Goal: Information Seeking & Learning: Learn about a topic

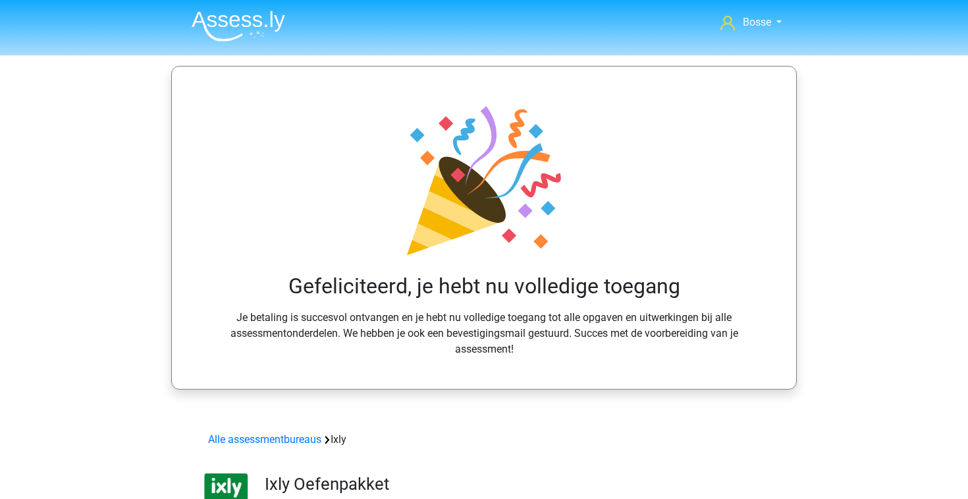
click at [244, 15] on img at bounding box center [239, 26] width 94 height 31
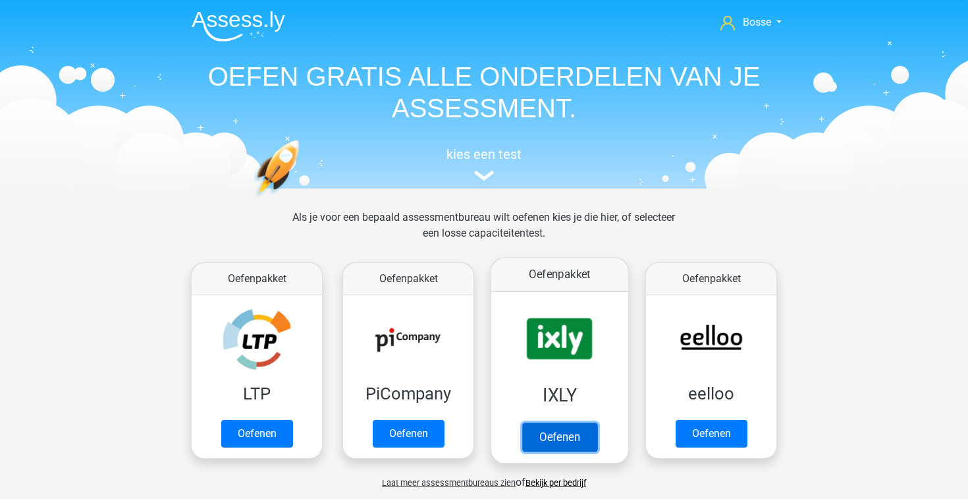
click at [550, 433] on link "Oefenen" at bounding box center [559, 436] width 75 height 29
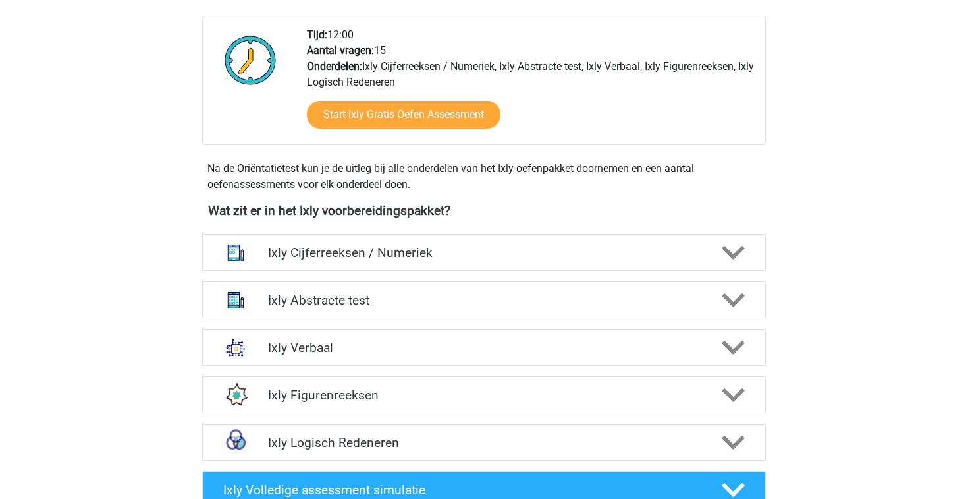
scroll to position [360, 0]
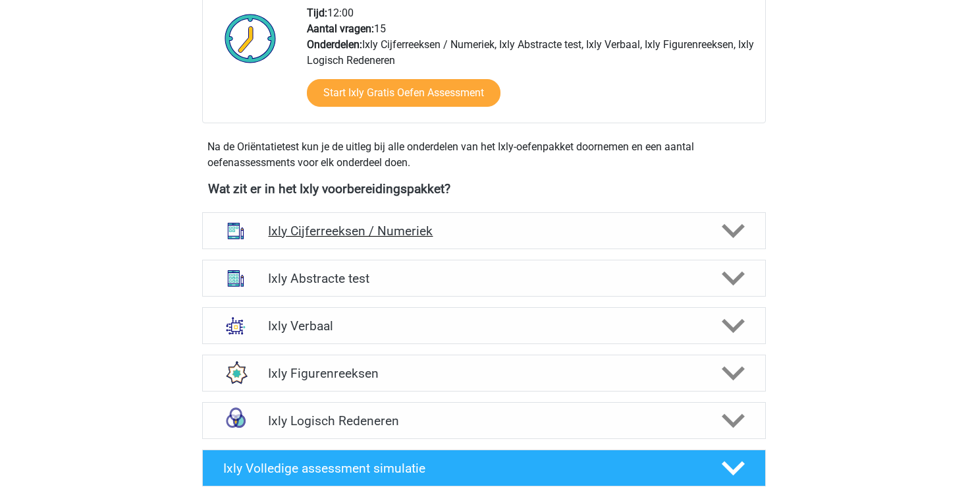
click at [507, 231] on h4 "Ixly Cijferreeksen / Numeriek" at bounding box center [483, 230] width 431 height 15
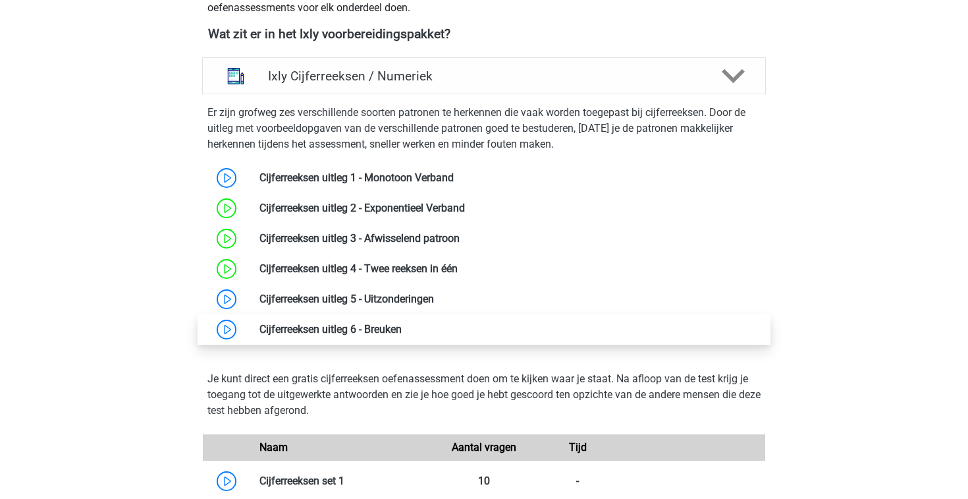
scroll to position [519, 0]
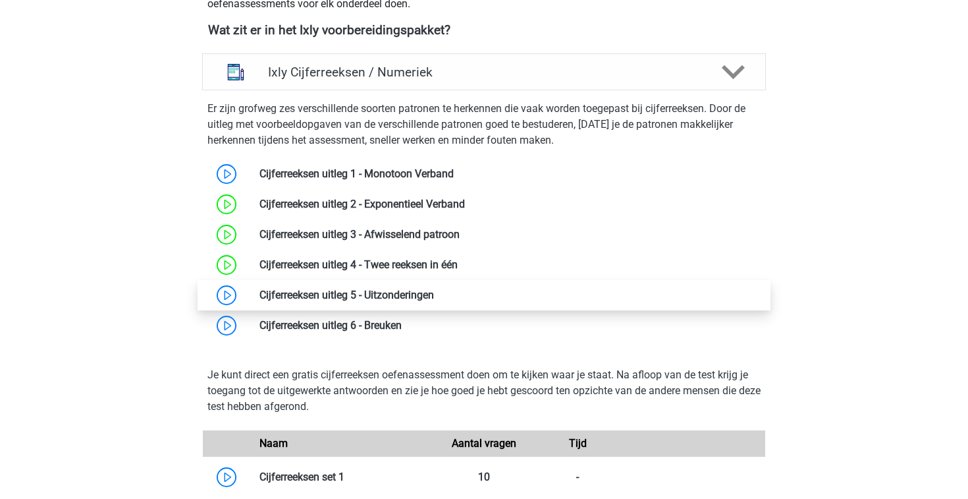
click at [434, 300] on link at bounding box center [434, 295] width 0 height 13
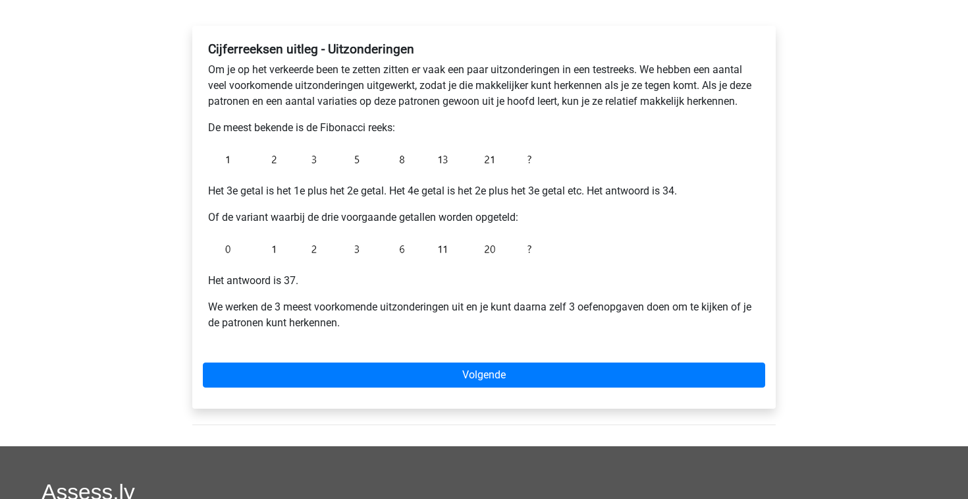
scroll to position [202, 0]
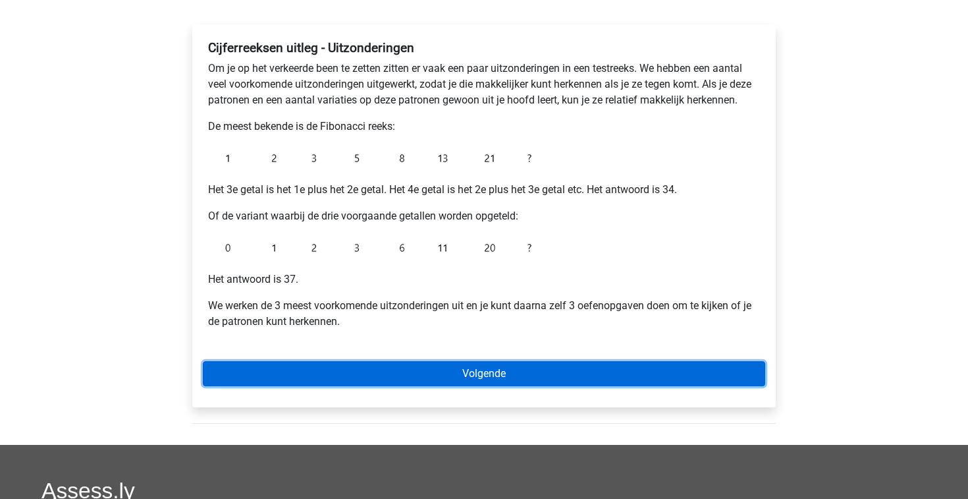
click at [391, 381] on link "Volgende" at bounding box center [484, 373] width 563 height 25
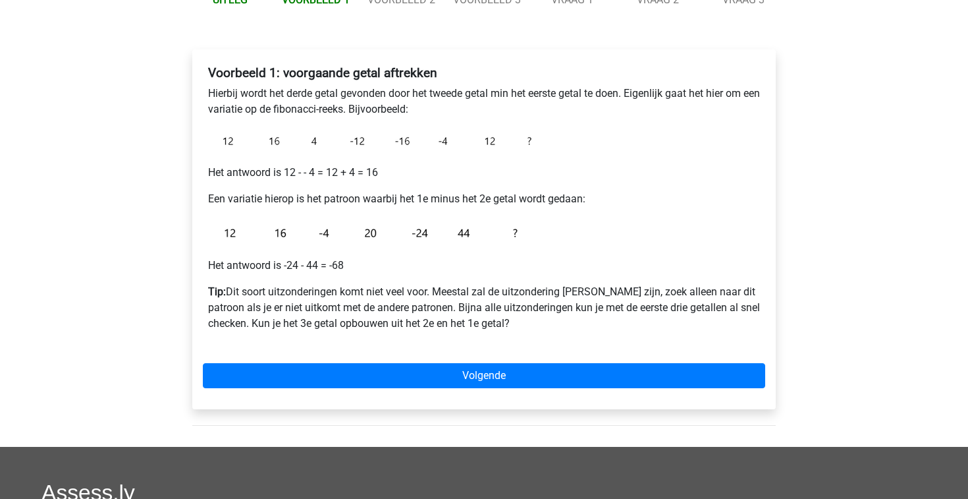
scroll to position [180, 0]
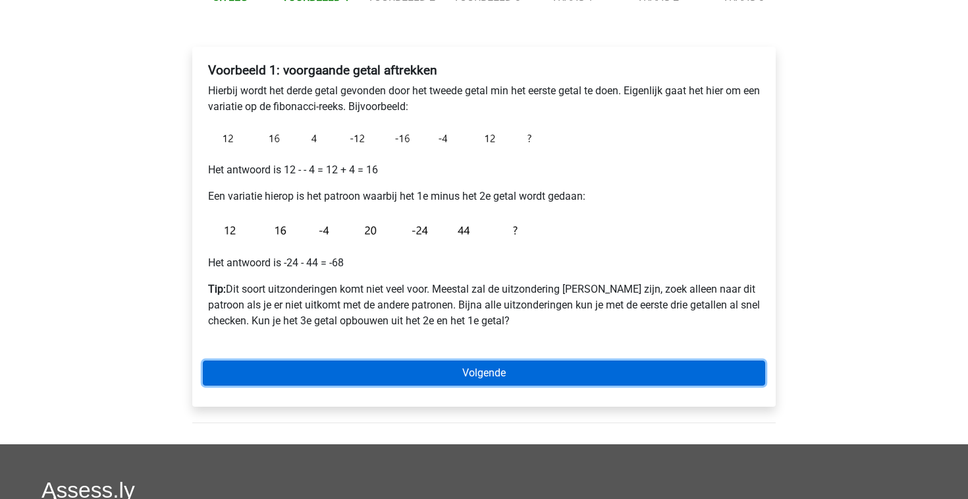
click at [395, 368] on link "Volgende" at bounding box center [484, 372] width 563 height 25
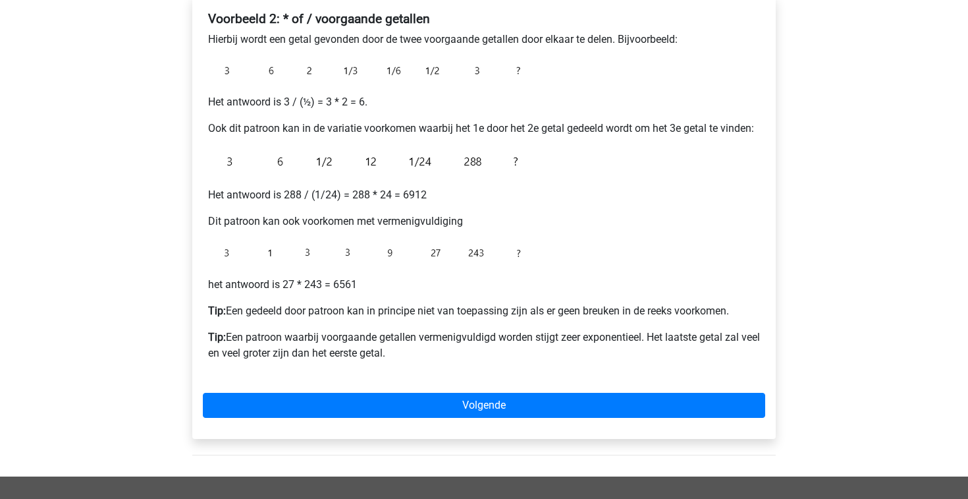
scroll to position [232, 0]
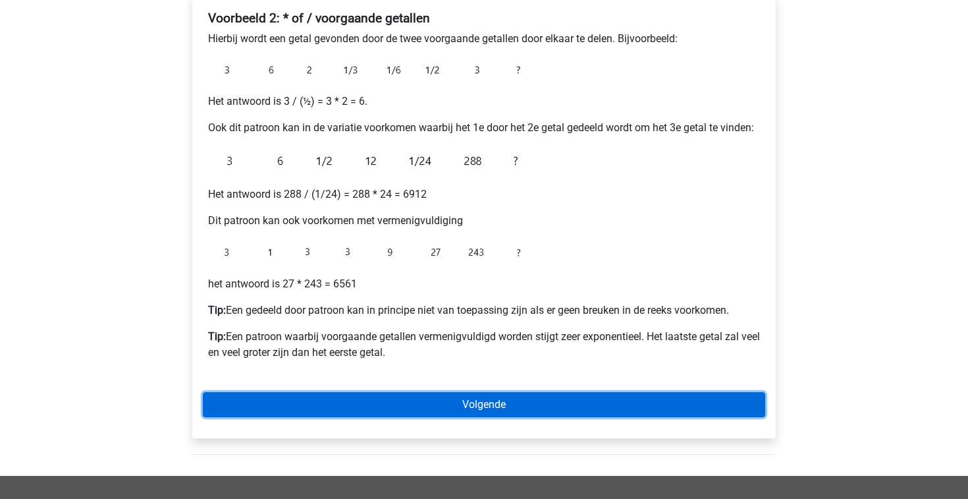
click at [403, 412] on link "Volgende" at bounding box center [484, 404] width 563 height 25
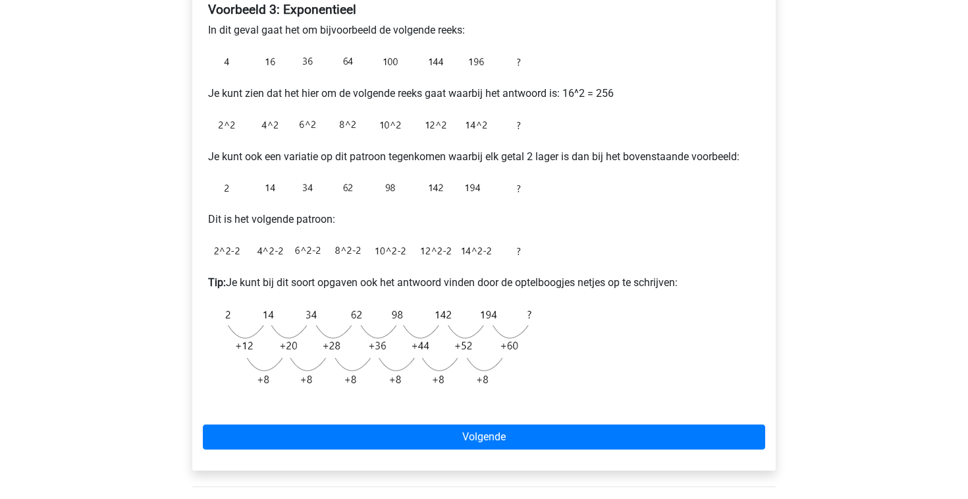
scroll to position [244, 0]
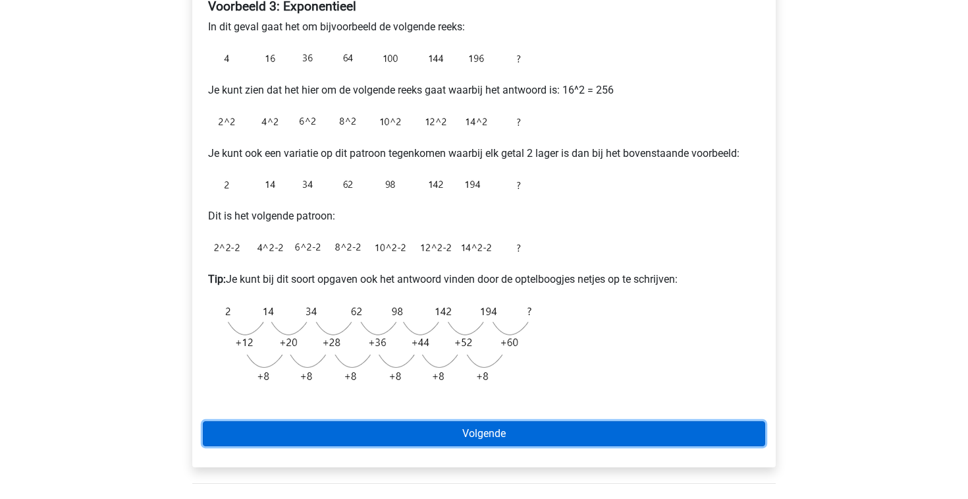
click at [403, 424] on link "Volgende" at bounding box center [484, 433] width 563 height 25
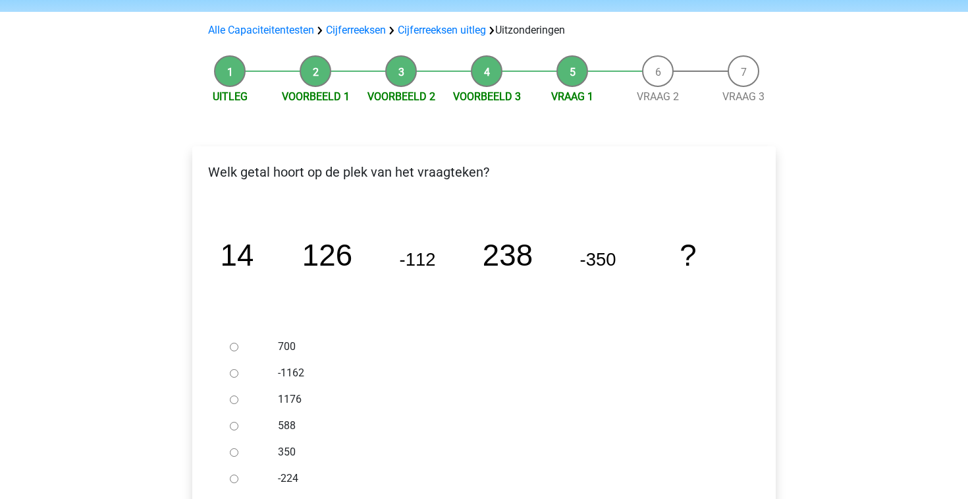
scroll to position [108, 0]
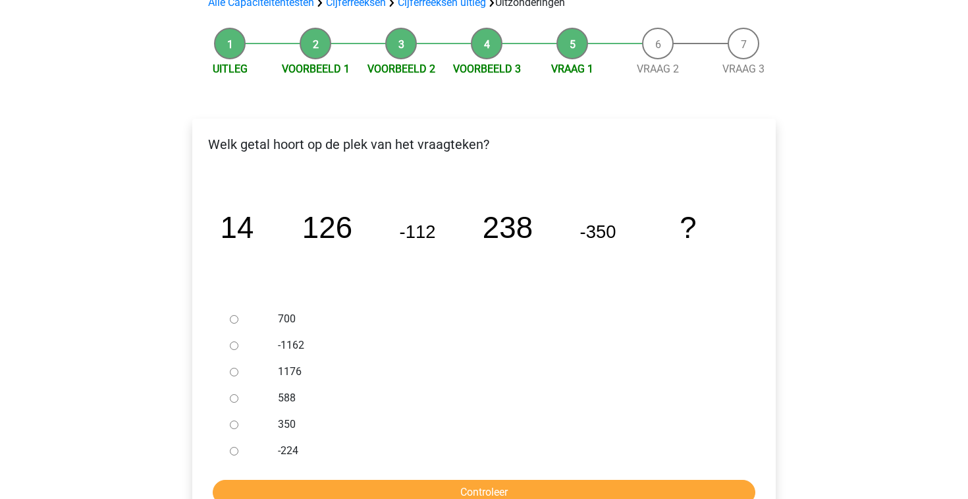
click at [234, 397] on input "588" at bounding box center [234, 398] width 9 height 9
radio input "true"
click at [381, 483] on input "Controleer" at bounding box center [484, 492] width 543 height 25
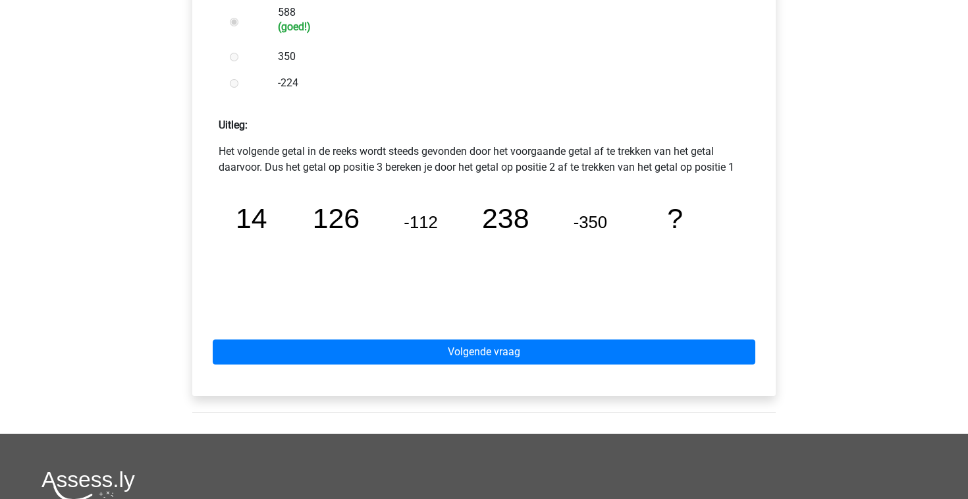
scroll to position [531, 0]
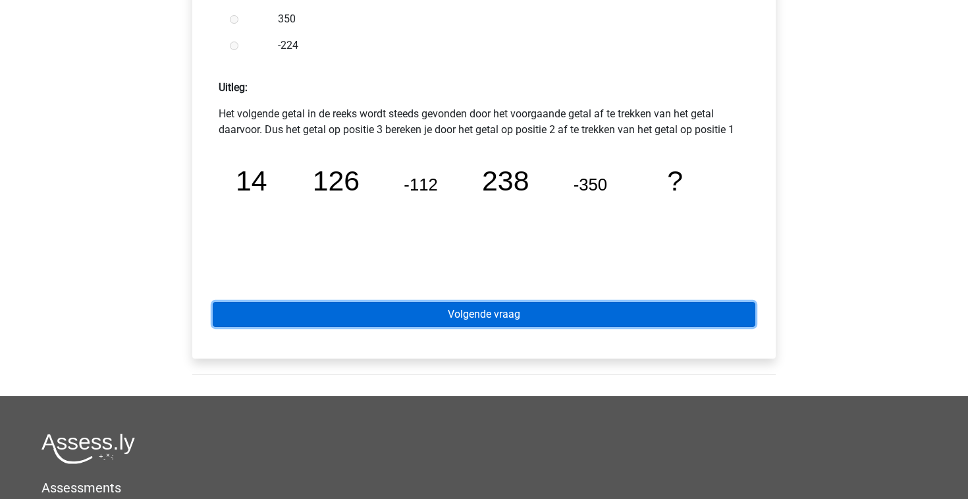
click at [627, 316] on link "Volgende vraag" at bounding box center [484, 314] width 543 height 25
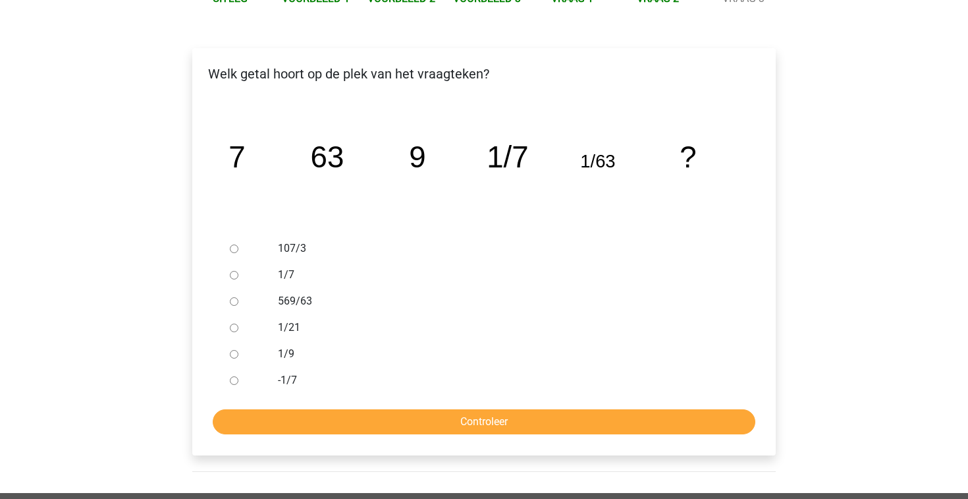
scroll to position [182, 0]
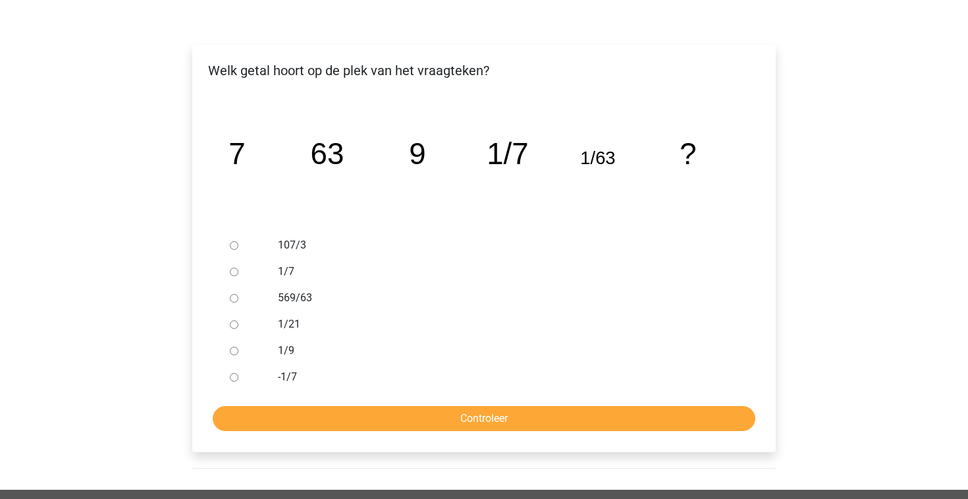
click at [231, 350] on input "1/9" at bounding box center [234, 351] width 9 height 9
radio input "true"
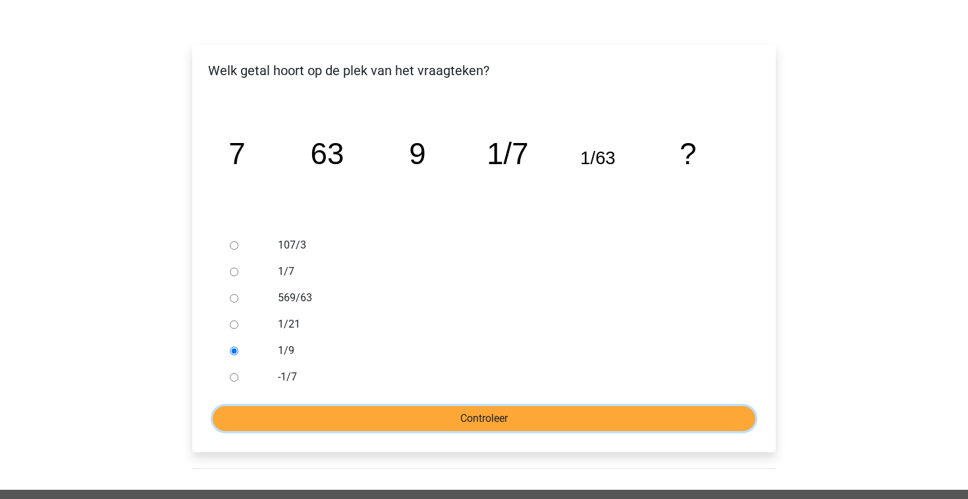
click at [323, 414] on input "Controleer" at bounding box center [484, 418] width 543 height 25
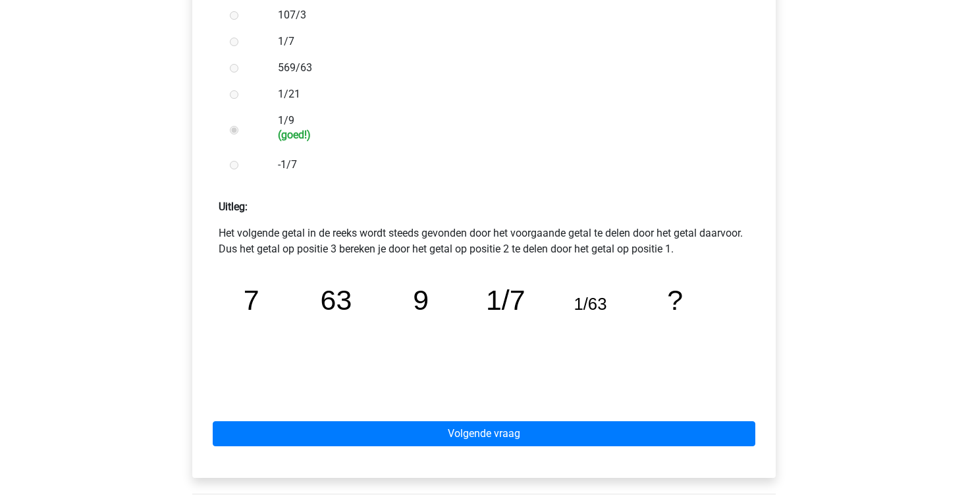
scroll to position [493, 0]
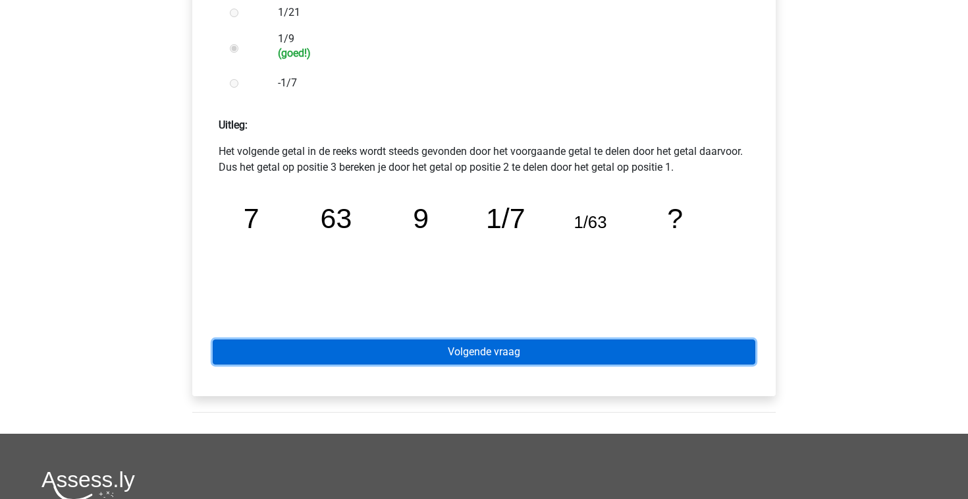
click at [393, 356] on link "Volgende vraag" at bounding box center [484, 351] width 543 height 25
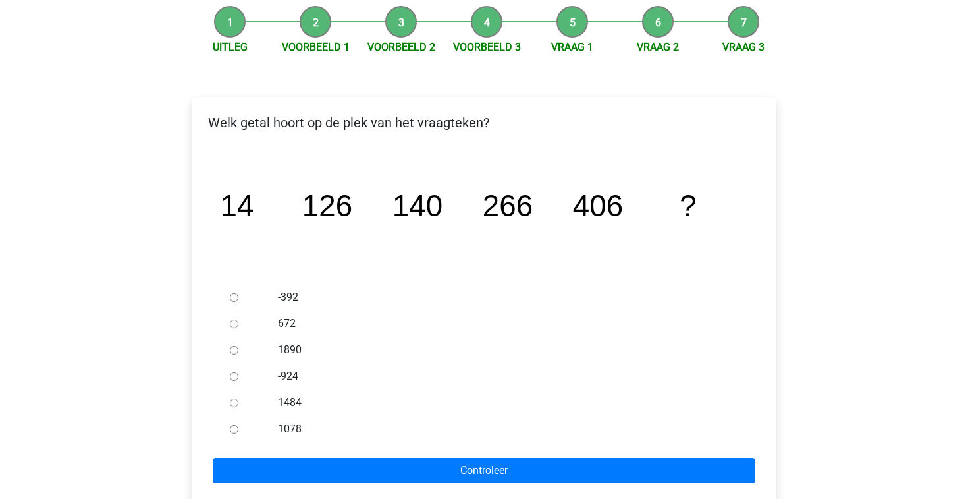
scroll to position [155, 0]
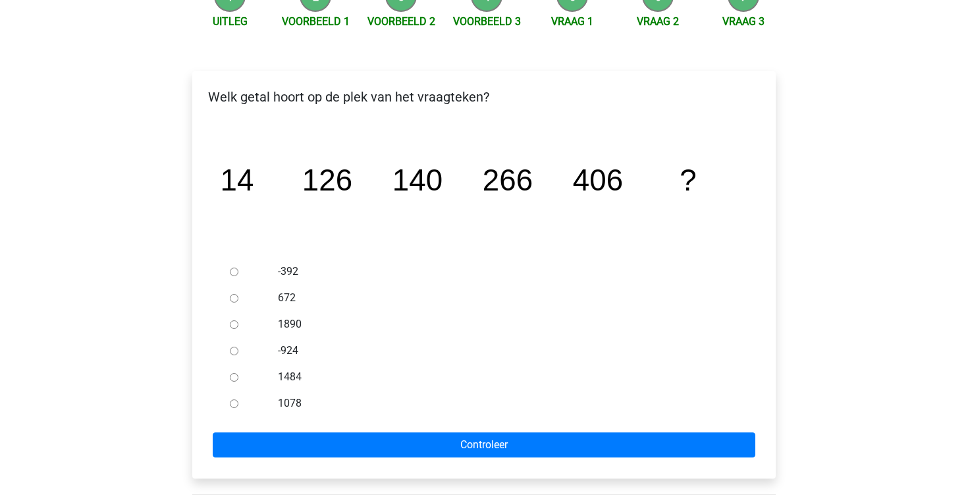
click at [235, 300] on input "672" at bounding box center [234, 298] width 9 height 9
radio input "true"
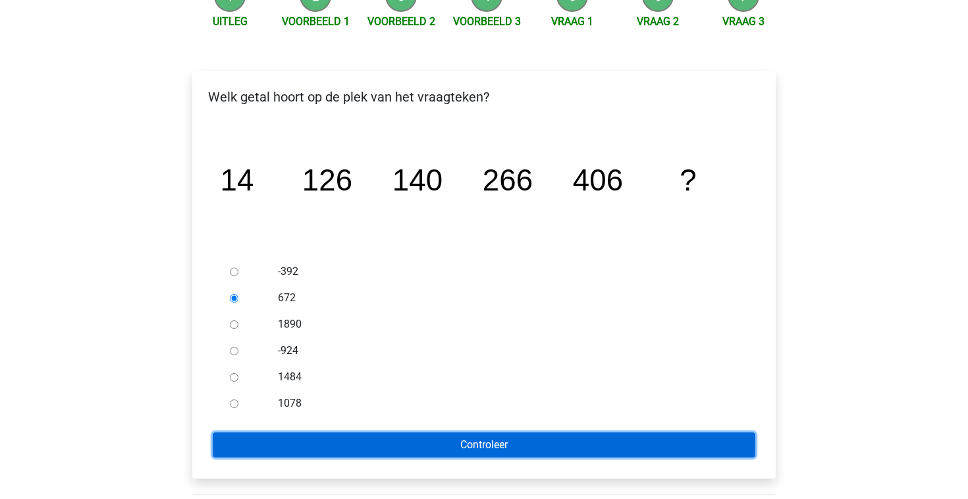
click at [318, 444] on input "Controleer" at bounding box center [484, 444] width 543 height 25
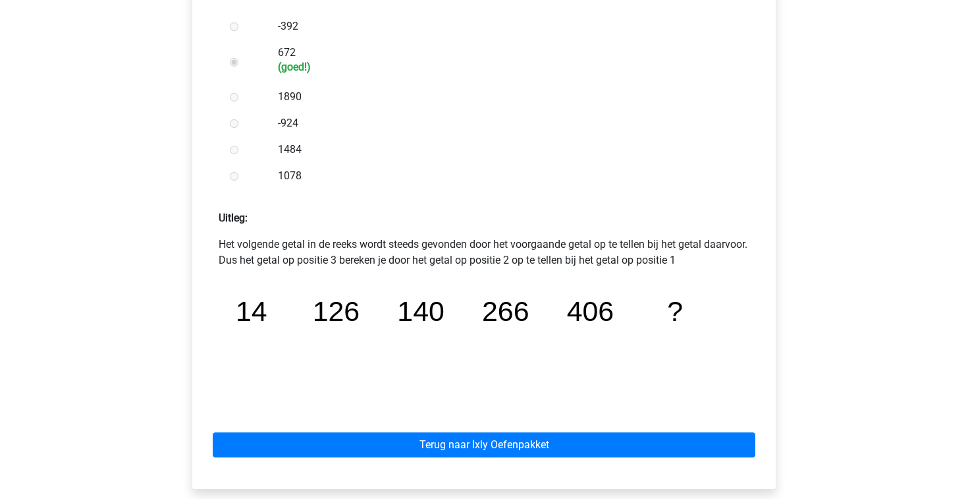
scroll to position [478, 0]
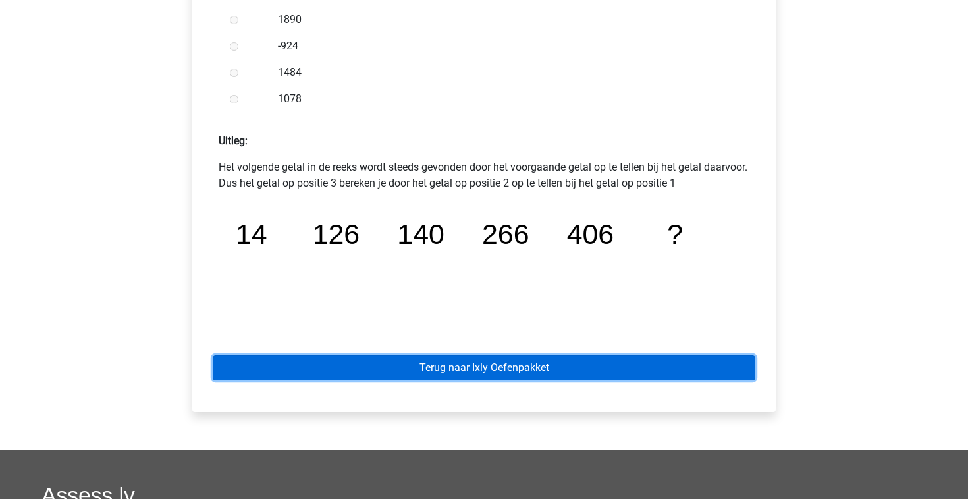
click at [398, 366] on link "Terug naar Ixly Oefenpakket" at bounding box center [484, 367] width 543 height 25
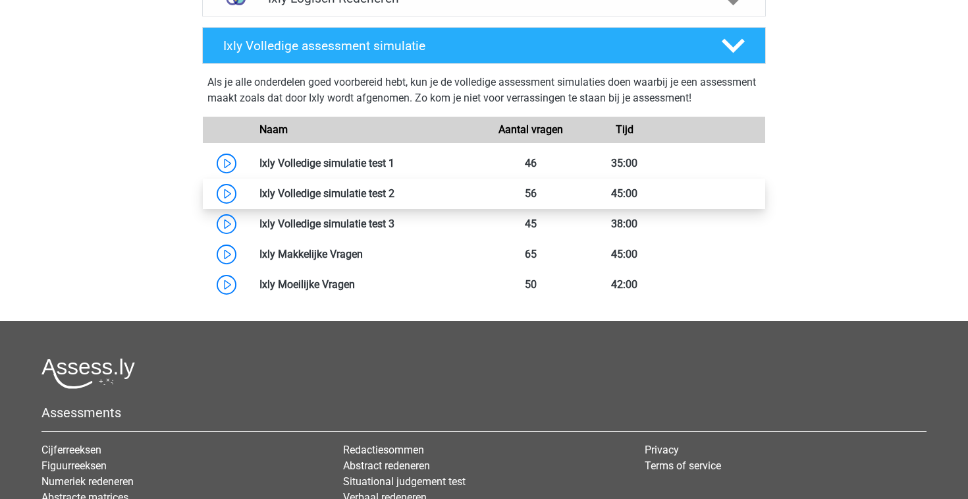
scroll to position [521, 0]
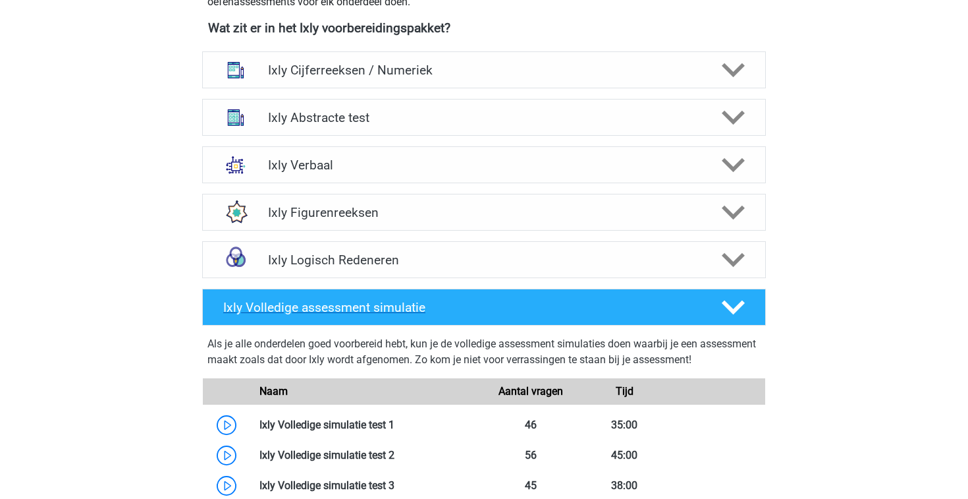
click at [731, 309] on polygon at bounding box center [733, 307] width 23 height 14
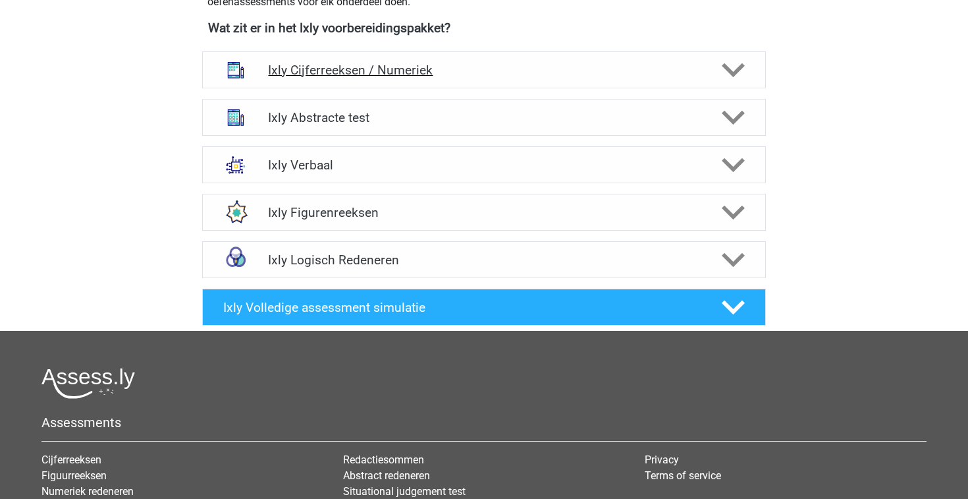
click at [731, 69] on icon at bounding box center [733, 70] width 23 height 23
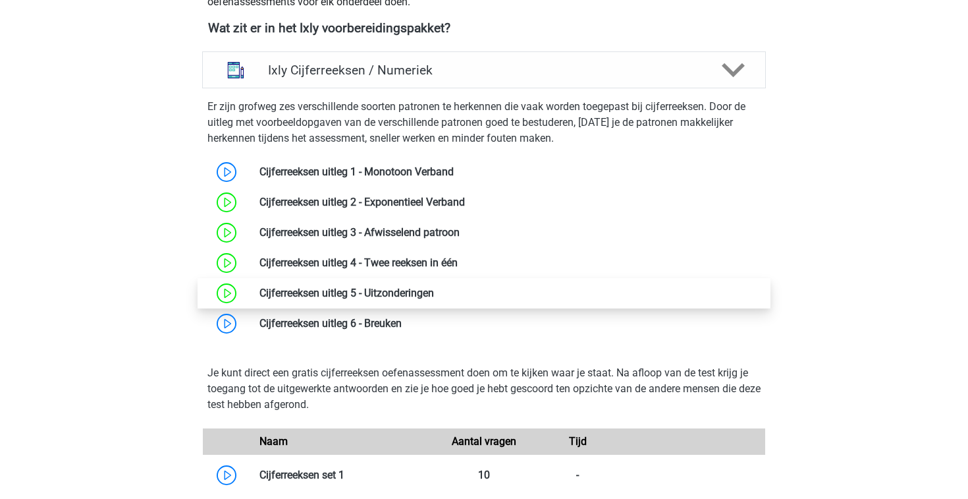
scroll to position [527, 0]
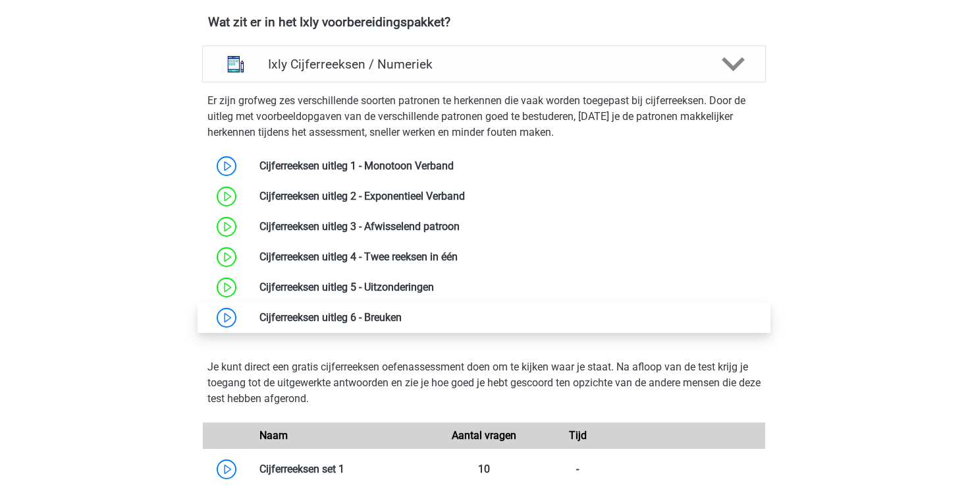
click at [402, 316] on link at bounding box center [402, 317] width 0 height 13
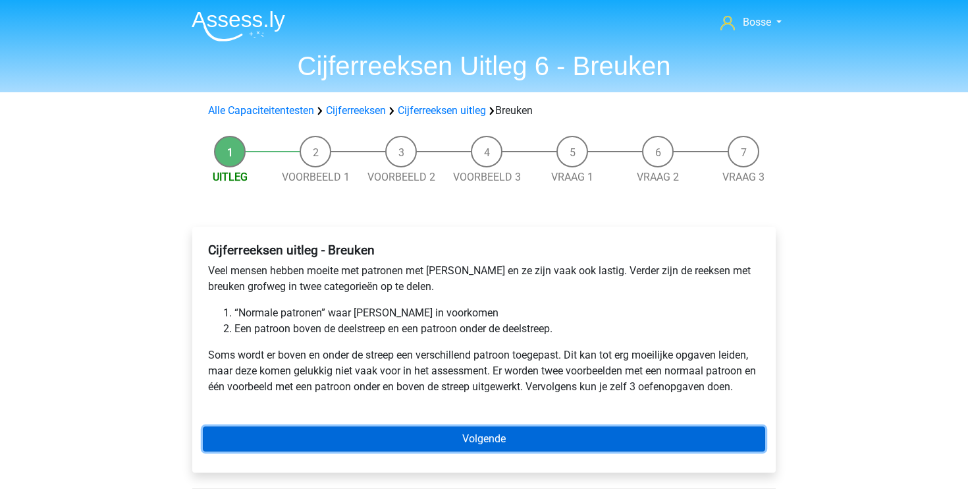
click at [407, 433] on link "Volgende" at bounding box center [484, 438] width 563 height 25
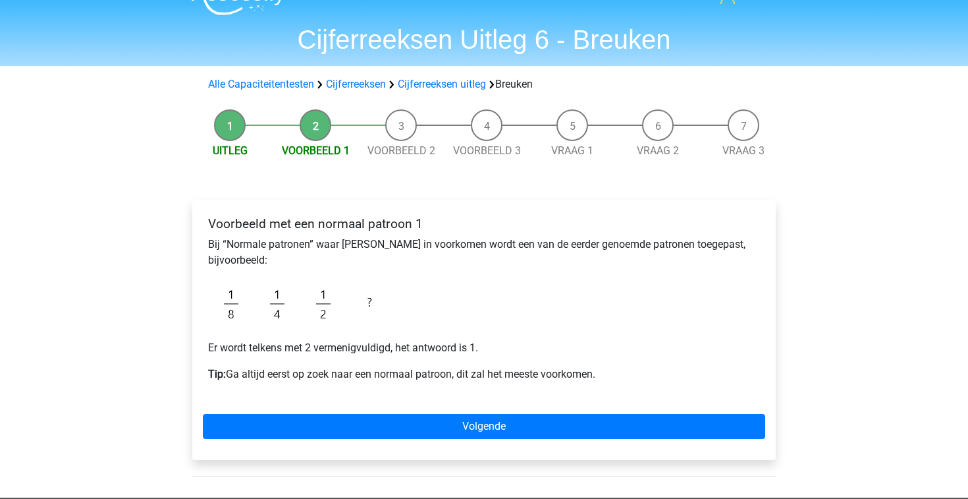
scroll to position [30, 0]
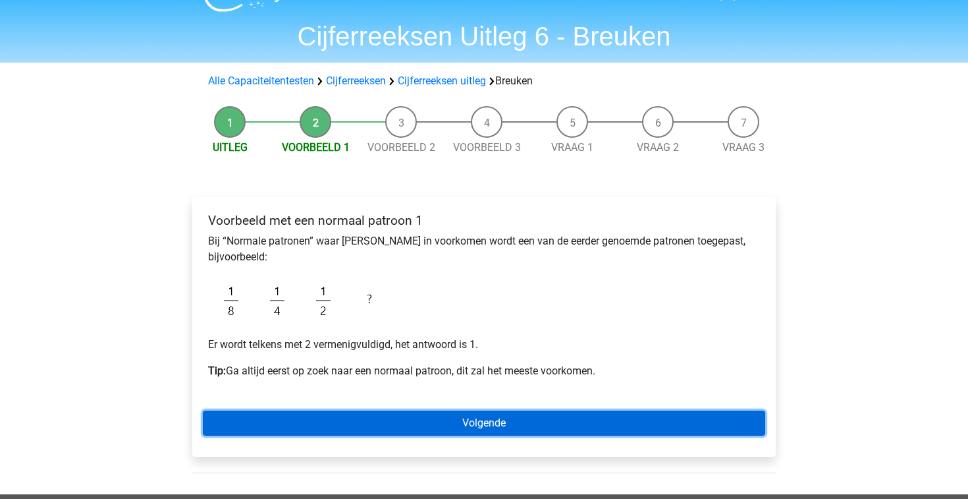
click at [554, 427] on link "Volgende" at bounding box center [484, 422] width 563 height 25
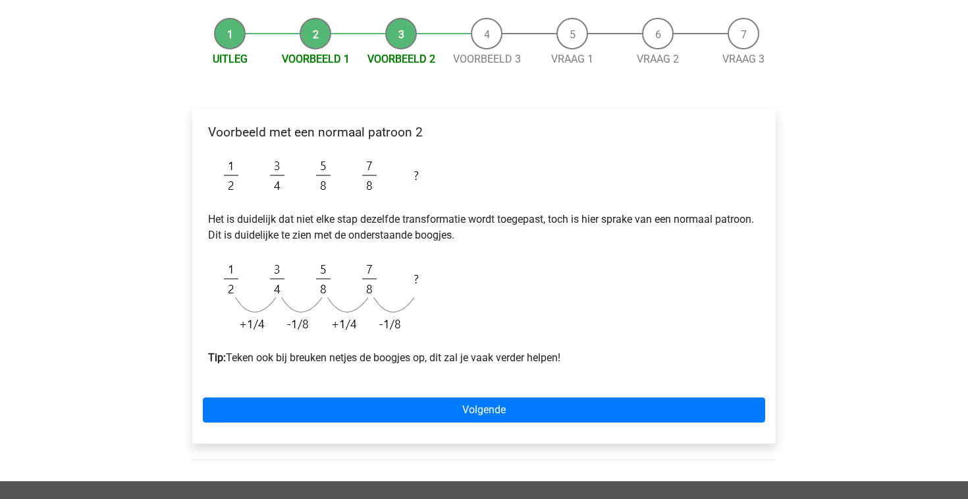
scroll to position [121, 0]
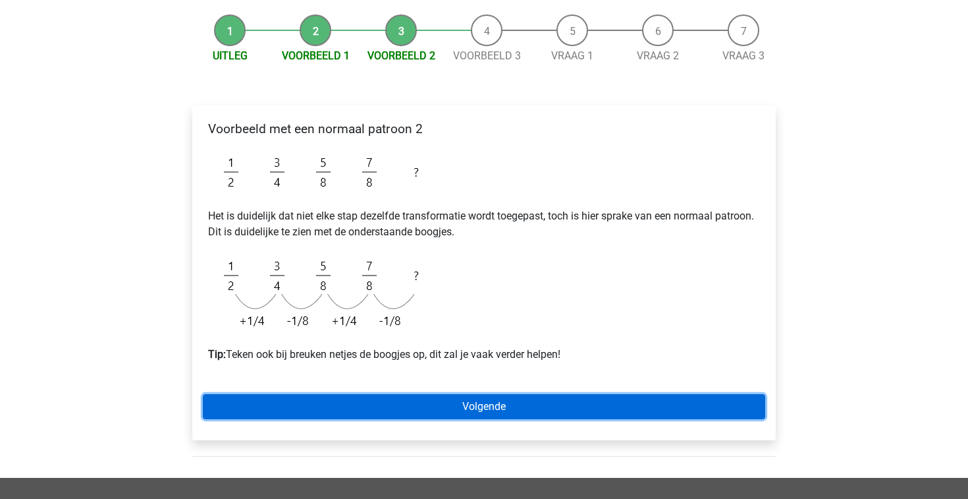
click at [516, 401] on link "Volgende" at bounding box center [484, 406] width 563 height 25
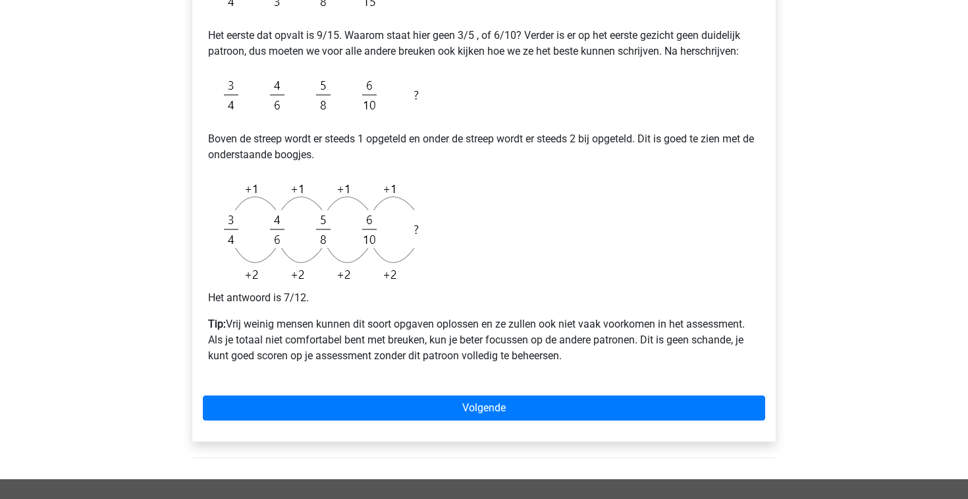
scroll to position [377, 0]
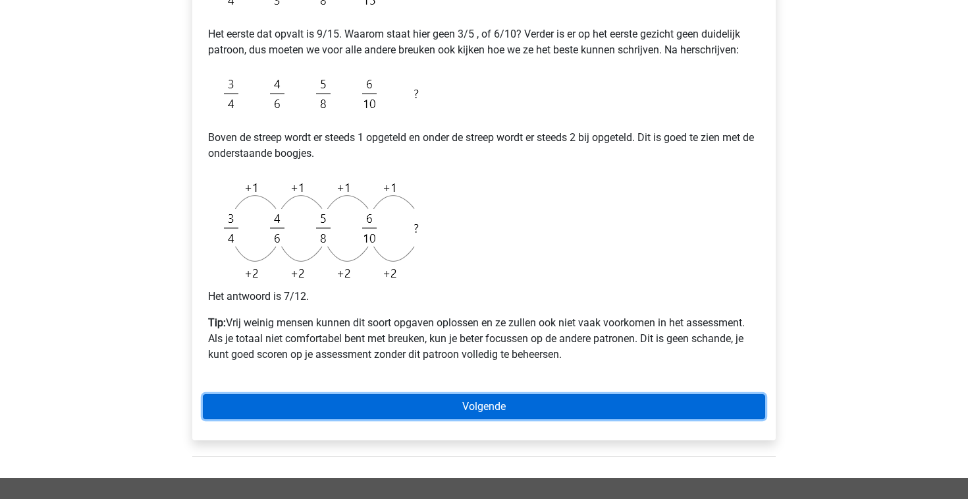
click at [497, 406] on link "Volgende" at bounding box center [484, 406] width 563 height 25
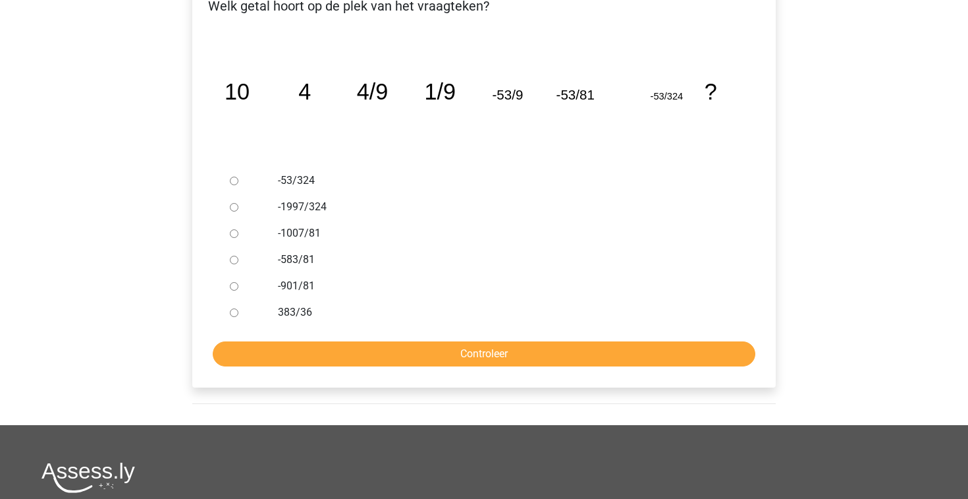
scroll to position [300, 0]
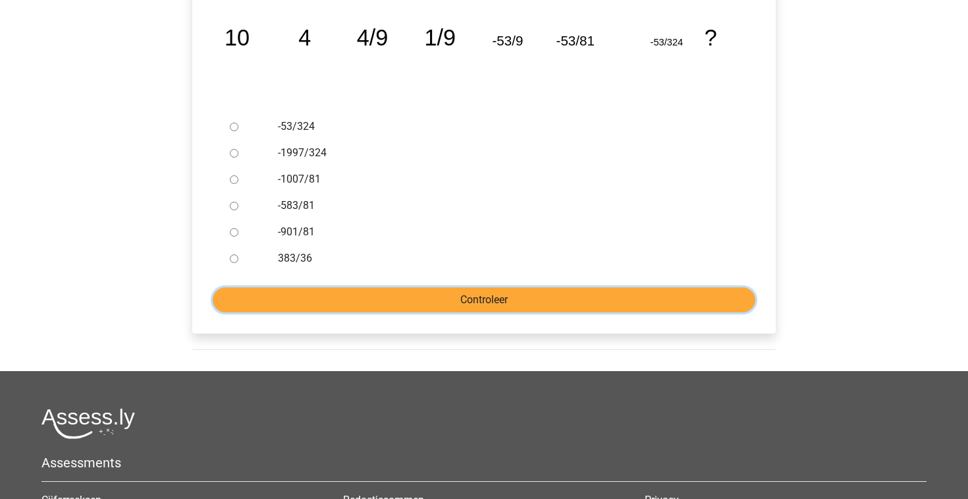
click at [461, 297] on input "Controleer" at bounding box center [484, 299] width 543 height 25
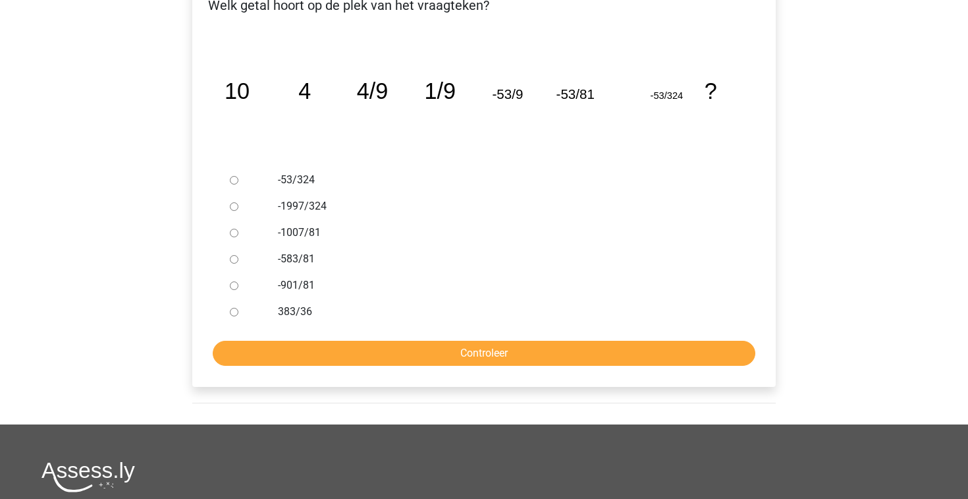
scroll to position [246, 0]
click at [233, 182] on input "-53/324" at bounding box center [234, 181] width 9 height 9
radio input "true"
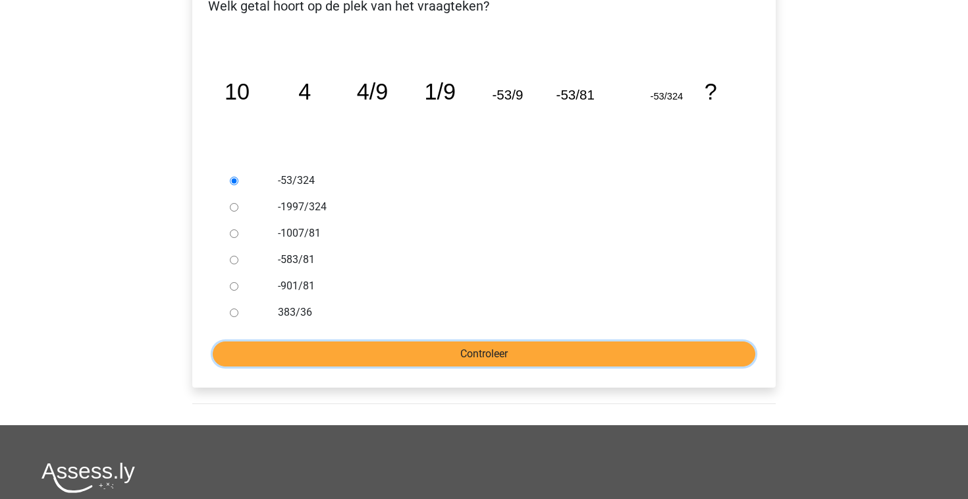
click at [433, 358] on input "Controleer" at bounding box center [484, 353] width 543 height 25
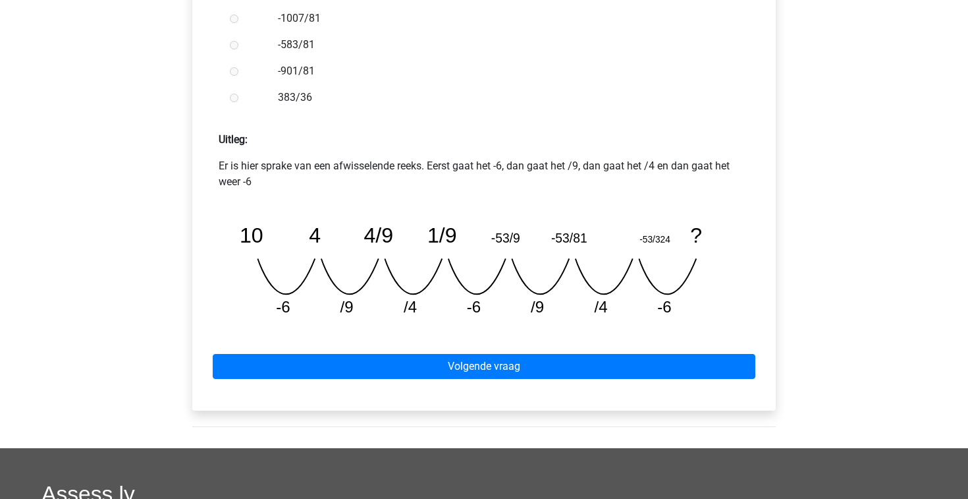
scroll to position [472, 0]
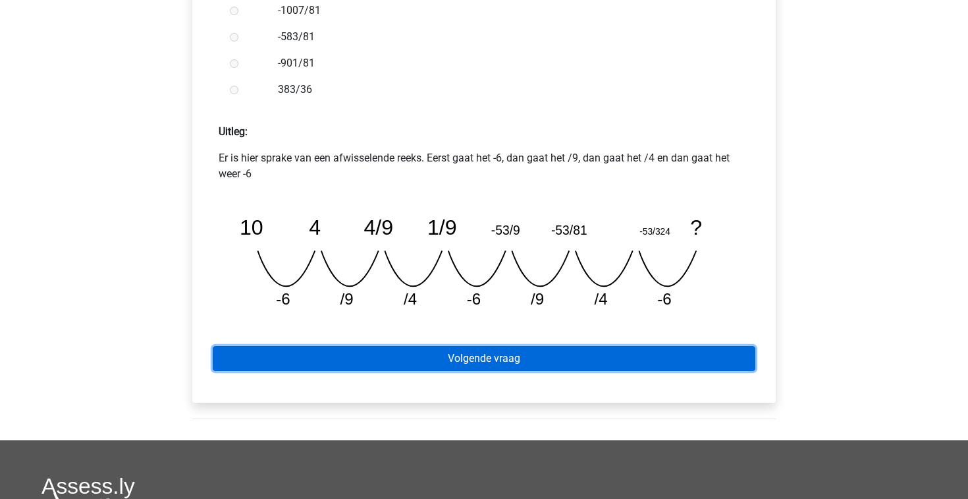
click at [375, 356] on link "Volgende vraag" at bounding box center [484, 358] width 543 height 25
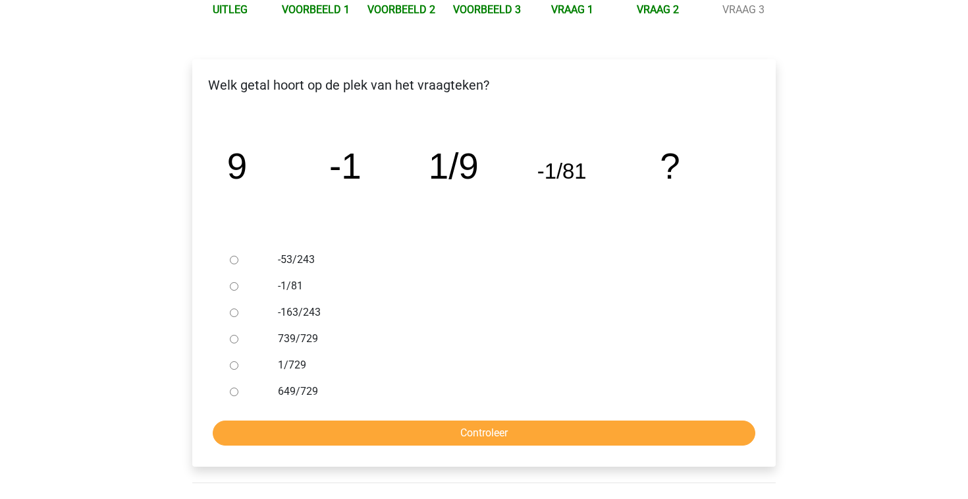
scroll to position [171, 0]
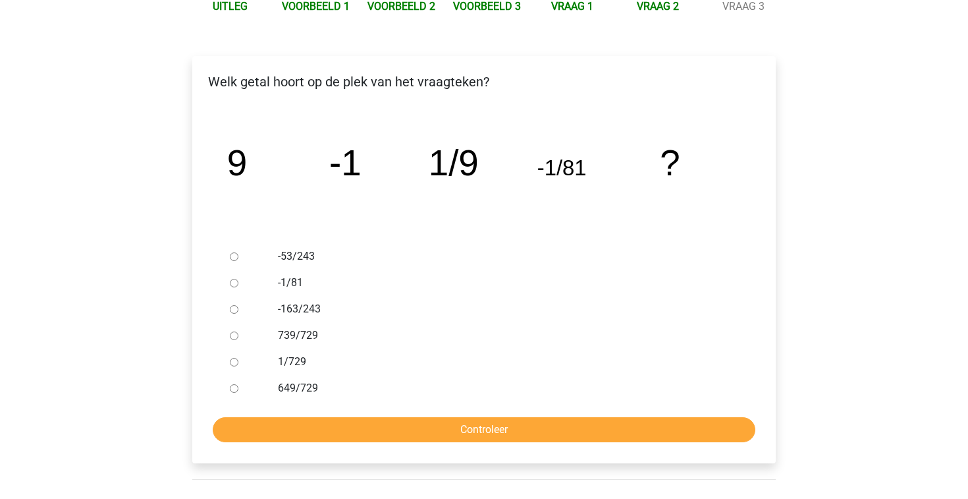
click at [235, 360] on input "1/729" at bounding box center [234, 362] width 9 height 9
radio input "true"
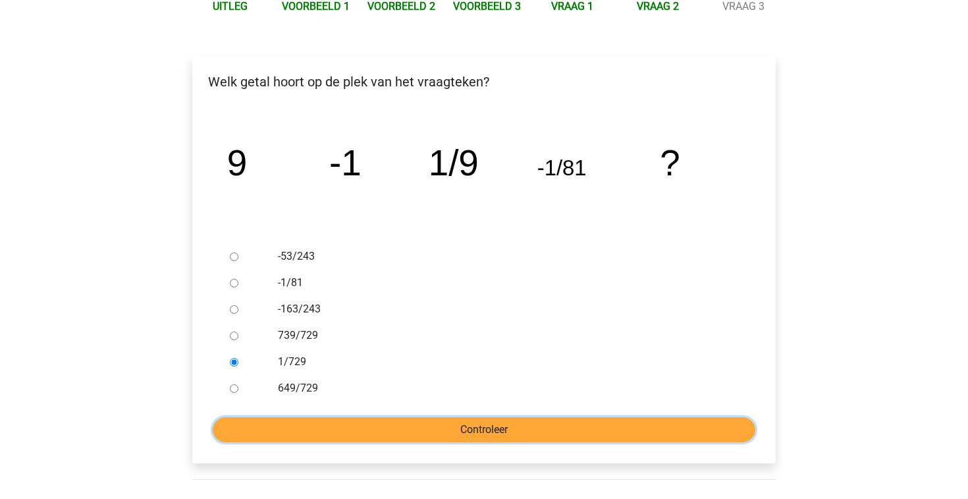
click at [308, 424] on input "Controleer" at bounding box center [484, 429] width 543 height 25
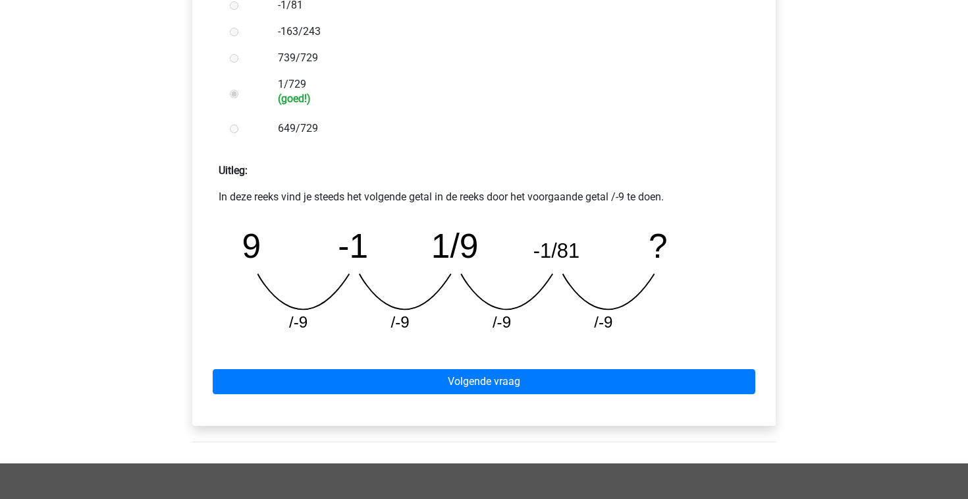
scroll to position [451, 0]
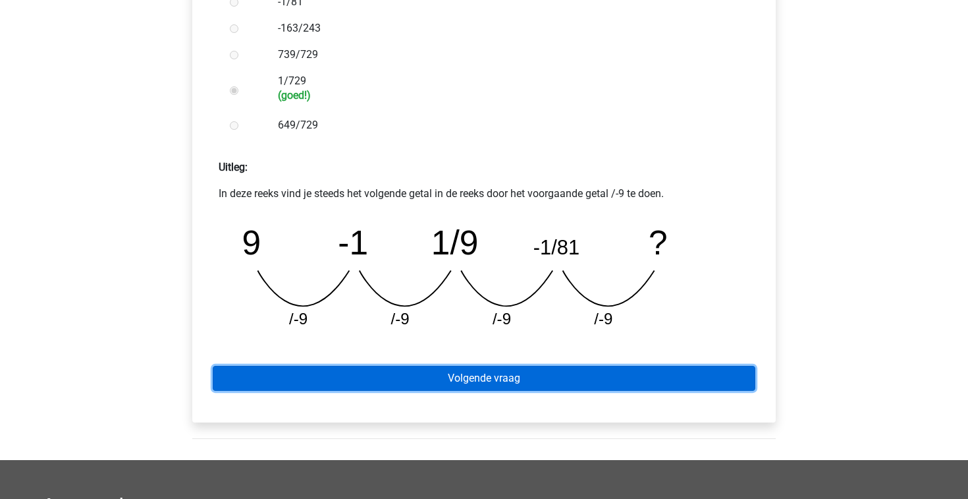
click at [438, 370] on link "Volgende vraag" at bounding box center [484, 378] width 543 height 25
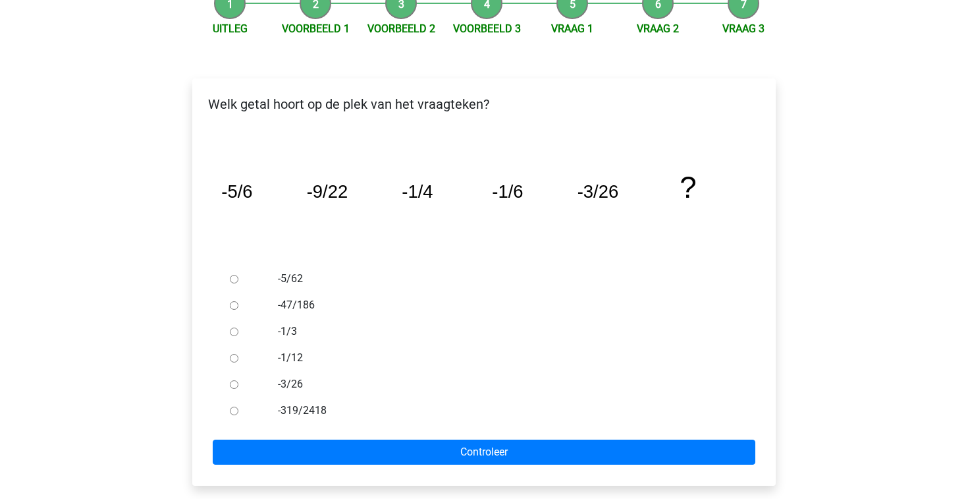
scroll to position [154, 0]
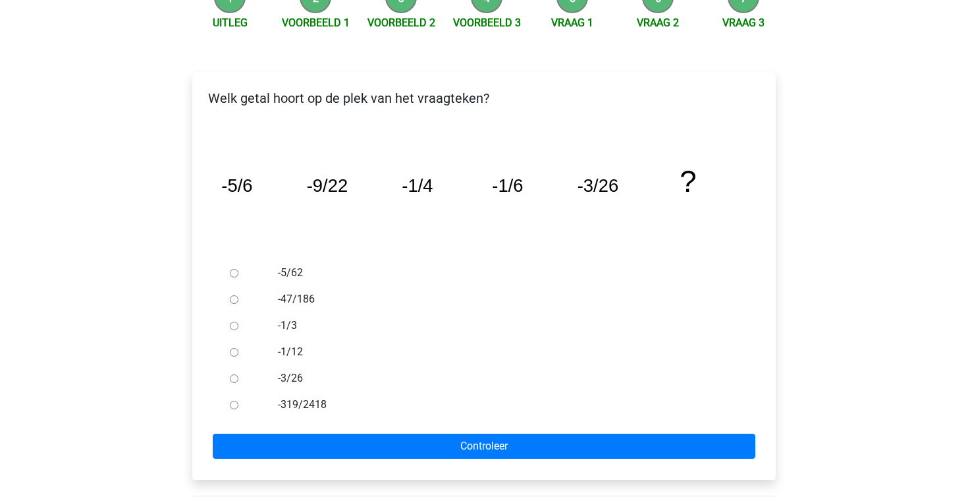
click at [233, 353] on input "-1/12" at bounding box center [234, 352] width 9 height 9
radio input "true"
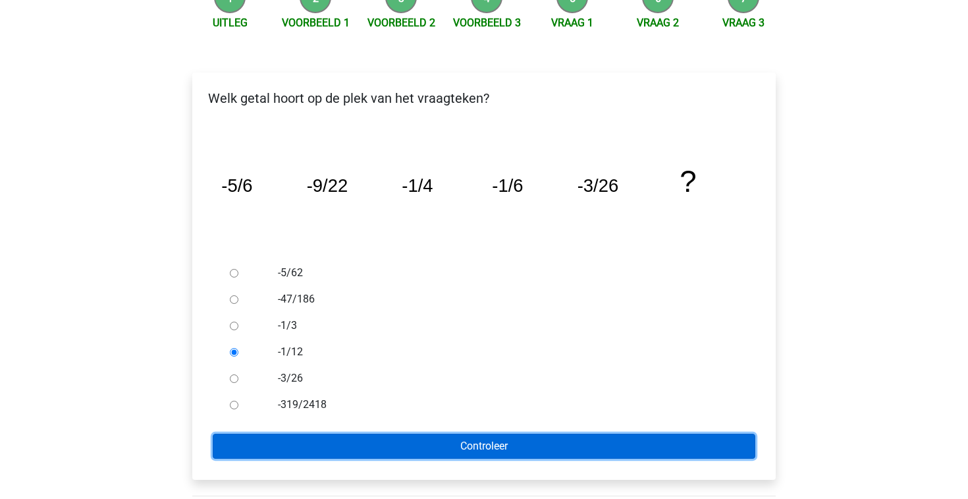
click at [380, 452] on input "Controleer" at bounding box center [484, 445] width 543 height 25
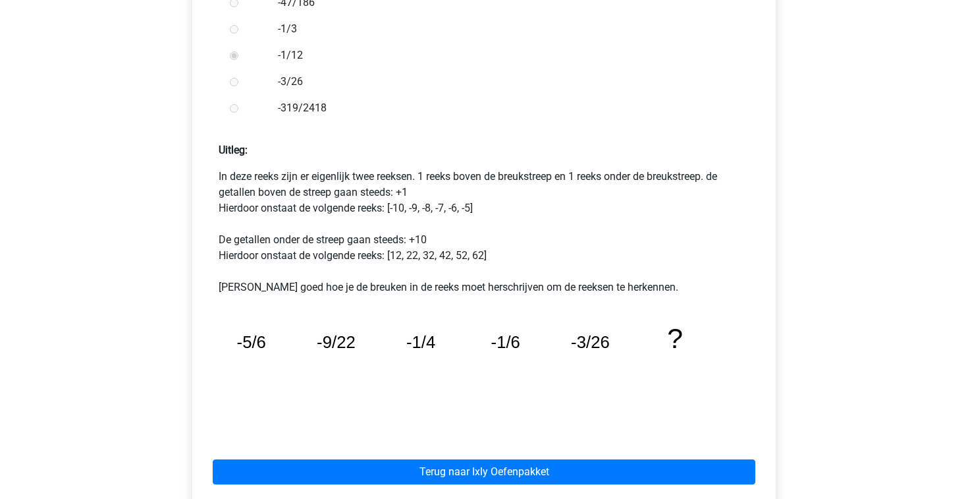
scroll to position [453, 0]
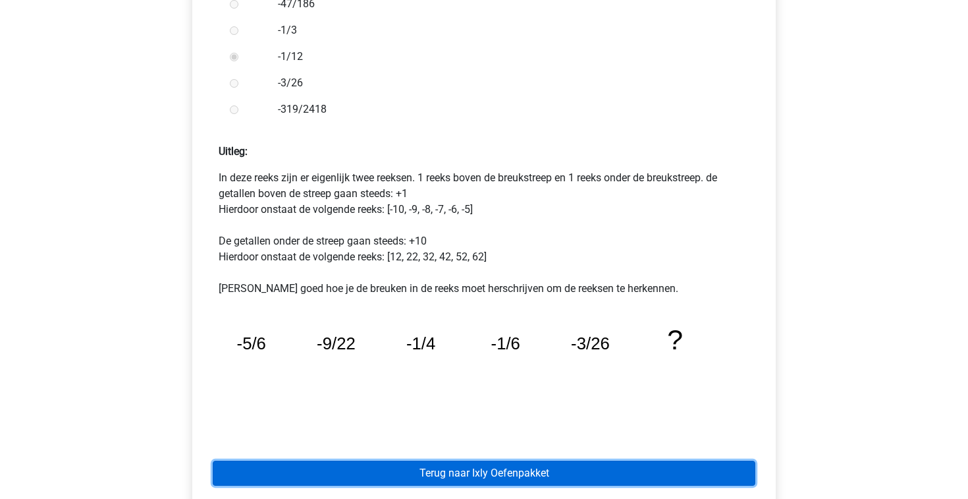
click at [421, 468] on link "Terug naar Ixly Oefenpakket" at bounding box center [484, 472] width 543 height 25
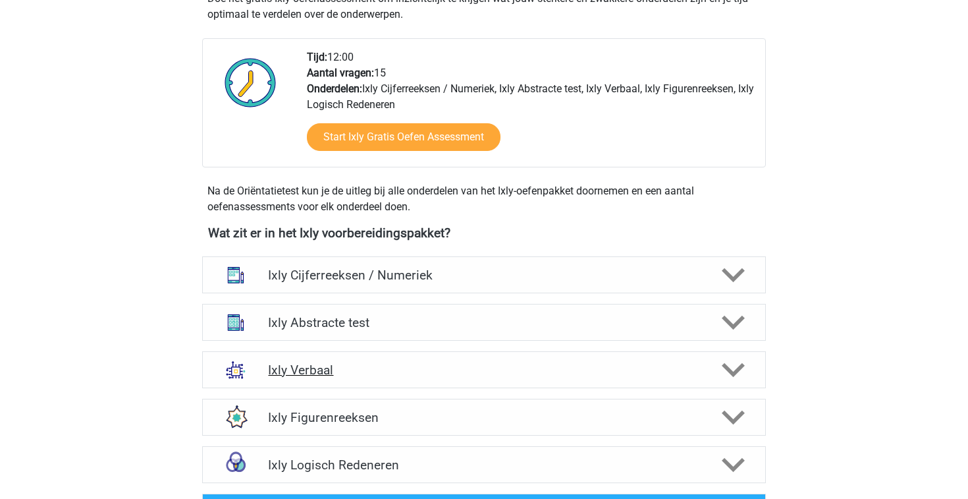
scroll to position [318, 0]
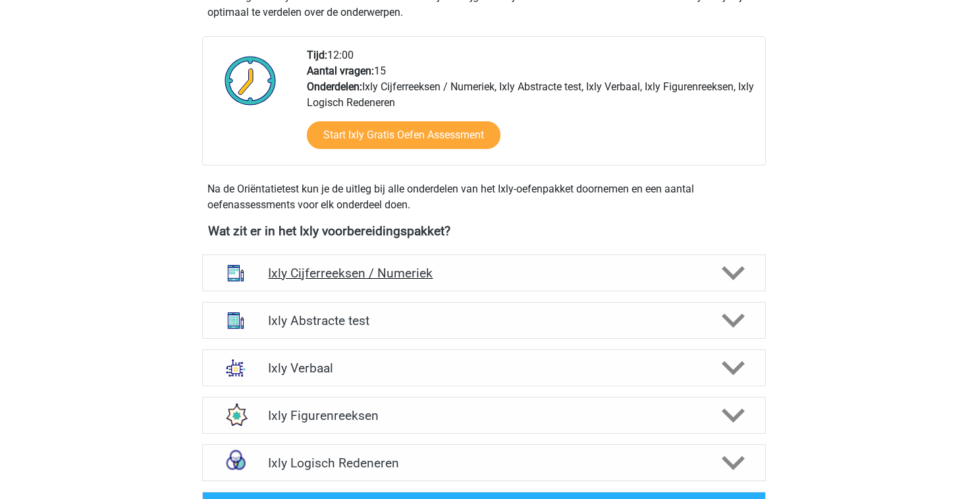
click at [718, 267] on div at bounding box center [732, 273] width 45 height 23
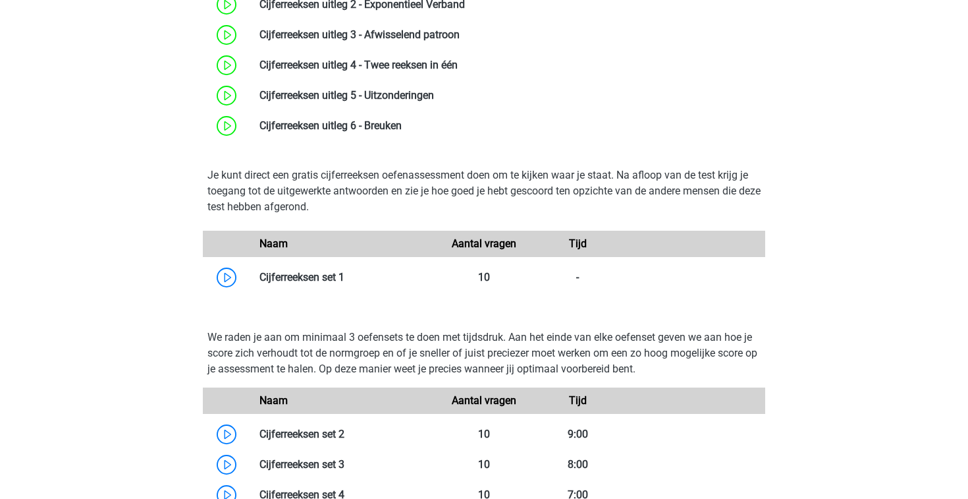
scroll to position [720, 0]
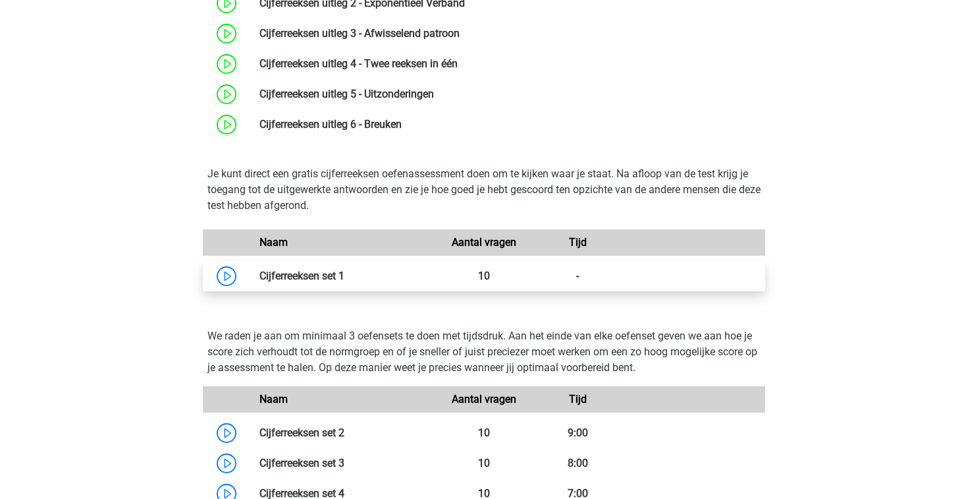
click at [345, 270] on link at bounding box center [345, 275] width 0 height 13
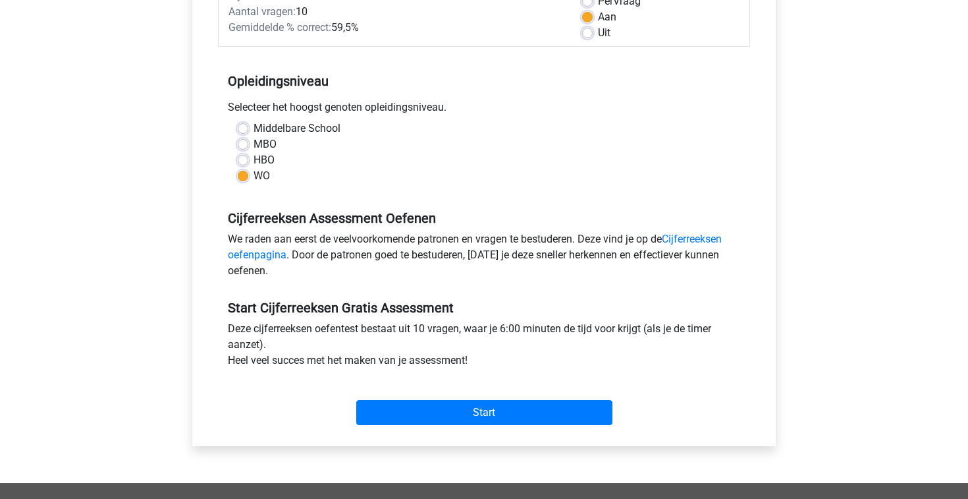
scroll to position [231, 0]
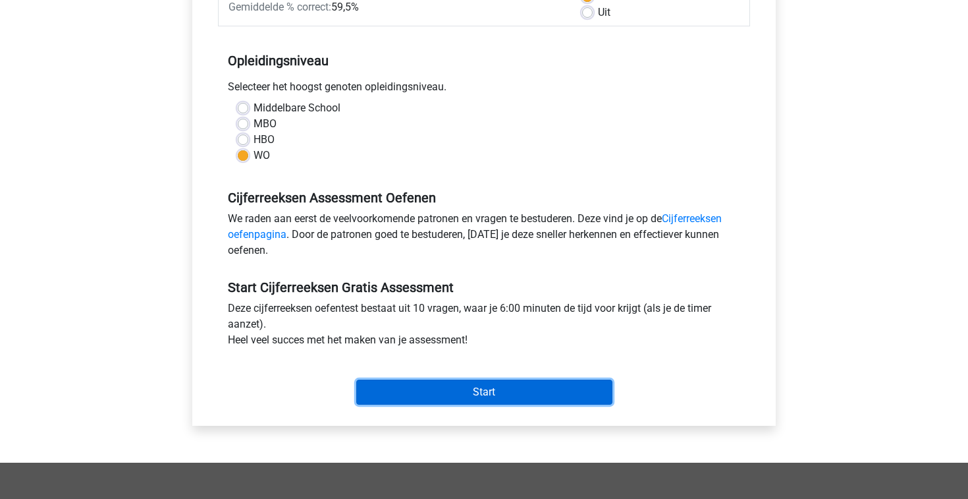
click at [499, 391] on input "Start" at bounding box center [484, 391] width 256 height 25
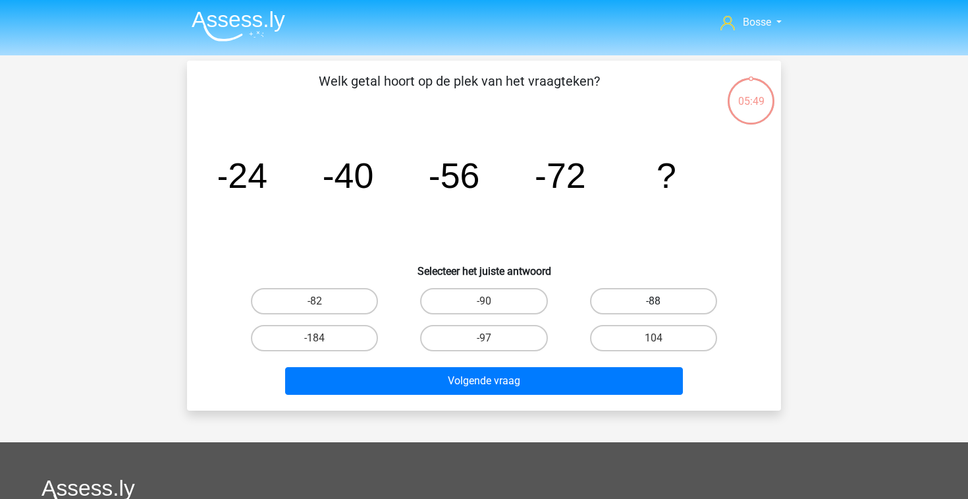
click at [623, 297] on label "-88" at bounding box center [653, 301] width 127 height 26
click at [653, 301] on input "-88" at bounding box center [657, 305] width 9 height 9
radio input "true"
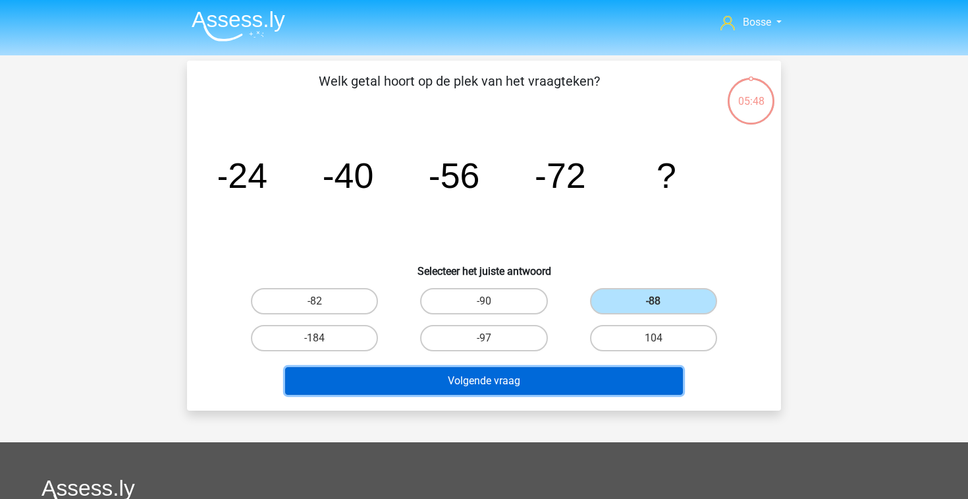
click at [549, 383] on button "Volgende vraag" at bounding box center [484, 381] width 399 height 28
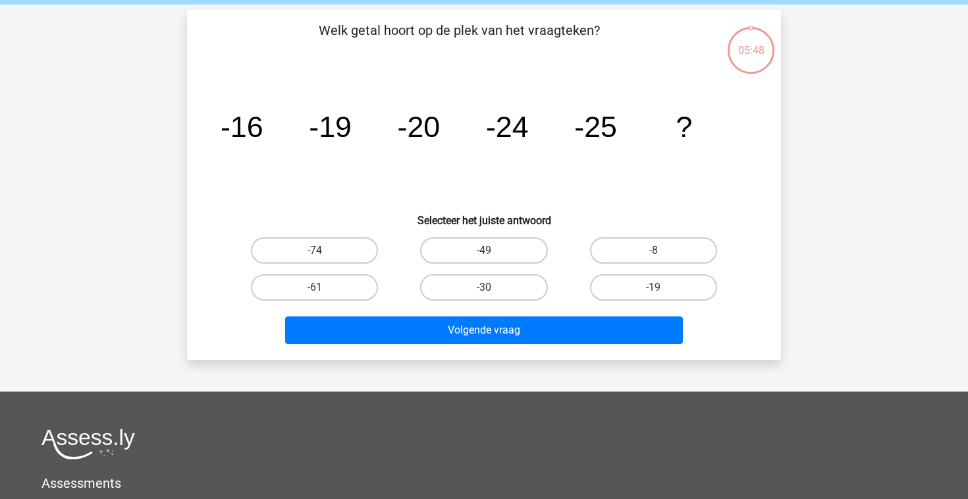
scroll to position [45, 0]
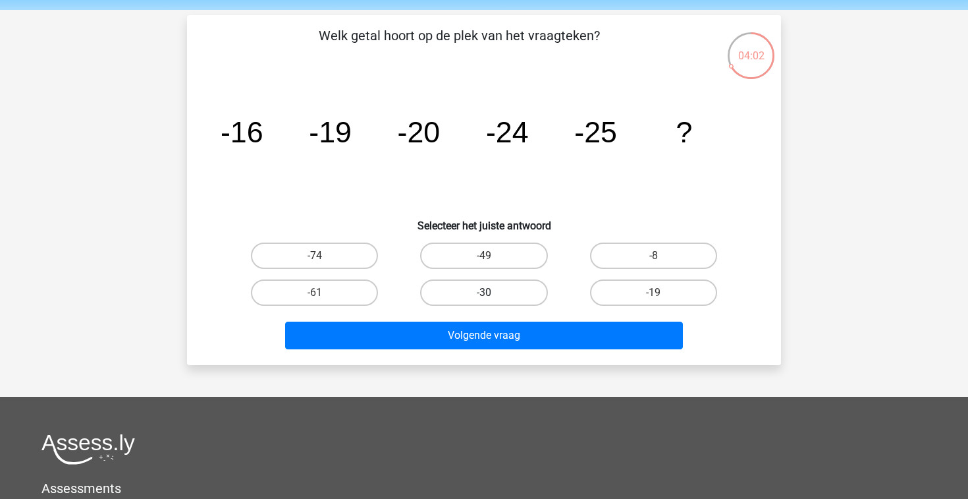
click at [510, 292] on label "-30" at bounding box center [483, 292] width 127 height 26
click at [493, 292] on input "-30" at bounding box center [488, 296] width 9 height 9
radio input "true"
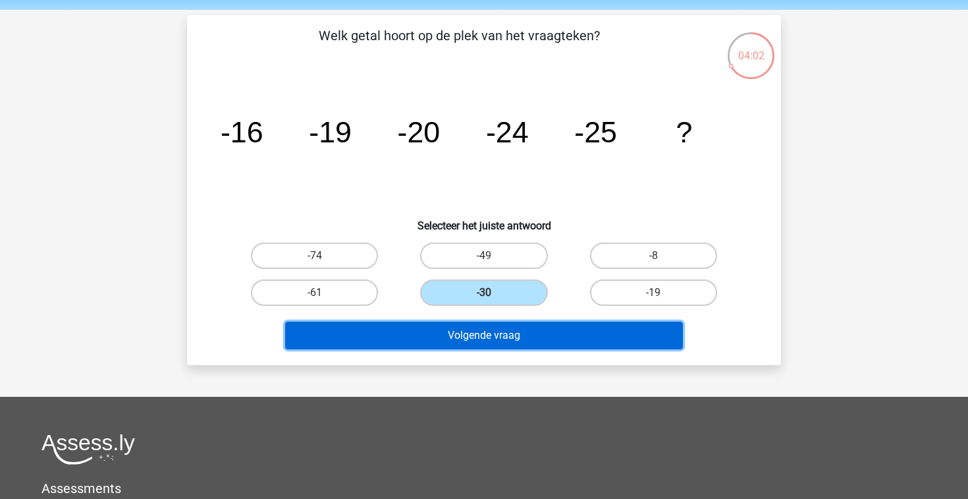
click at [489, 337] on button "Volgende vraag" at bounding box center [484, 335] width 399 height 28
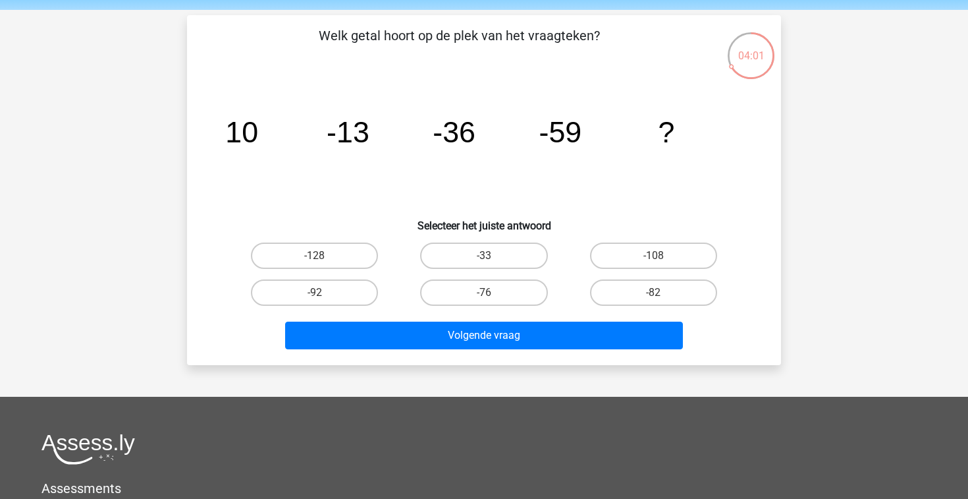
scroll to position [61, 0]
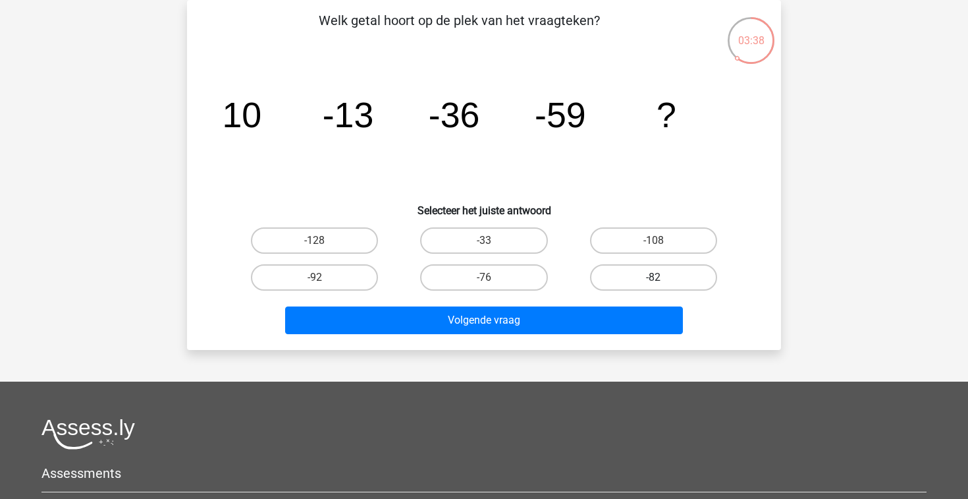
click at [659, 274] on label "-82" at bounding box center [653, 277] width 127 height 26
click at [659, 277] on input "-82" at bounding box center [657, 281] width 9 height 9
radio input "true"
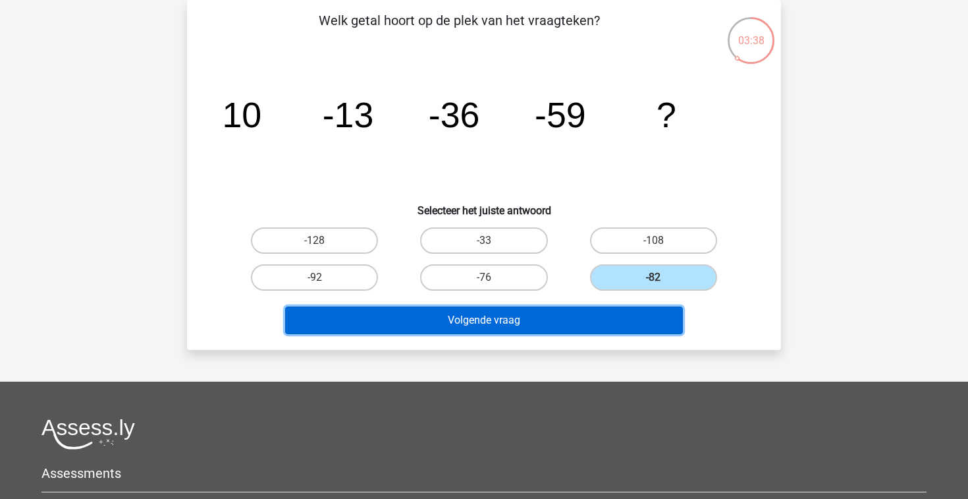
click at [590, 316] on button "Volgende vraag" at bounding box center [484, 320] width 399 height 28
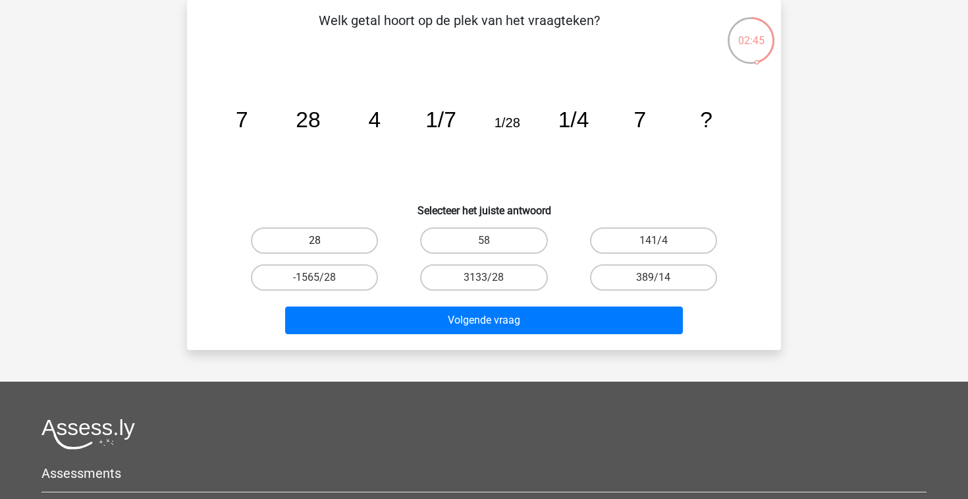
click at [302, 238] on label "28" at bounding box center [314, 240] width 127 height 26
click at [315, 240] on input "28" at bounding box center [319, 244] width 9 height 9
radio input "true"
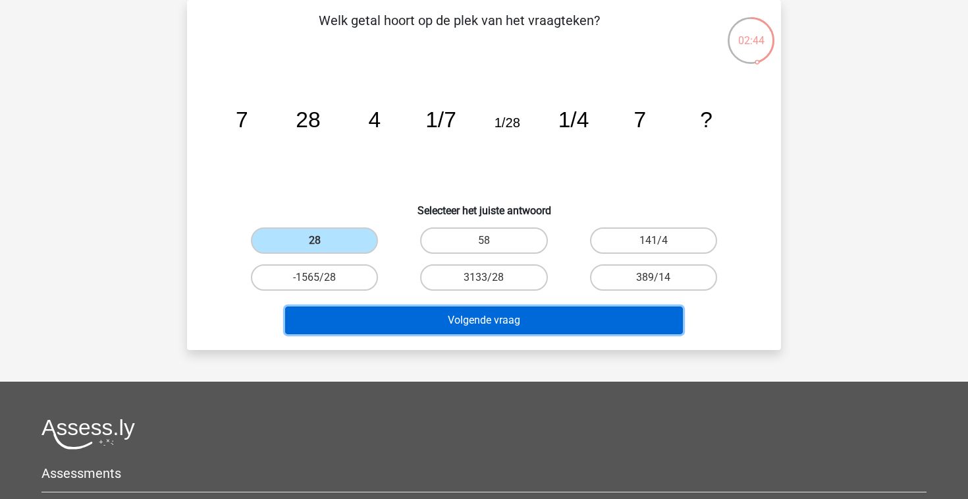
click at [447, 323] on button "Volgende vraag" at bounding box center [484, 320] width 399 height 28
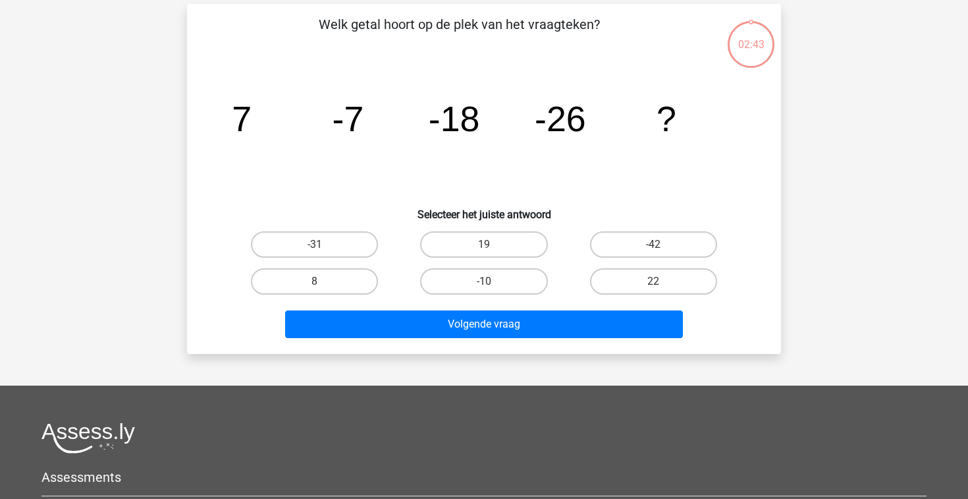
scroll to position [55, 0]
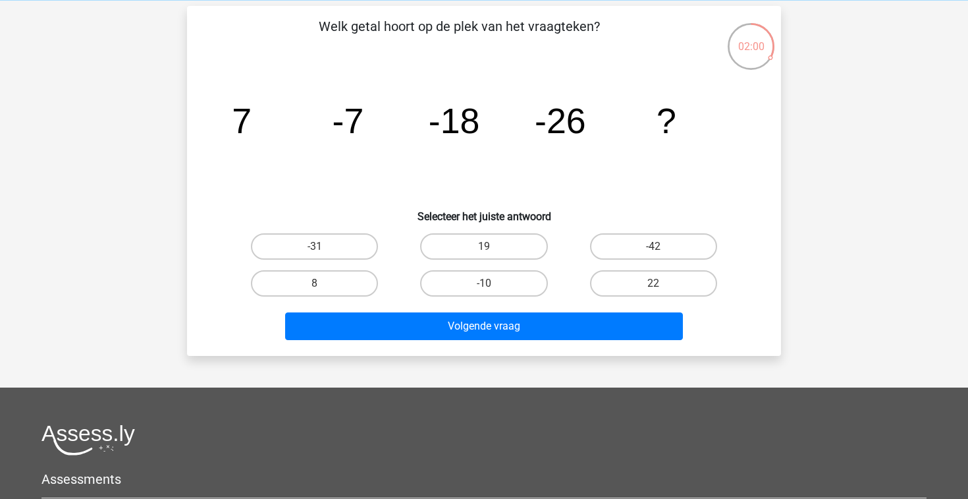
click at [315, 251] on input "-31" at bounding box center [319, 250] width 9 height 9
radio input "true"
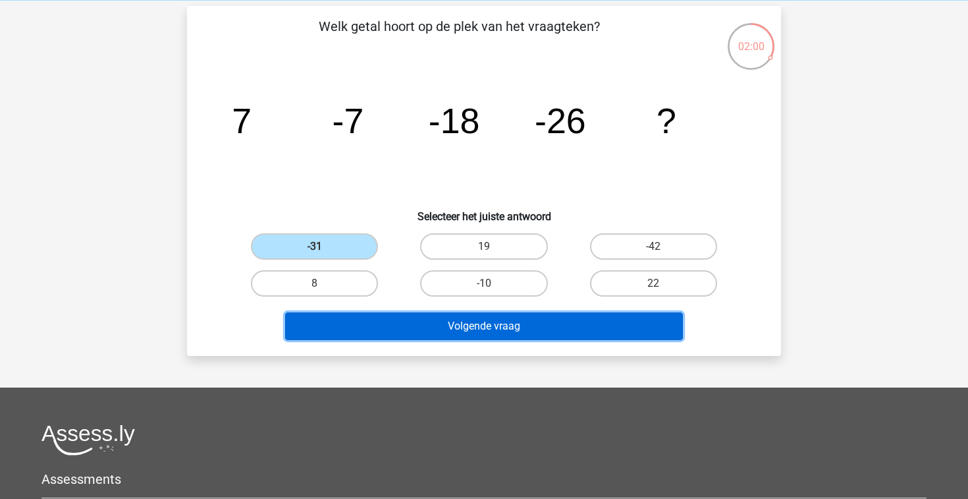
click at [372, 328] on button "Volgende vraag" at bounding box center [484, 326] width 399 height 28
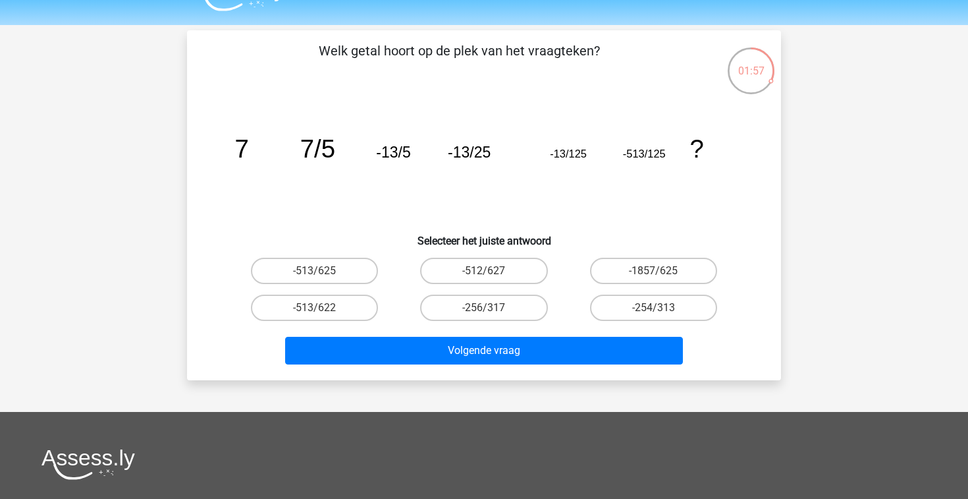
scroll to position [27, 0]
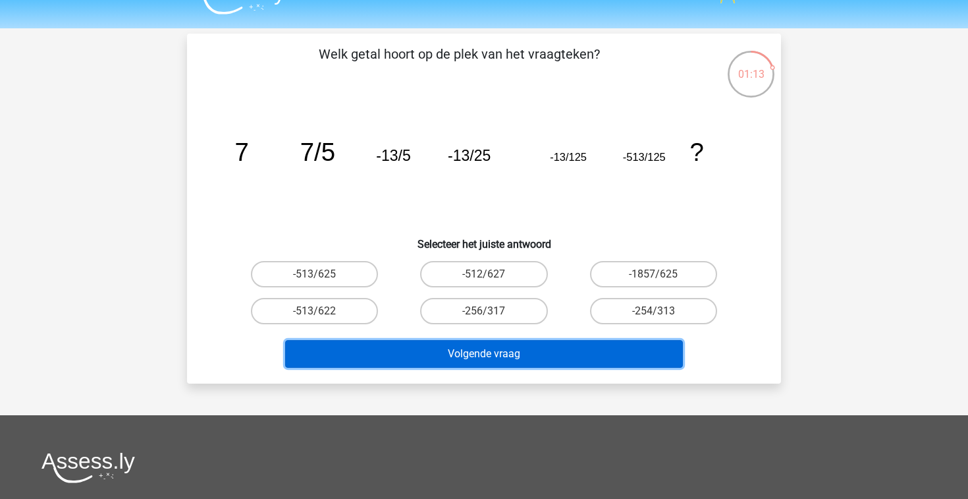
click at [485, 354] on button "Volgende vraag" at bounding box center [484, 354] width 399 height 28
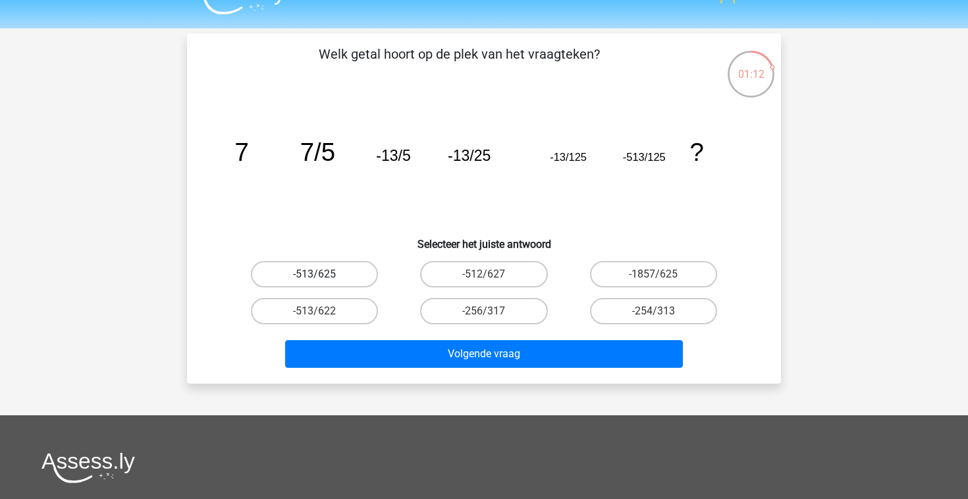
click at [328, 269] on label "-513/625" at bounding box center [314, 274] width 127 height 26
click at [323, 274] on input "-513/625" at bounding box center [319, 278] width 9 height 9
radio input "true"
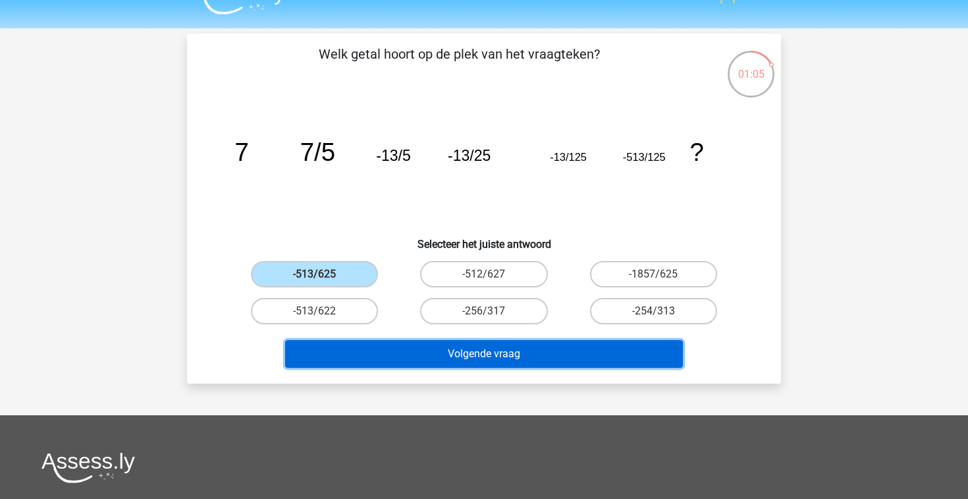
click at [472, 348] on button "Volgende vraag" at bounding box center [484, 354] width 399 height 28
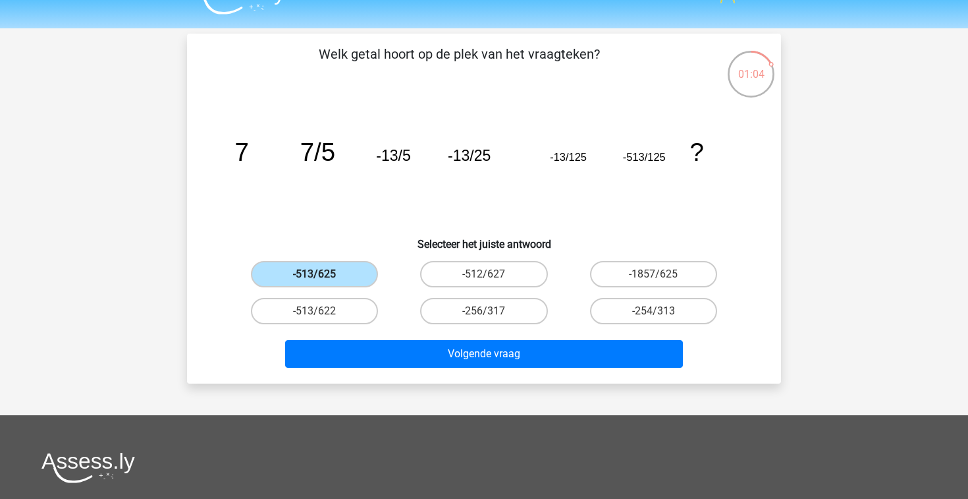
click at [335, 287] on label "-513/625" at bounding box center [314, 274] width 127 height 26
click at [323, 283] on input "-513/625" at bounding box center [319, 278] width 9 height 9
click at [337, 278] on label "-513/625" at bounding box center [314, 274] width 127 height 26
click at [323, 278] on input "-513/625" at bounding box center [319, 278] width 9 height 9
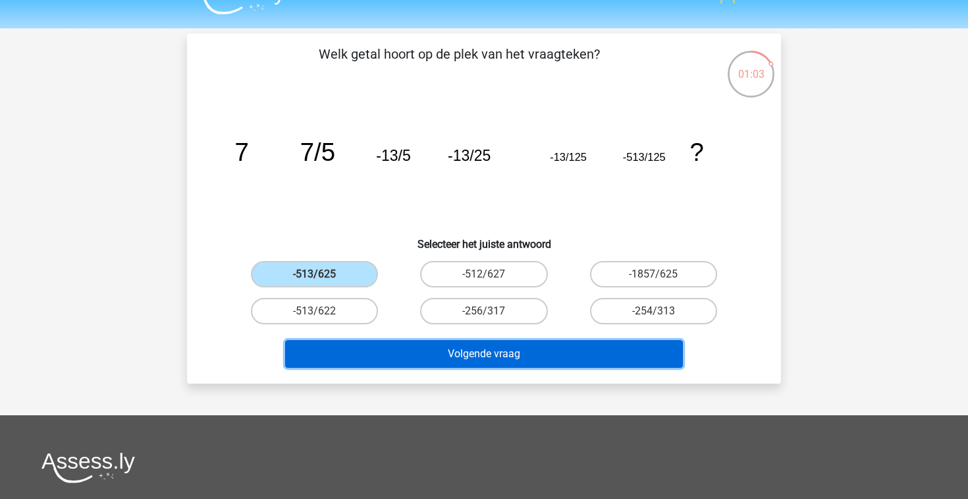
click at [407, 356] on button "Volgende vraag" at bounding box center [484, 354] width 399 height 28
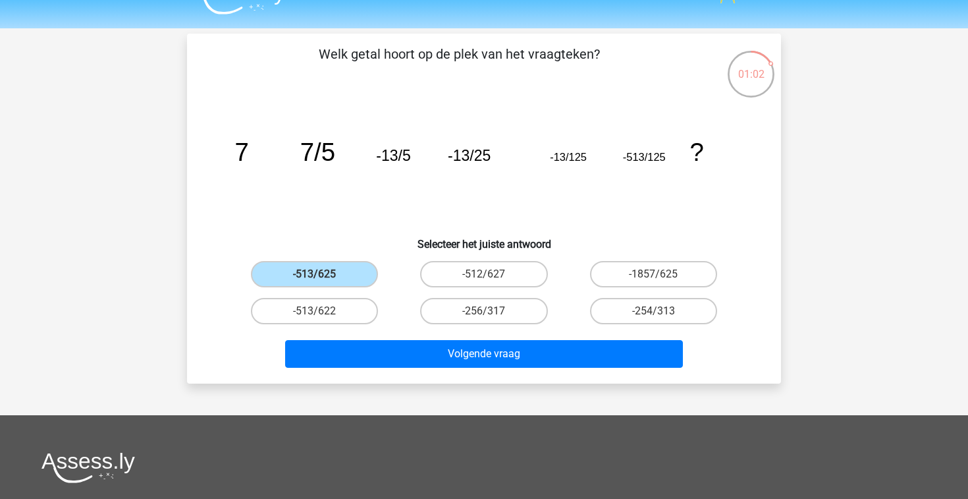
click at [478, 244] on h6 "Selecteer het juiste antwoord" at bounding box center [484, 238] width 552 height 23
click at [473, 271] on label "-512/627" at bounding box center [483, 274] width 127 height 26
click at [484, 274] on input "-512/627" at bounding box center [488, 278] width 9 height 9
radio input "true"
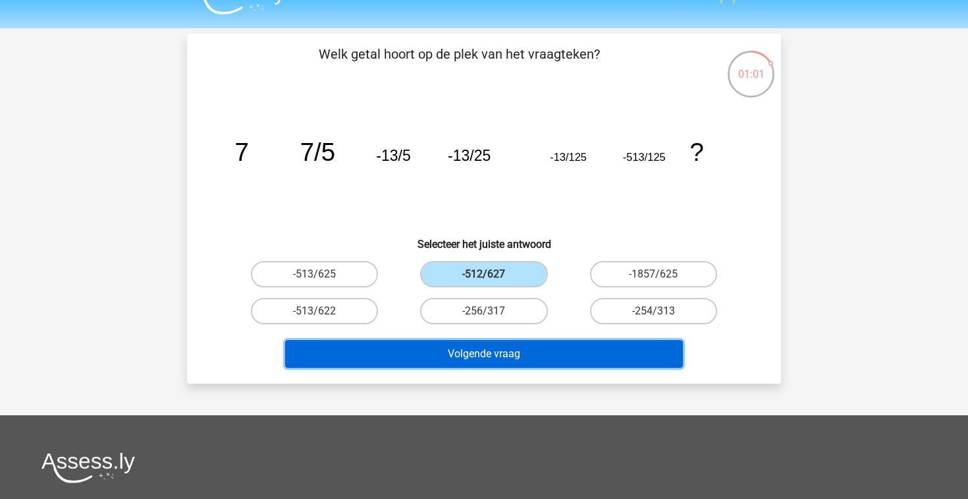
click at [436, 352] on button "Volgende vraag" at bounding box center [484, 354] width 399 height 28
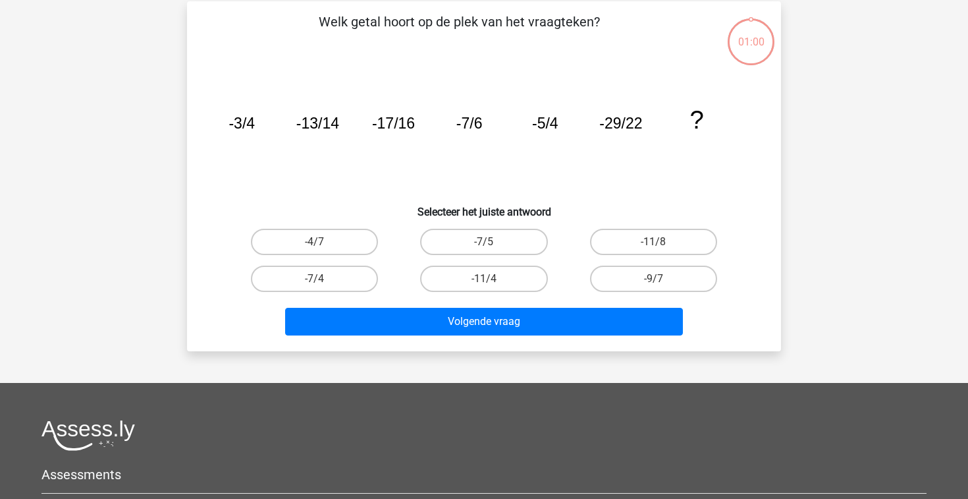
scroll to position [61, 0]
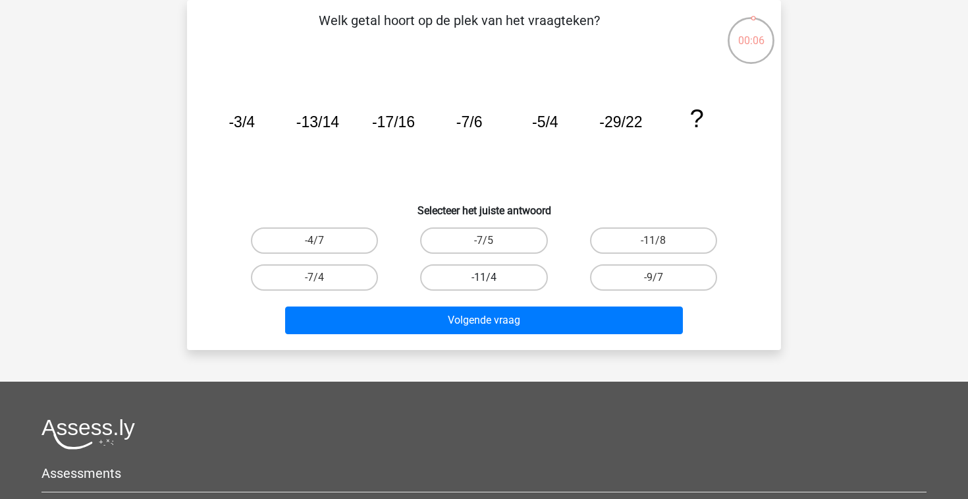
click at [489, 287] on label "-11/4" at bounding box center [483, 277] width 127 height 26
click at [489, 286] on input "-11/4" at bounding box center [488, 281] width 9 height 9
radio input "true"
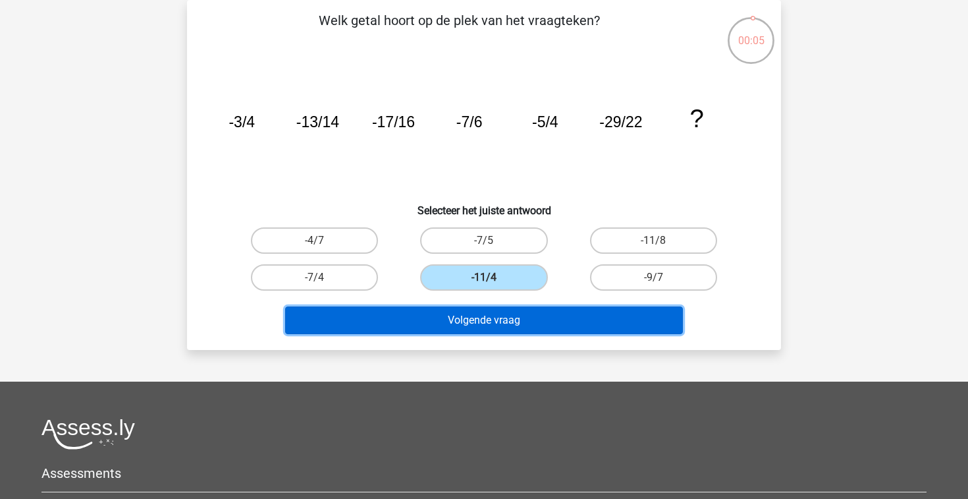
click at [487, 325] on button "Volgende vraag" at bounding box center [484, 320] width 399 height 28
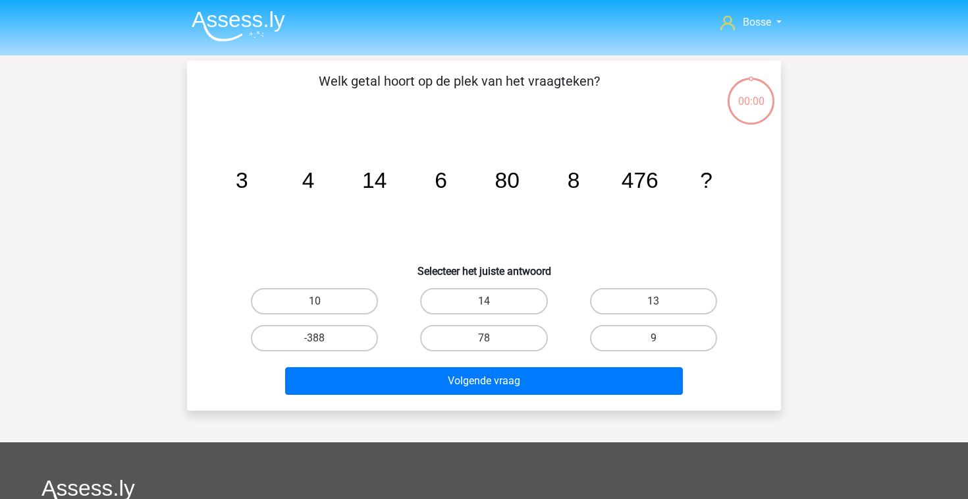
scroll to position [61, 0]
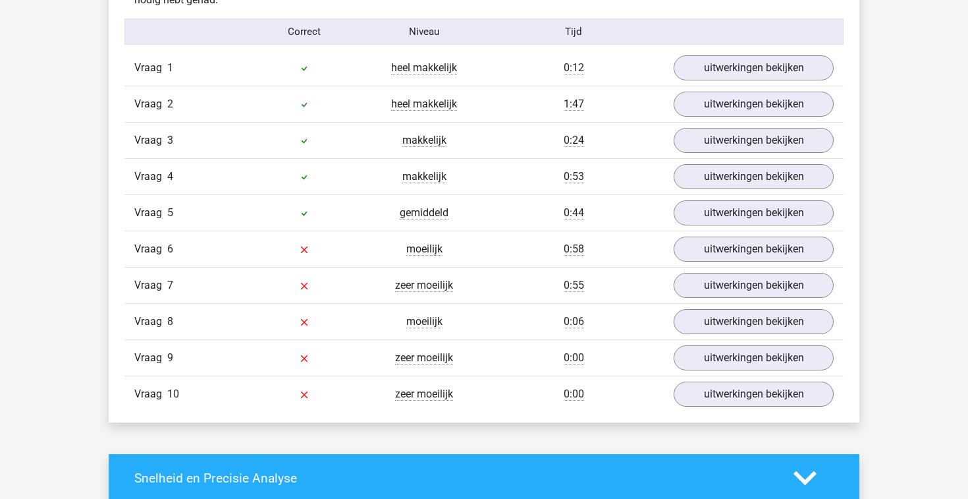
scroll to position [860, 0]
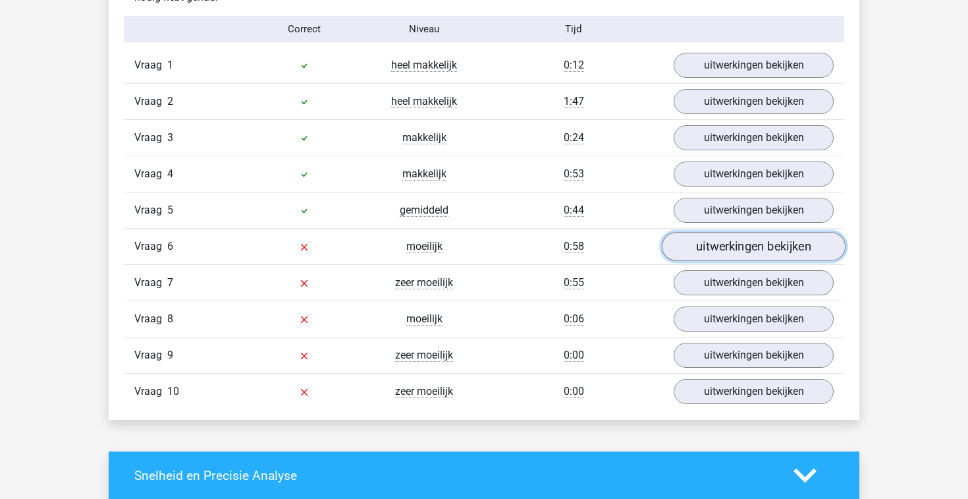
click at [713, 249] on link "uitwerkingen bekijken" at bounding box center [754, 247] width 184 height 29
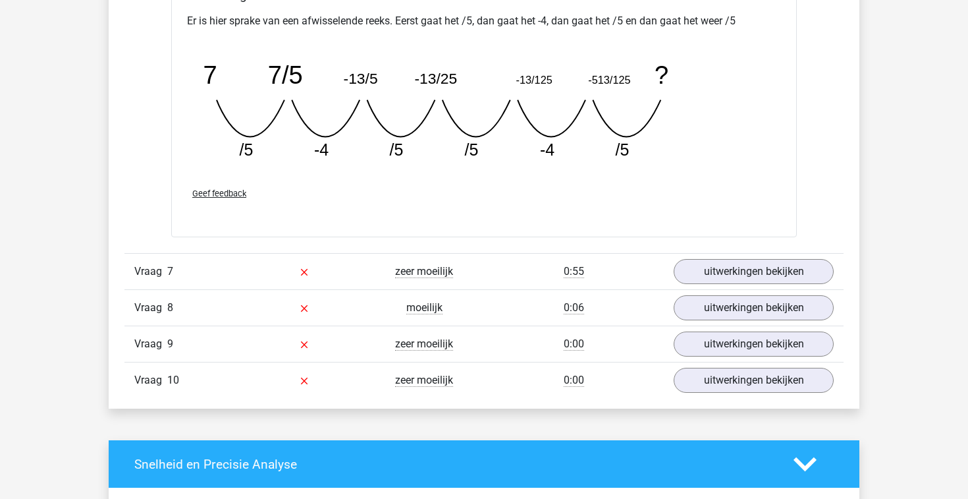
scroll to position [1453, 0]
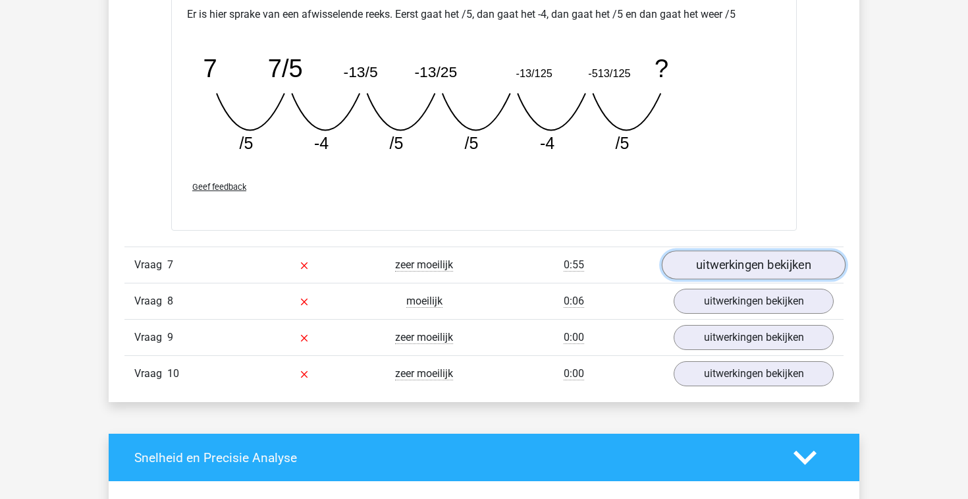
click at [725, 272] on link "uitwerkingen bekijken" at bounding box center [754, 264] width 184 height 29
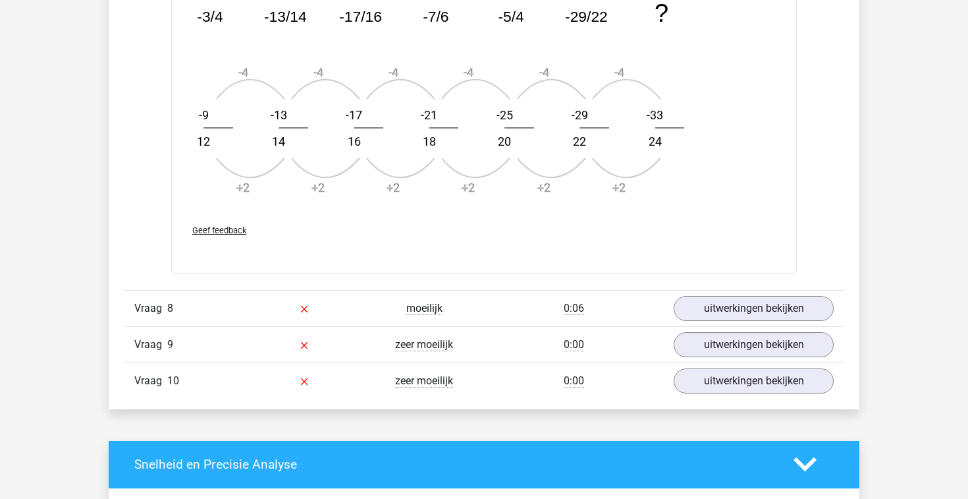
scroll to position [2238, 0]
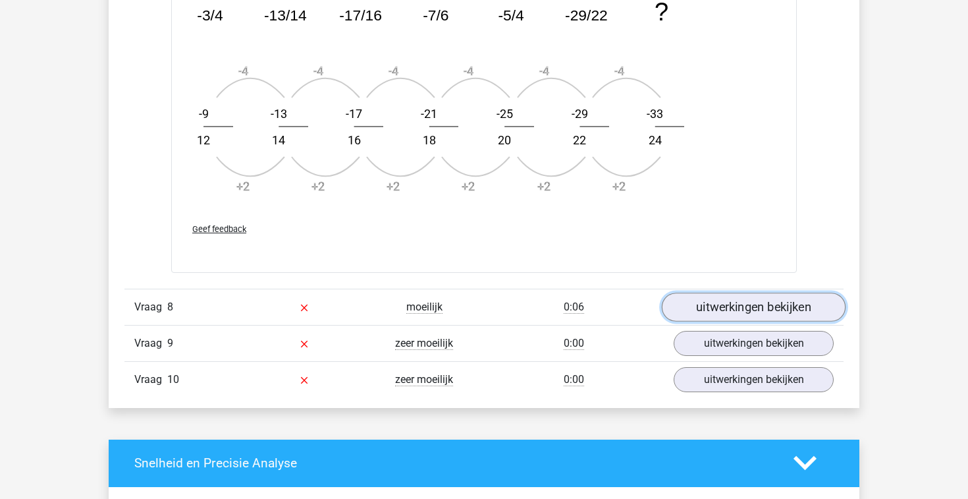
click at [730, 298] on link "uitwerkingen bekijken" at bounding box center [754, 306] width 184 height 29
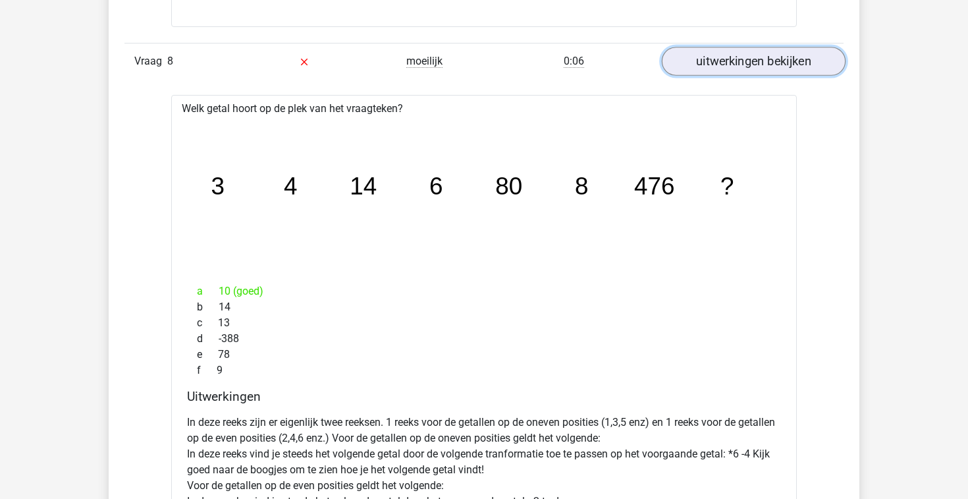
scroll to position [2481, 0]
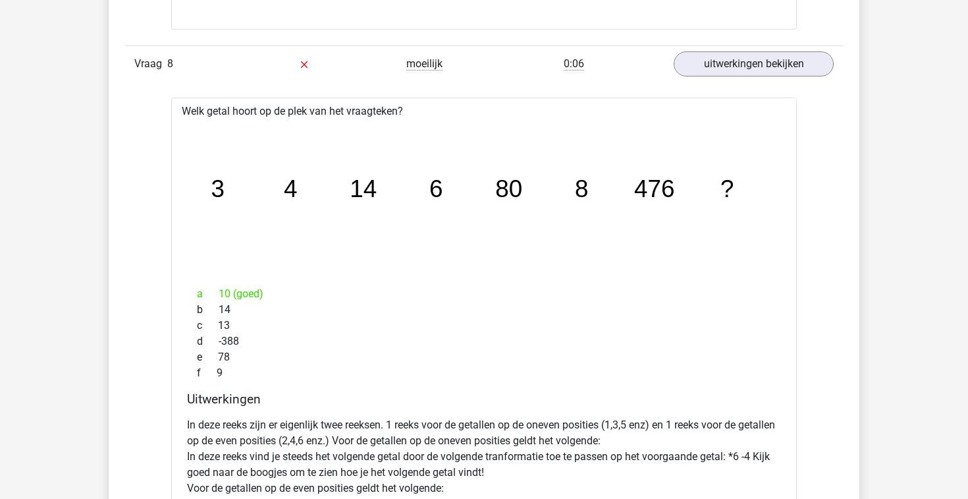
click at [306, 66] on icon at bounding box center [304, 64] width 7 height 7
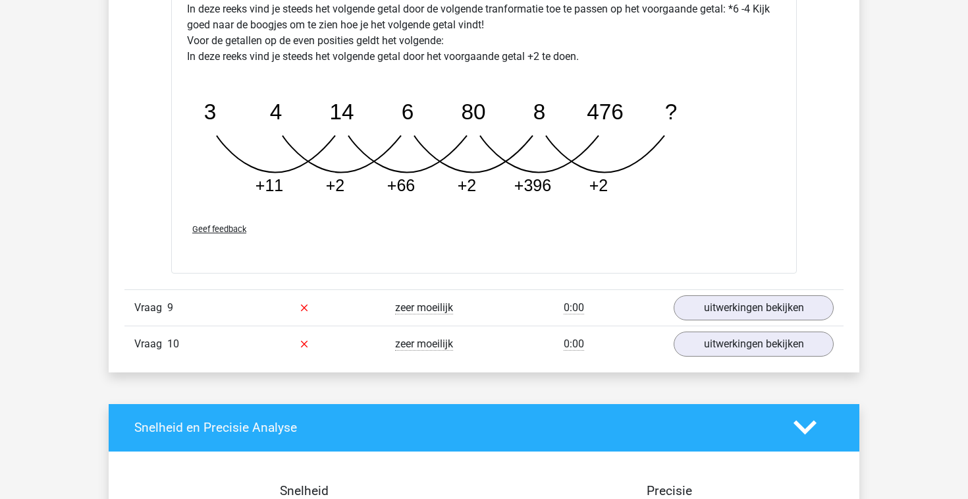
scroll to position [2930, 0]
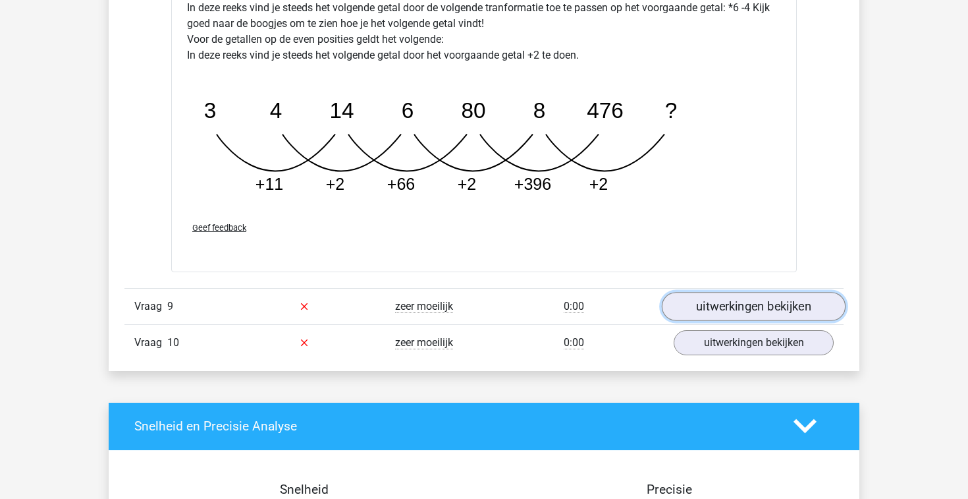
click at [705, 303] on link "uitwerkingen bekijken" at bounding box center [754, 306] width 184 height 29
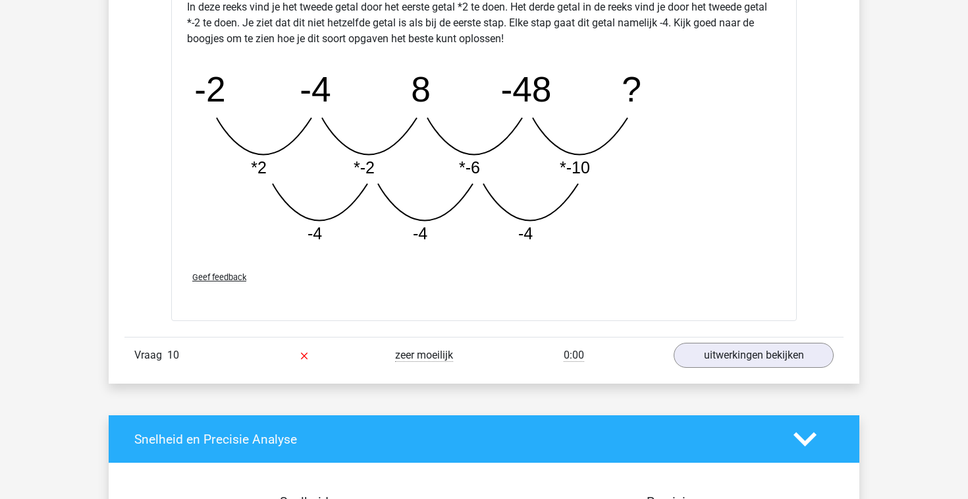
scroll to position [3597, 0]
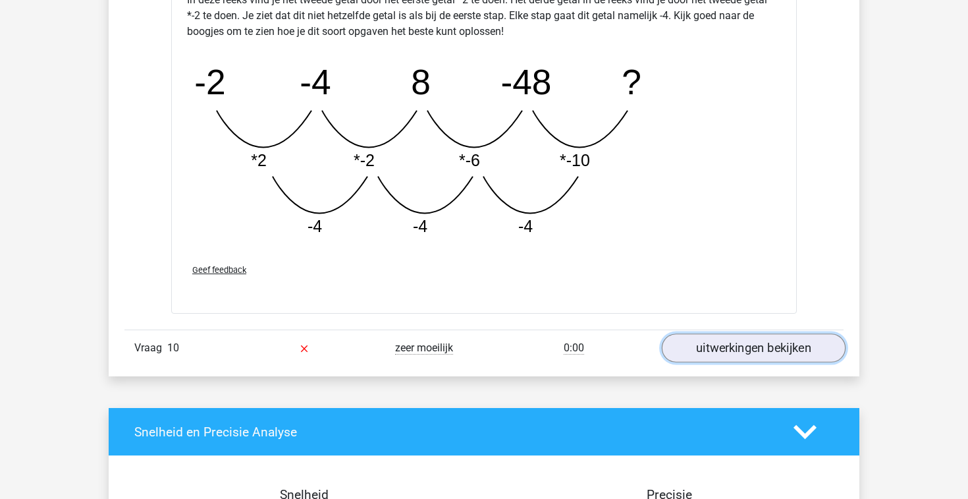
click at [720, 337] on link "uitwerkingen bekijken" at bounding box center [754, 348] width 184 height 29
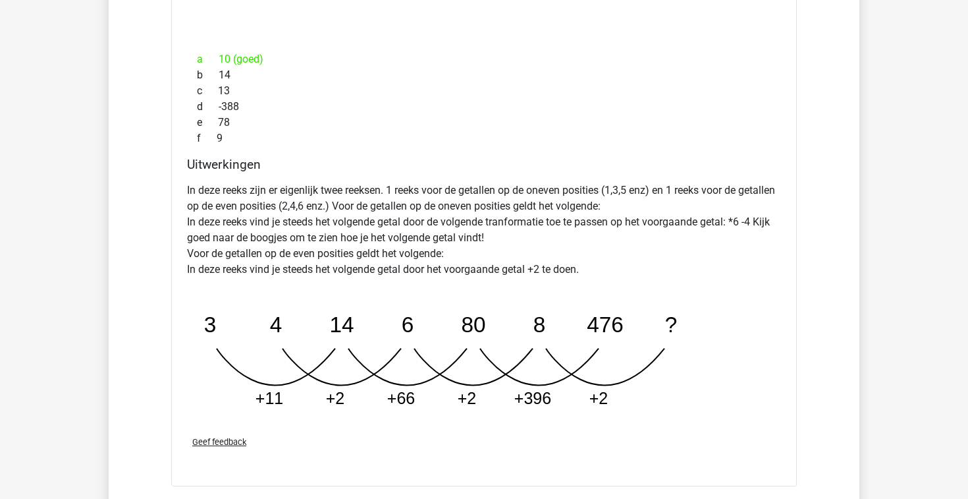
scroll to position [2709, 0]
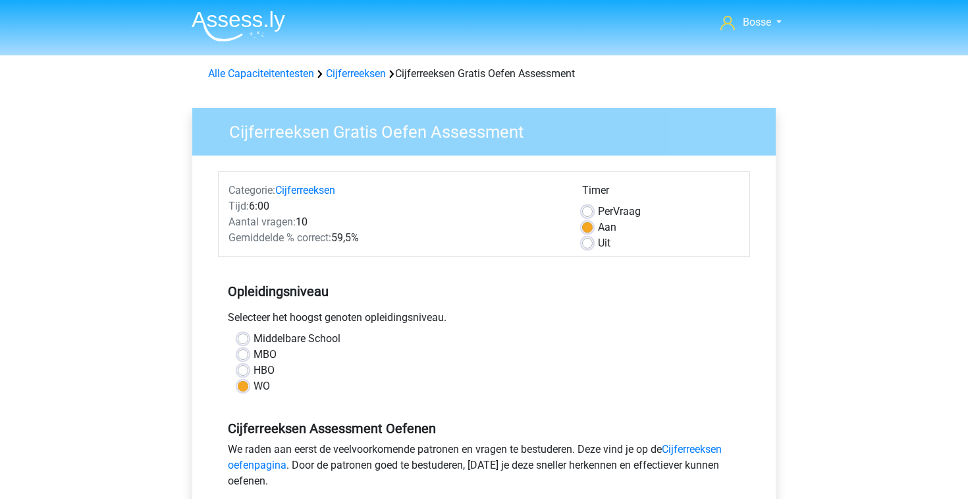
click at [246, 19] on img at bounding box center [239, 26] width 94 height 31
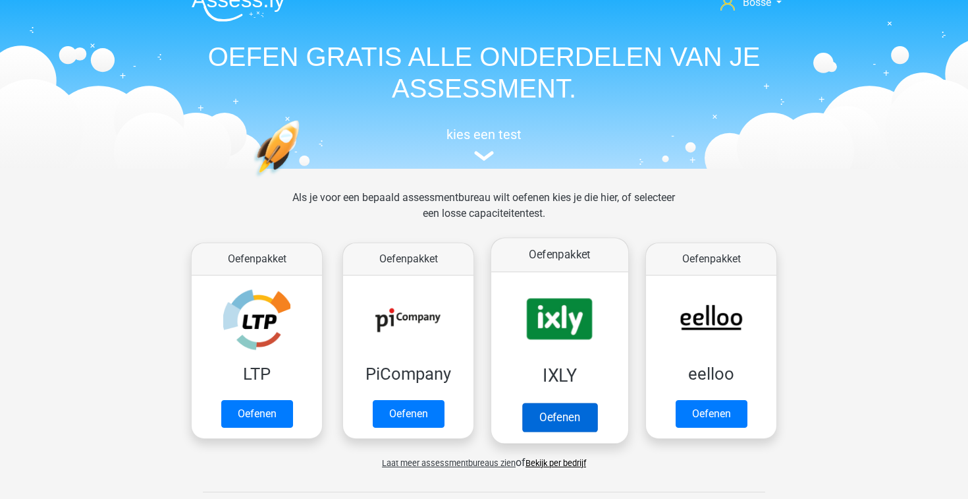
scroll to position [40, 0]
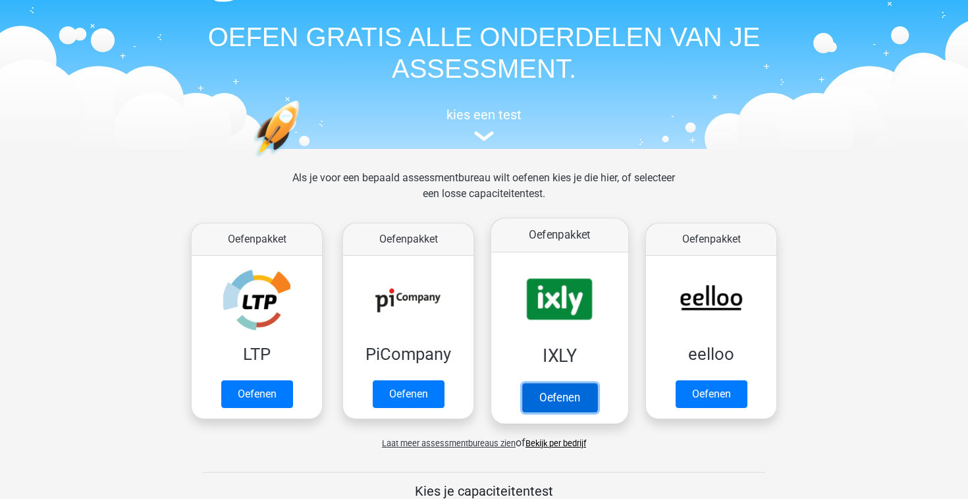
click at [562, 399] on link "Oefenen" at bounding box center [559, 397] width 75 height 29
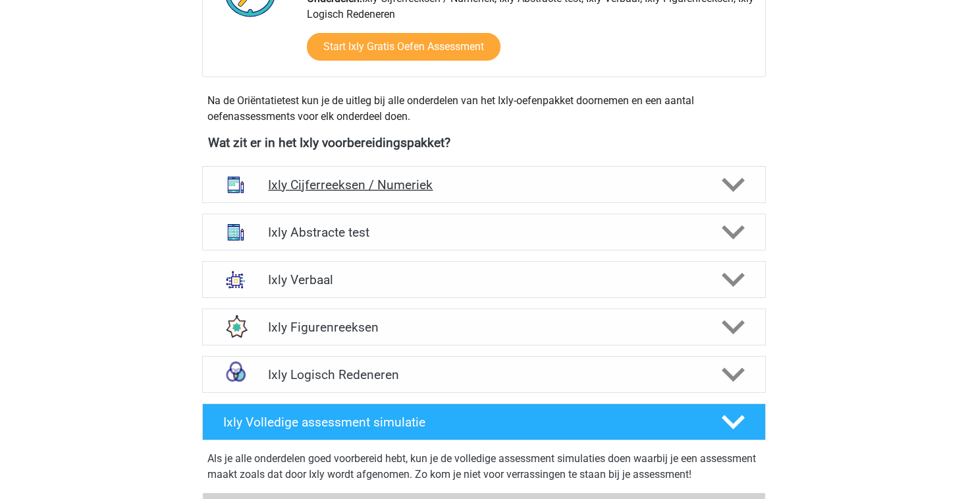
click at [594, 181] on h4 "Ixly Cijferreeksen / Numeriek" at bounding box center [483, 184] width 431 height 15
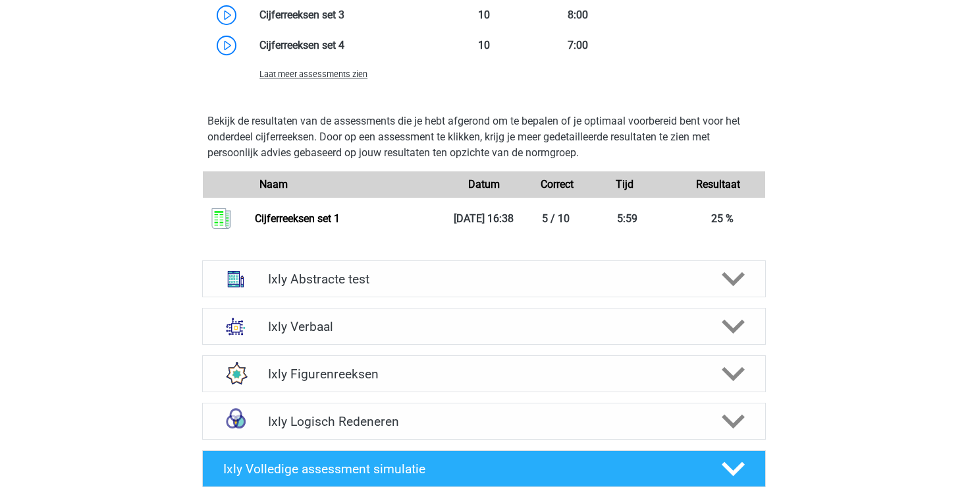
scroll to position [1171, 0]
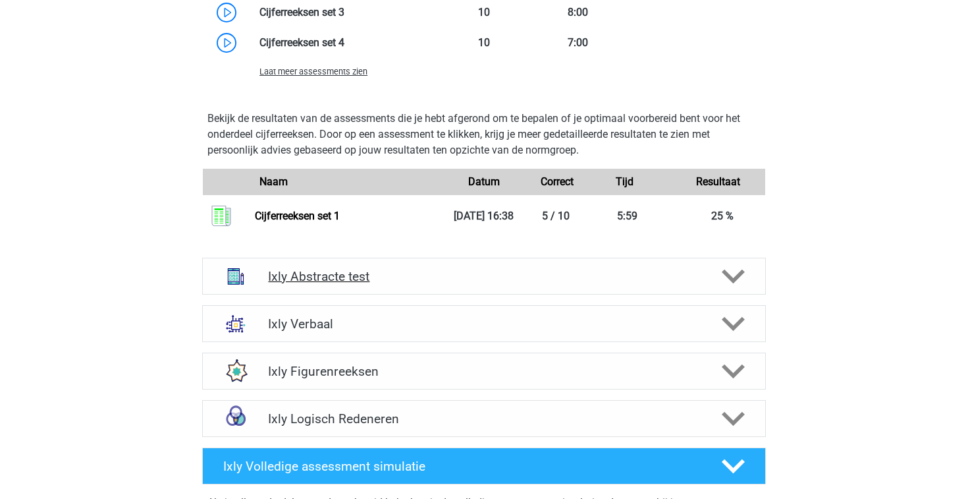
click at [736, 281] on icon at bounding box center [733, 276] width 23 height 23
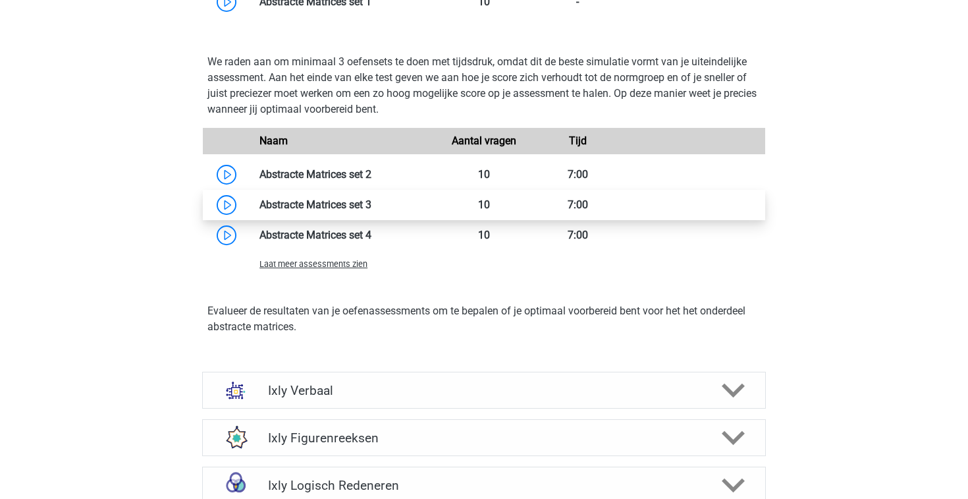
scroll to position [1936, 0]
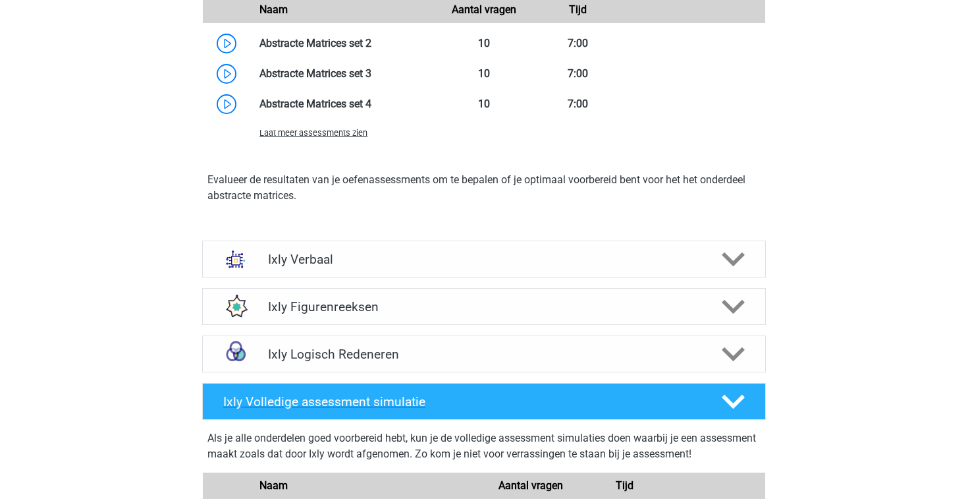
click at [741, 405] on icon at bounding box center [733, 401] width 23 height 23
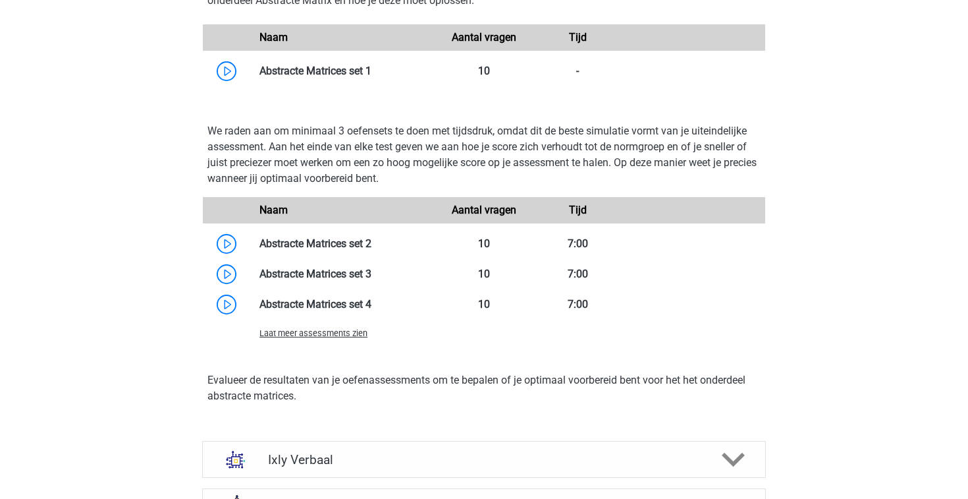
scroll to position [1723, 0]
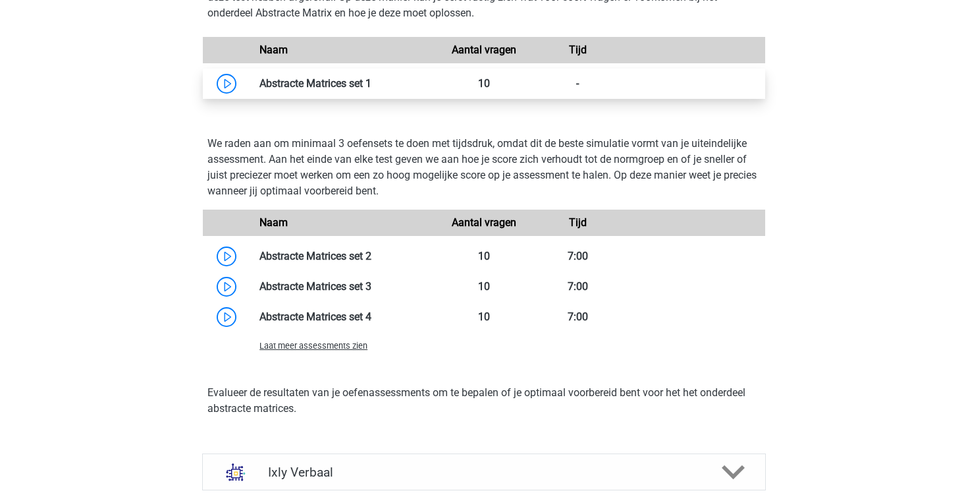
click at [372, 80] on link at bounding box center [372, 83] width 0 height 13
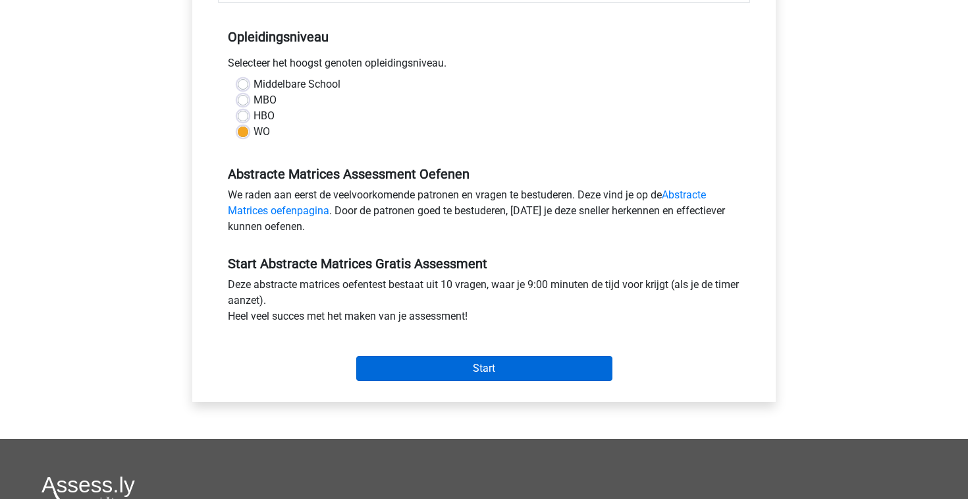
scroll to position [258, 0]
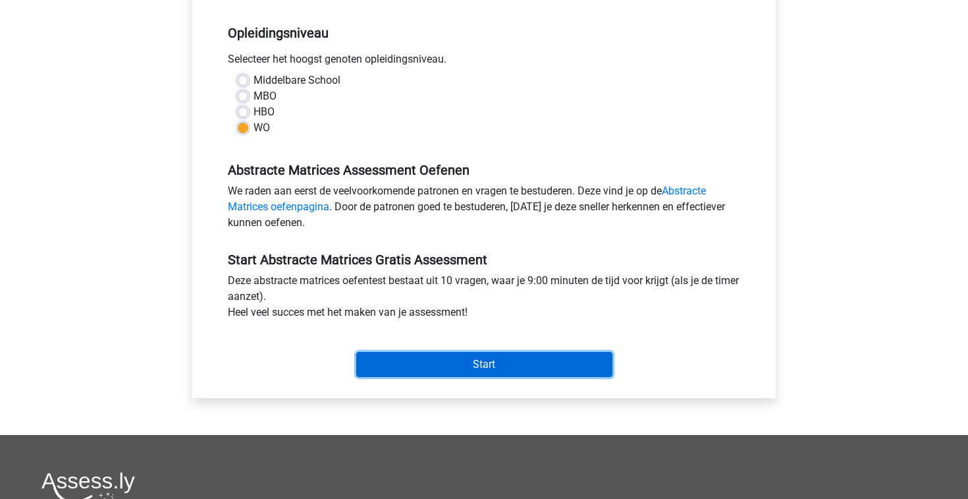
click at [433, 367] on input "Start" at bounding box center [484, 364] width 256 height 25
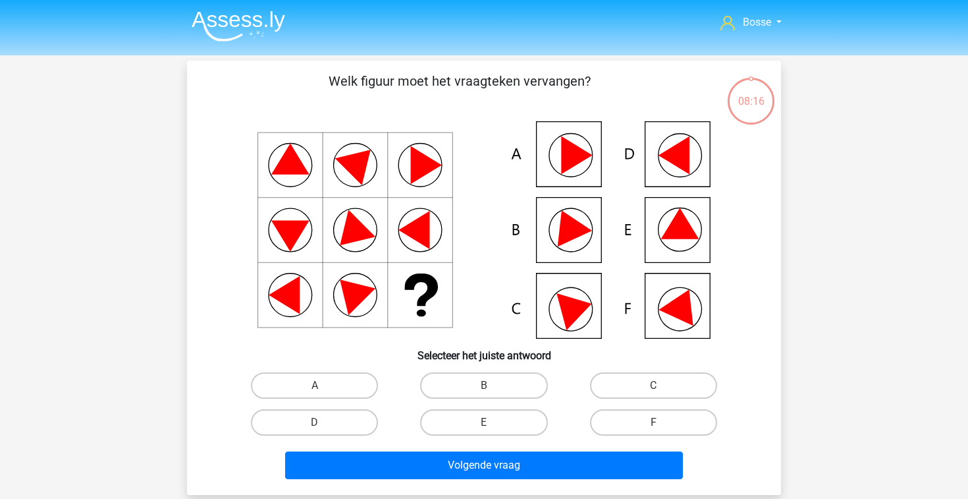
click at [671, 311] on icon at bounding box center [682, 303] width 47 height 44
click at [639, 428] on label "F" at bounding box center [653, 422] width 127 height 26
click at [653, 428] on input "F" at bounding box center [657, 426] width 9 height 9
radio input "true"
click at [449, 384] on label "B" at bounding box center [483, 385] width 127 height 26
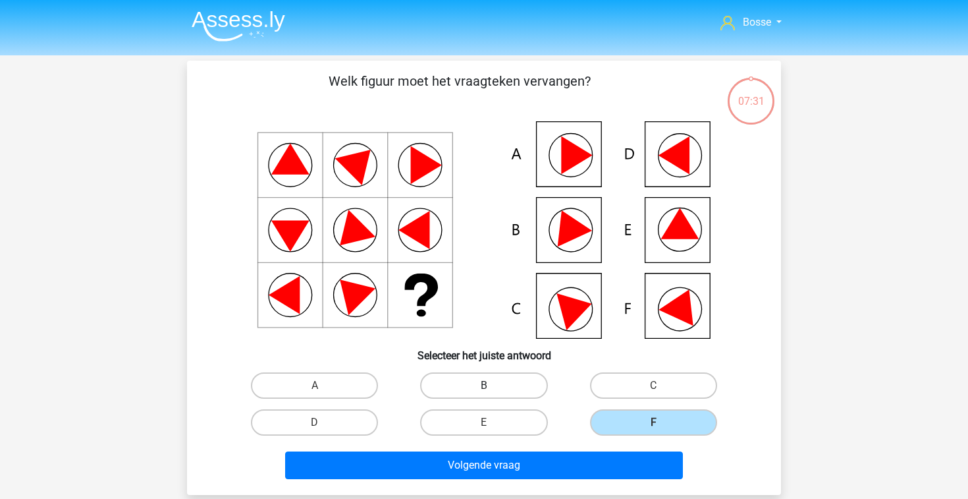
click at [484, 385] on input "B" at bounding box center [488, 389] width 9 height 9
radio input "true"
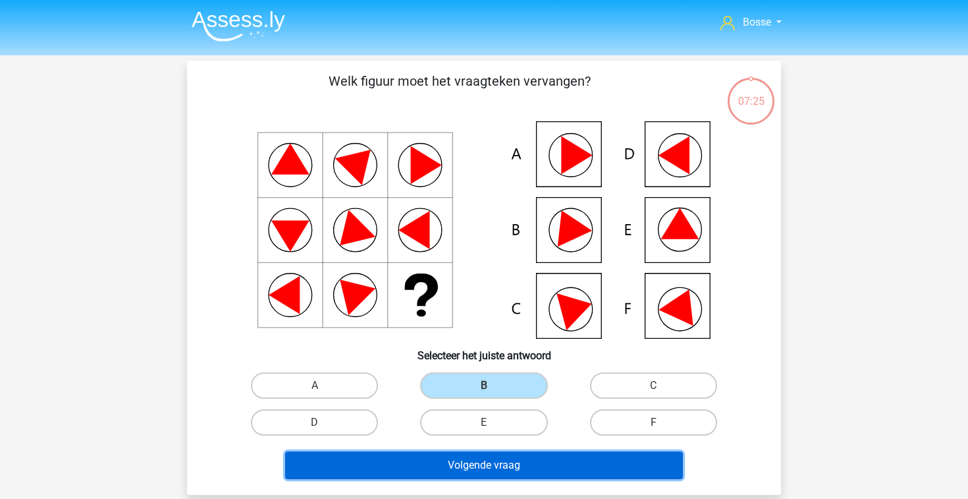
click at [516, 468] on button "Volgende vraag" at bounding box center [484, 465] width 399 height 28
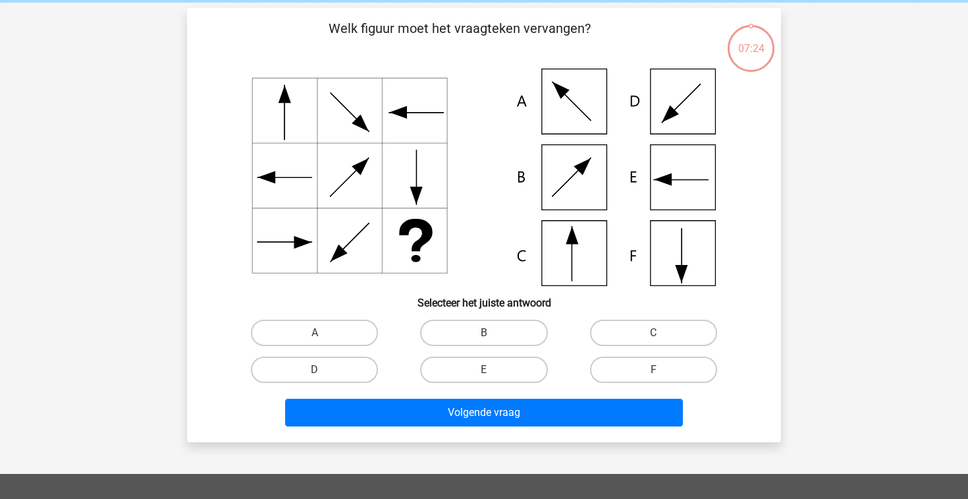
scroll to position [61, 0]
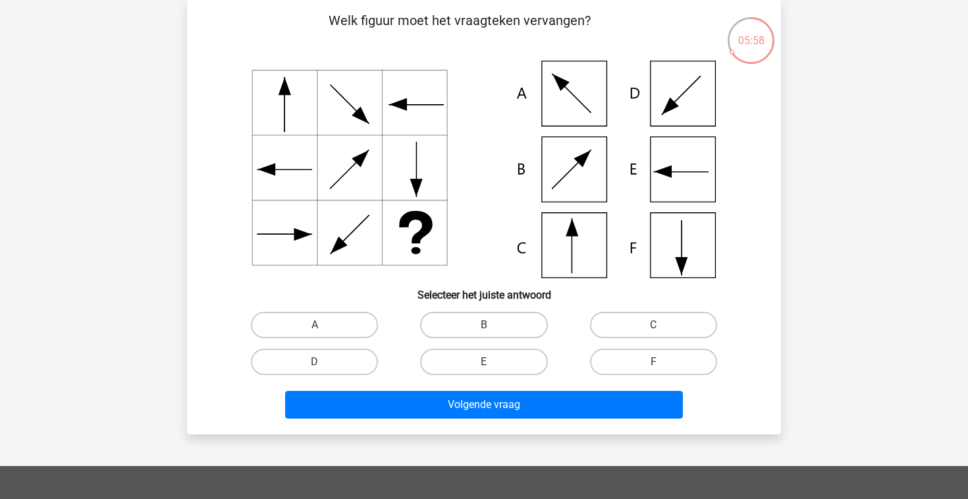
click at [559, 235] on icon at bounding box center [484, 169] width 531 height 217
click at [636, 320] on label "C" at bounding box center [653, 325] width 127 height 26
click at [653, 325] on input "C" at bounding box center [657, 329] width 9 height 9
radio input "true"
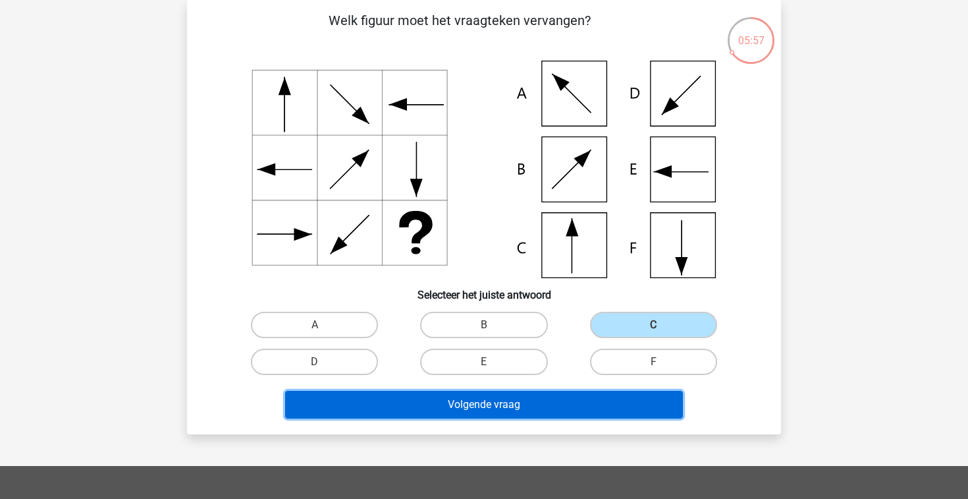
click at [545, 407] on button "Volgende vraag" at bounding box center [484, 405] width 399 height 28
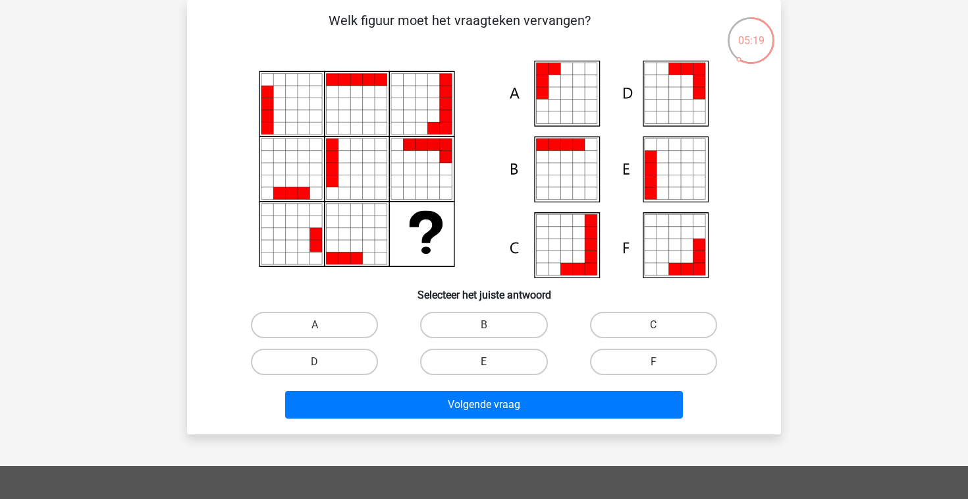
click at [509, 360] on label "E" at bounding box center [483, 361] width 127 height 26
click at [493, 362] on input "E" at bounding box center [488, 366] width 9 height 9
radio input "true"
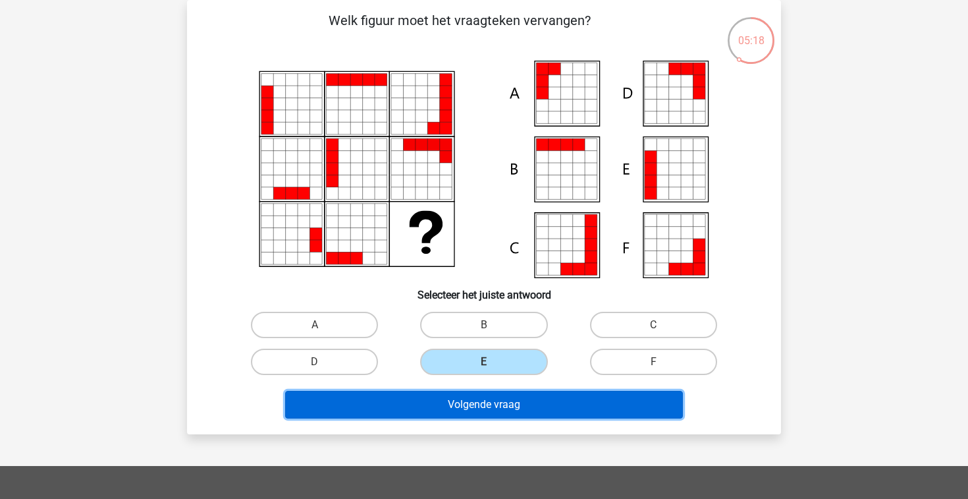
click at [509, 406] on button "Volgende vraag" at bounding box center [484, 405] width 399 height 28
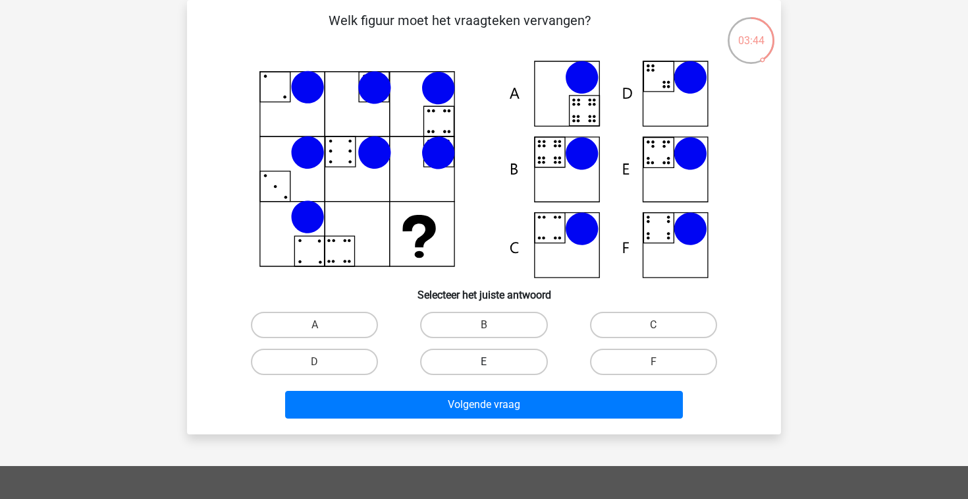
click at [507, 368] on label "E" at bounding box center [483, 361] width 127 height 26
click at [493, 368] on input "E" at bounding box center [488, 366] width 9 height 9
radio input "true"
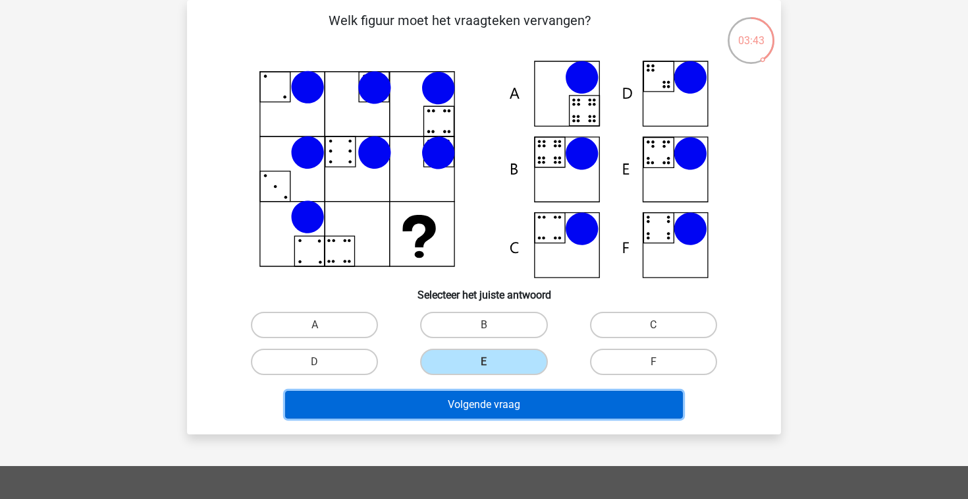
click at [493, 406] on button "Volgende vraag" at bounding box center [484, 405] width 399 height 28
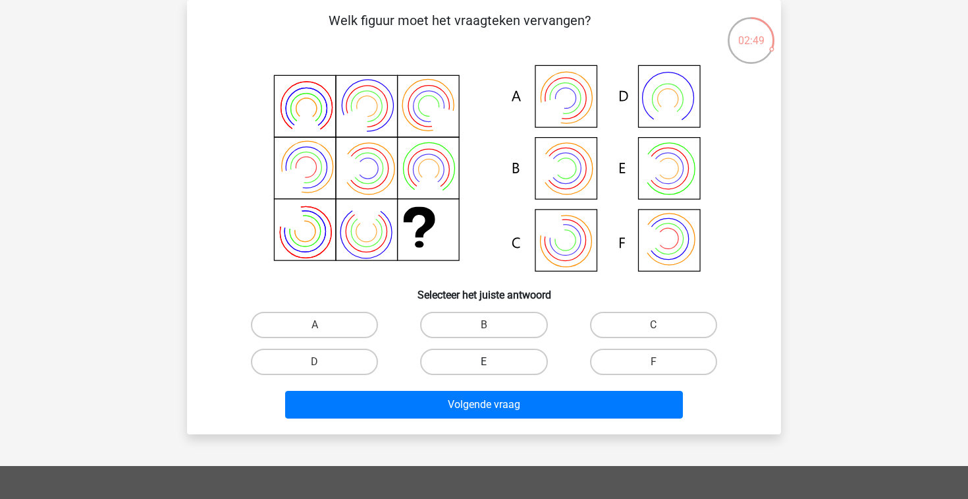
click at [482, 368] on label "E" at bounding box center [483, 361] width 127 height 26
click at [484, 368] on input "E" at bounding box center [488, 366] width 9 height 9
radio input "true"
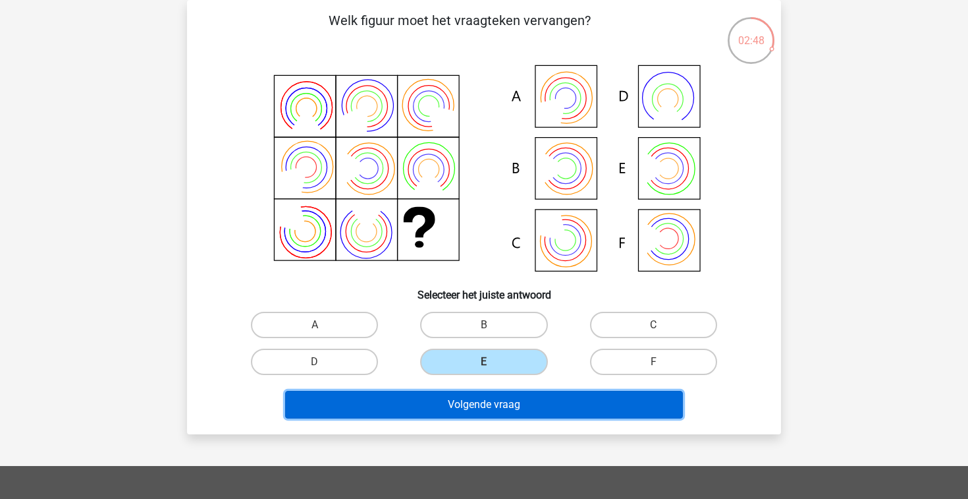
click at [487, 406] on button "Volgende vraag" at bounding box center [484, 405] width 399 height 28
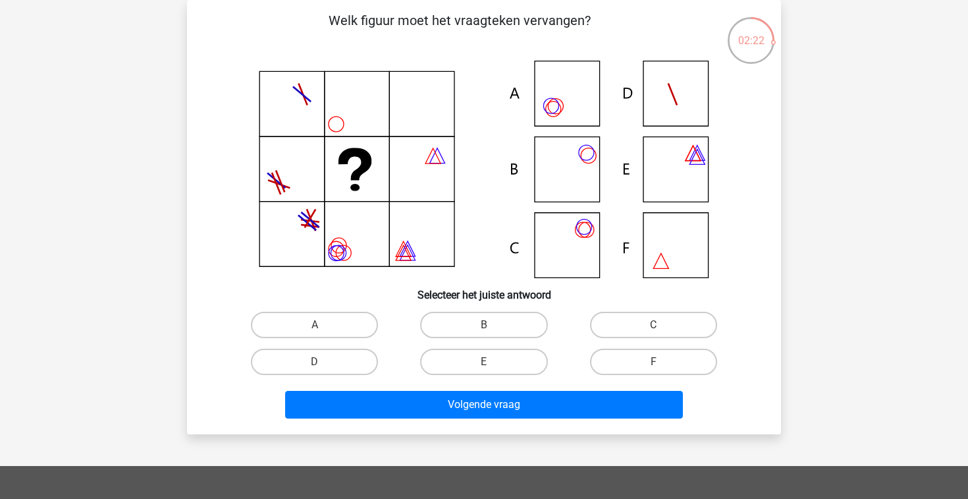
click at [572, 99] on icon at bounding box center [484, 169] width 531 height 217
click at [661, 323] on label "C" at bounding box center [653, 325] width 127 height 26
click at [661, 325] on input "C" at bounding box center [657, 329] width 9 height 9
radio input "true"
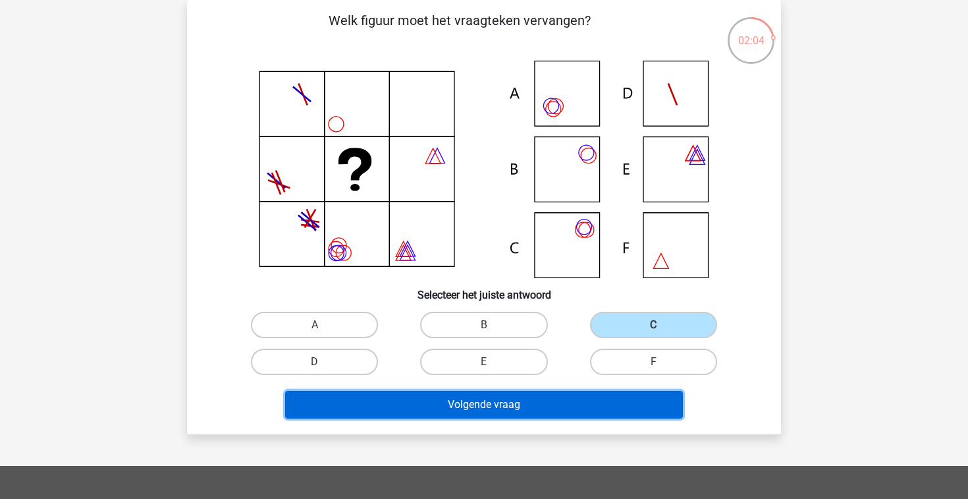
click at [569, 402] on button "Volgende vraag" at bounding box center [484, 405] width 399 height 28
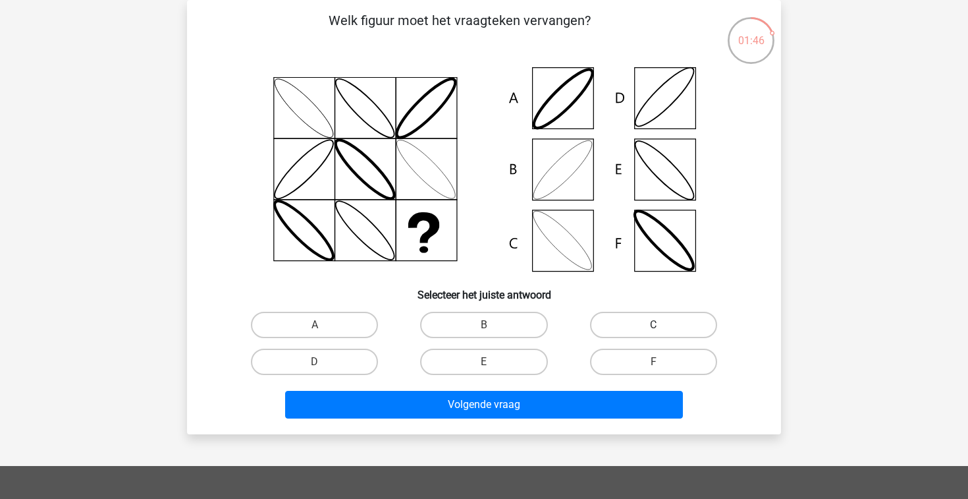
click at [652, 331] on label "C" at bounding box center [653, 325] width 127 height 26
click at [653, 331] on input "C" at bounding box center [657, 329] width 9 height 9
radio input "true"
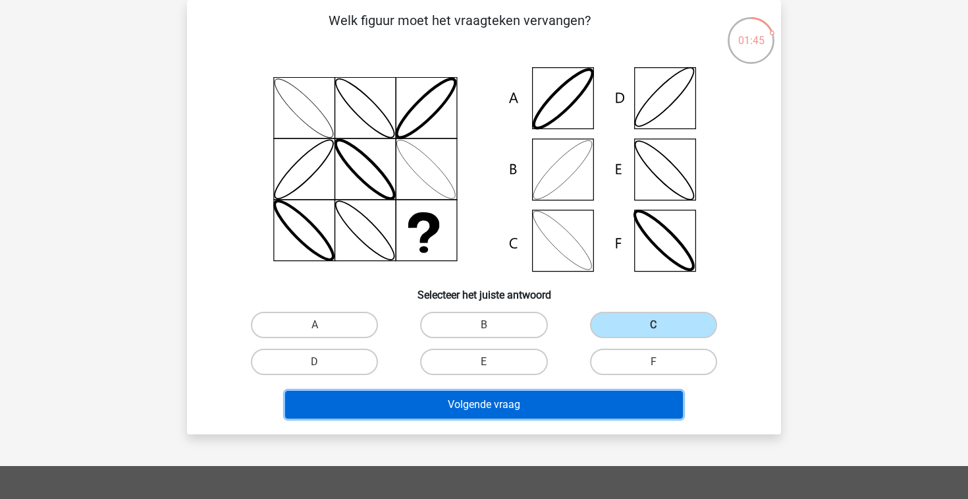
click at [598, 410] on button "Volgende vraag" at bounding box center [484, 405] width 399 height 28
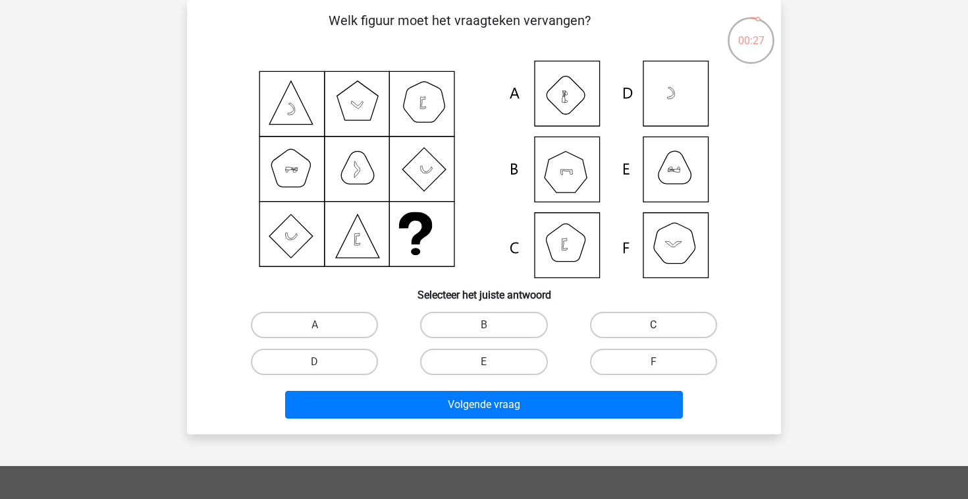
click at [630, 320] on label "C" at bounding box center [653, 325] width 127 height 26
click at [653, 325] on input "C" at bounding box center [657, 329] width 9 height 9
radio input "true"
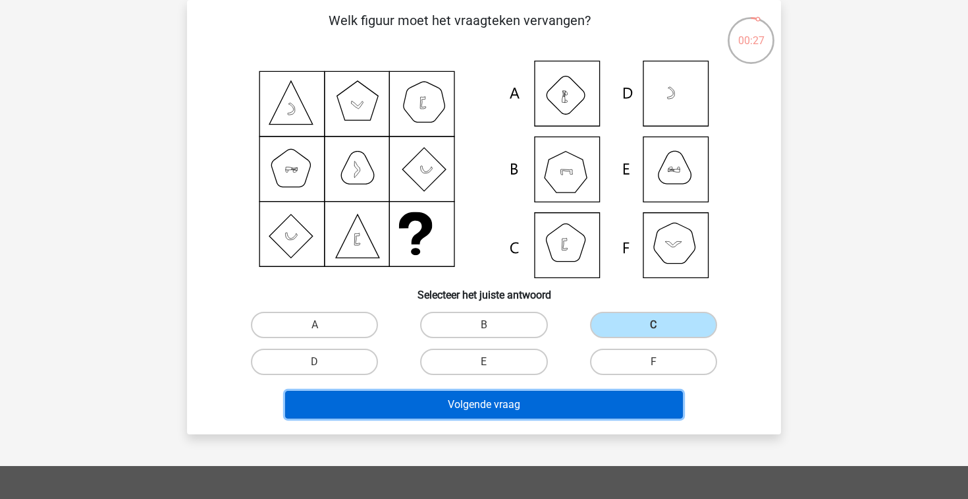
click at [554, 400] on button "Volgende vraag" at bounding box center [484, 405] width 399 height 28
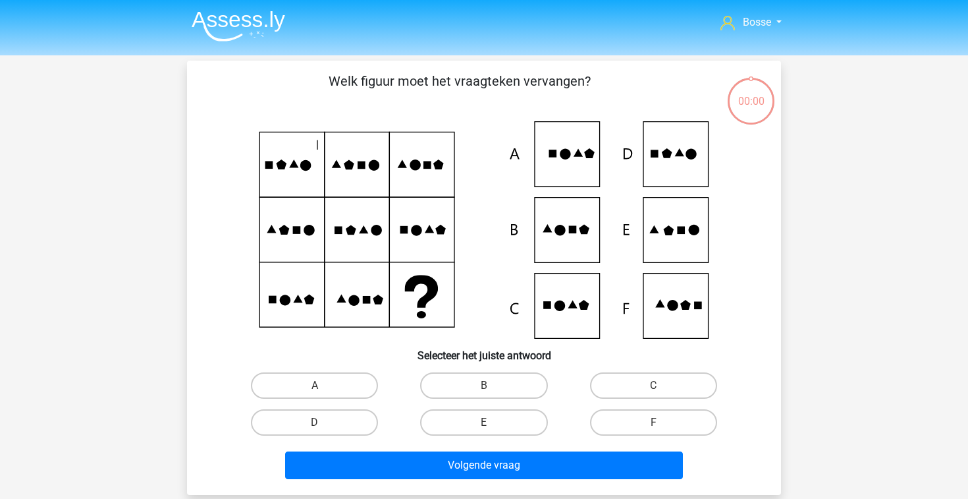
scroll to position [61, 0]
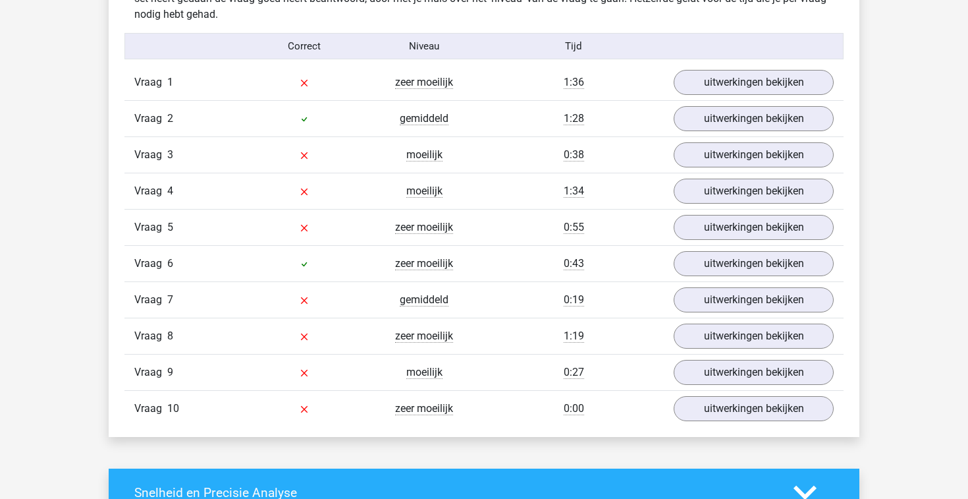
scroll to position [835, 0]
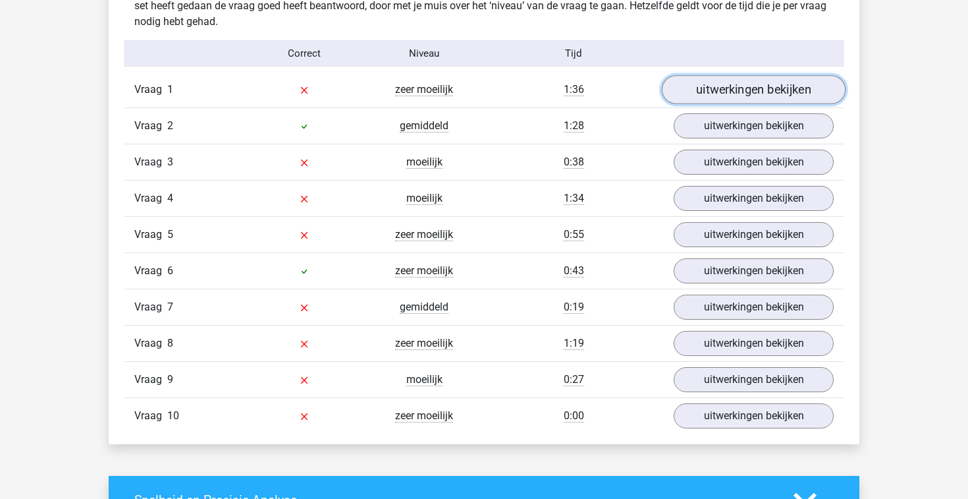
click at [779, 90] on link "uitwerkingen bekijken" at bounding box center [754, 90] width 184 height 29
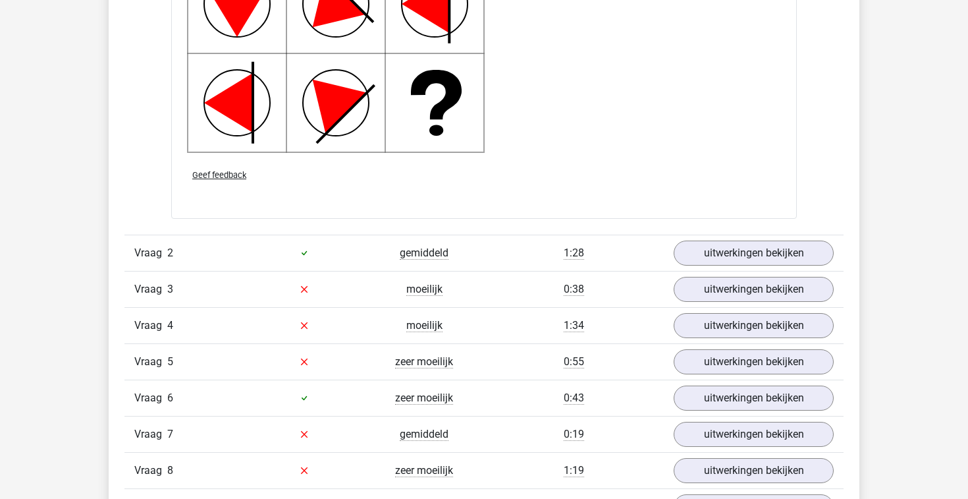
scroll to position [1643, 0]
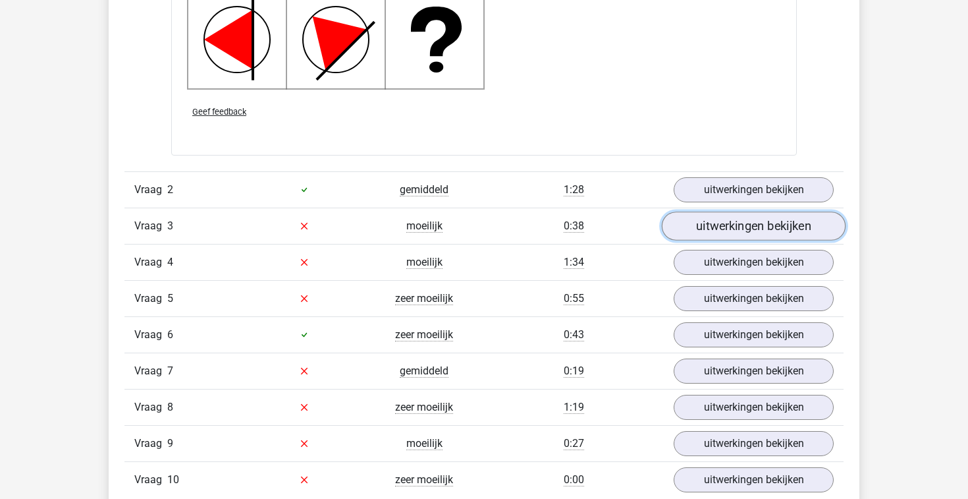
click at [713, 230] on link "uitwerkingen bekijken" at bounding box center [754, 225] width 184 height 29
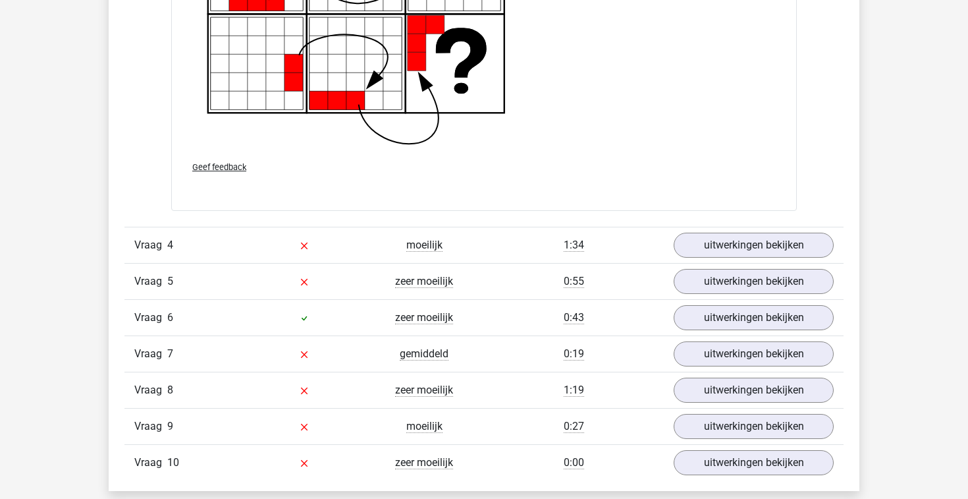
scroll to position [2652, 0]
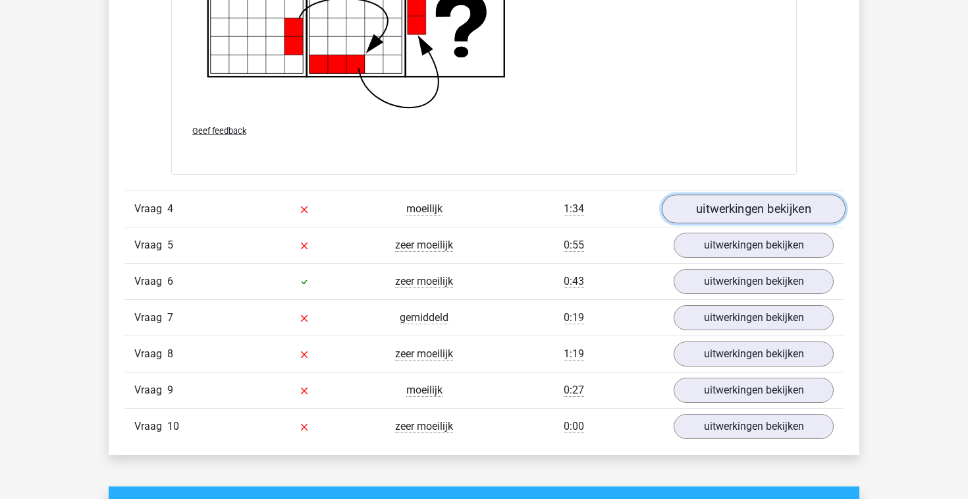
click at [726, 212] on link "uitwerkingen bekijken" at bounding box center [754, 208] width 184 height 29
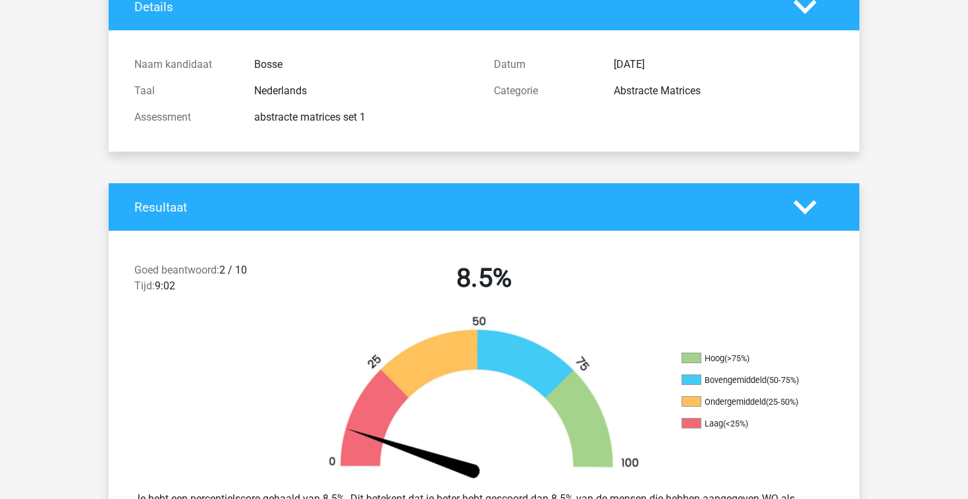
scroll to position [0, 0]
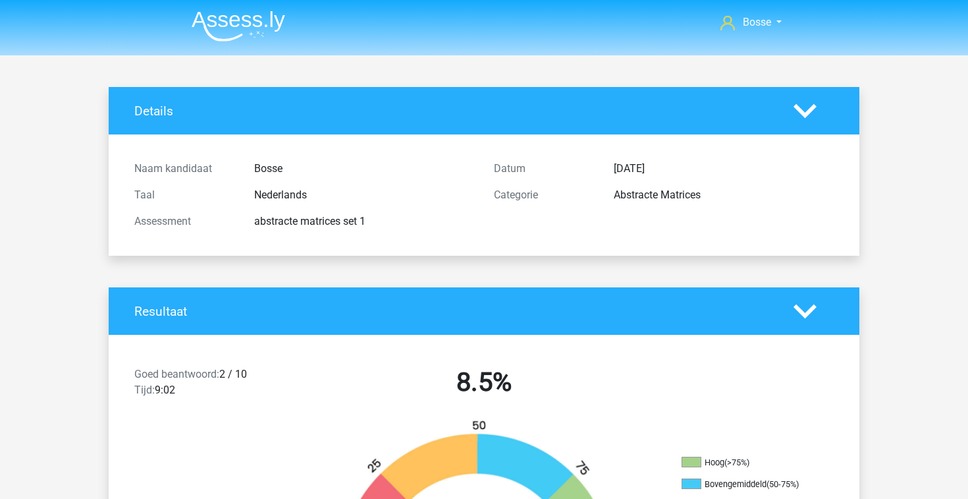
click at [227, 18] on img at bounding box center [239, 26] width 94 height 31
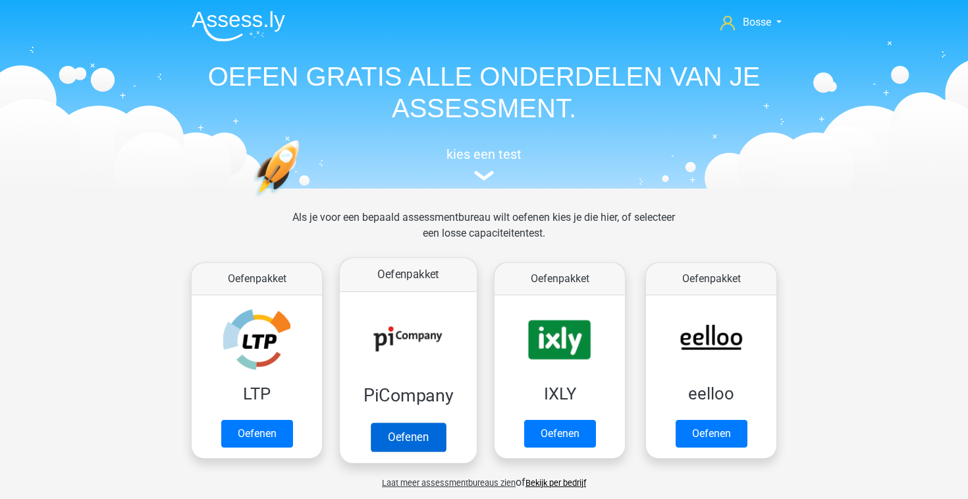
scroll to position [5, 0]
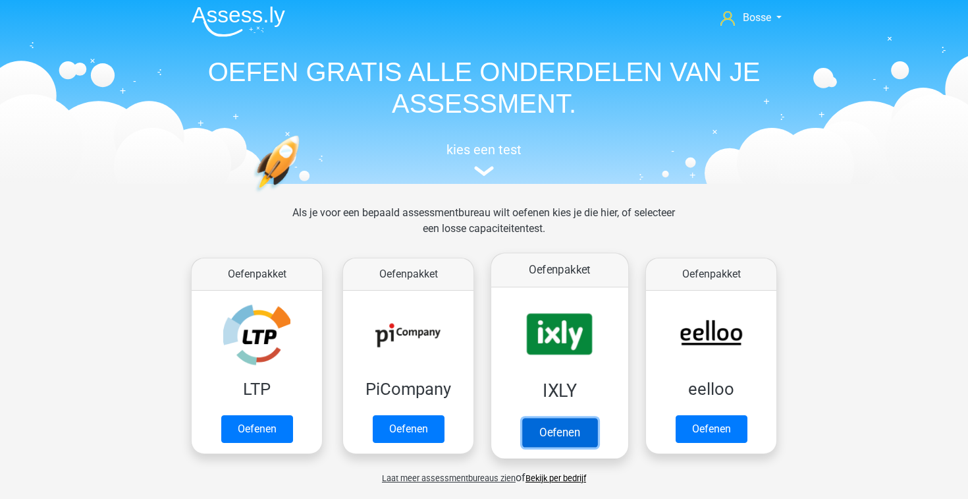
click at [572, 437] on link "Oefenen" at bounding box center [559, 432] width 75 height 29
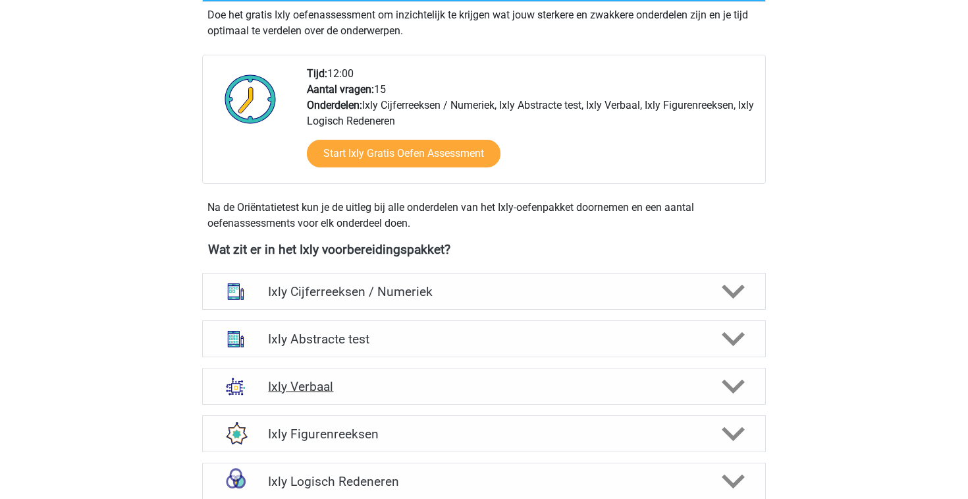
scroll to position [264, 0]
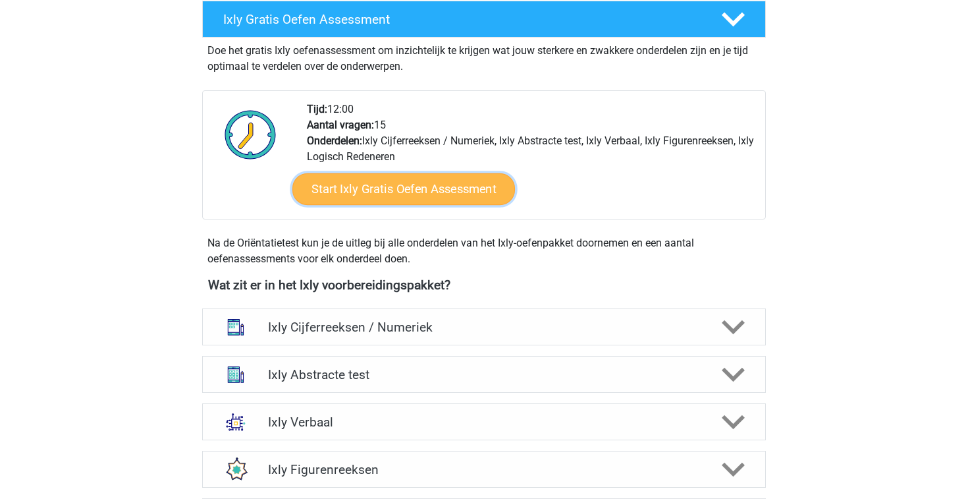
click at [406, 189] on link "Start Ixly Gratis Oefen Assessment" at bounding box center [403, 189] width 223 height 32
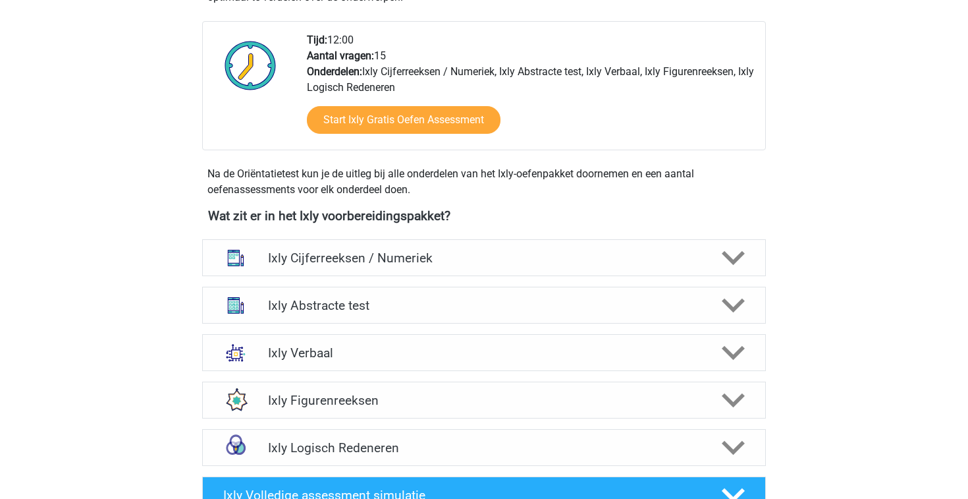
scroll to position [352, 0]
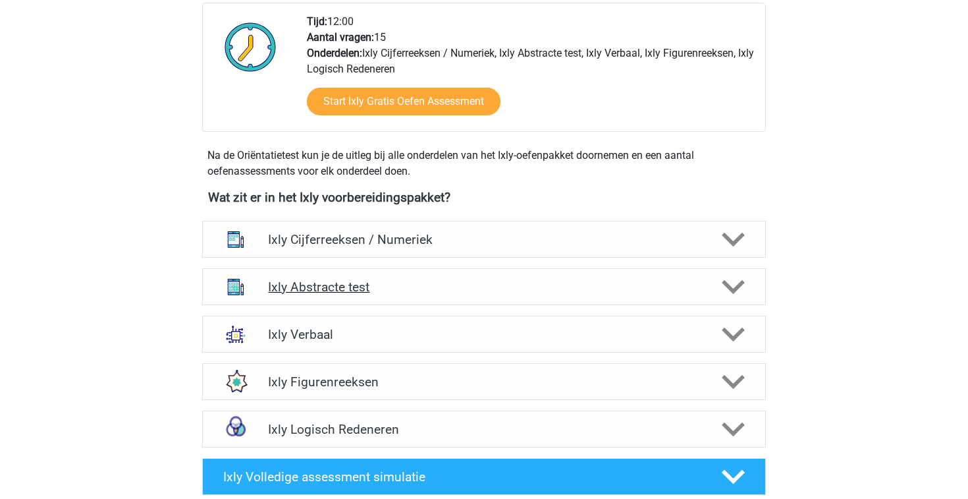
click at [505, 281] on h4 "Ixly Abstracte test" at bounding box center [483, 286] width 431 height 15
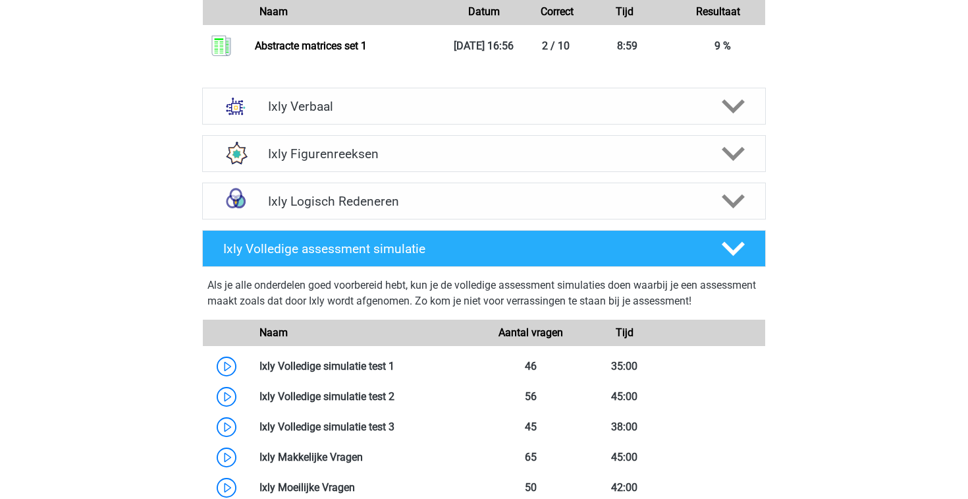
scroll to position [1345, 0]
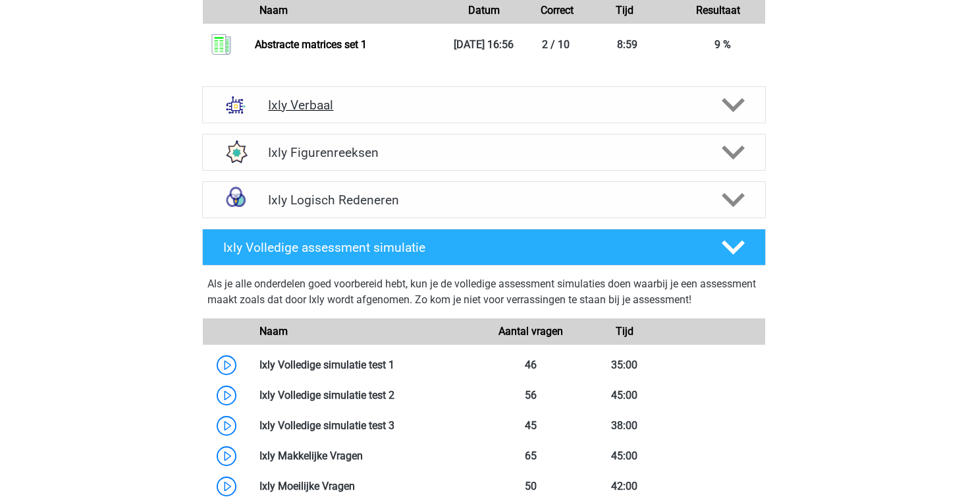
click at [380, 98] on h4 "Ixly Verbaal" at bounding box center [483, 104] width 431 height 15
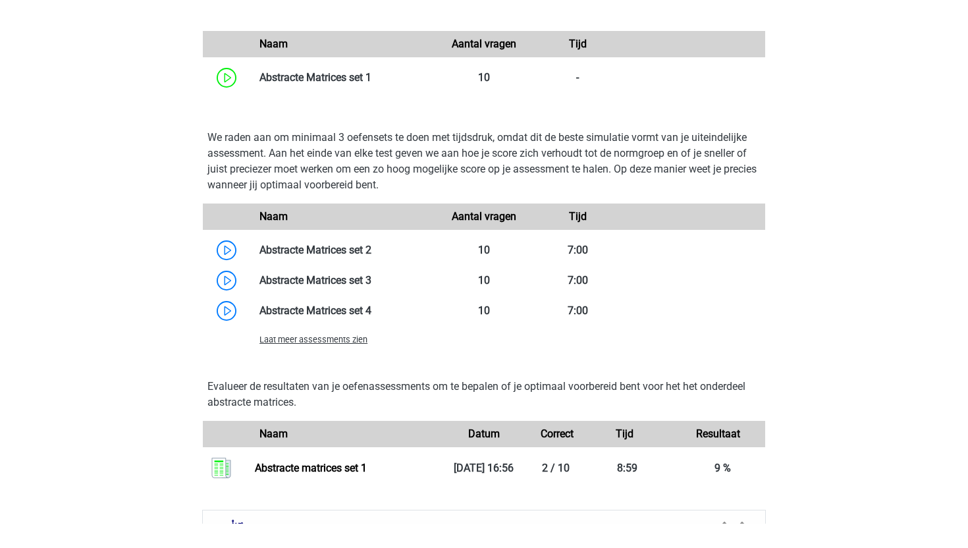
scroll to position [0, 0]
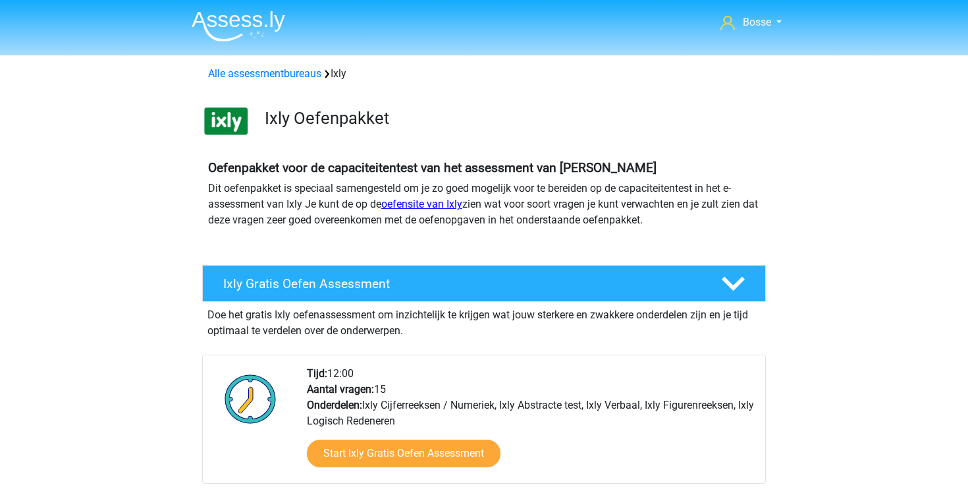
click at [410, 206] on link "oefensite van Ixly" at bounding box center [421, 204] width 81 height 13
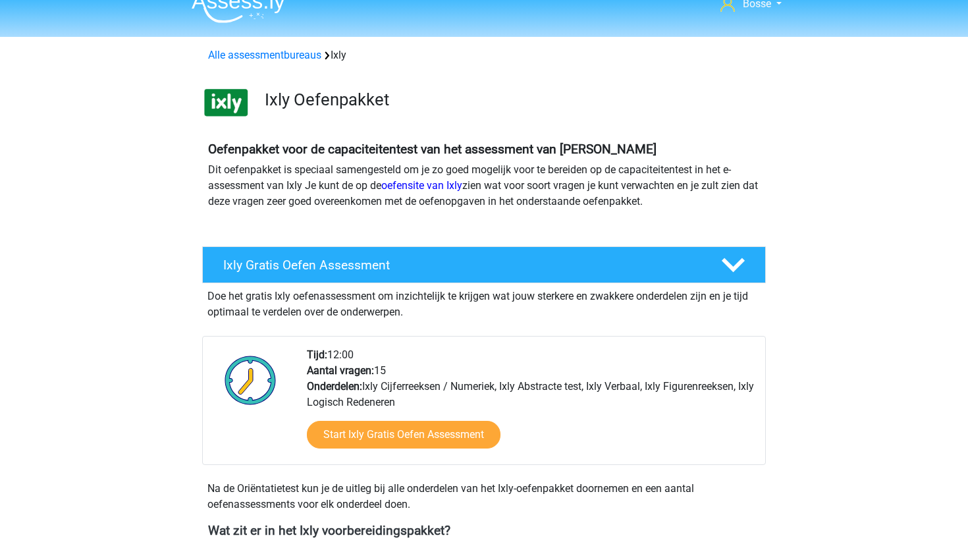
scroll to position [20, 0]
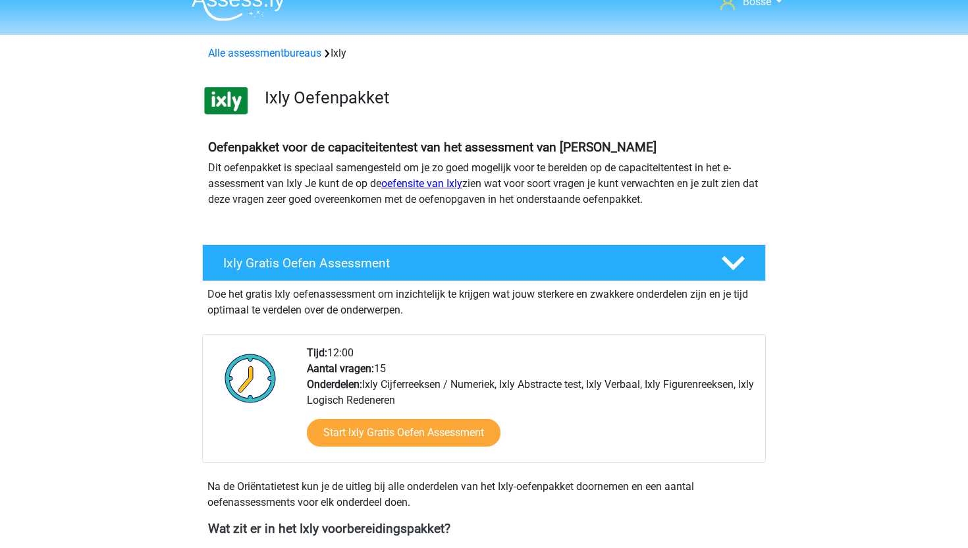
click at [415, 182] on link "oefensite van Ixly" at bounding box center [421, 183] width 81 height 13
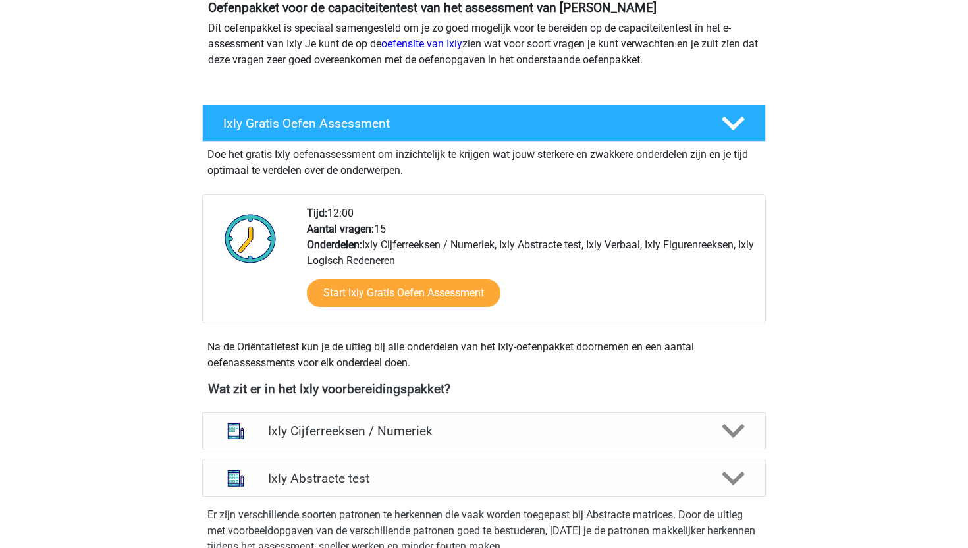
scroll to position [161, 0]
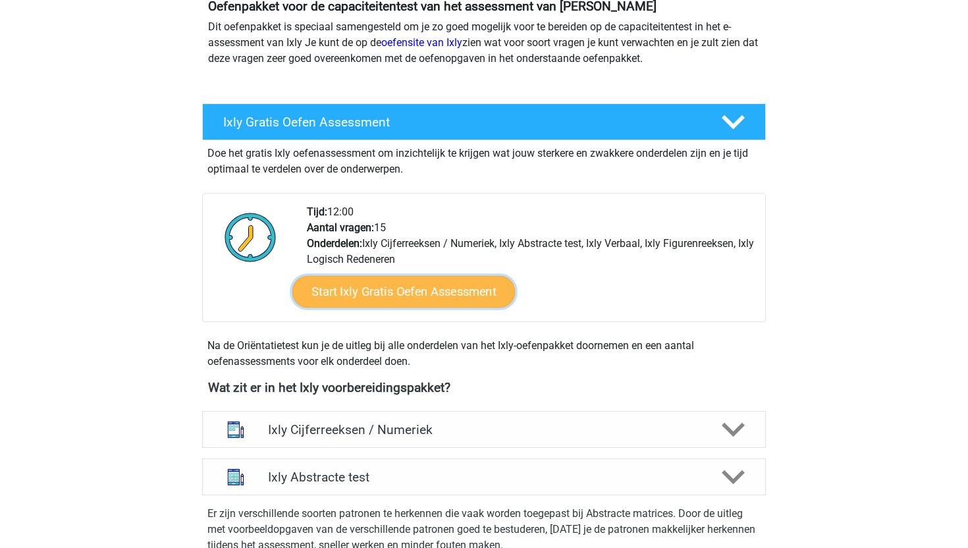
click at [430, 285] on link "Start Ixly Gratis Oefen Assessment" at bounding box center [403, 292] width 223 height 32
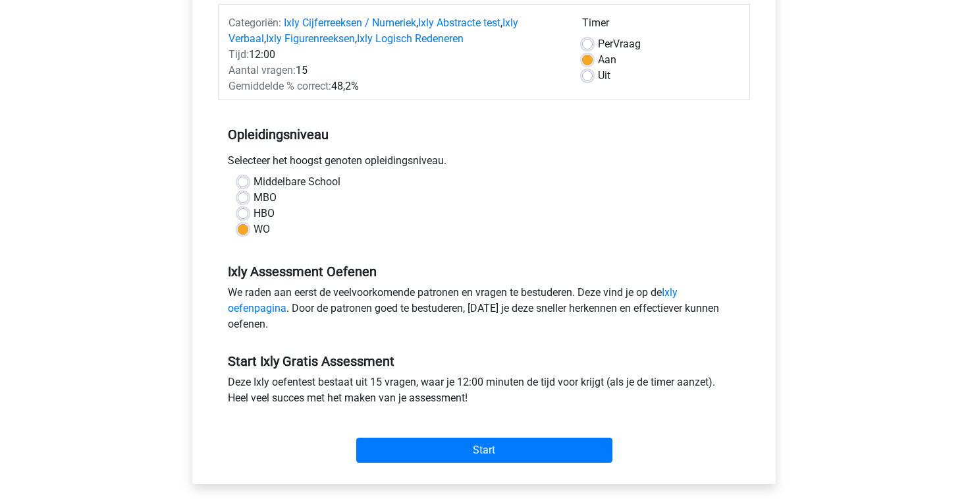
scroll to position [165, 0]
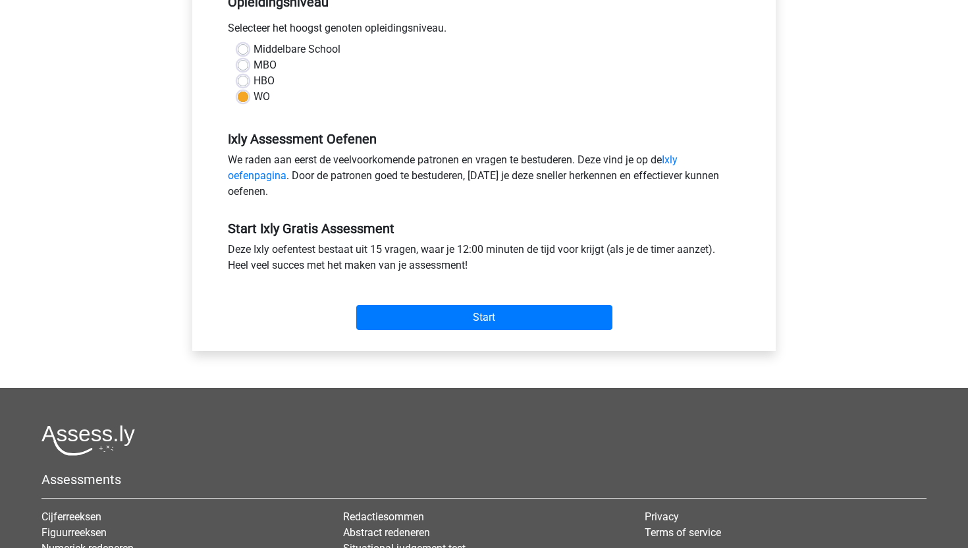
scroll to position [305, 0]
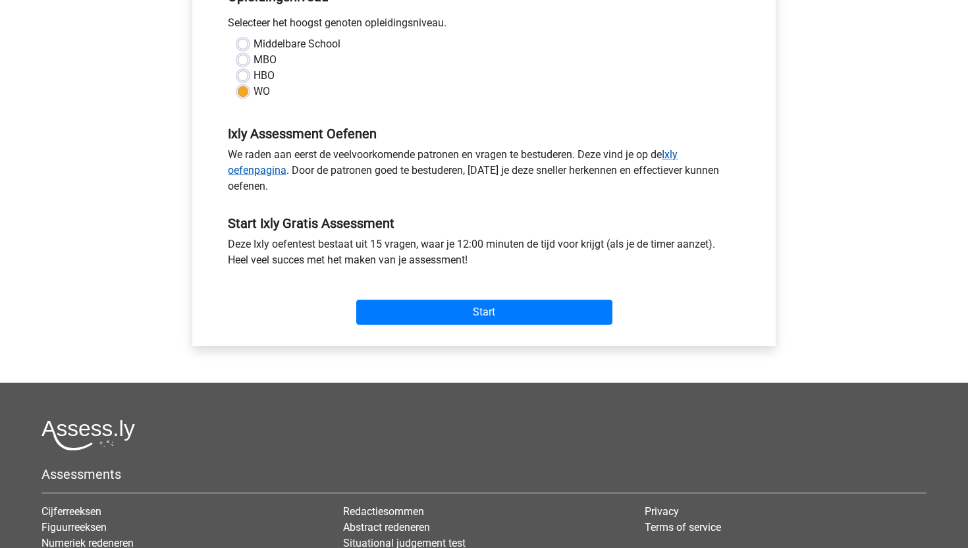
click at [677, 158] on link "Ixly oefenpagina" at bounding box center [453, 162] width 450 height 28
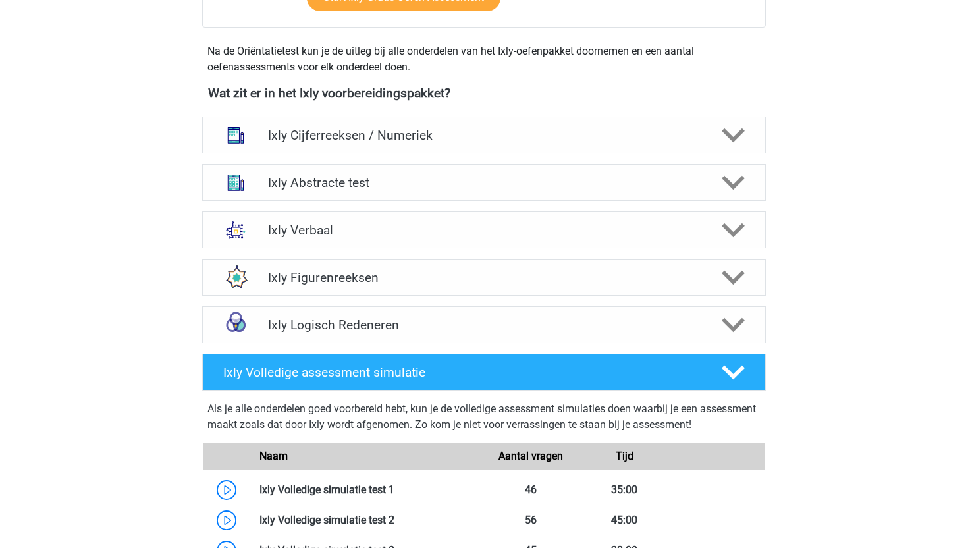
scroll to position [457, 0]
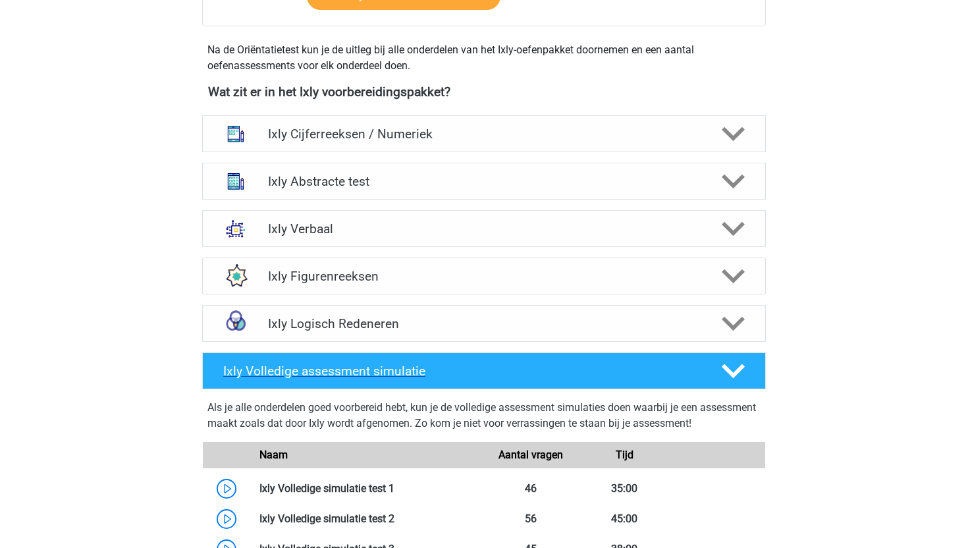
click at [729, 364] on icon at bounding box center [733, 371] width 23 height 23
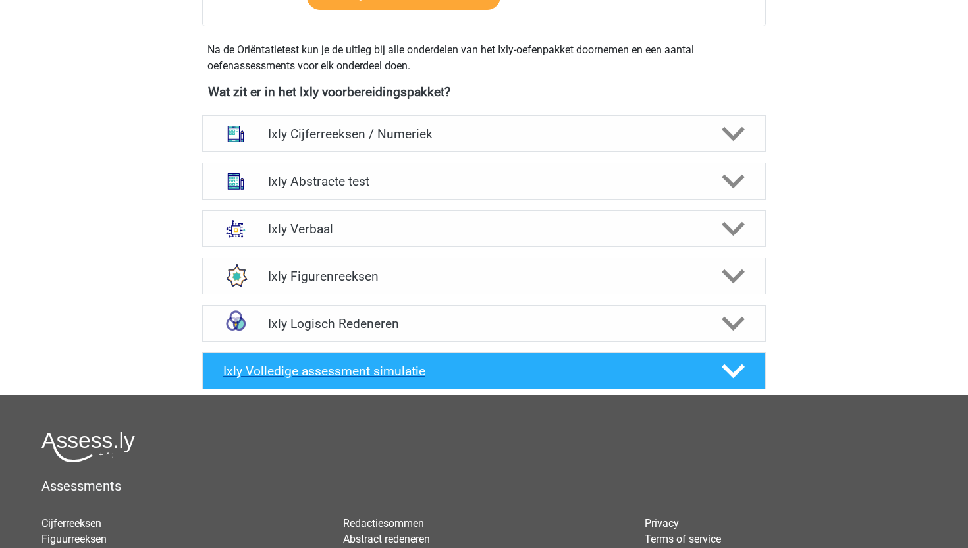
click at [729, 364] on icon at bounding box center [733, 371] width 23 height 23
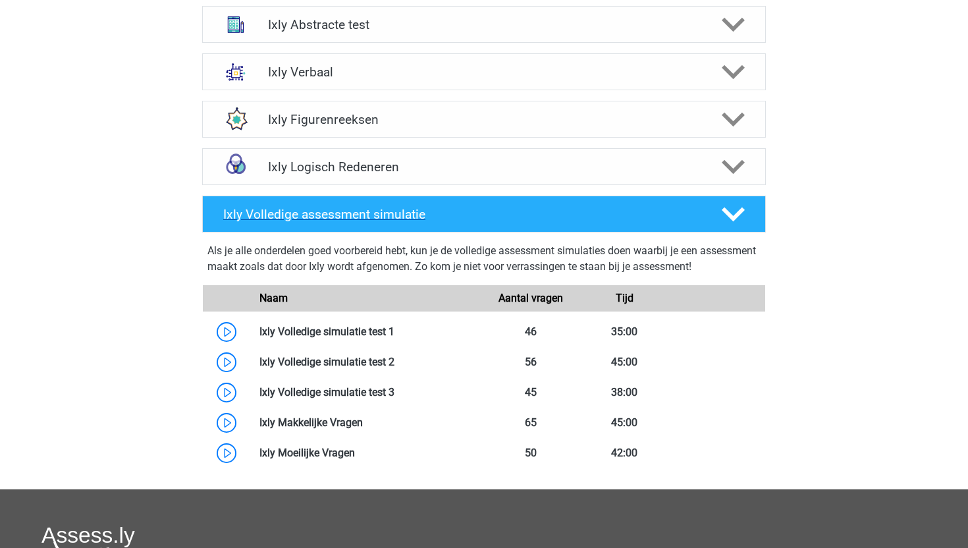
scroll to position [619, 0]
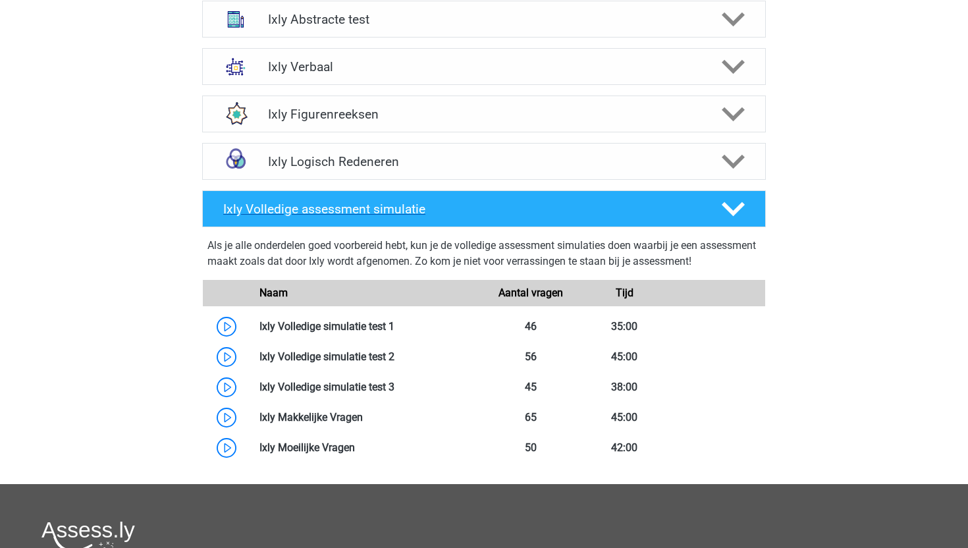
click at [733, 206] on icon at bounding box center [733, 209] width 23 height 23
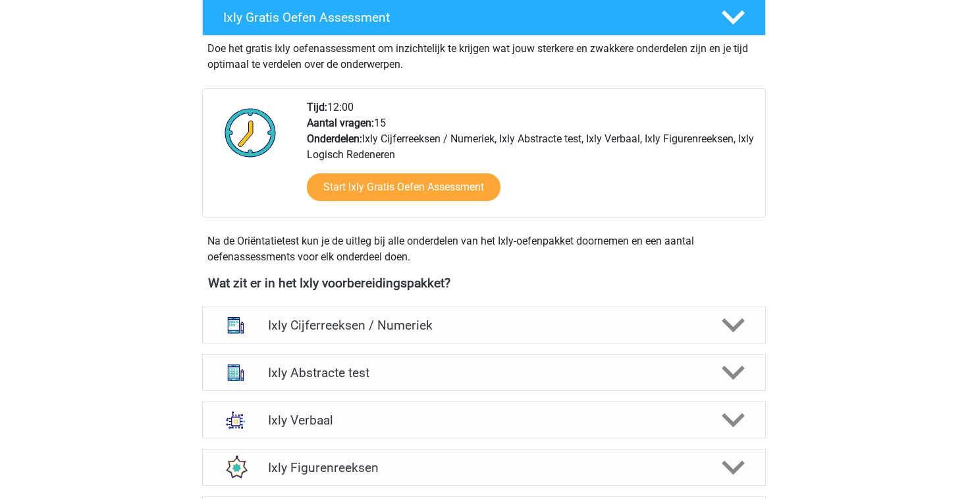
scroll to position [350, 0]
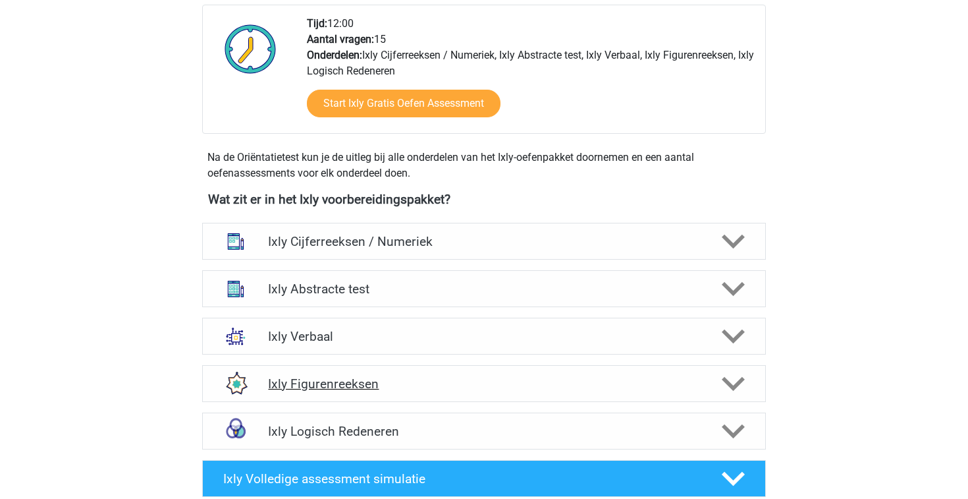
click at [729, 383] on polygon at bounding box center [733, 384] width 23 height 14
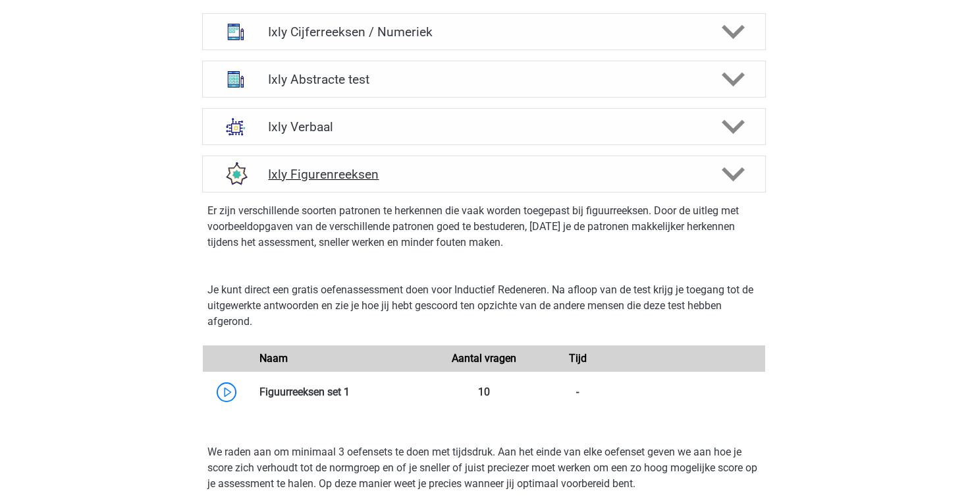
scroll to position [569, 0]
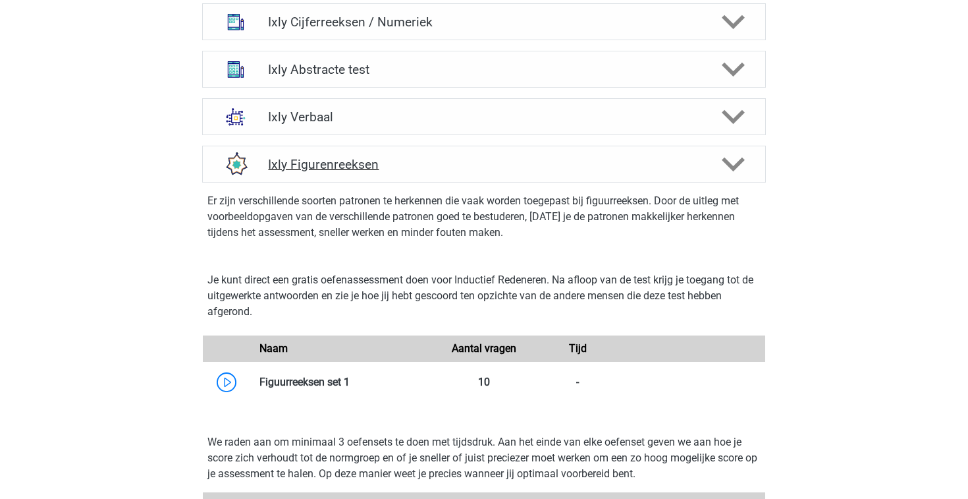
click at [742, 159] on polygon at bounding box center [733, 164] width 23 height 14
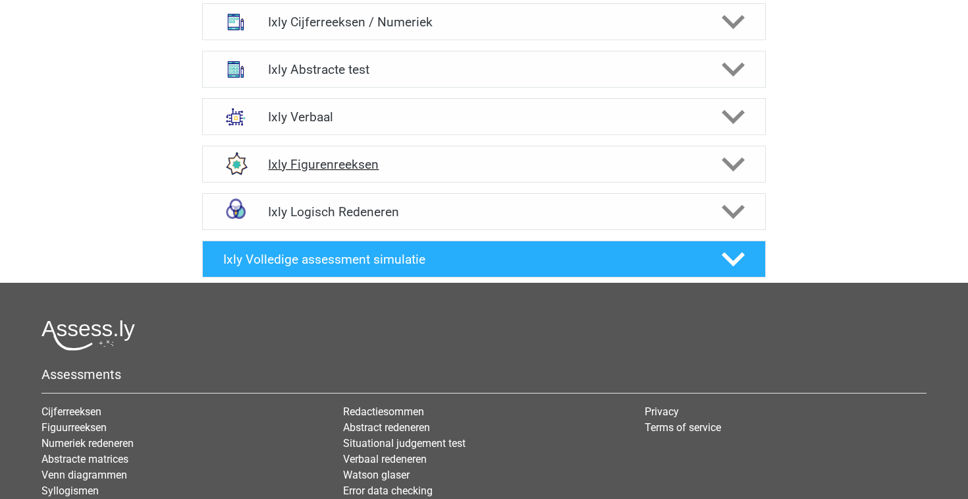
click at [742, 159] on polygon at bounding box center [733, 164] width 23 height 14
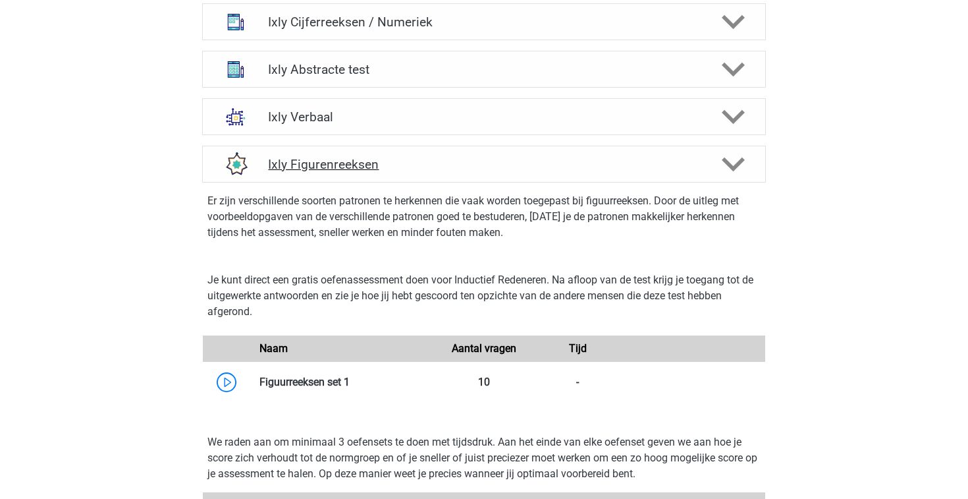
click at [742, 159] on polygon at bounding box center [733, 164] width 23 height 14
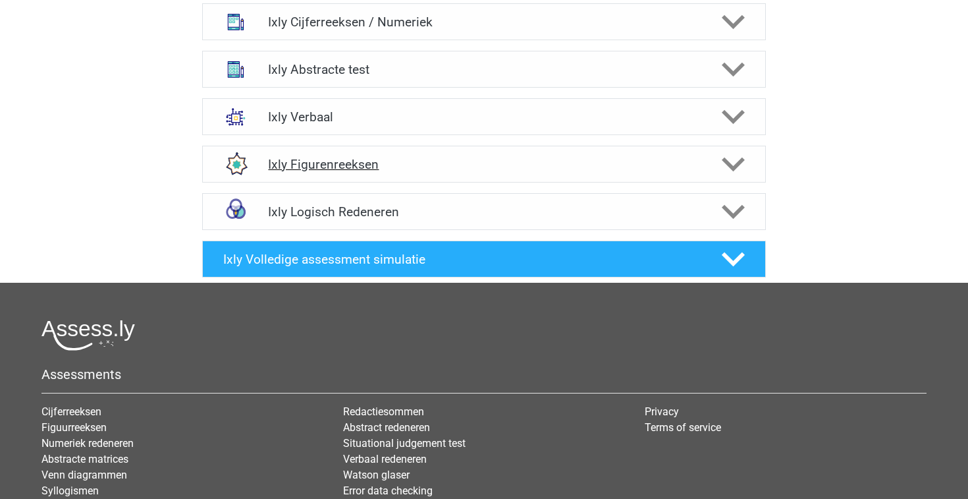
click at [742, 159] on polygon at bounding box center [733, 164] width 23 height 14
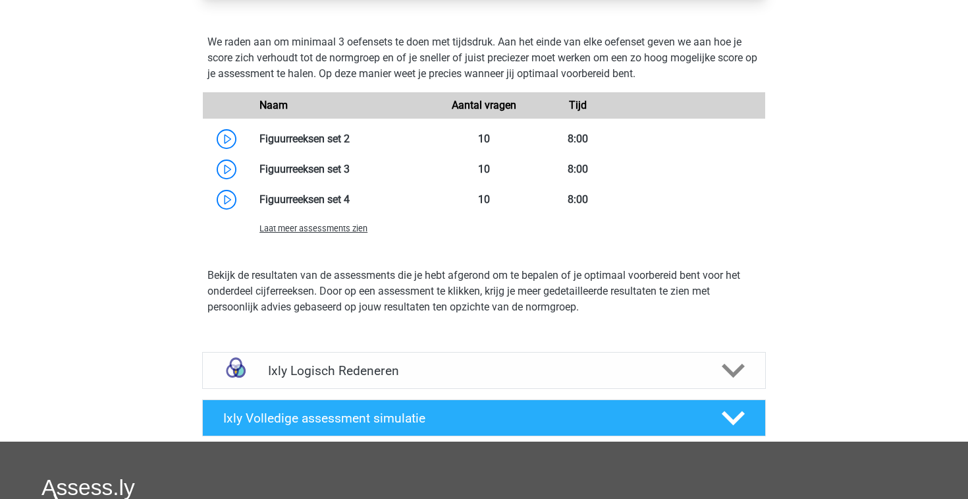
scroll to position [968, 0]
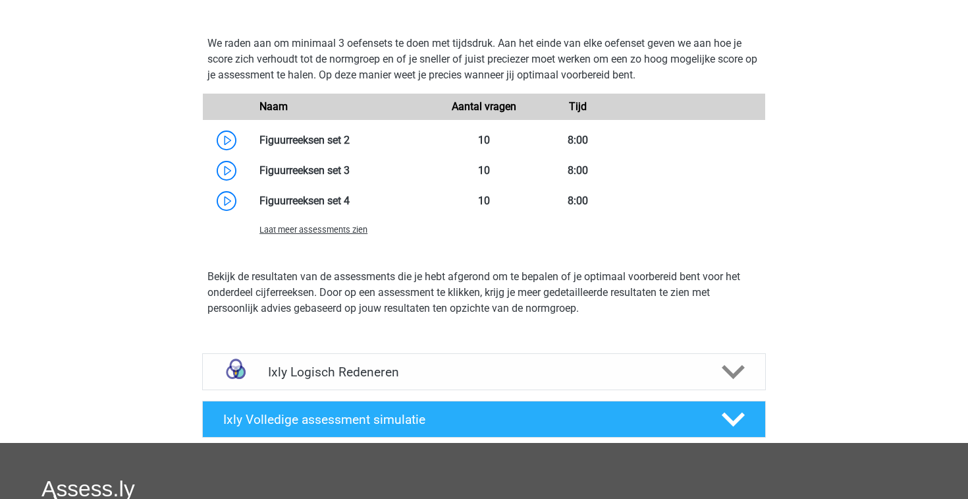
click at [352, 231] on span "Laat meer assessments zien" at bounding box center [314, 230] width 108 height 10
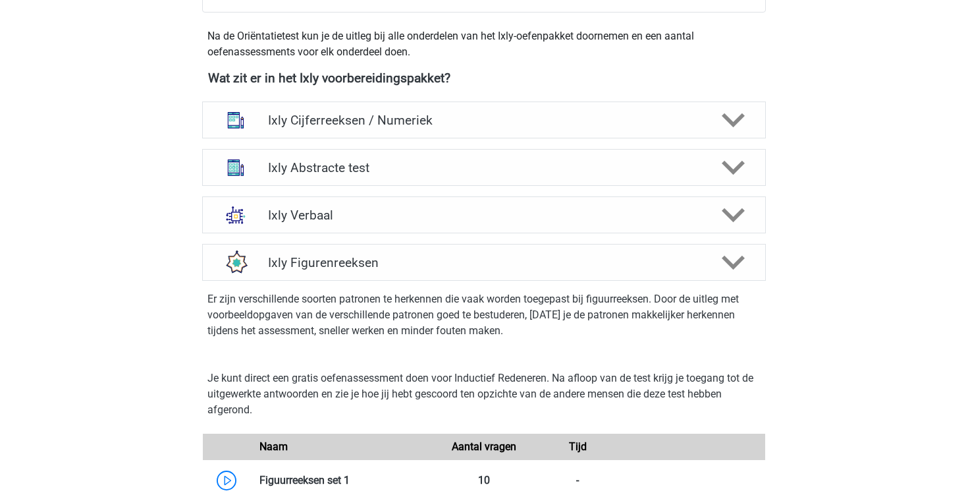
scroll to position [431, 0]
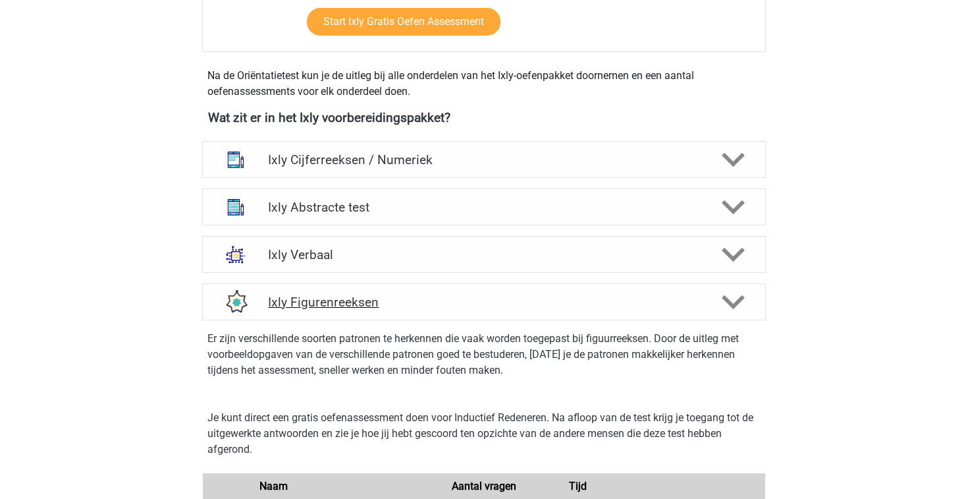
click at [326, 302] on h4 "Ixly Figurenreeksen" at bounding box center [483, 301] width 431 height 15
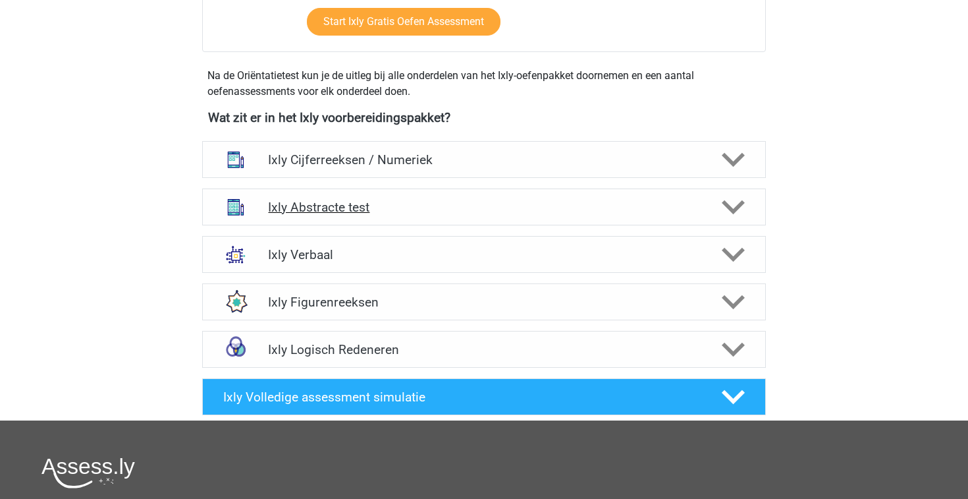
click at [360, 204] on h4 "Ixly Abstracte test" at bounding box center [483, 207] width 431 height 15
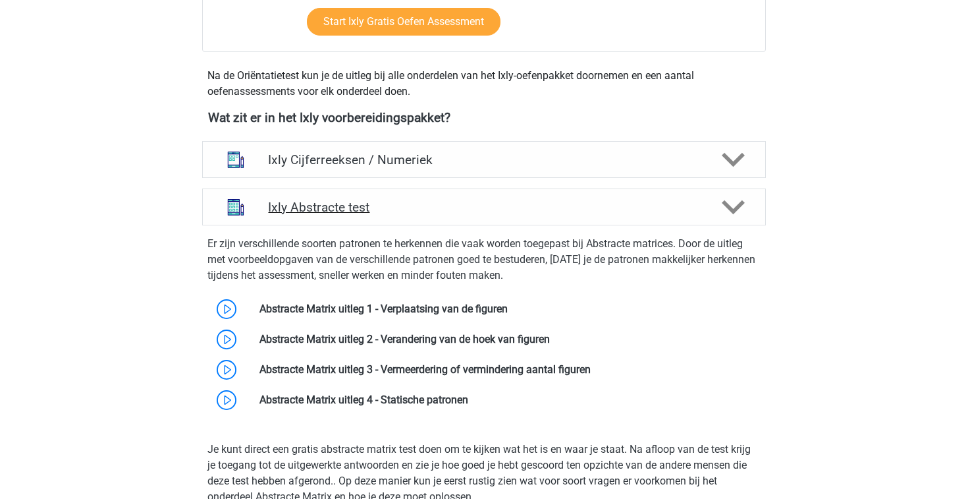
click at [360, 204] on h4 "Ixly Abstracte test" at bounding box center [483, 207] width 431 height 15
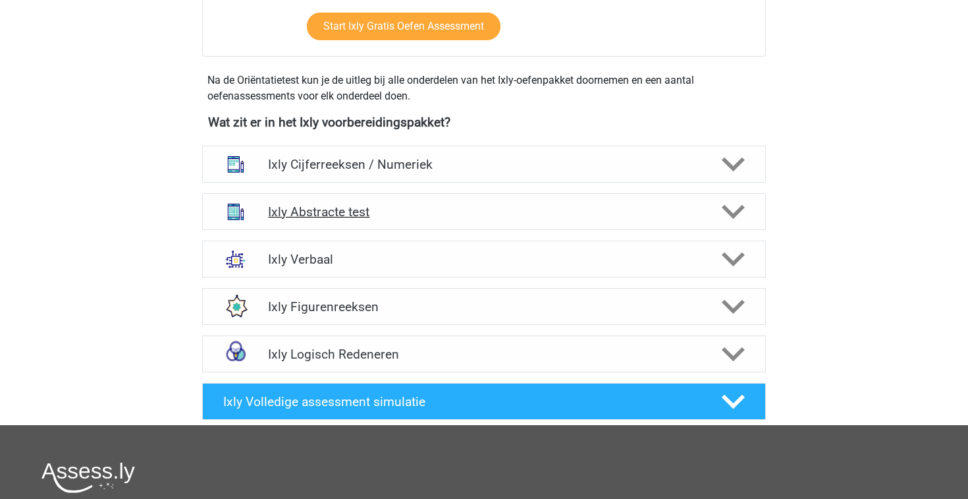
scroll to position [428, 0]
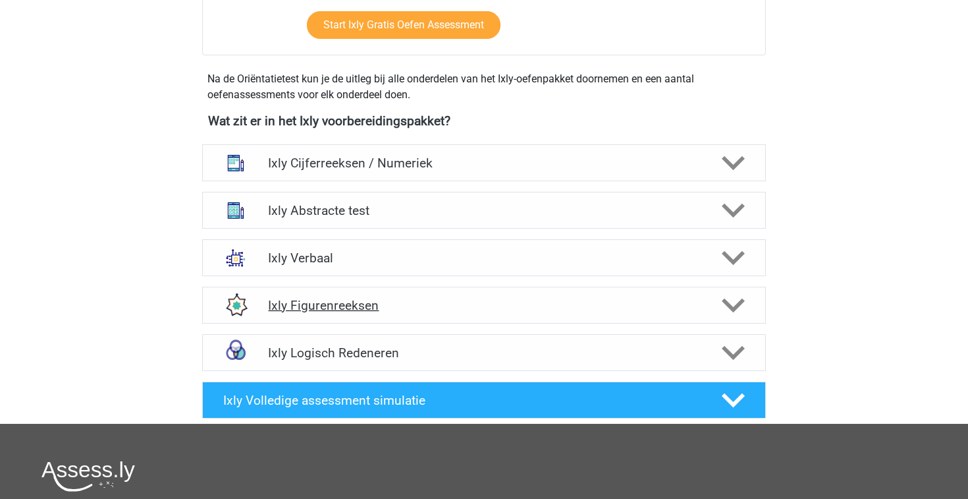
click at [462, 298] on h4 "Ixly Figurenreeksen" at bounding box center [483, 305] width 431 height 15
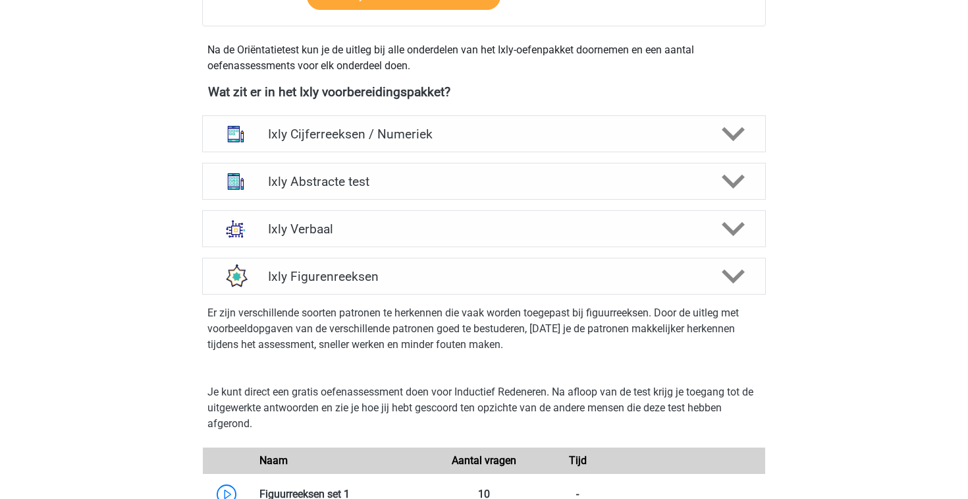
scroll to position [432, 0]
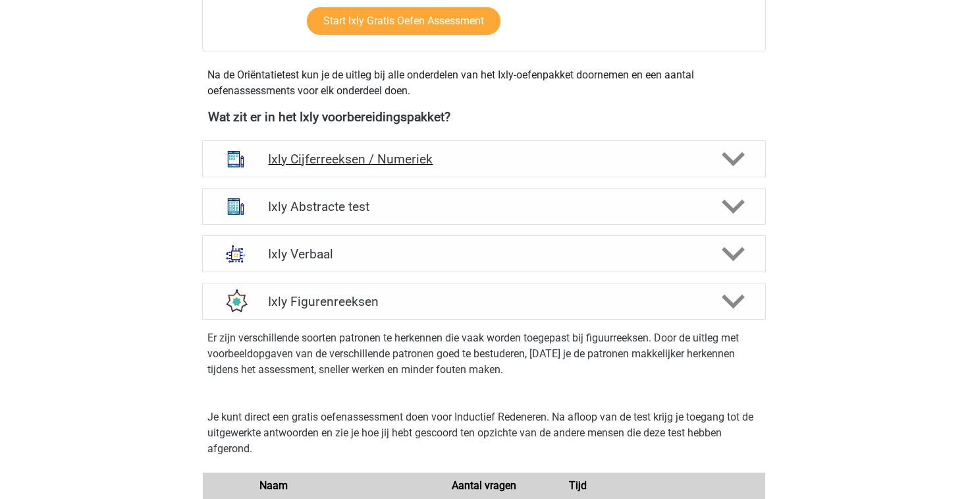
click at [395, 161] on h4 "Ixly Cijferreeksen / Numeriek" at bounding box center [483, 159] width 431 height 15
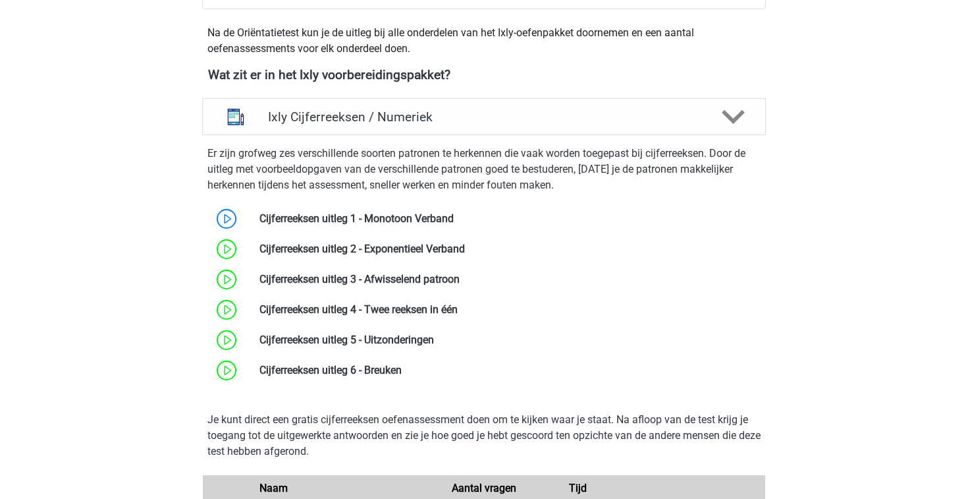
scroll to position [463, 0]
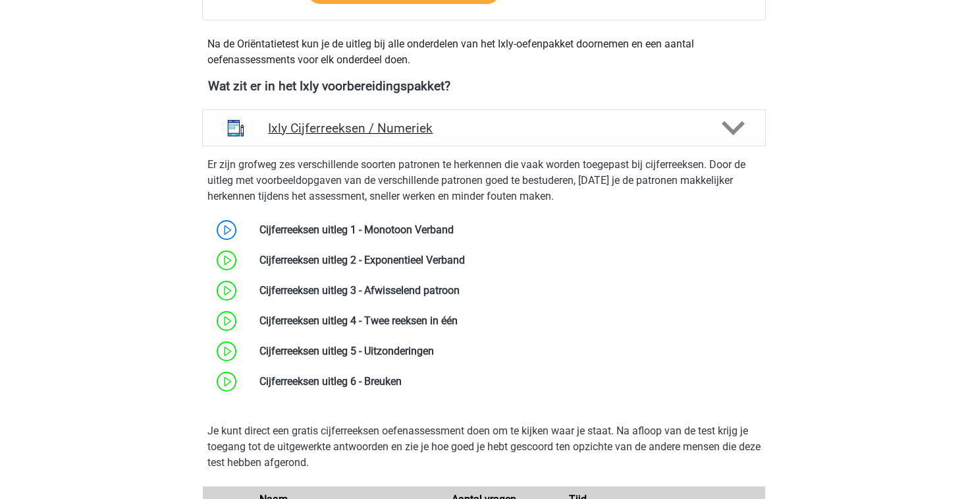
click at [417, 136] on div "Ixly Cijferreeksen / Numeriek" at bounding box center [484, 127] width 564 height 37
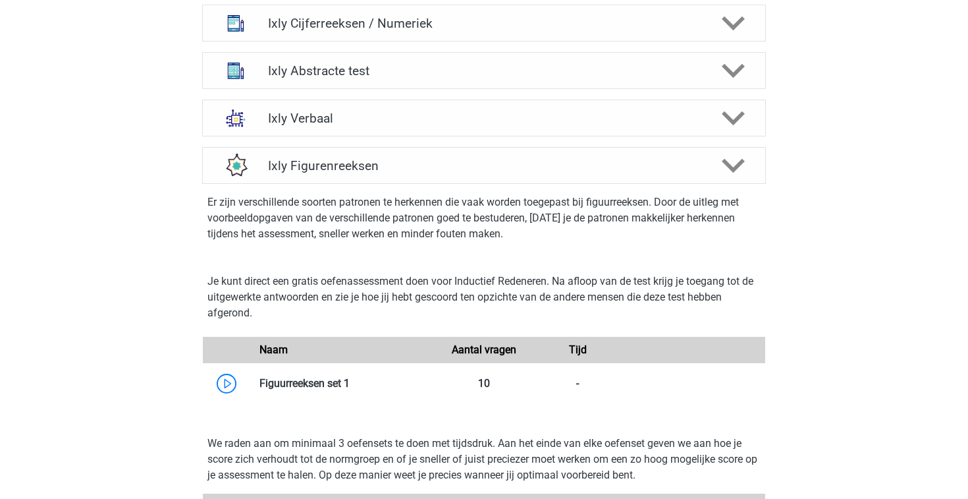
scroll to position [663, 0]
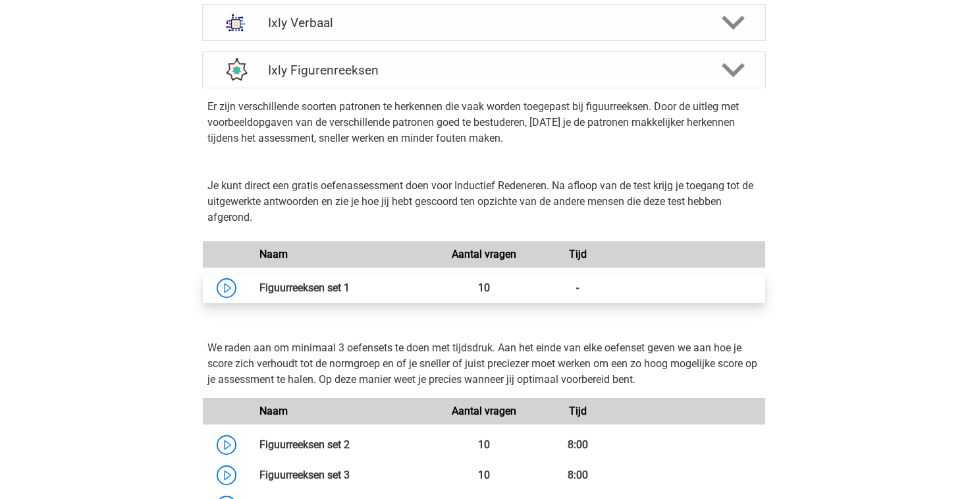
click at [350, 287] on link at bounding box center [350, 287] width 0 height 13
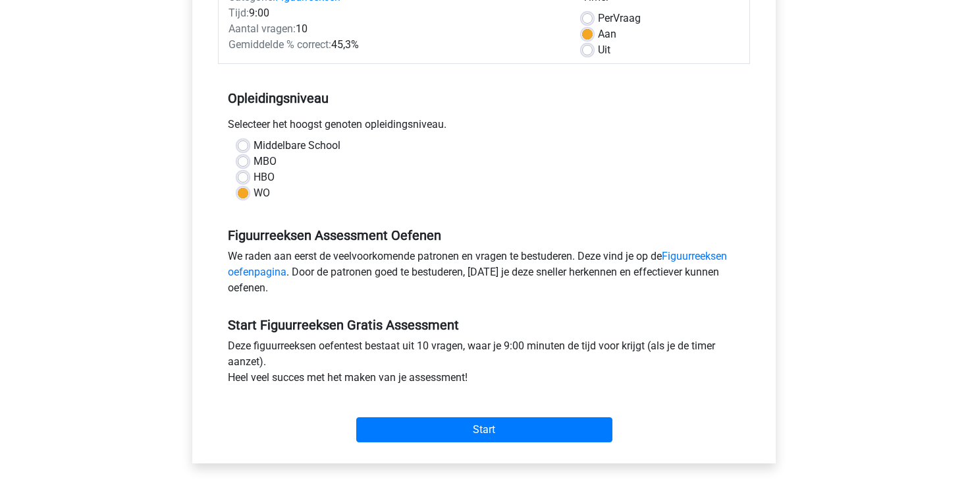
scroll to position [197, 0]
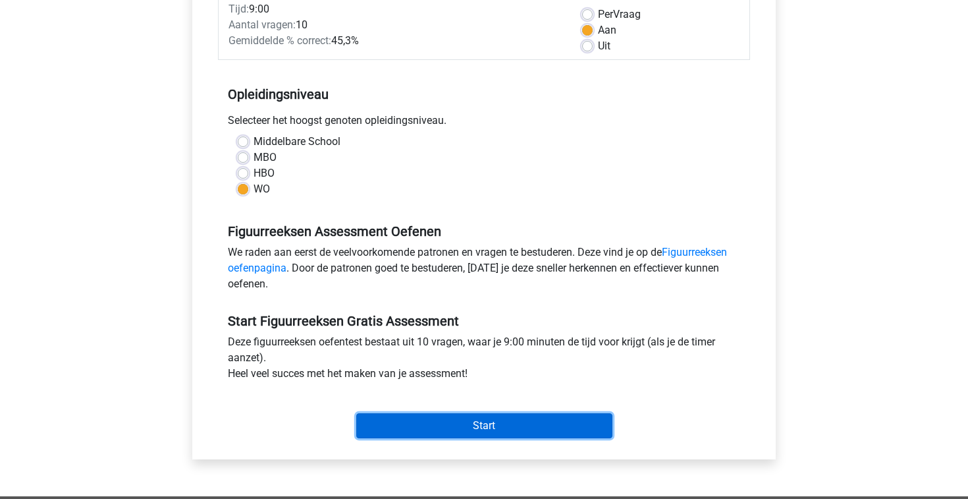
click at [416, 428] on input "Start" at bounding box center [484, 425] width 256 height 25
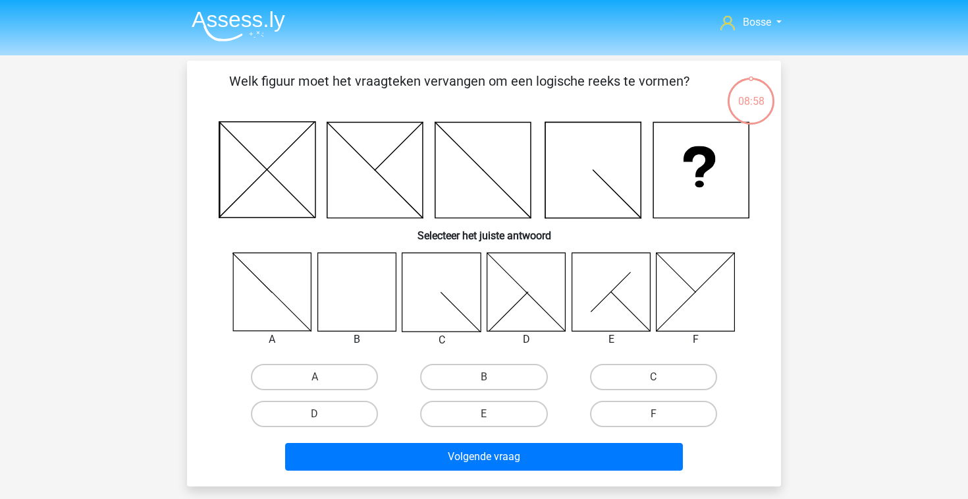
click at [336, 302] on icon at bounding box center [357, 291] width 78 height 78
click at [455, 370] on label "B" at bounding box center [483, 377] width 127 height 26
click at [484, 377] on input "B" at bounding box center [488, 381] width 9 height 9
radio input "true"
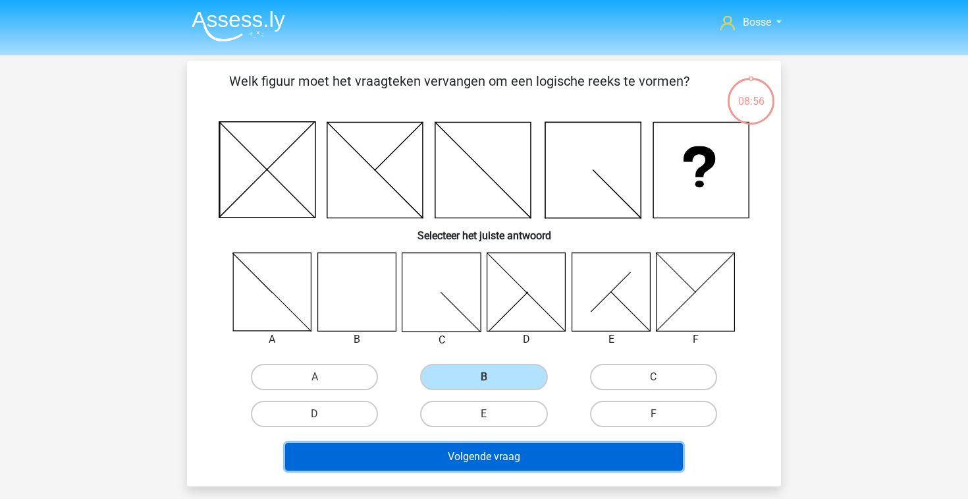
click at [439, 459] on button "Volgende vraag" at bounding box center [484, 457] width 399 height 28
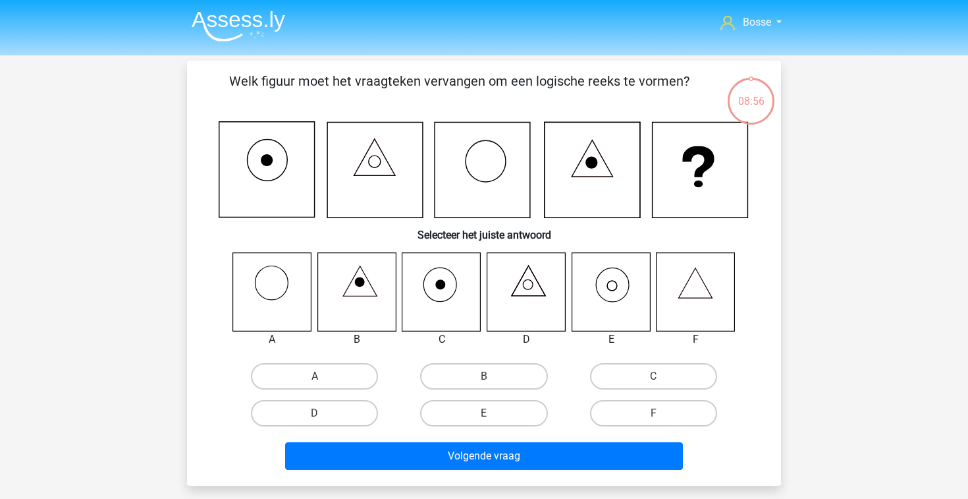
scroll to position [61, 0]
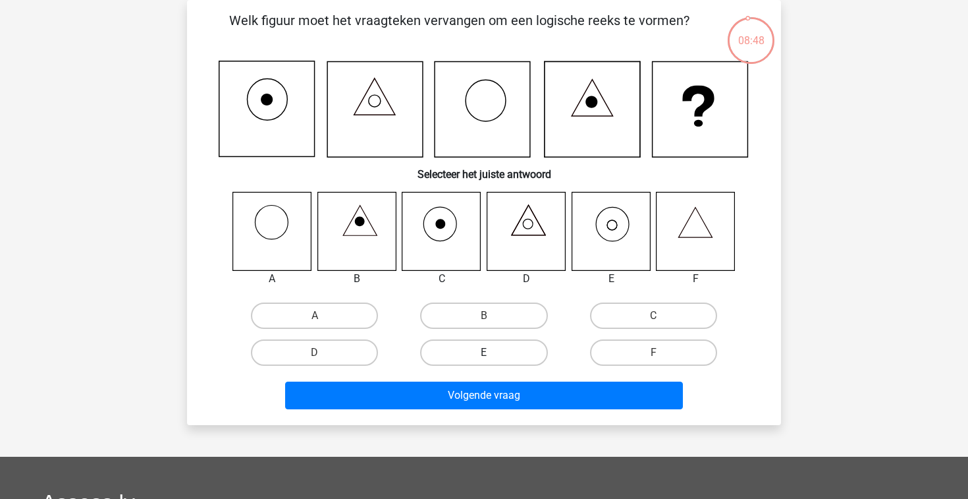
click at [480, 351] on label "E" at bounding box center [483, 352] width 127 height 26
click at [484, 352] on input "E" at bounding box center [488, 356] width 9 height 9
radio input "true"
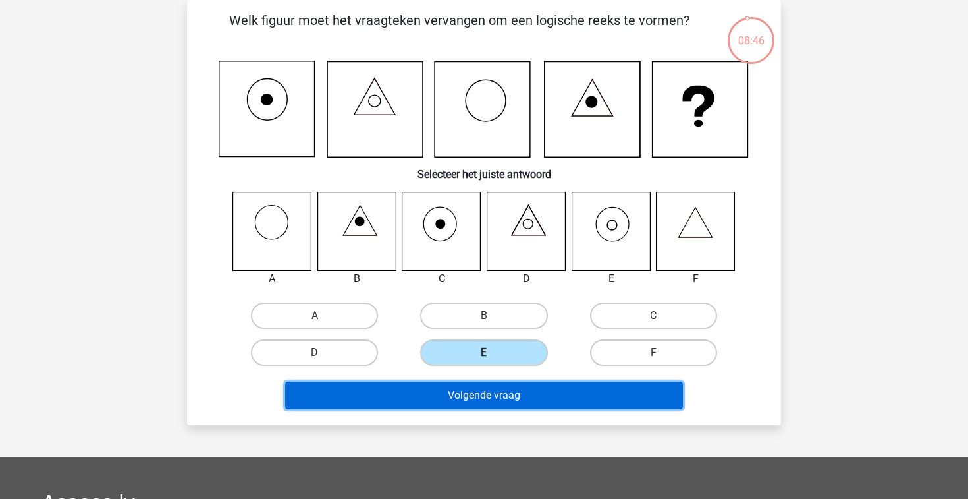
click at [481, 401] on button "Volgende vraag" at bounding box center [484, 395] width 399 height 28
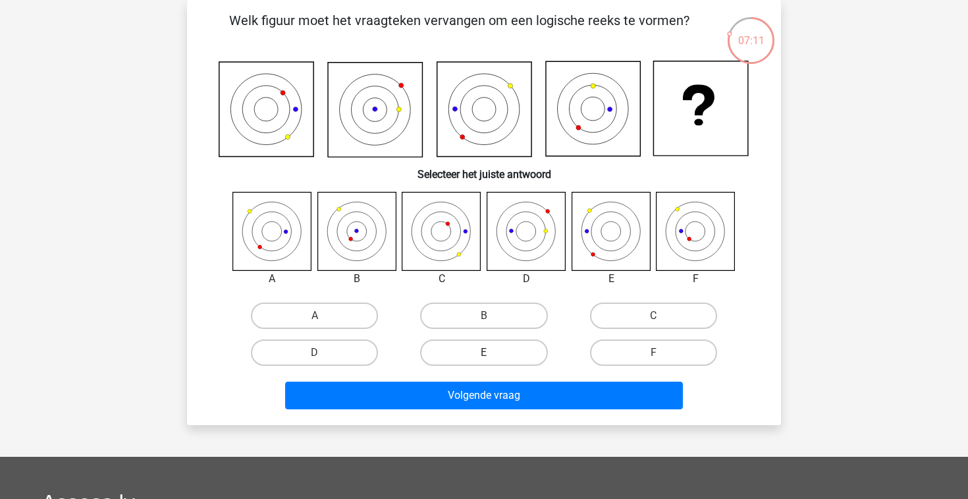
click at [458, 354] on label "E" at bounding box center [483, 352] width 127 height 26
click at [484, 354] on input "E" at bounding box center [488, 356] width 9 height 9
radio input "true"
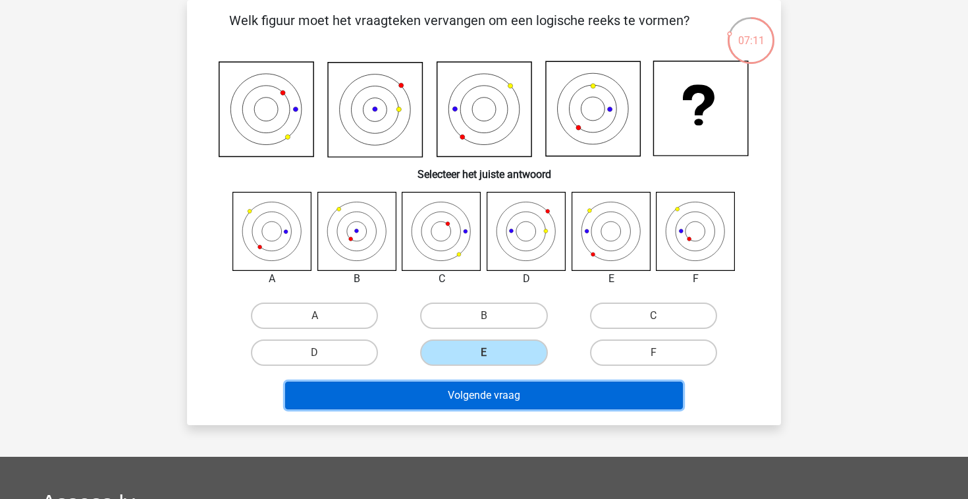
click at [472, 399] on button "Volgende vraag" at bounding box center [484, 395] width 399 height 28
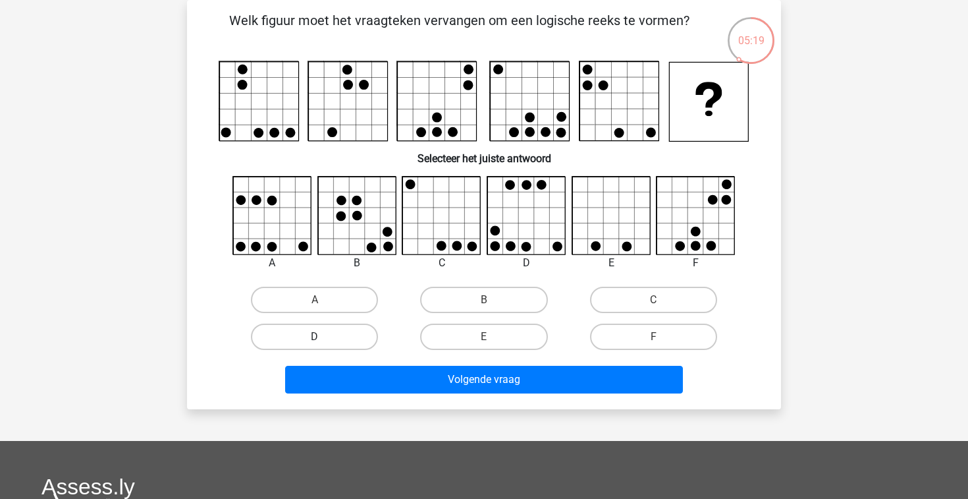
click at [352, 339] on label "D" at bounding box center [314, 336] width 127 height 26
click at [323, 339] on input "D" at bounding box center [319, 341] width 9 height 9
radio input "true"
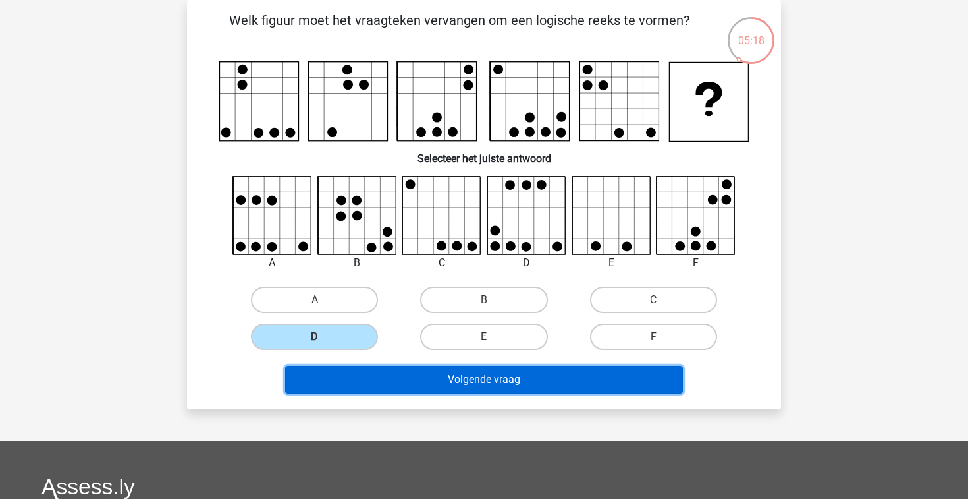
click at [455, 377] on button "Volgende vraag" at bounding box center [484, 380] width 399 height 28
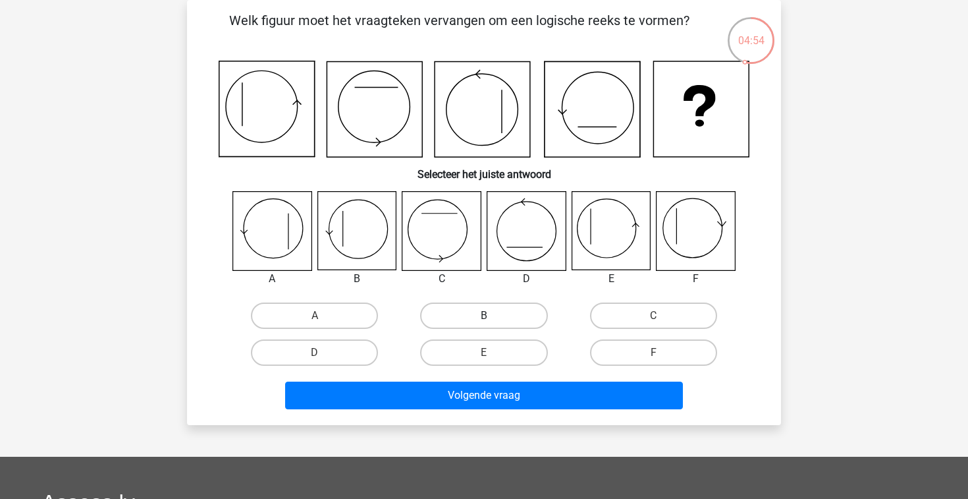
click at [474, 316] on label "B" at bounding box center [483, 315] width 127 height 26
click at [484, 316] on input "B" at bounding box center [488, 320] width 9 height 9
radio input "true"
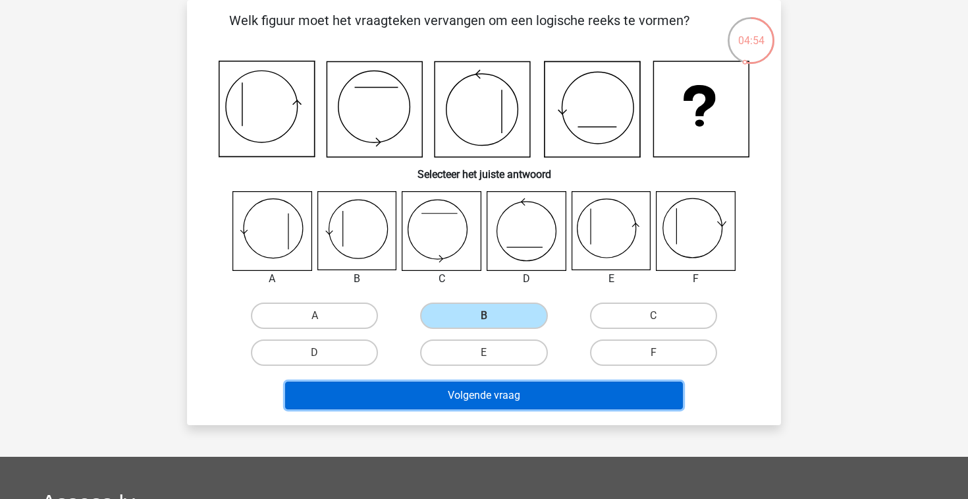
click at [474, 408] on button "Volgende vraag" at bounding box center [484, 395] width 399 height 28
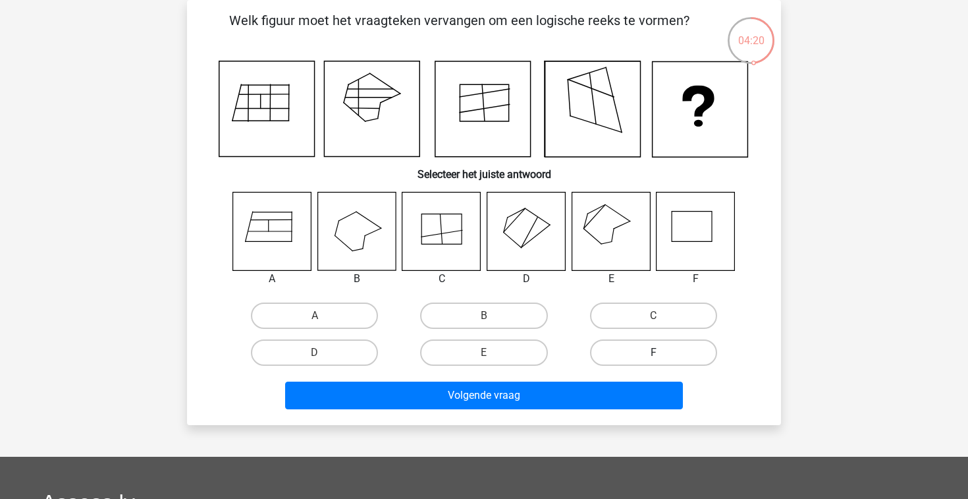
click at [649, 347] on label "F" at bounding box center [653, 352] width 127 height 26
click at [653, 352] on input "F" at bounding box center [657, 356] width 9 height 9
radio input "true"
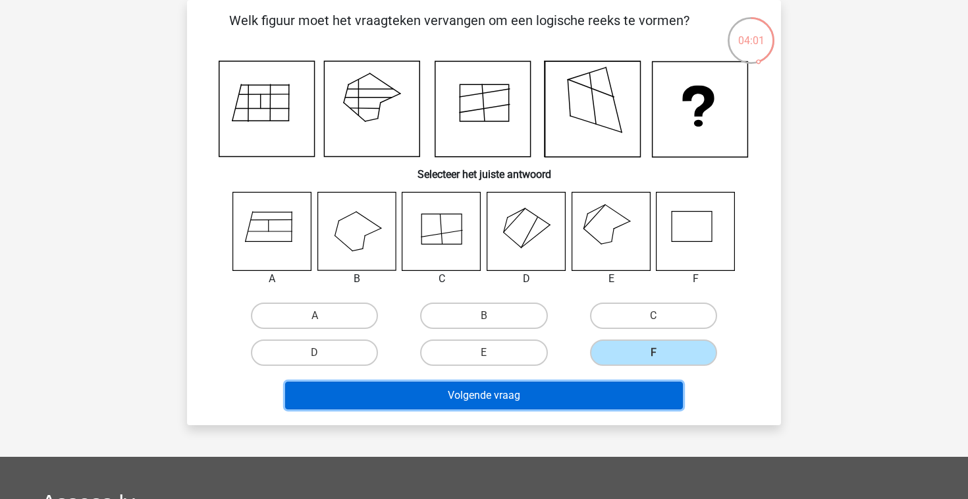
click at [586, 399] on button "Volgende vraag" at bounding box center [484, 395] width 399 height 28
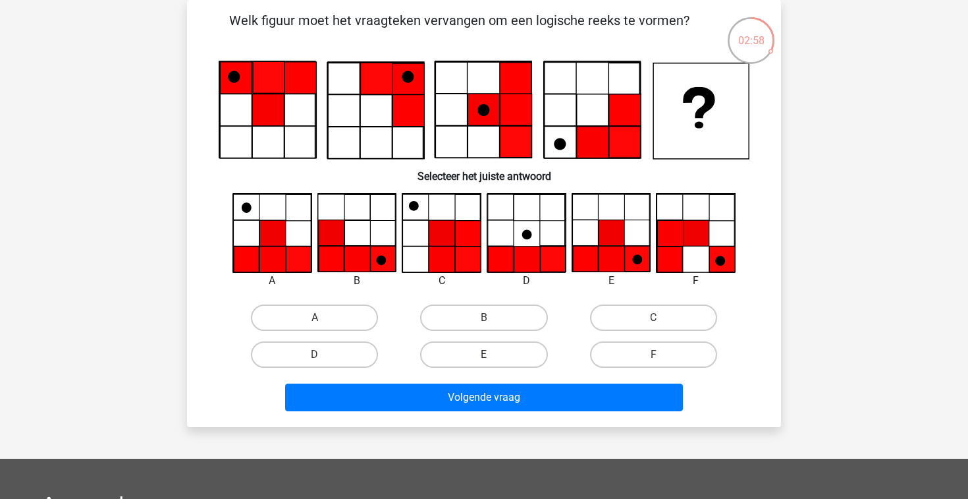
click at [509, 341] on label "E" at bounding box center [483, 354] width 127 height 26
click at [493, 354] on input "E" at bounding box center [488, 358] width 9 height 9
radio input "true"
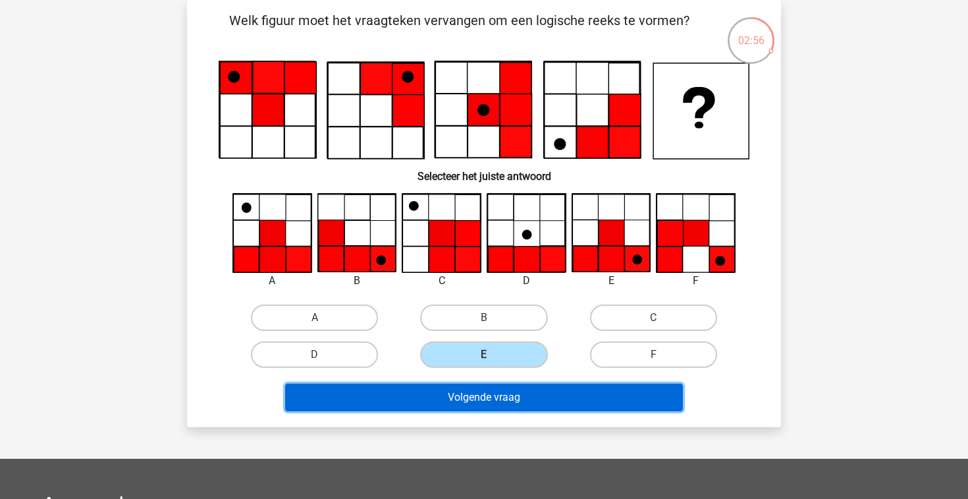
click at [494, 398] on button "Volgende vraag" at bounding box center [484, 397] width 399 height 28
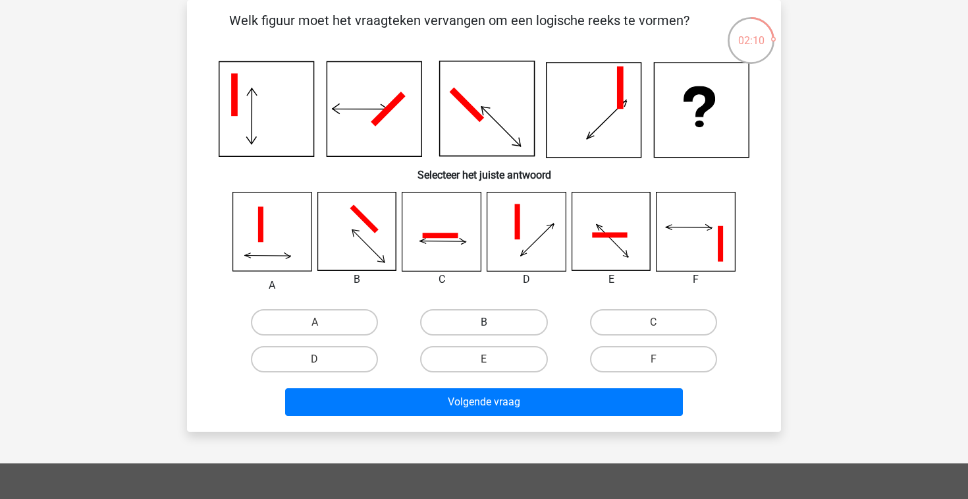
click at [438, 320] on label "B" at bounding box center [483, 322] width 127 height 26
click at [484, 322] on input "B" at bounding box center [488, 326] width 9 height 9
radio input "true"
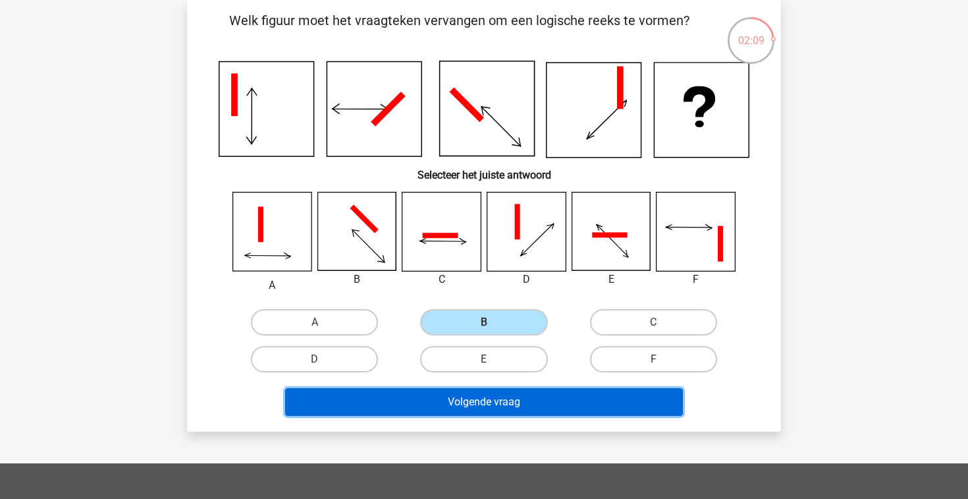
click at [452, 410] on button "Volgende vraag" at bounding box center [484, 402] width 399 height 28
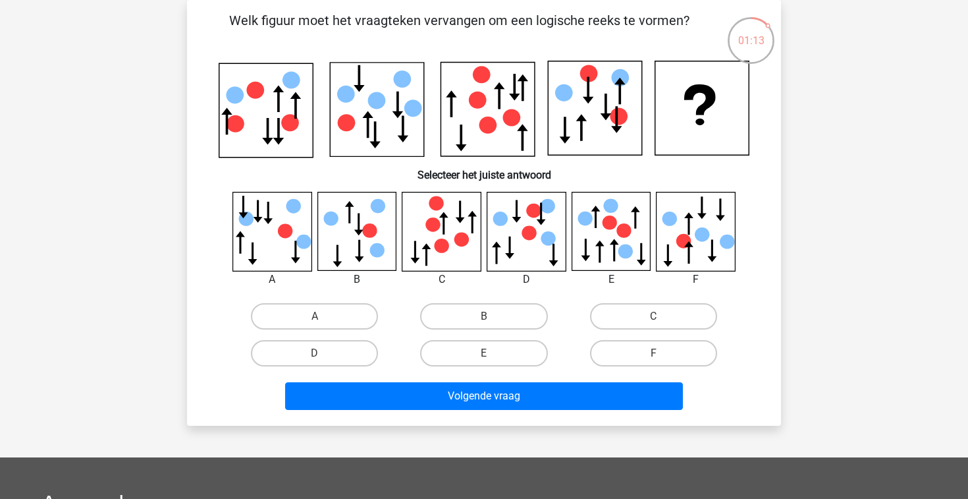
click at [655, 317] on input "C" at bounding box center [657, 320] width 9 height 9
radio input "true"
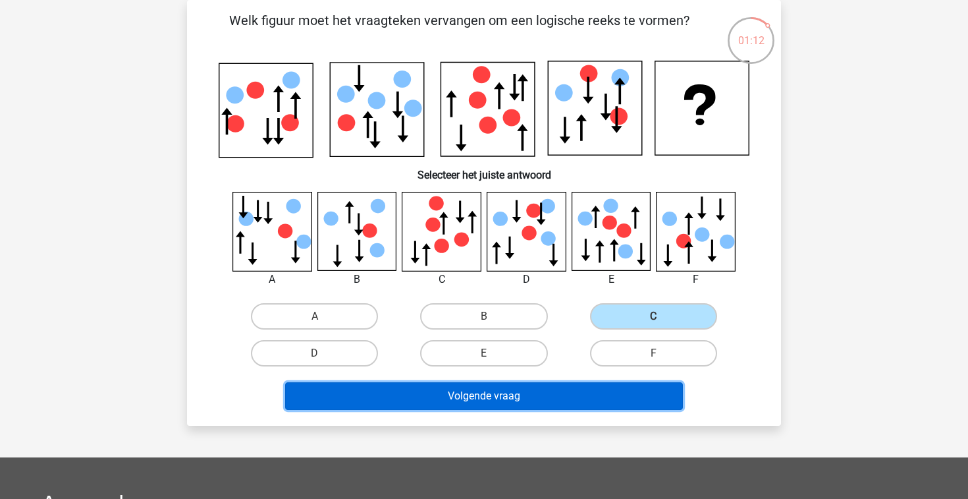
click at [568, 399] on button "Volgende vraag" at bounding box center [484, 396] width 399 height 28
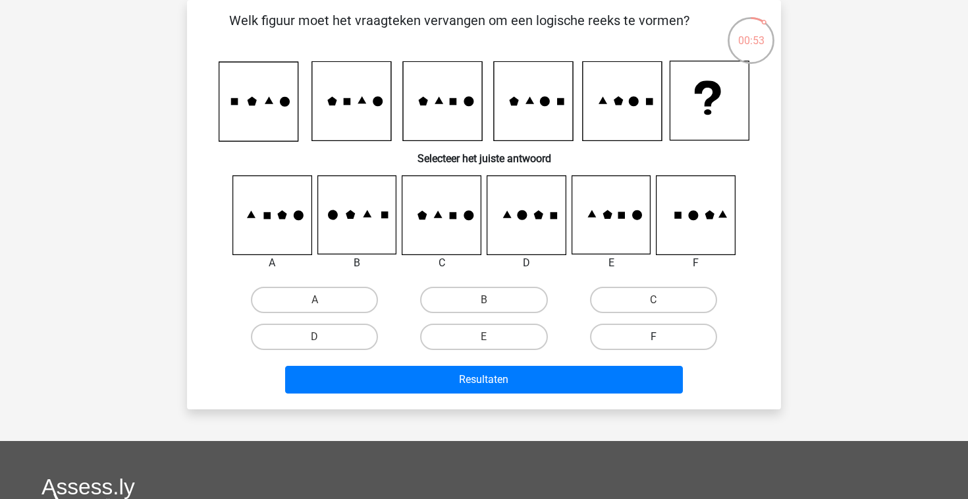
click at [632, 339] on label "F" at bounding box center [653, 336] width 127 height 26
click at [653, 339] on input "F" at bounding box center [657, 341] width 9 height 9
radio input "true"
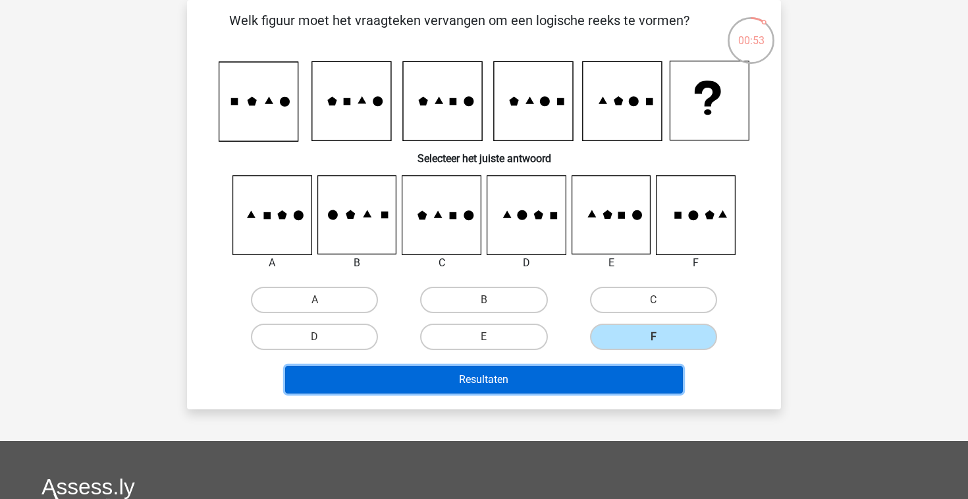
click at [615, 379] on button "Resultaten" at bounding box center [484, 380] width 399 height 28
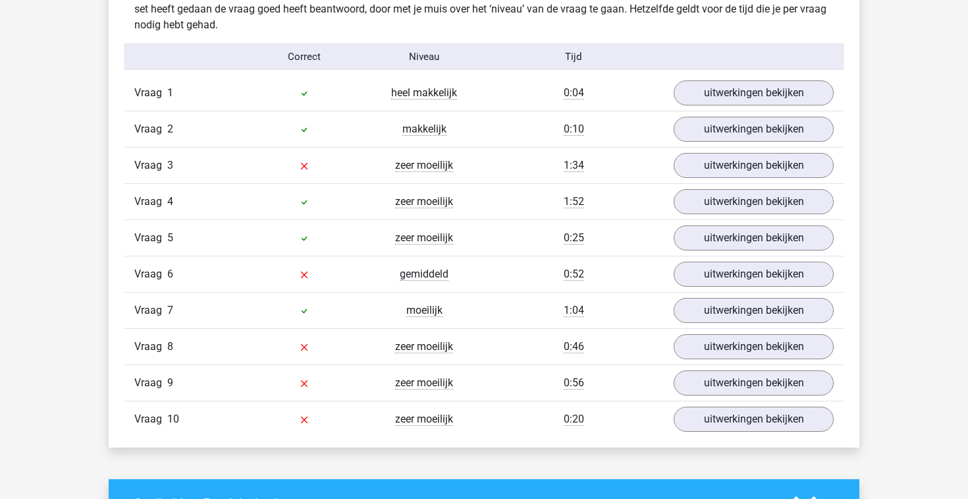
scroll to position [739, 0]
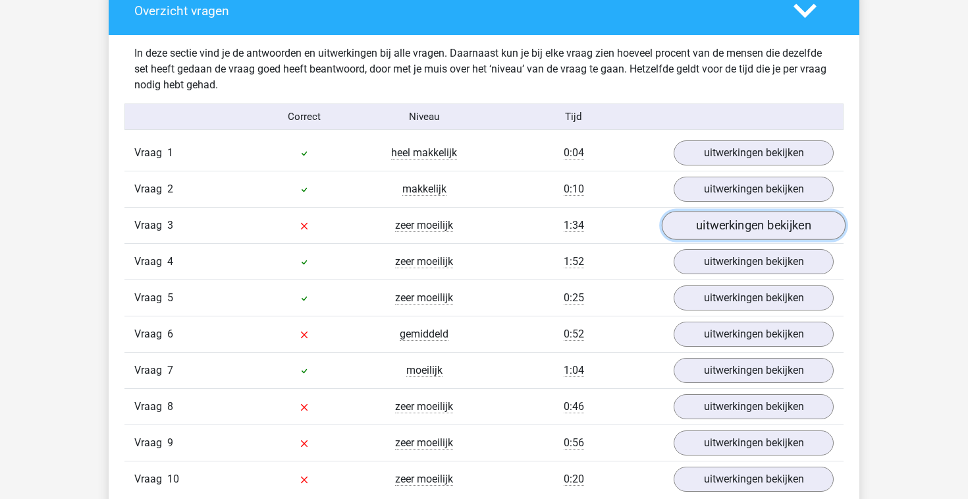
click at [764, 219] on link "uitwerkingen bekijken" at bounding box center [754, 225] width 184 height 29
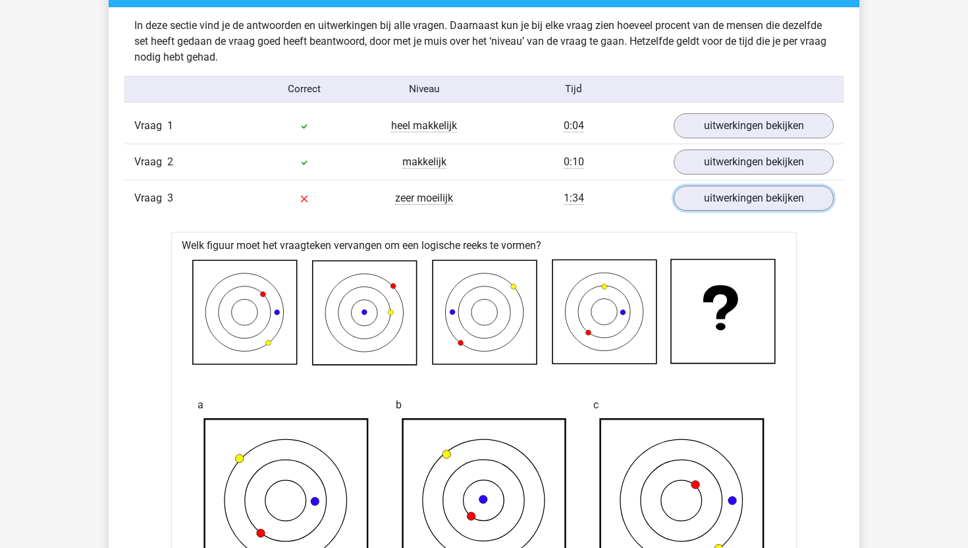
scroll to position [762, 0]
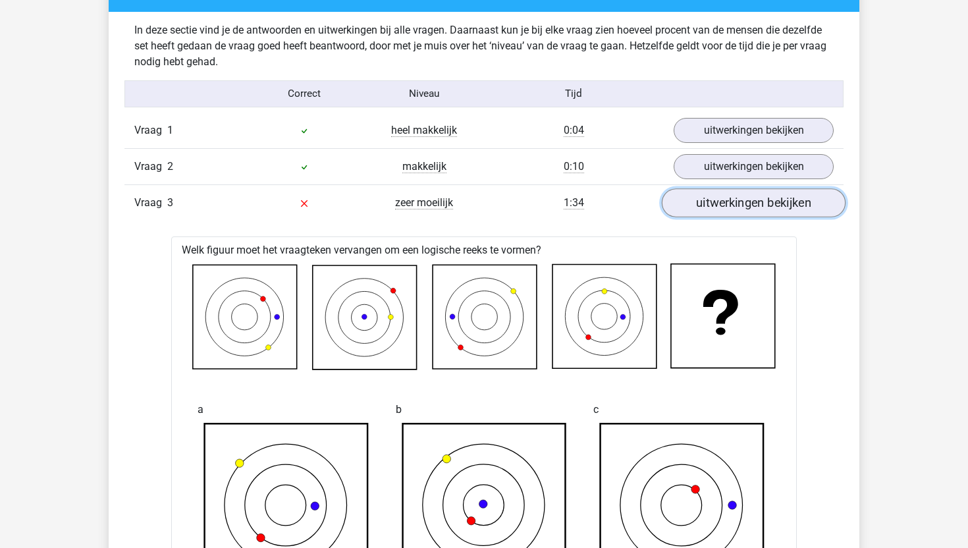
click at [746, 198] on link "uitwerkingen bekijken" at bounding box center [754, 202] width 184 height 29
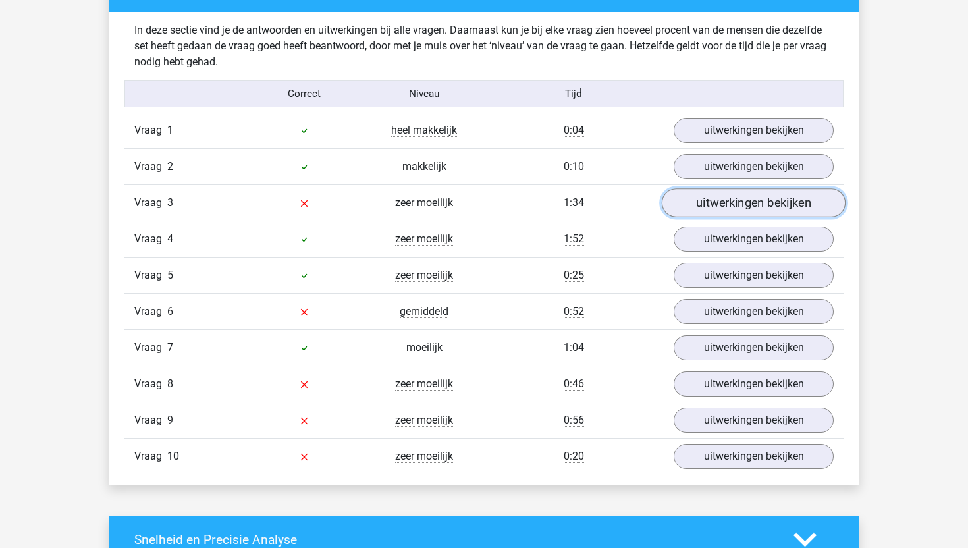
click at [748, 201] on link "uitwerkingen bekijken" at bounding box center [754, 202] width 184 height 29
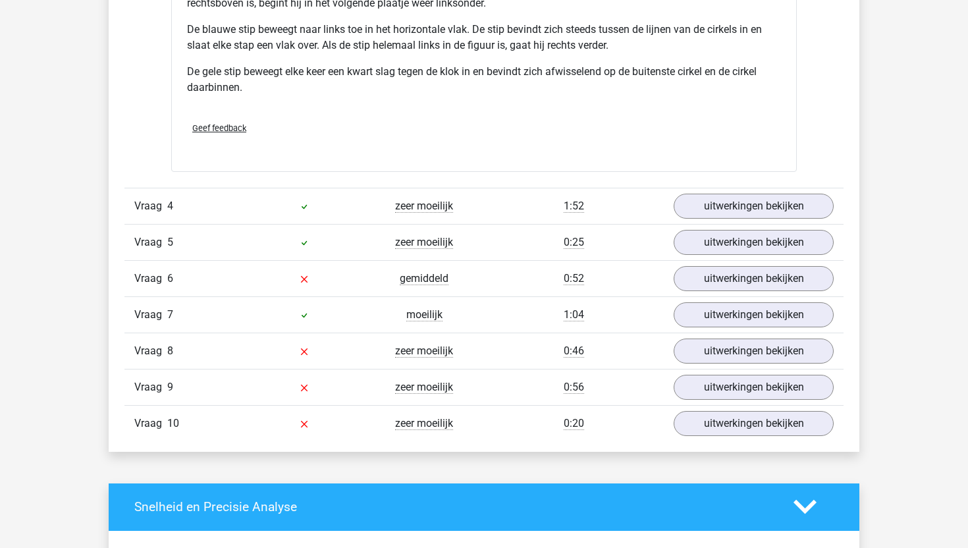
scroll to position [1667, 0]
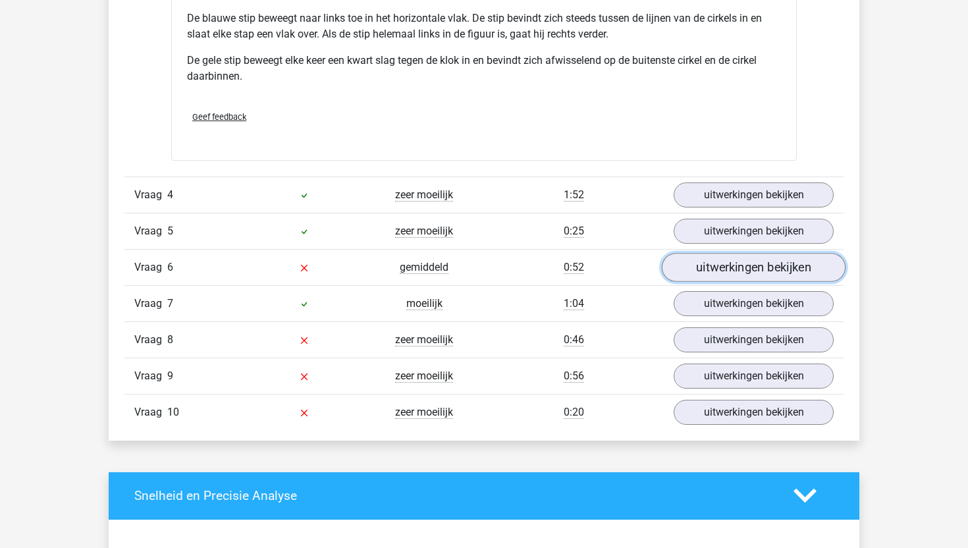
click at [746, 273] on link "uitwerkingen bekijken" at bounding box center [754, 267] width 184 height 29
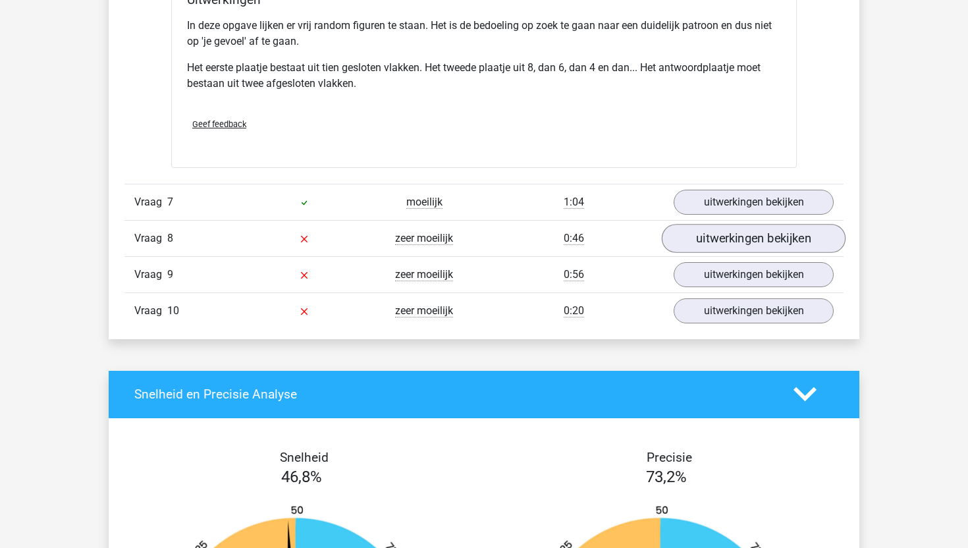
scroll to position [2569, 0]
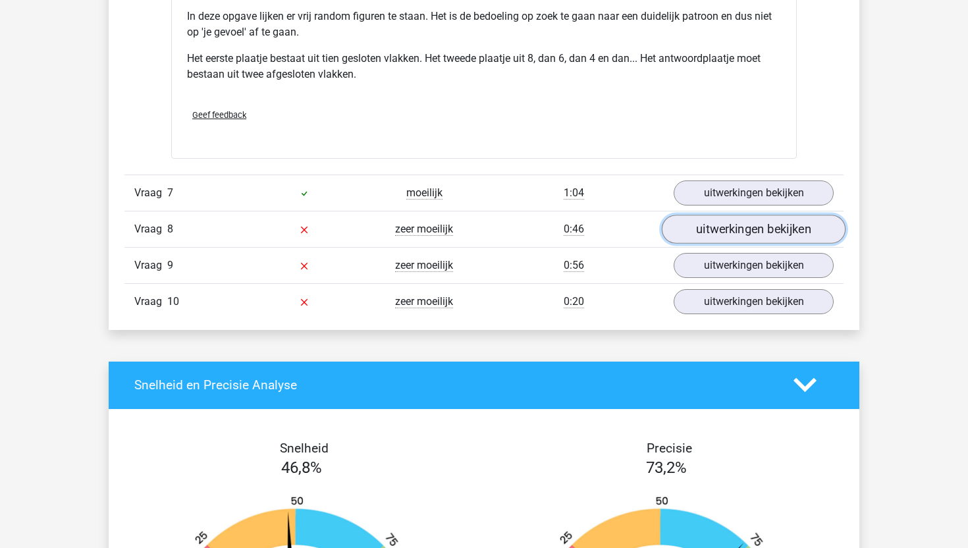
click at [725, 223] on link "uitwerkingen bekijken" at bounding box center [754, 229] width 184 height 29
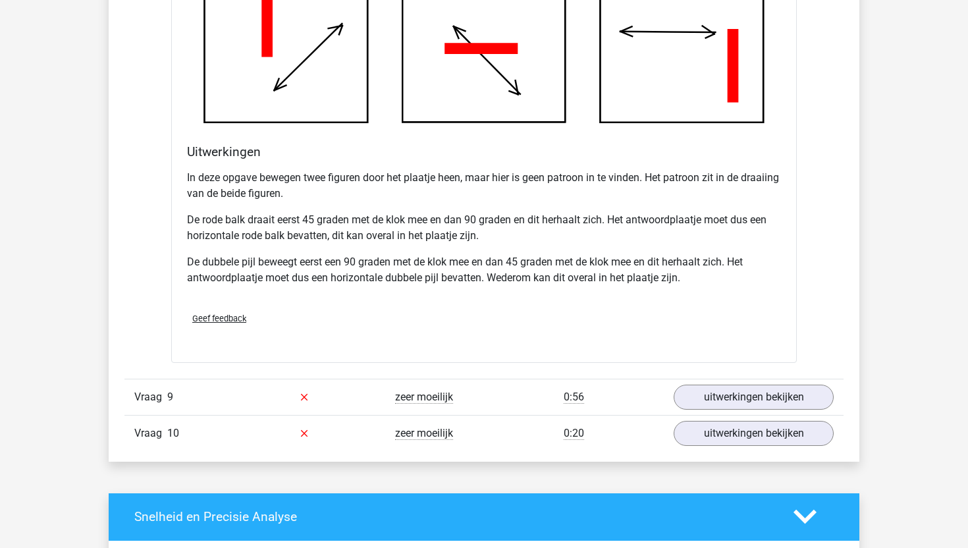
scroll to position [3316, 0]
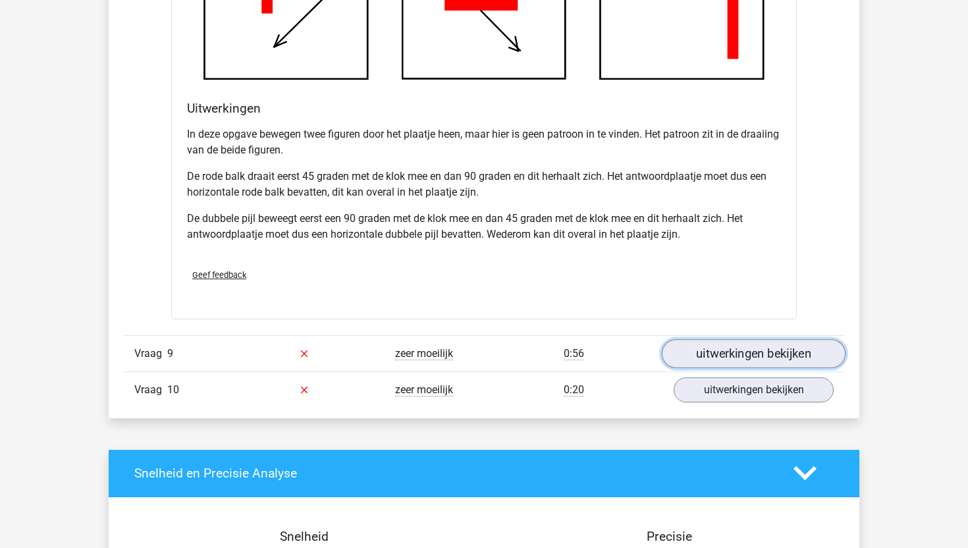
click at [739, 356] on link "uitwerkingen bekijken" at bounding box center [754, 353] width 184 height 29
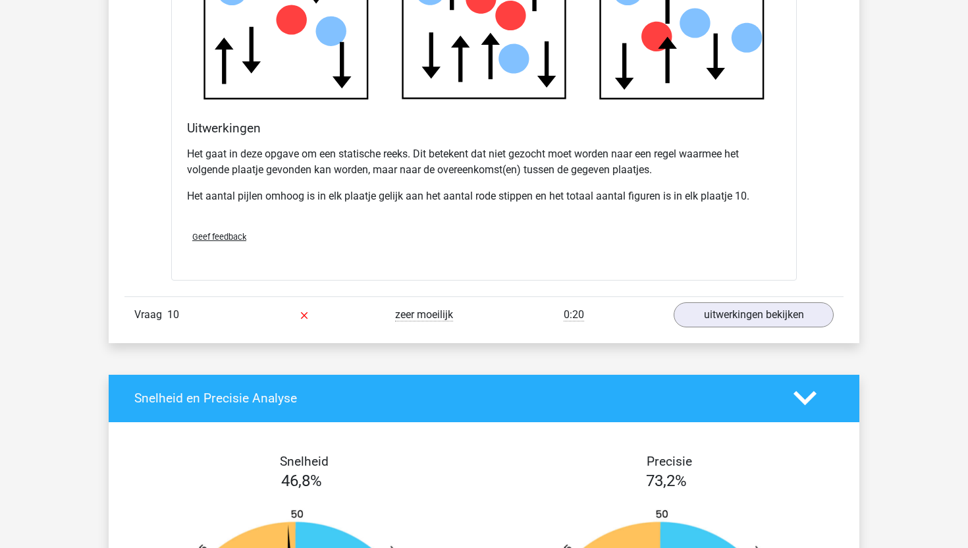
scroll to position [4170, 0]
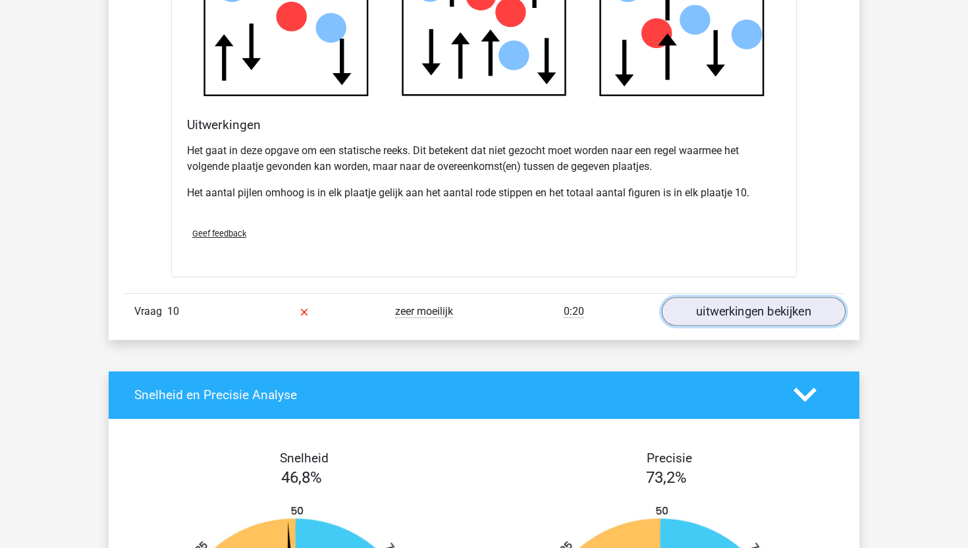
click at [704, 318] on link "uitwerkingen bekijken" at bounding box center [754, 311] width 184 height 29
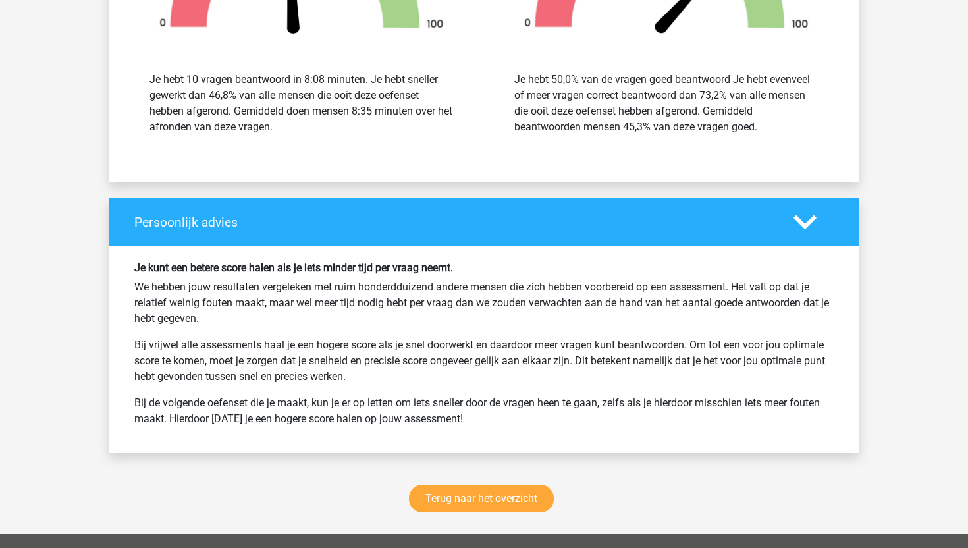
scroll to position [5633, 0]
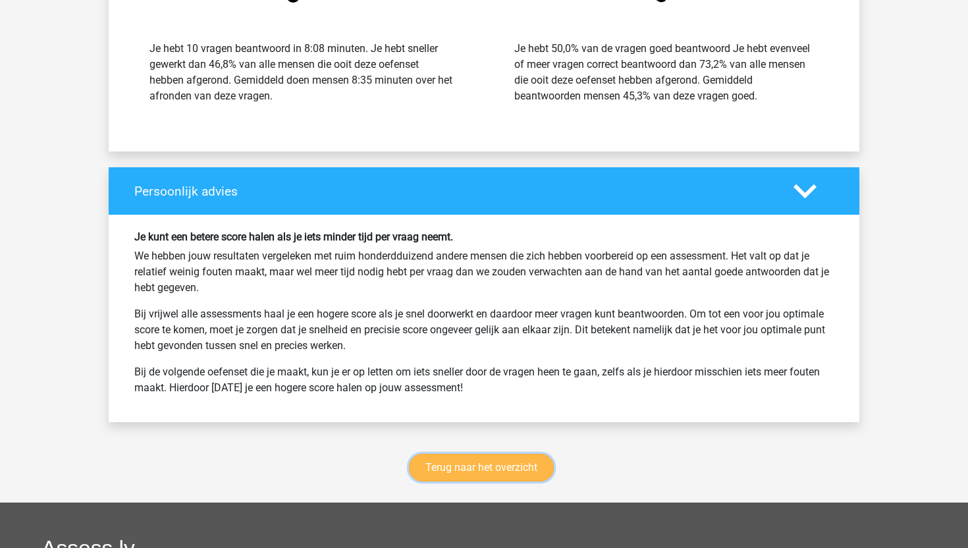
click at [468, 470] on link "Terug naar het overzicht" at bounding box center [481, 468] width 145 height 28
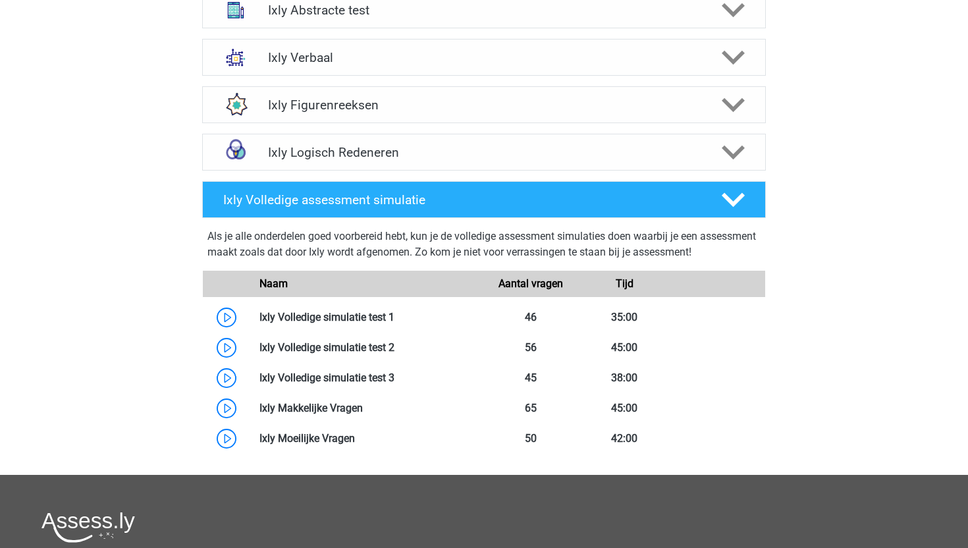
scroll to position [632, 0]
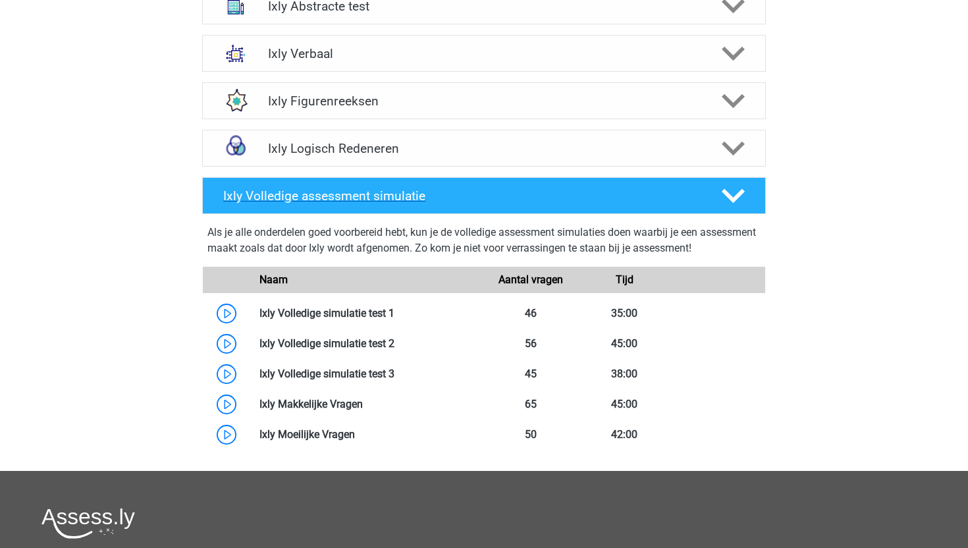
click at [742, 195] on icon at bounding box center [733, 195] width 23 height 23
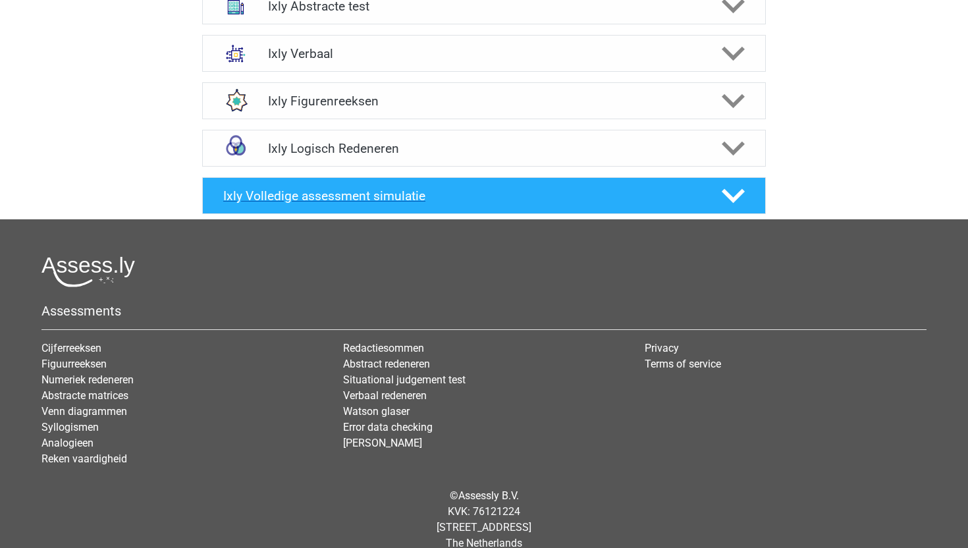
click at [742, 195] on icon at bounding box center [733, 195] width 23 height 23
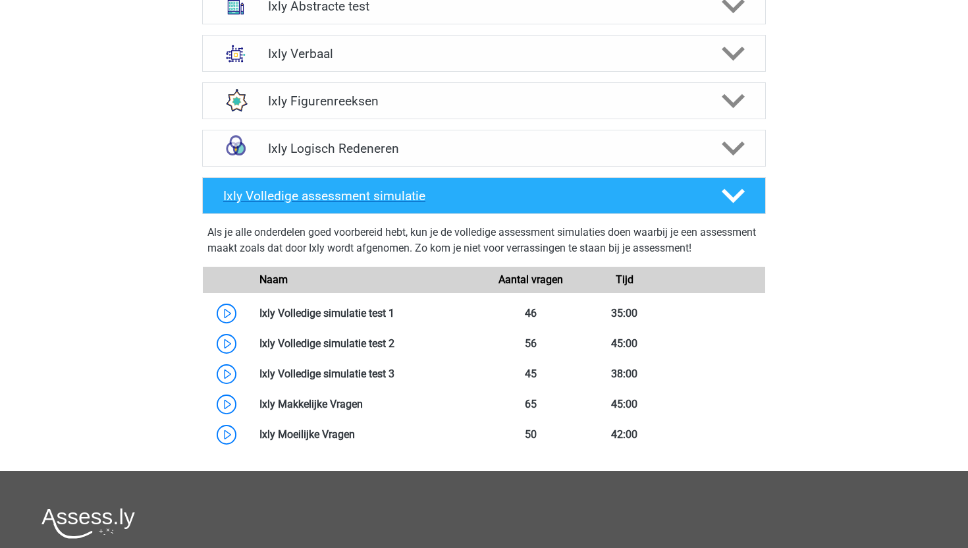
click at [742, 195] on icon at bounding box center [733, 195] width 23 height 23
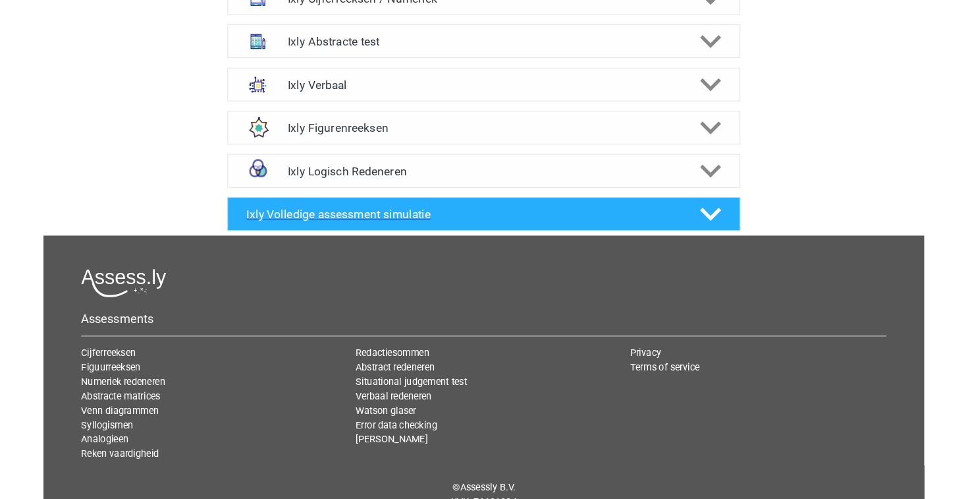
scroll to position [533, 0]
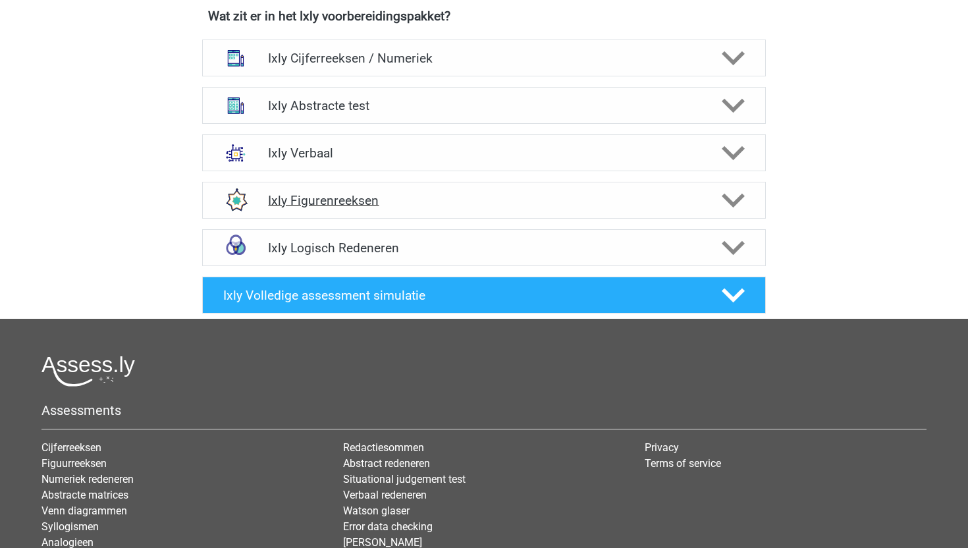
click at [737, 200] on polygon at bounding box center [733, 201] width 23 height 14
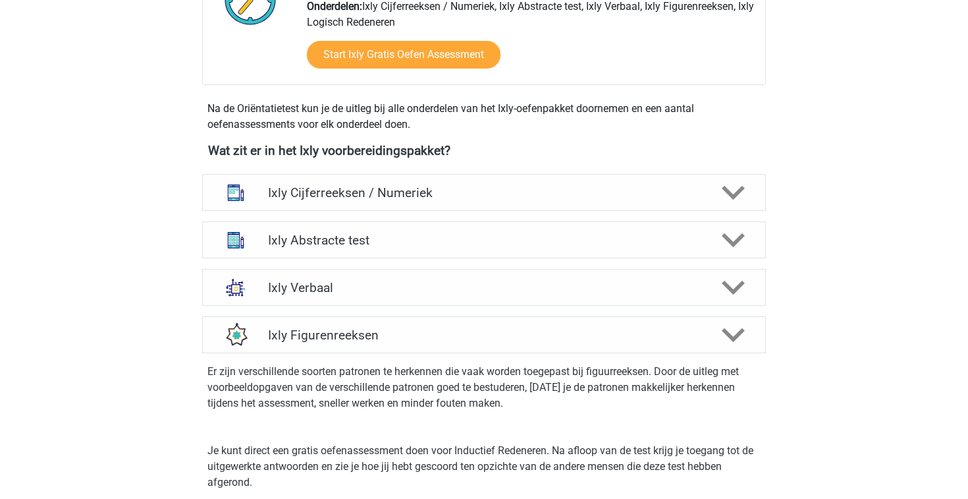
scroll to position [416, 0]
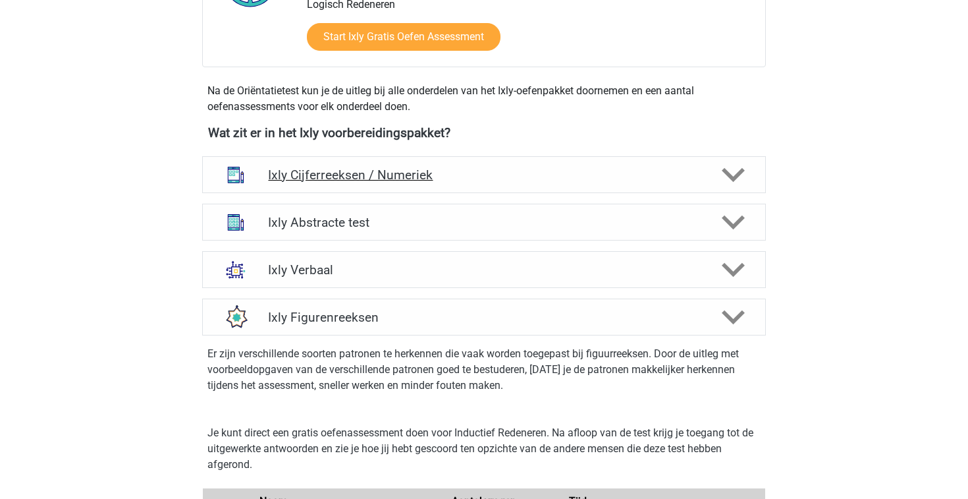
click at [729, 172] on polygon at bounding box center [733, 175] width 23 height 14
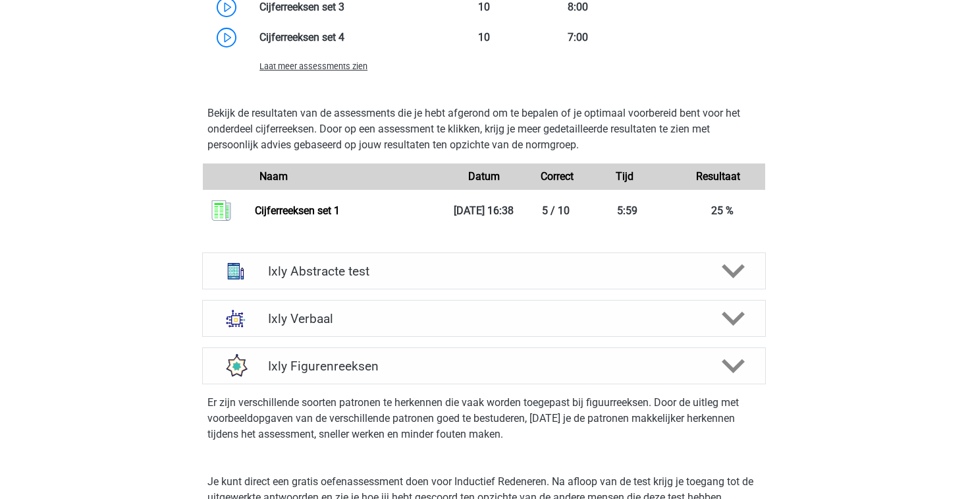
scroll to position [1272, 0]
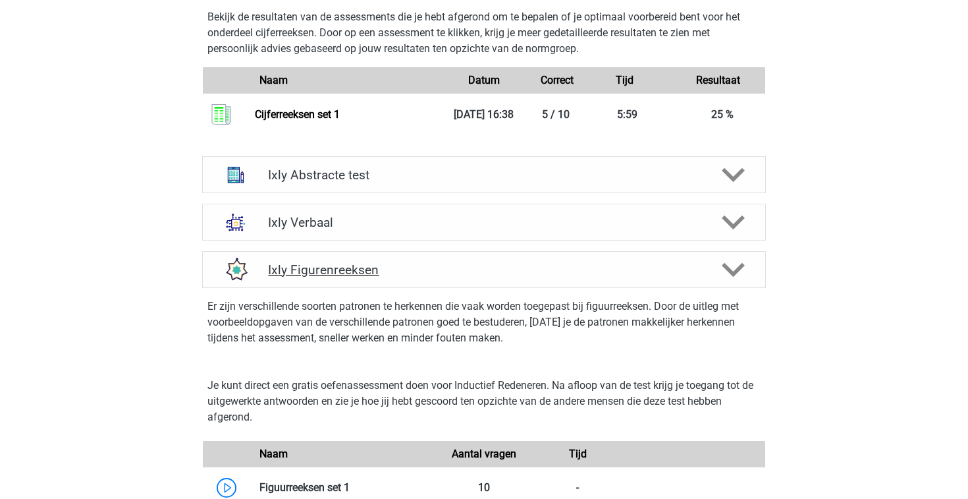
click at [739, 265] on icon at bounding box center [733, 269] width 23 height 23
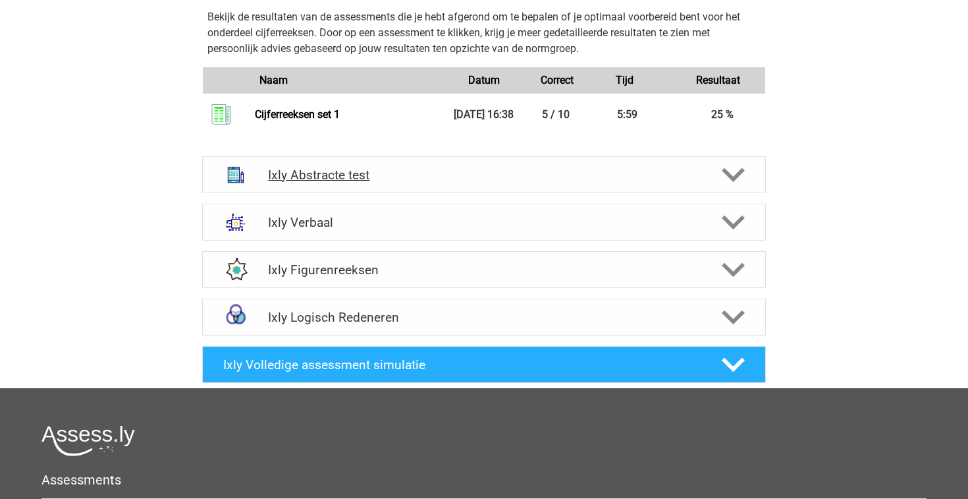
click at [740, 169] on icon at bounding box center [733, 174] width 23 height 23
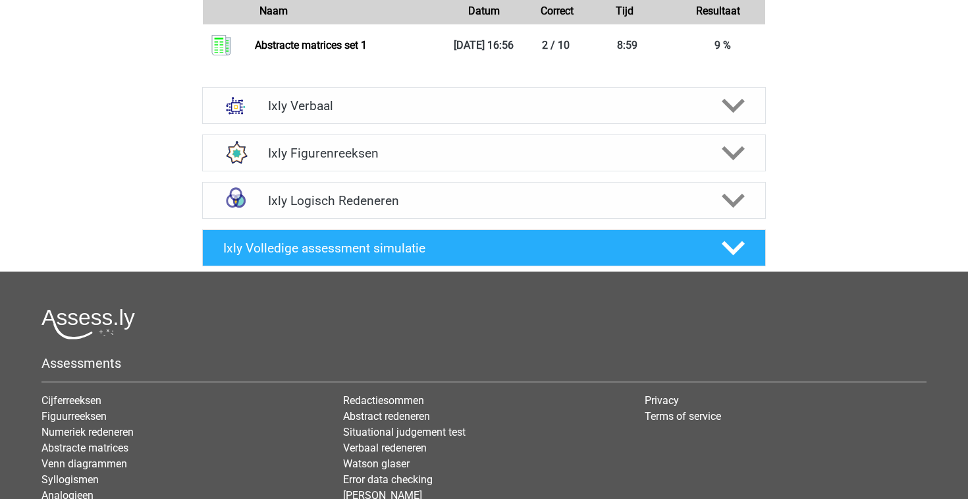
scroll to position [2180, 0]
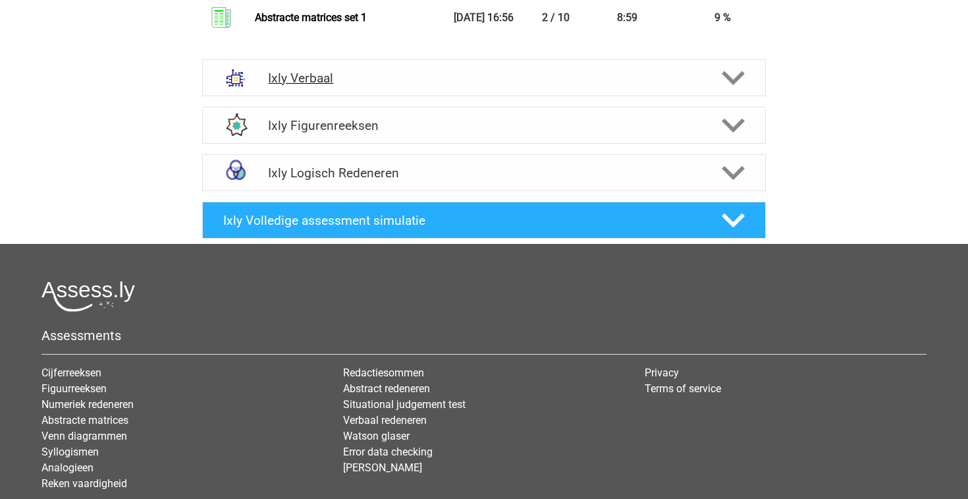
click at [732, 80] on polygon at bounding box center [733, 78] width 23 height 14
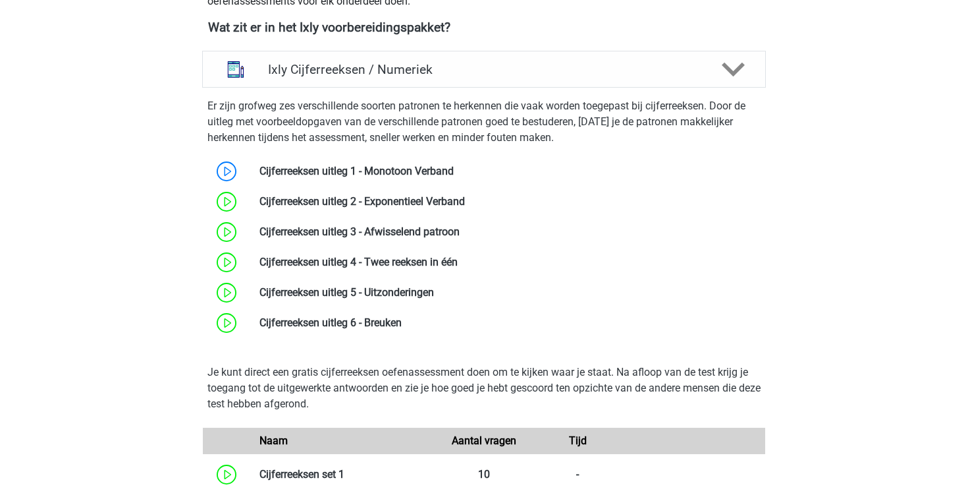
scroll to position [521, 0]
click at [738, 69] on polygon at bounding box center [733, 70] width 23 height 14
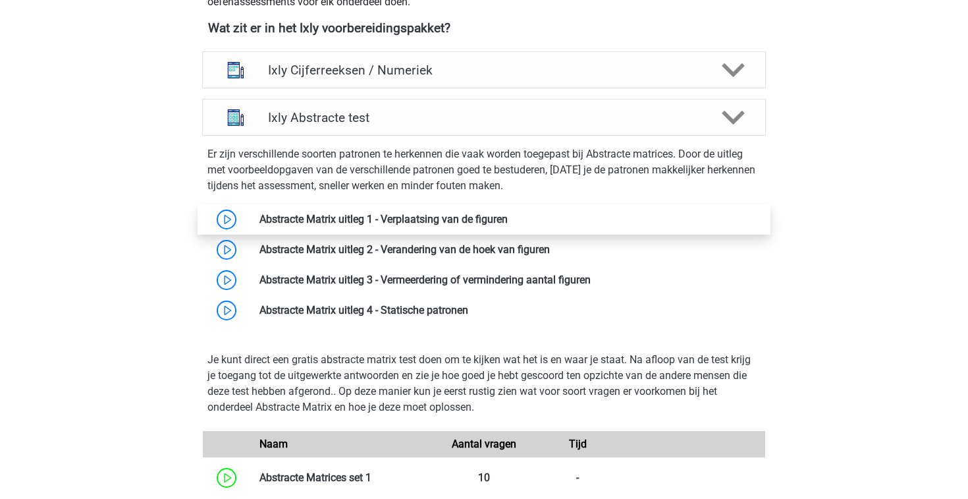
click at [508, 217] on link at bounding box center [508, 219] width 0 height 13
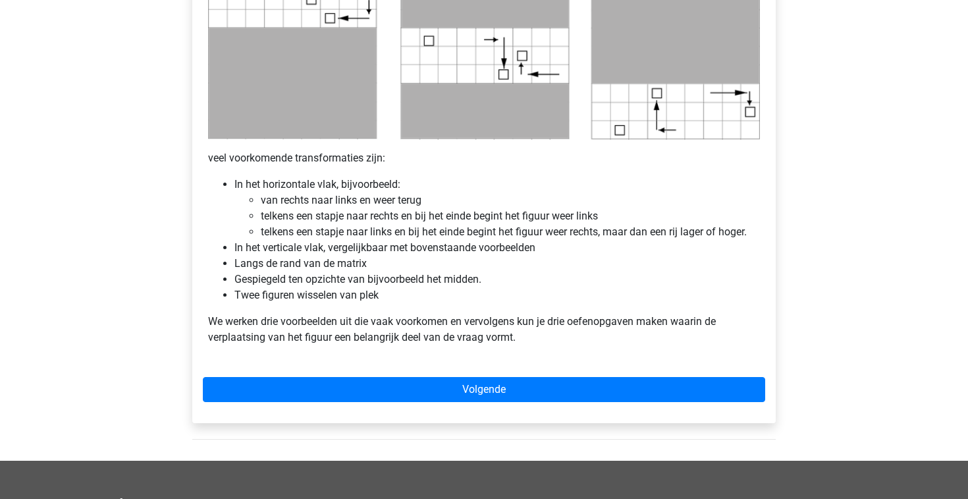
scroll to position [762, 0]
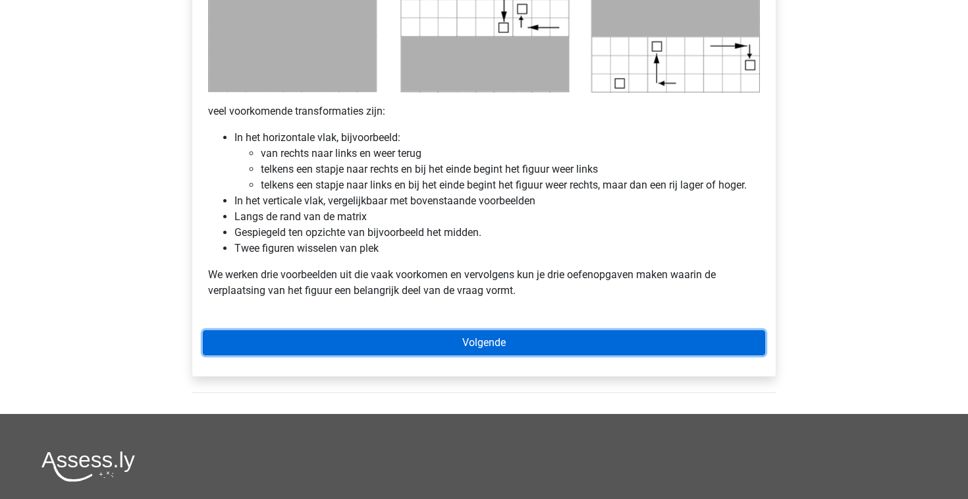
click at [503, 335] on link "Volgende" at bounding box center [484, 342] width 563 height 25
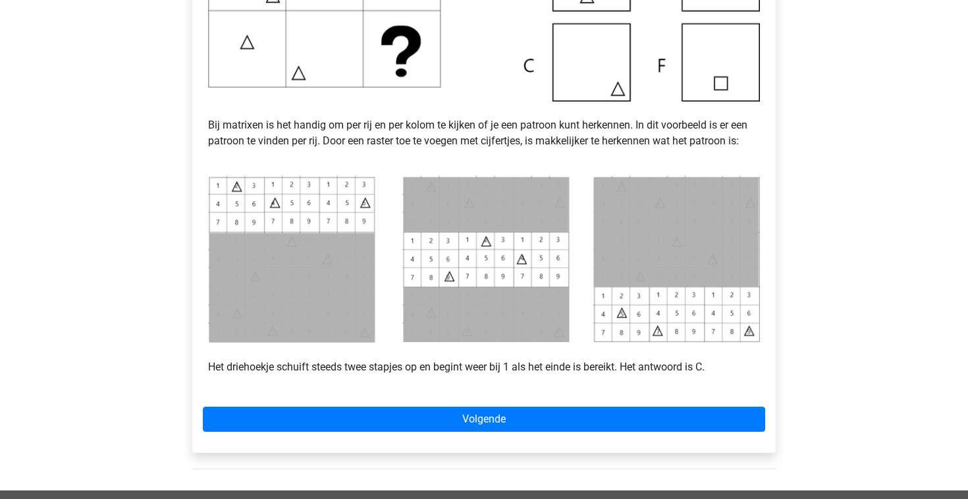
scroll to position [470, 0]
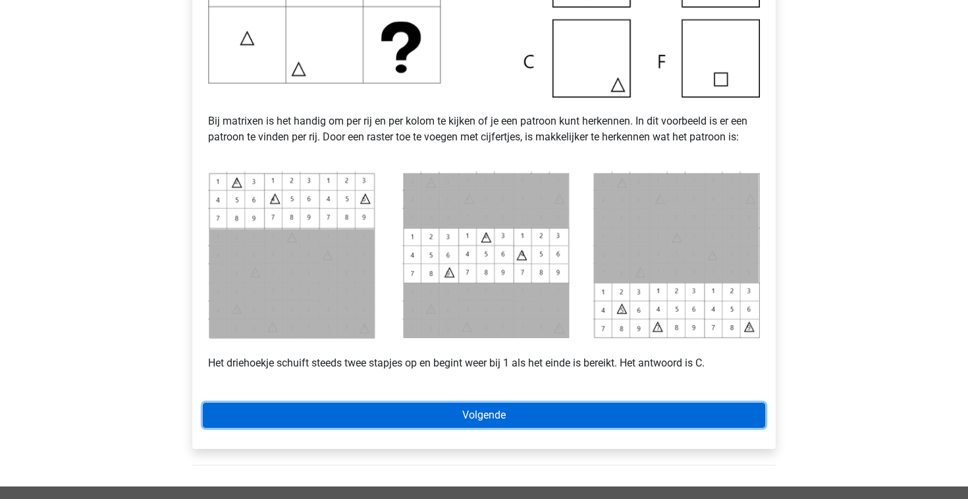
click at [534, 413] on link "Volgende" at bounding box center [484, 415] width 563 height 25
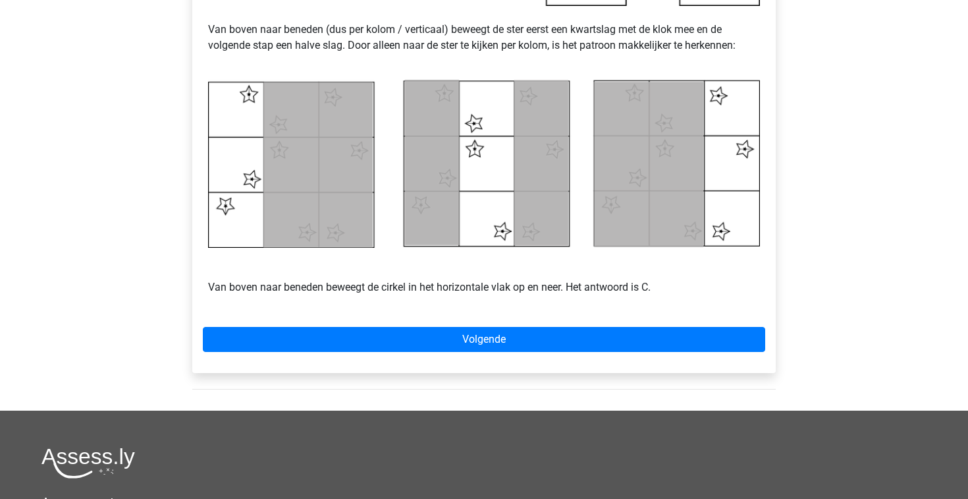
scroll to position [590, 0]
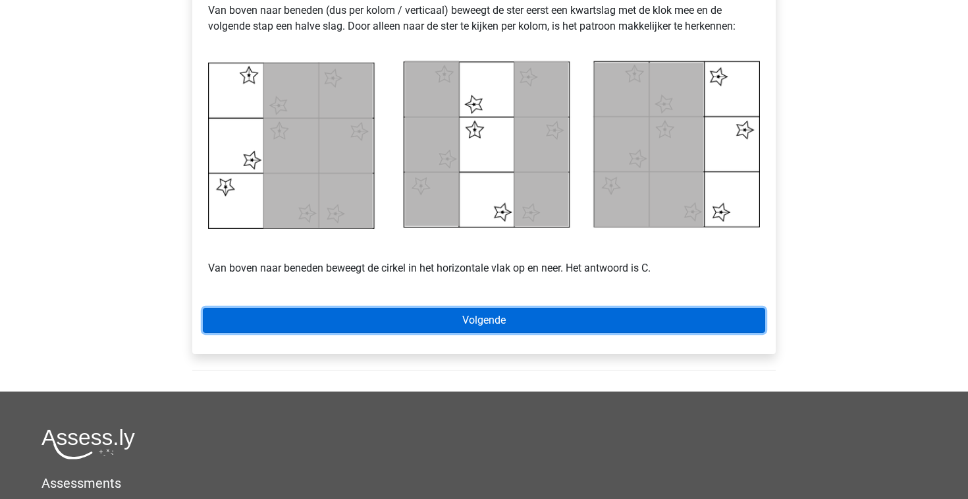
click at [501, 321] on link "Volgende" at bounding box center [484, 320] width 563 height 25
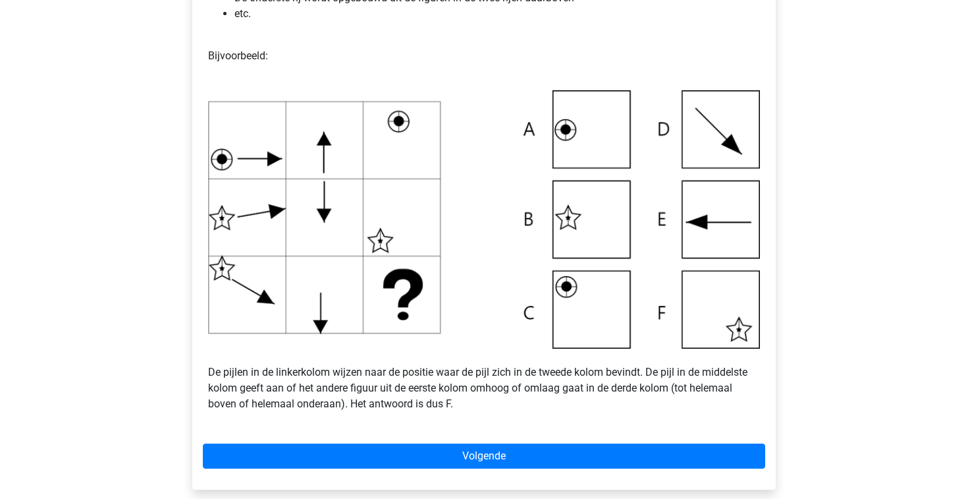
scroll to position [390, 0]
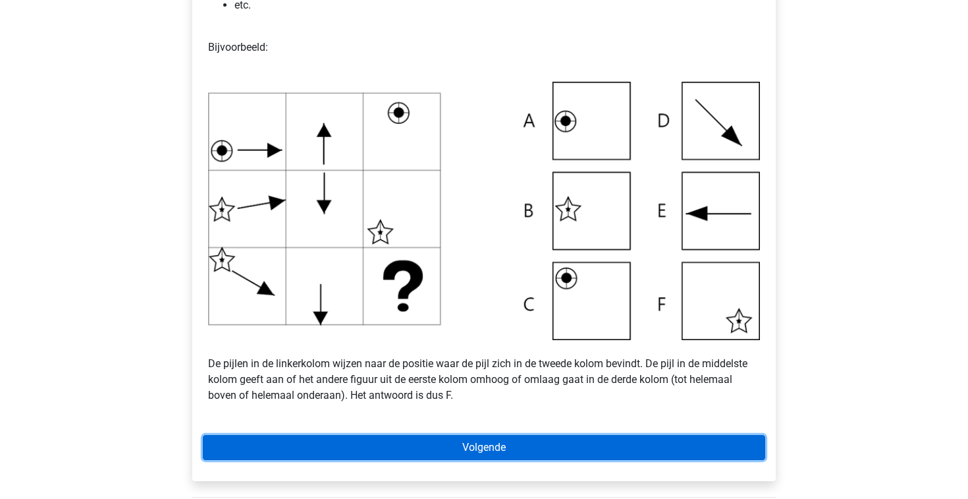
click at [612, 438] on link "Volgende" at bounding box center [484, 447] width 563 height 25
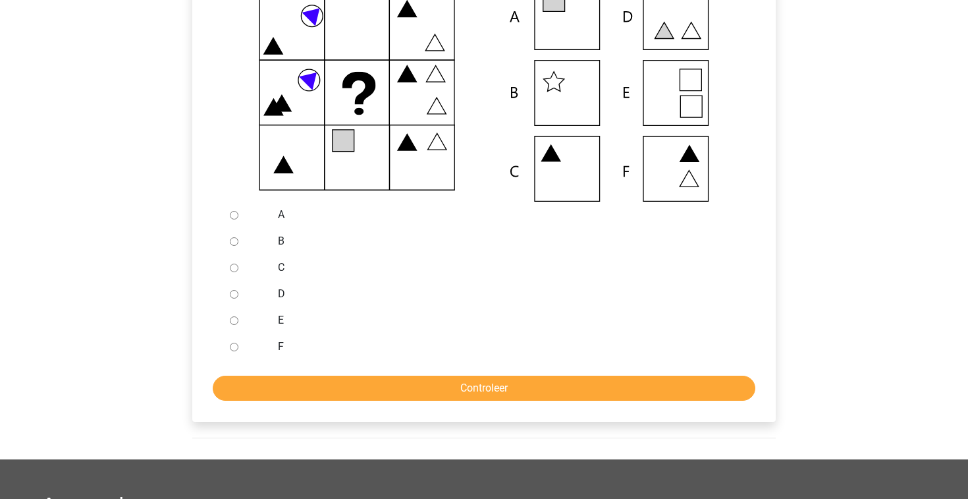
scroll to position [364, 0]
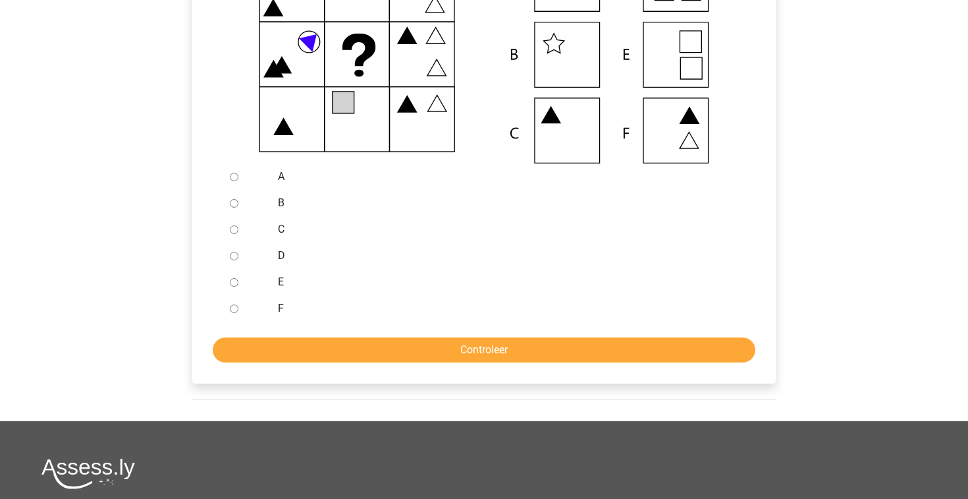
click at [236, 177] on input "A" at bounding box center [234, 177] width 9 height 9
radio input "true"
click at [385, 350] on input "Controleer" at bounding box center [484, 349] width 543 height 25
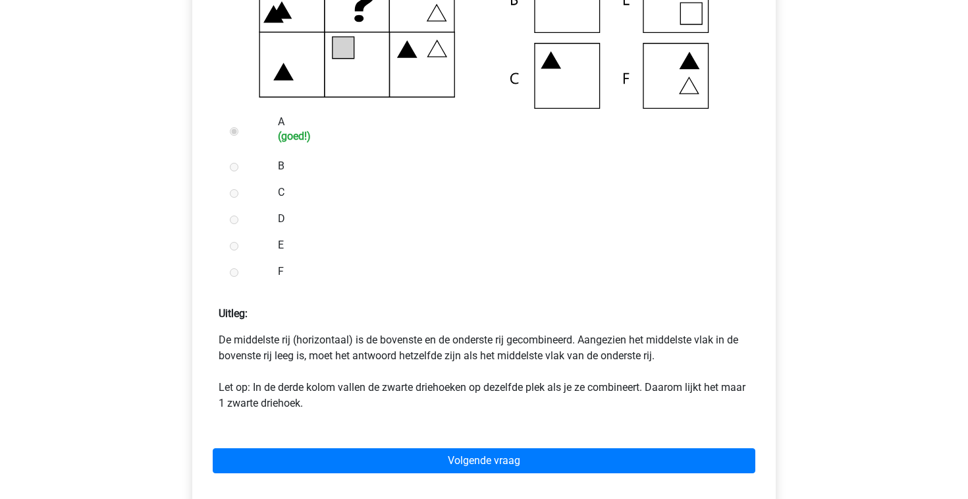
scroll to position [422, 0]
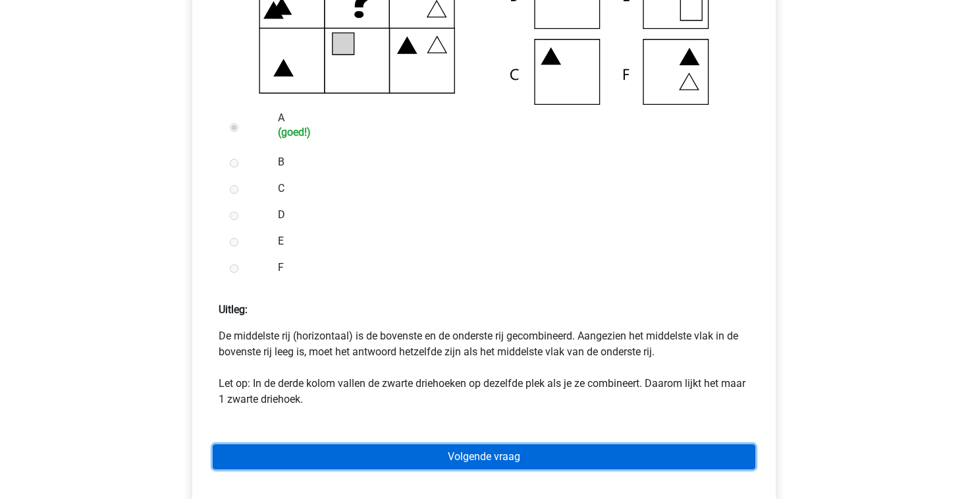
click at [378, 460] on link "Volgende vraag" at bounding box center [484, 456] width 543 height 25
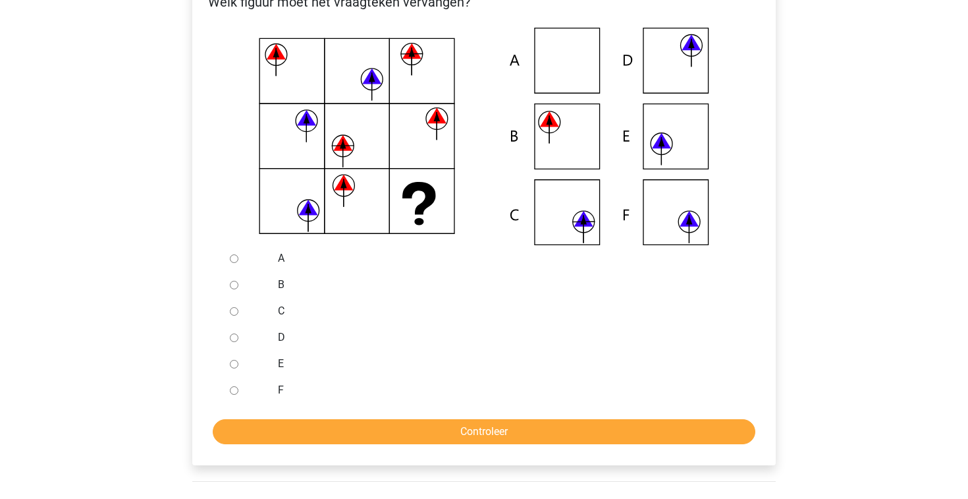
scroll to position [305, 0]
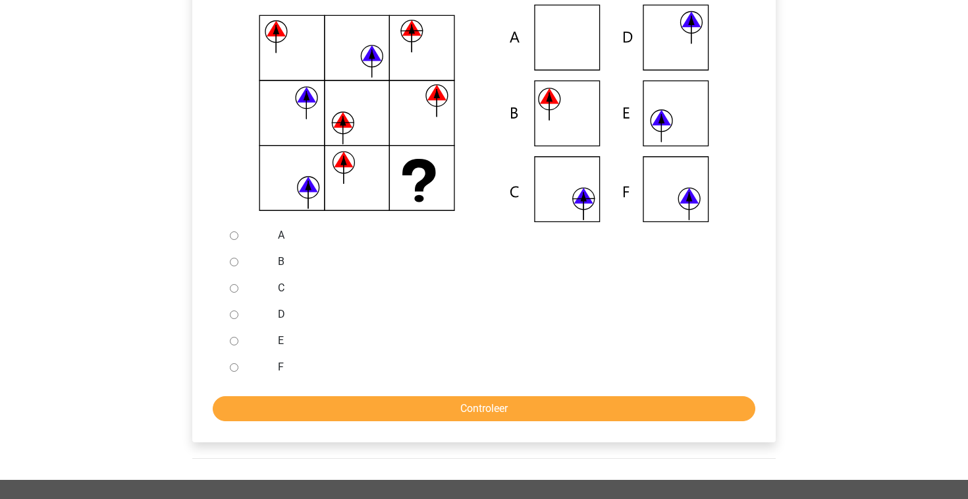
click at [233, 368] on input "F" at bounding box center [234, 367] width 9 height 9
radio input "true"
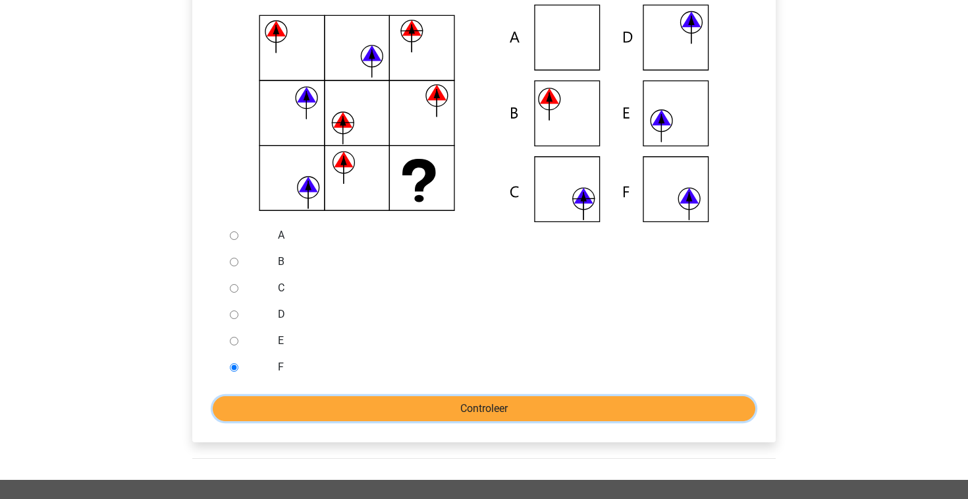
click at [271, 404] on input "Controleer" at bounding box center [484, 408] width 543 height 25
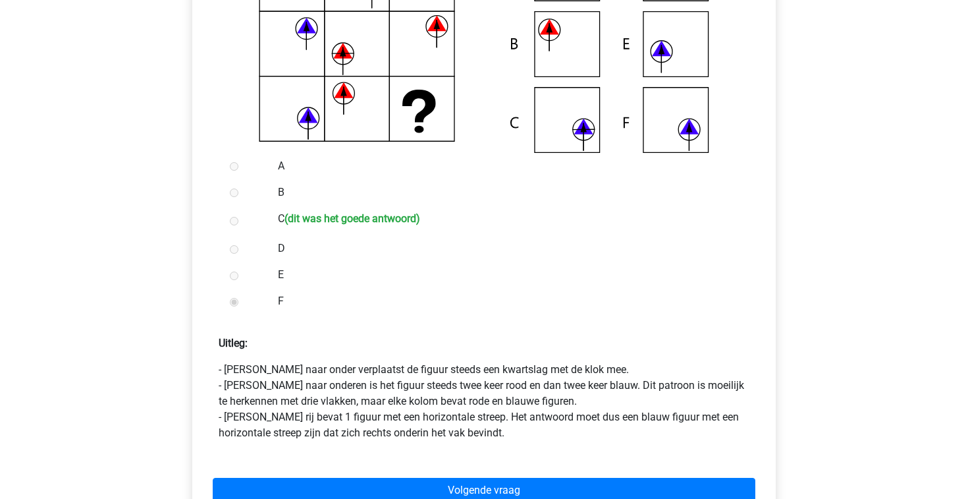
scroll to position [404, 0]
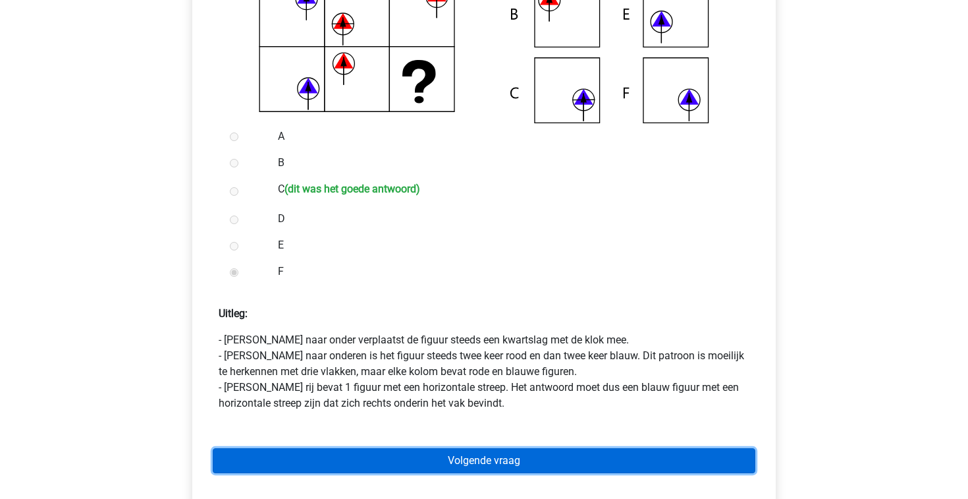
click at [527, 466] on link "Volgende vraag" at bounding box center [484, 460] width 543 height 25
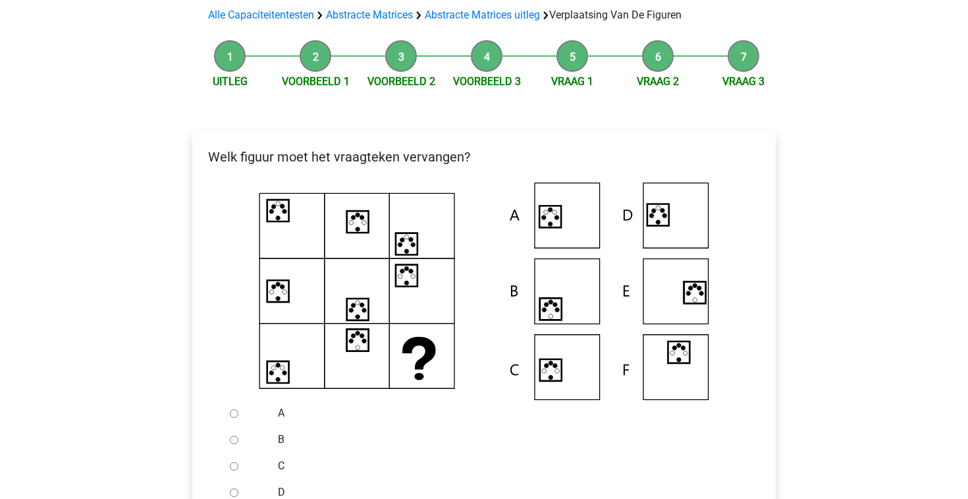
scroll to position [184, 0]
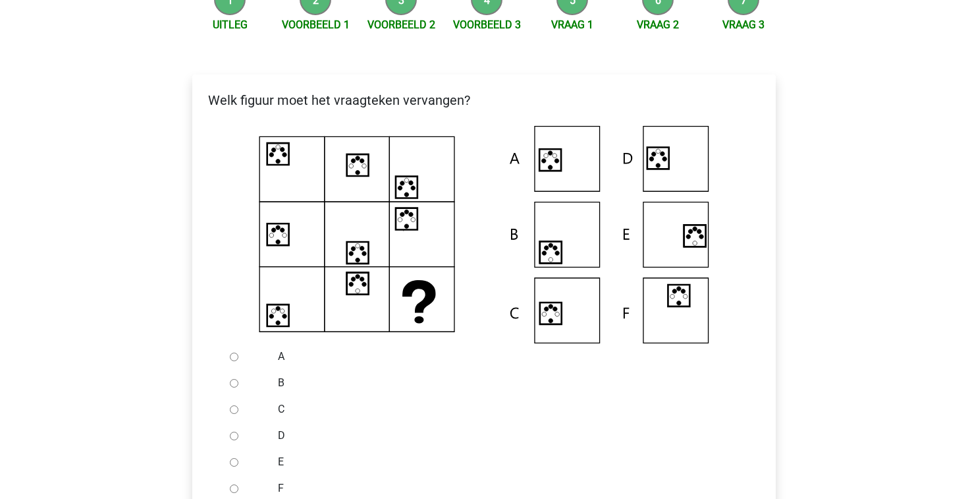
click at [230, 354] on input "A" at bounding box center [234, 356] width 9 height 9
radio input "true"
click at [236, 436] on input "D" at bounding box center [234, 435] width 9 height 9
radio input "true"
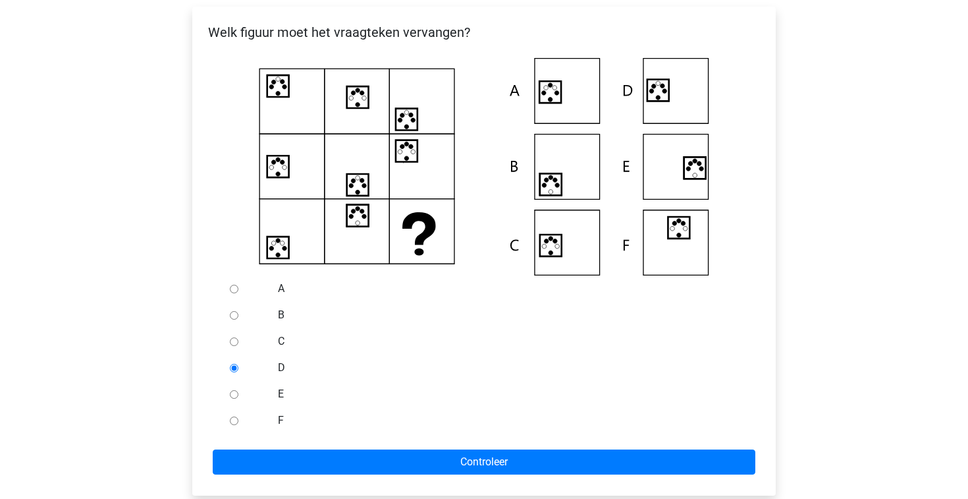
scroll to position [254, 0]
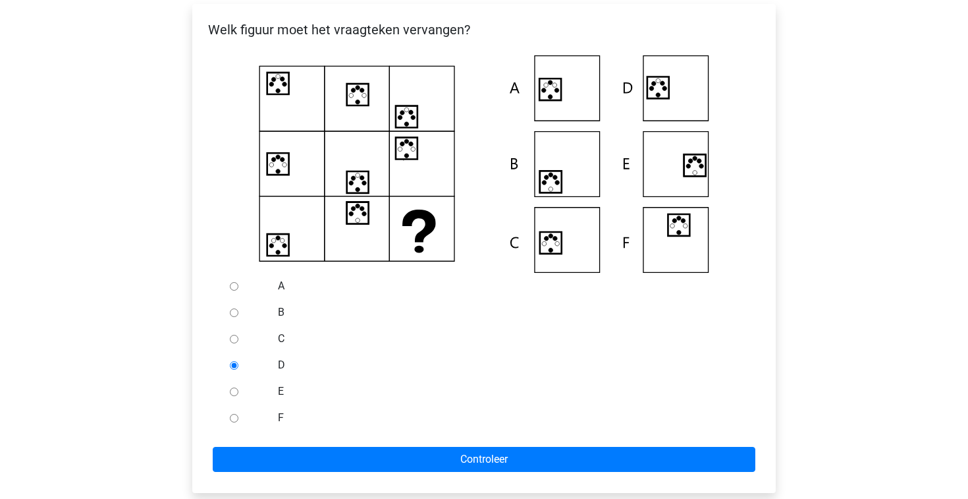
click at [238, 287] on input "A" at bounding box center [234, 286] width 9 height 9
radio input "true"
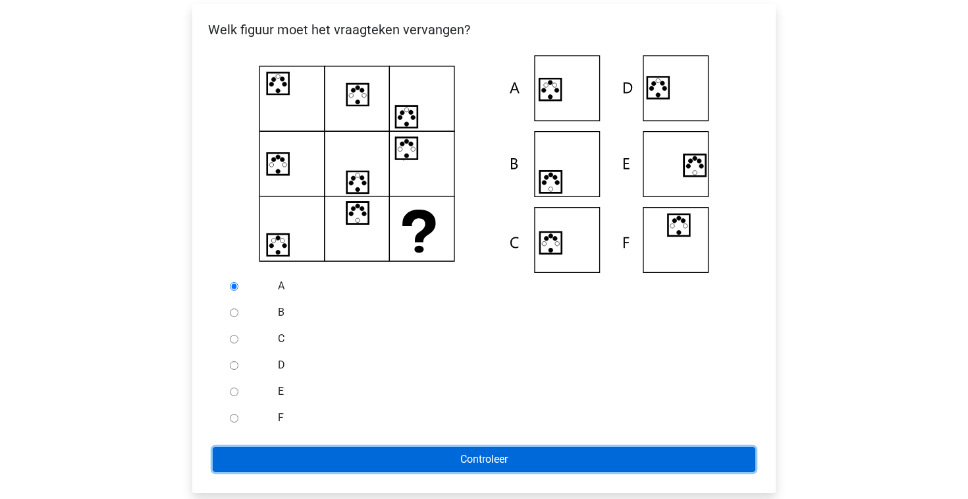
click at [375, 464] on input "Controleer" at bounding box center [484, 459] width 543 height 25
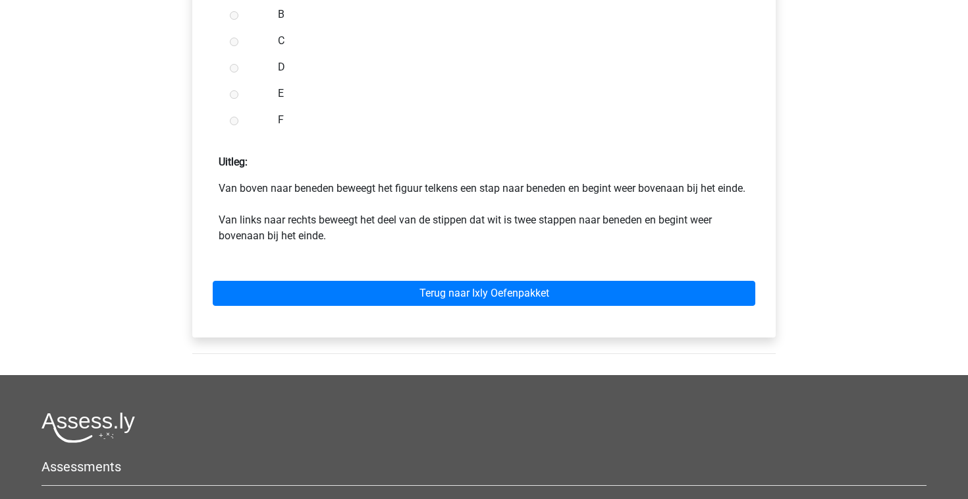
scroll to position [591, 0]
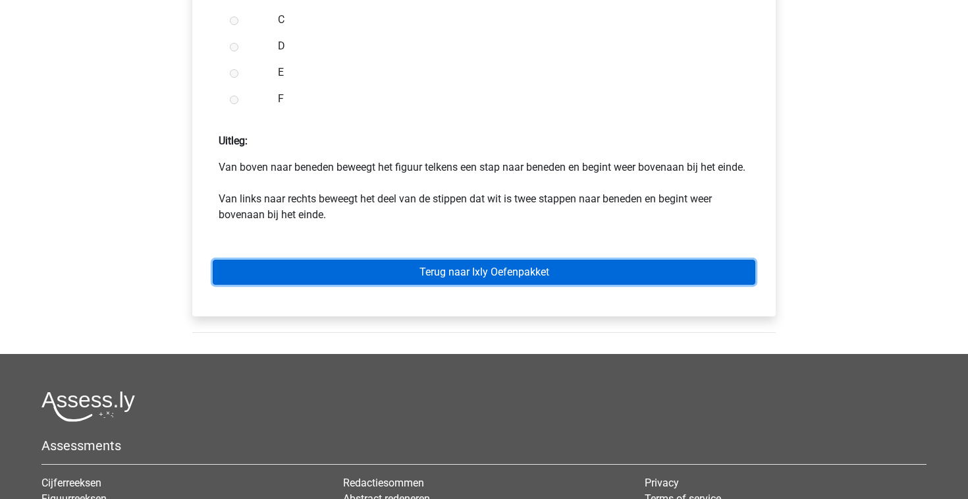
click at [424, 285] on link "Terug naar Ixly Oefenpakket" at bounding box center [484, 272] width 543 height 25
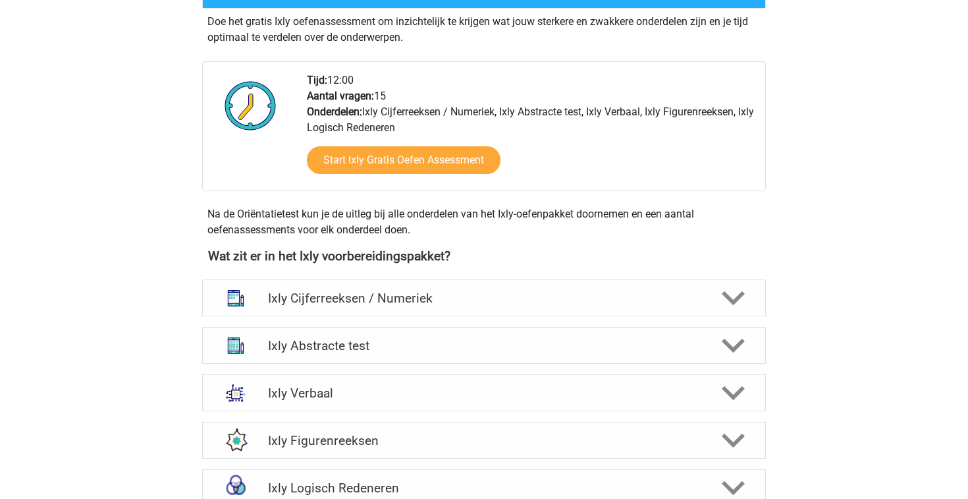
scroll to position [291, 0]
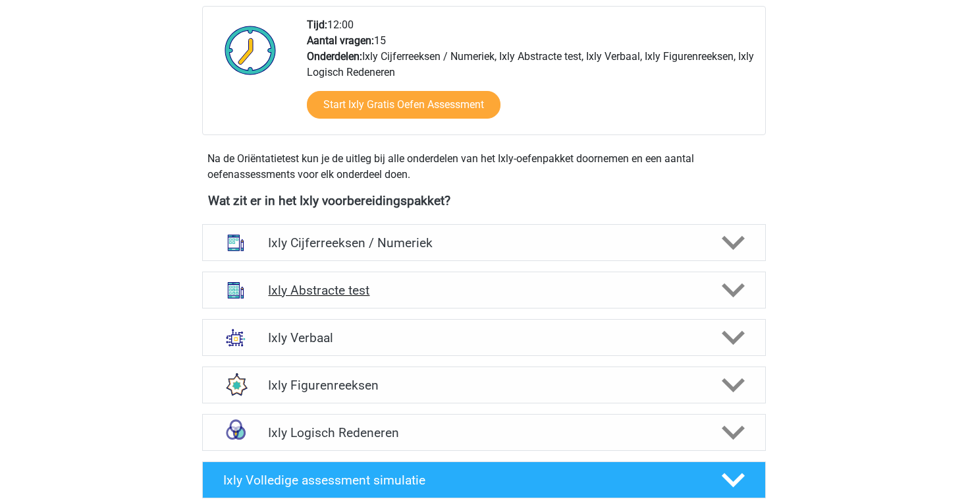
click at [455, 285] on h4 "Ixly Abstracte test" at bounding box center [483, 290] width 431 height 15
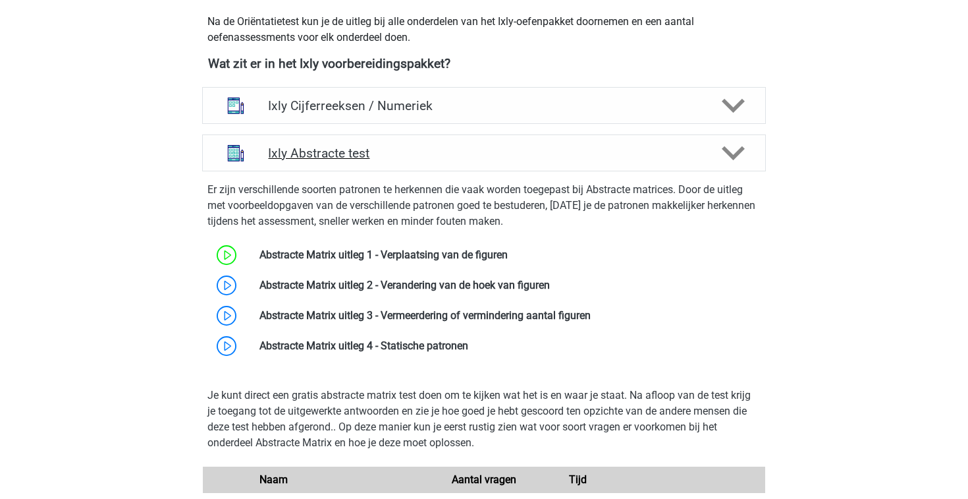
scroll to position [486, 0]
click at [462, 95] on div "Ixly Cijferreeksen / Numeriek" at bounding box center [484, 104] width 564 height 37
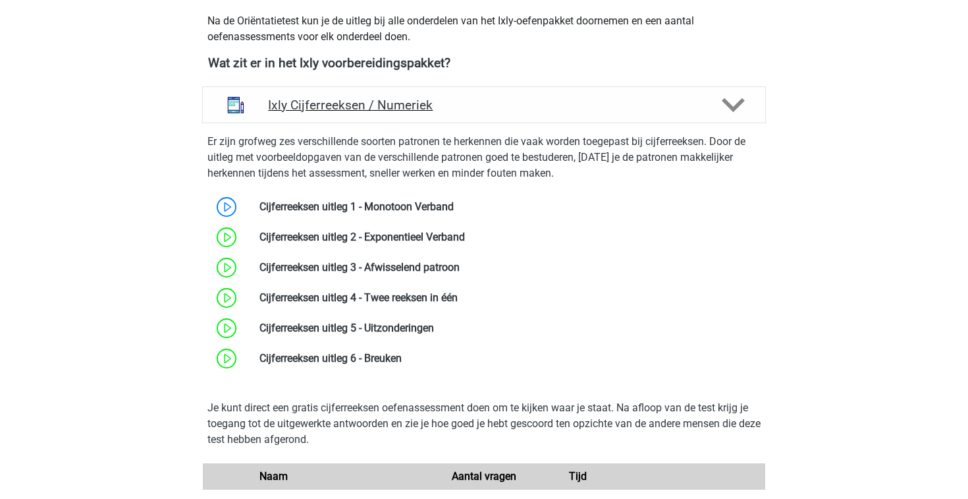
click at [470, 100] on h4 "Ixly Cijferreeksen / Numeriek" at bounding box center [483, 104] width 431 height 15
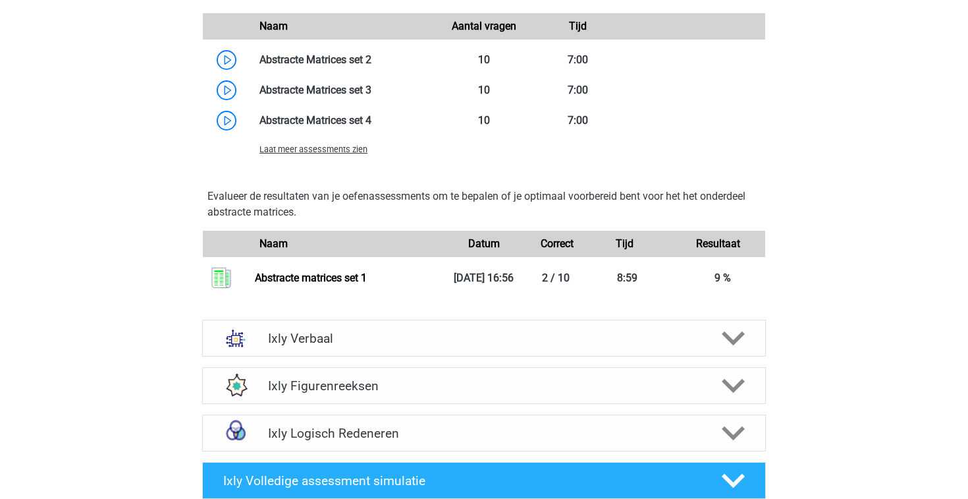
scroll to position [1198, 0]
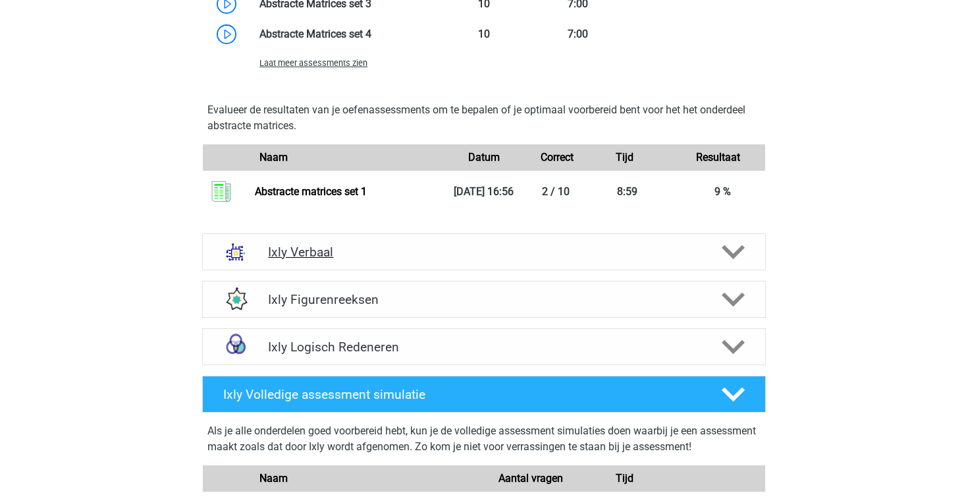
click at [412, 247] on h4 "Ixly Verbaal" at bounding box center [483, 251] width 431 height 15
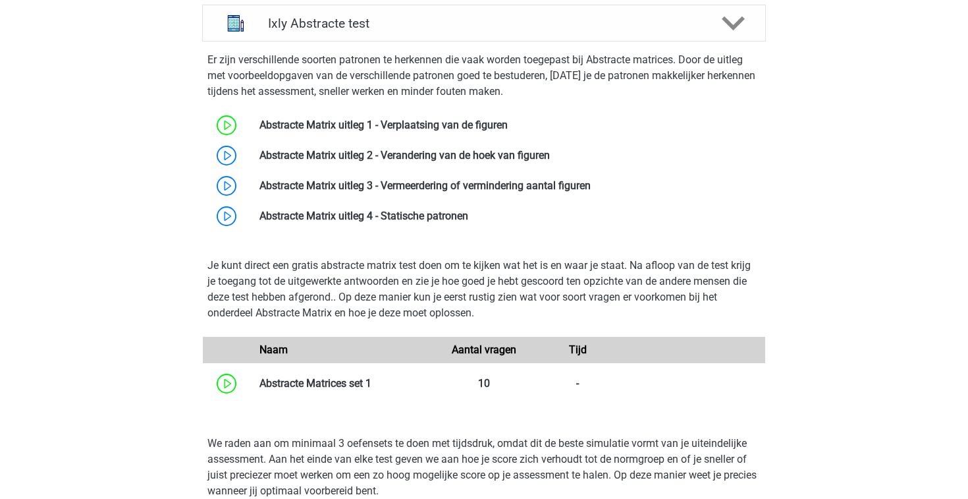
scroll to position [485, 0]
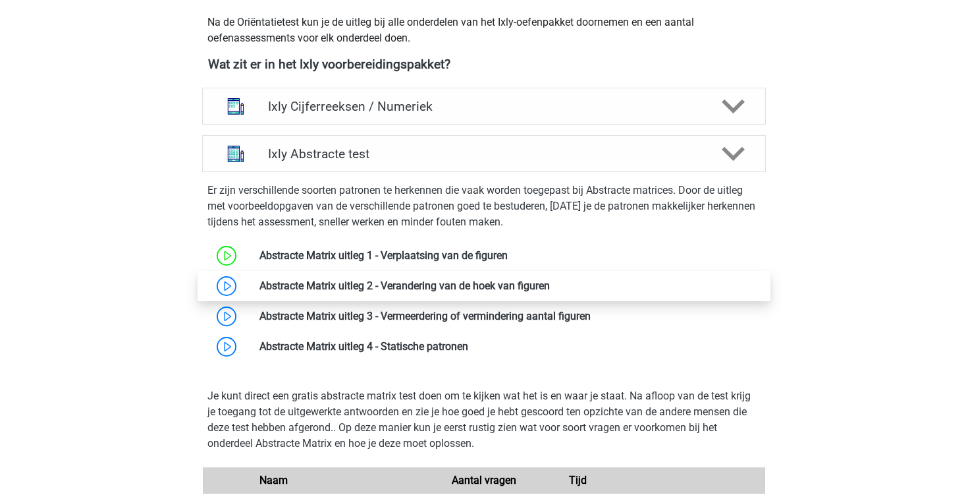
click at [550, 285] on link at bounding box center [550, 285] width 0 height 13
click at [550, 287] on link at bounding box center [550, 285] width 0 height 13
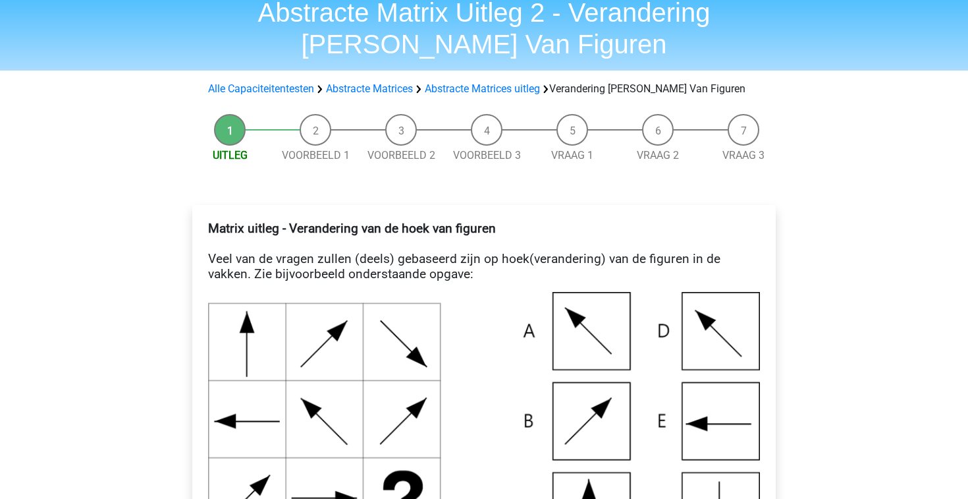
scroll to position [5, 0]
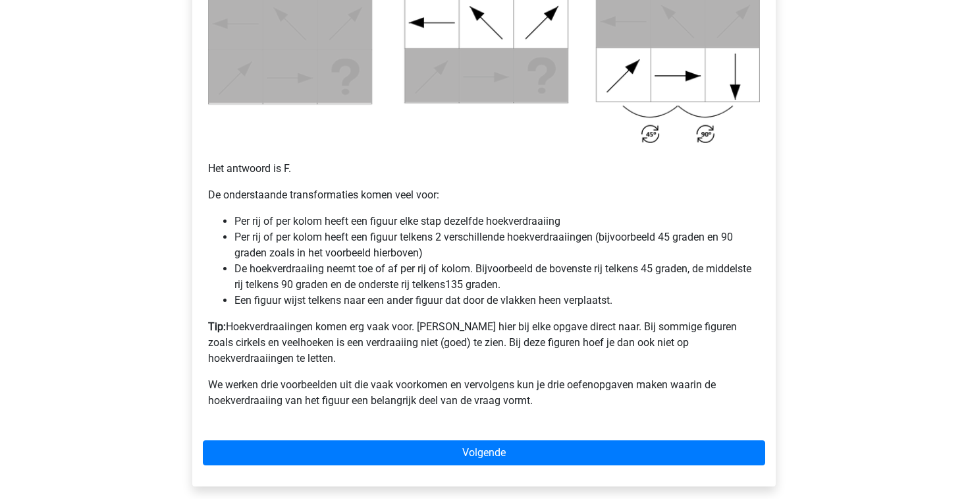
scroll to position [777, 0]
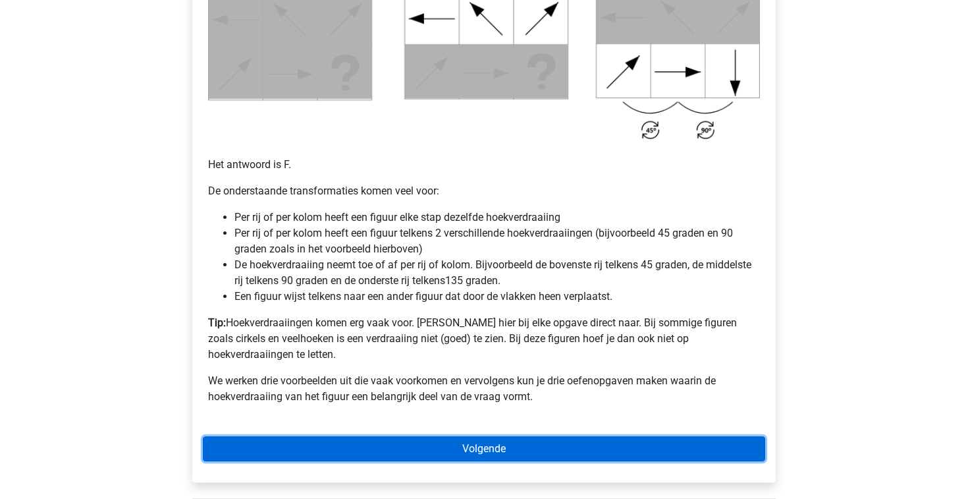
click at [493, 436] on link "Volgende" at bounding box center [484, 448] width 563 height 25
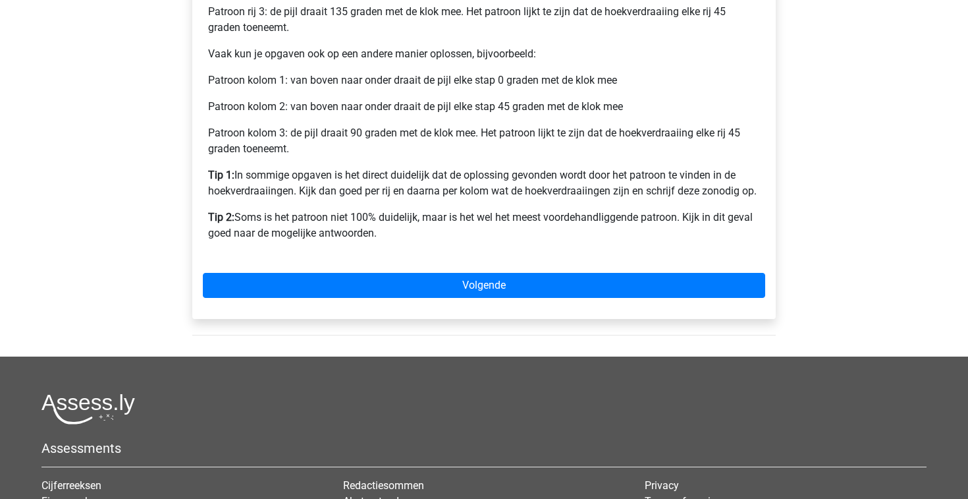
scroll to position [657, 0]
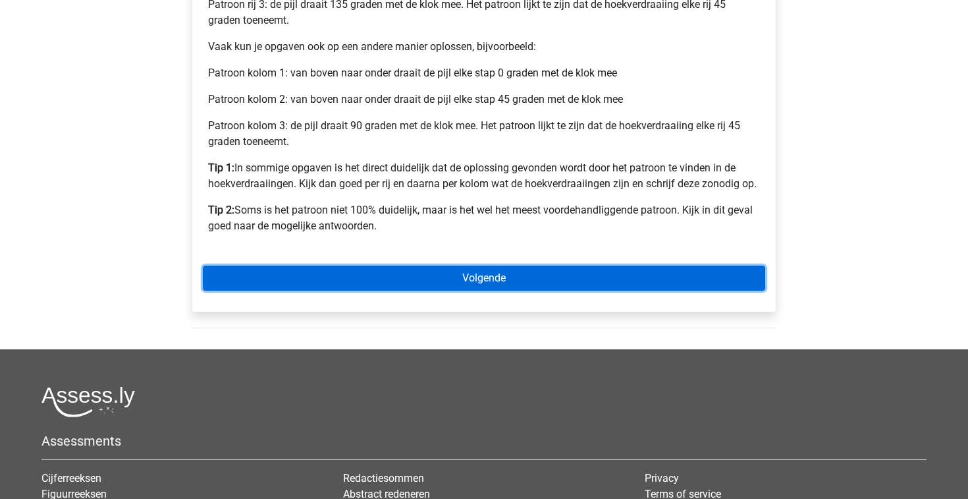
click at [368, 279] on link "Volgende" at bounding box center [484, 277] width 563 height 25
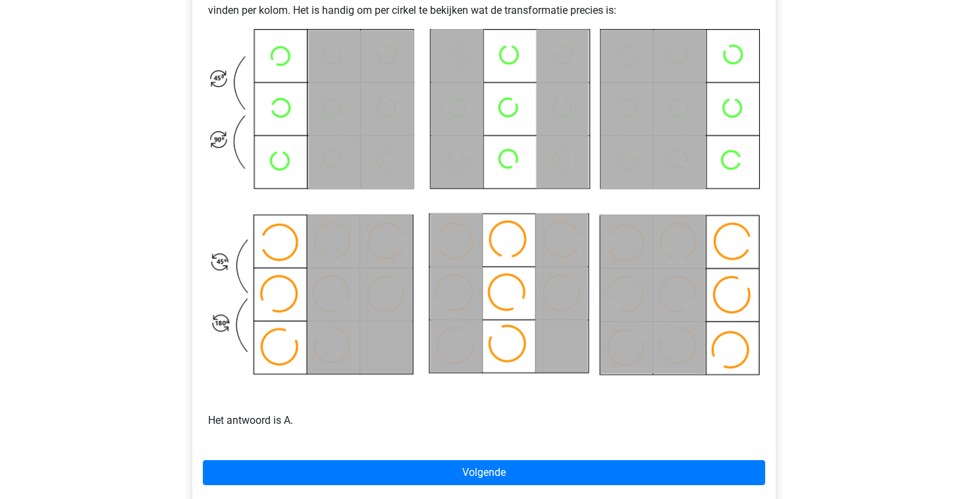
scroll to position [636, 0]
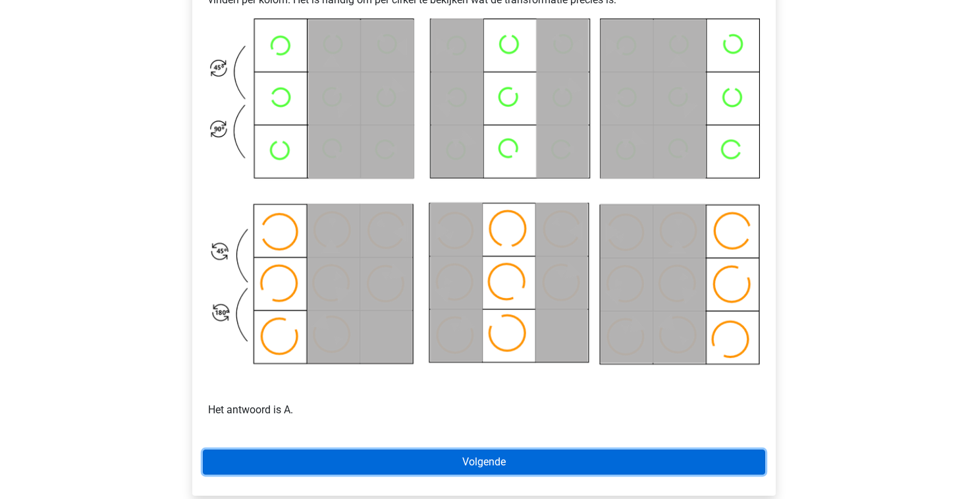
click at [465, 461] on link "Volgende" at bounding box center [484, 461] width 563 height 25
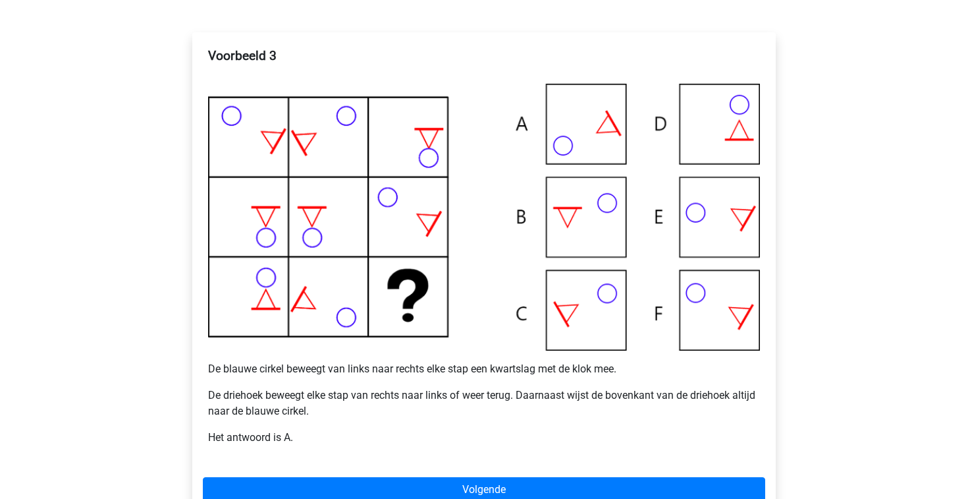
scroll to position [226, 0]
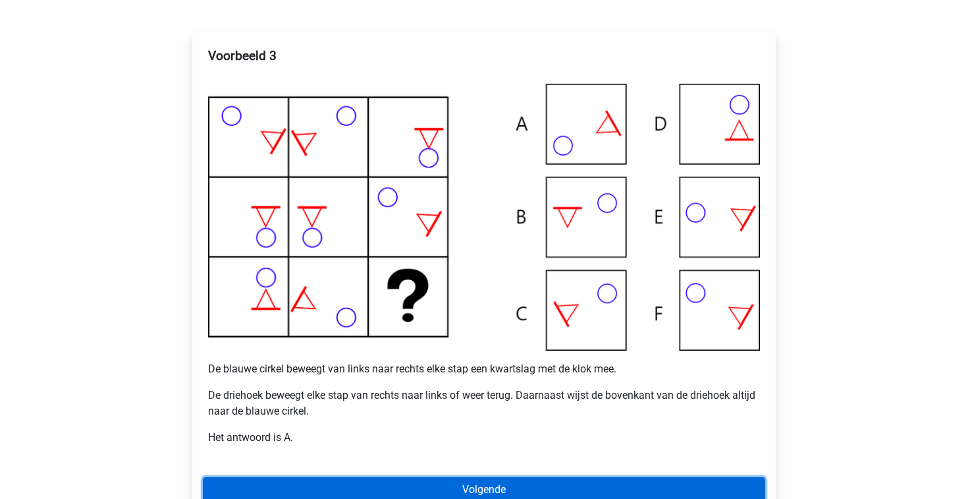
click at [504, 482] on link "Volgende" at bounding box center [484, 489] width 563 height 25
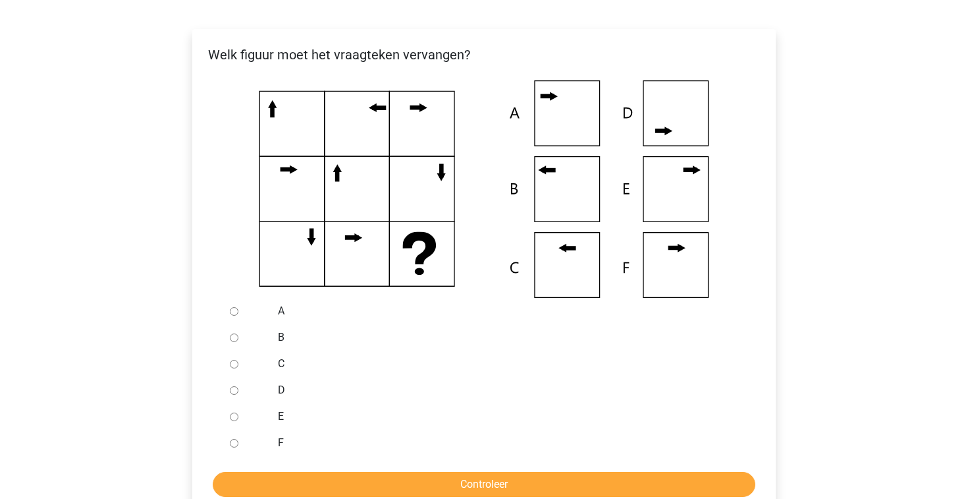
scroll to position [233, 0]
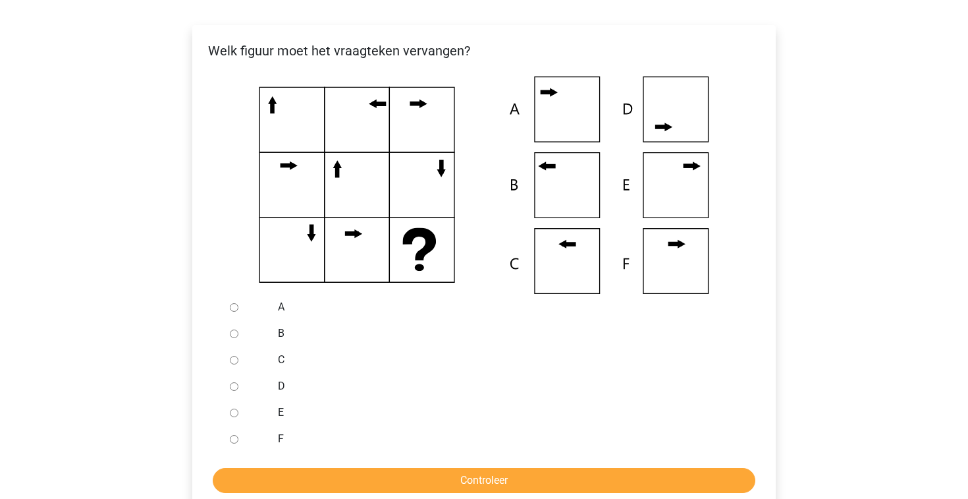
click at [234, 335] on input "B" at bounding box center [234, 333] width 9 height 9
radio input "true"
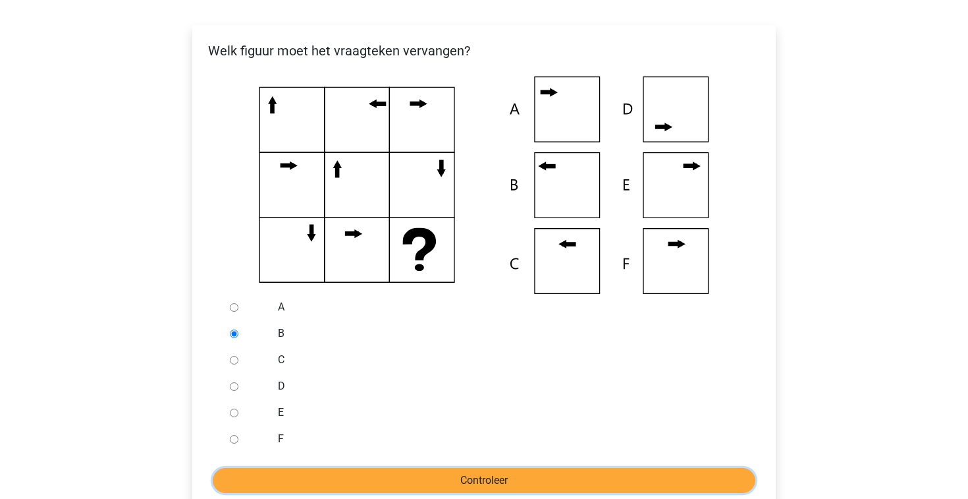
click at [354, 477] on input "Controleer" at bounding box center [484, 480] width 543 height 25
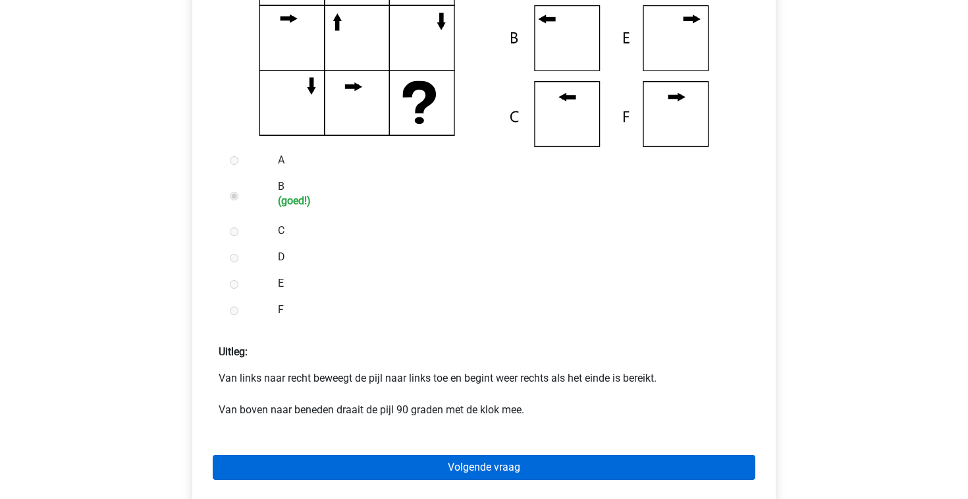
scroll to position [419, 0]
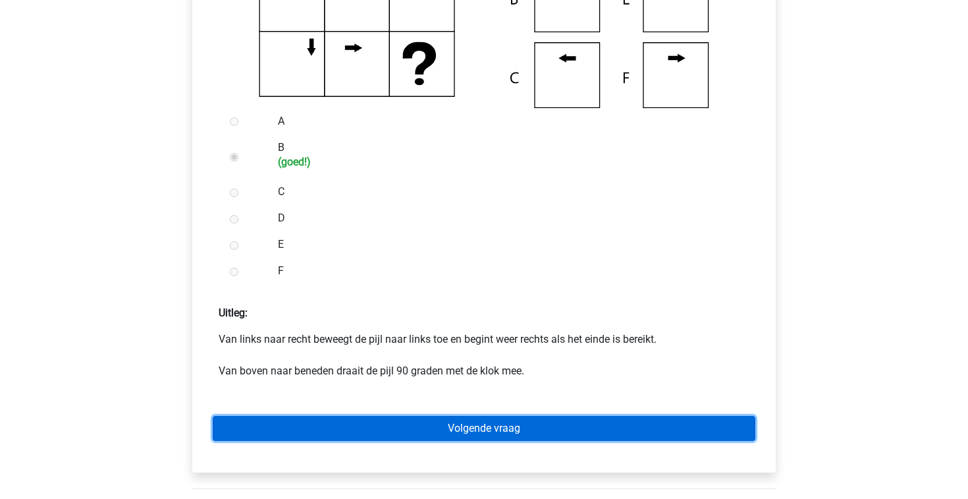
click at [377, 426] on link "Volgende vraag" at bounding box center [484, 428] width 543 height 25
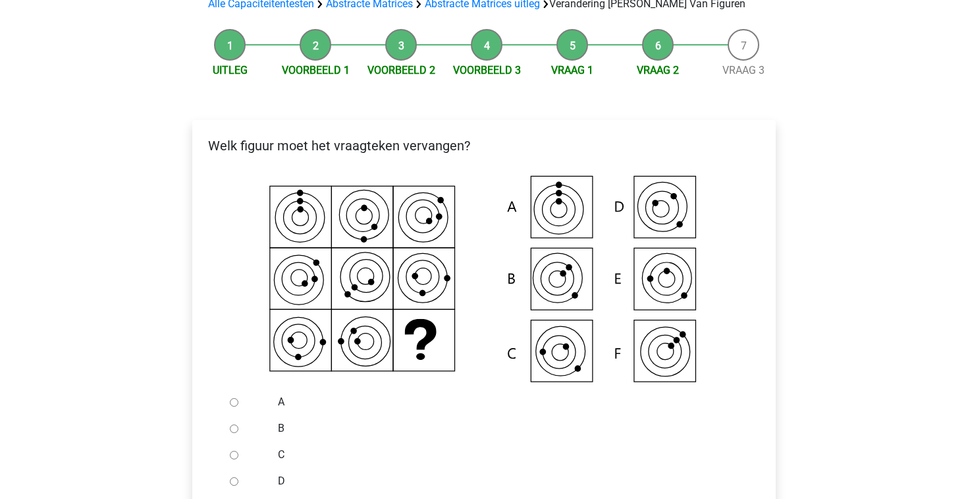
scroll to position [161, 0]
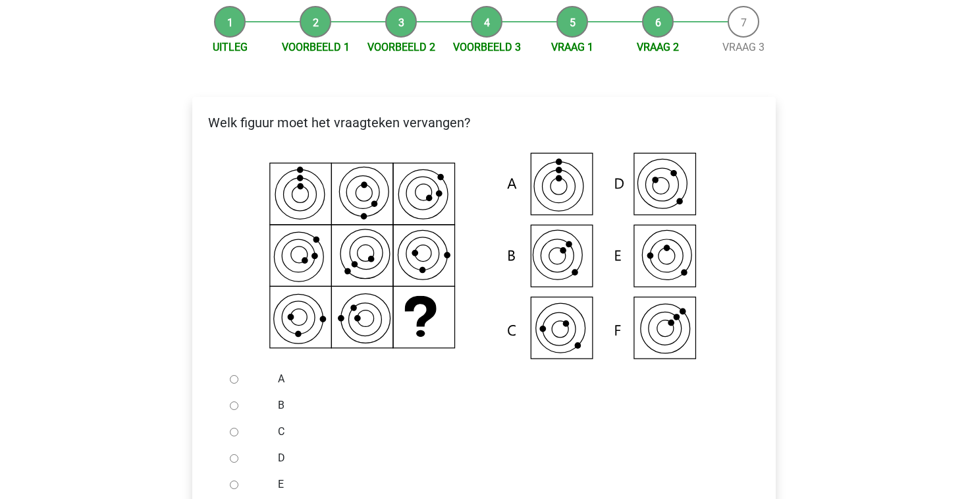
click at [233, 431] on input "C" at bounding box center [234, 432] width 9 height 9
radio input "true"
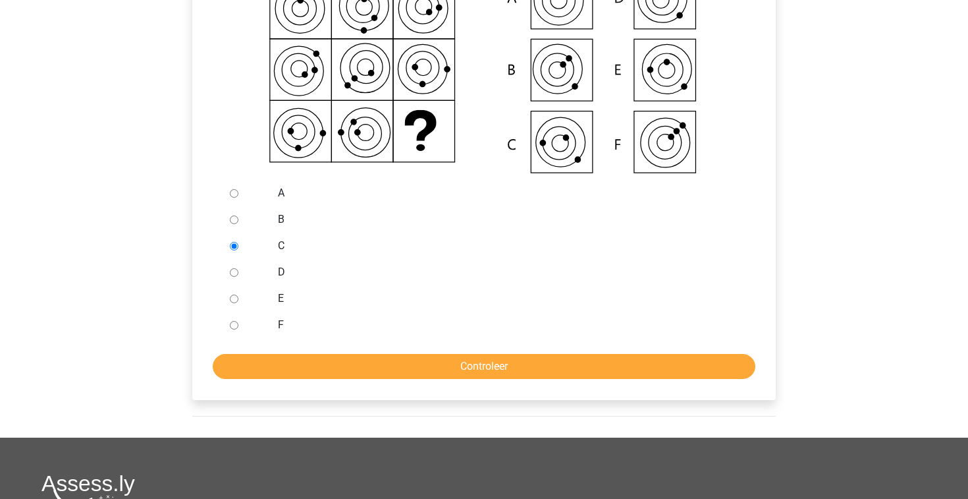
scroll to position [460, 0]
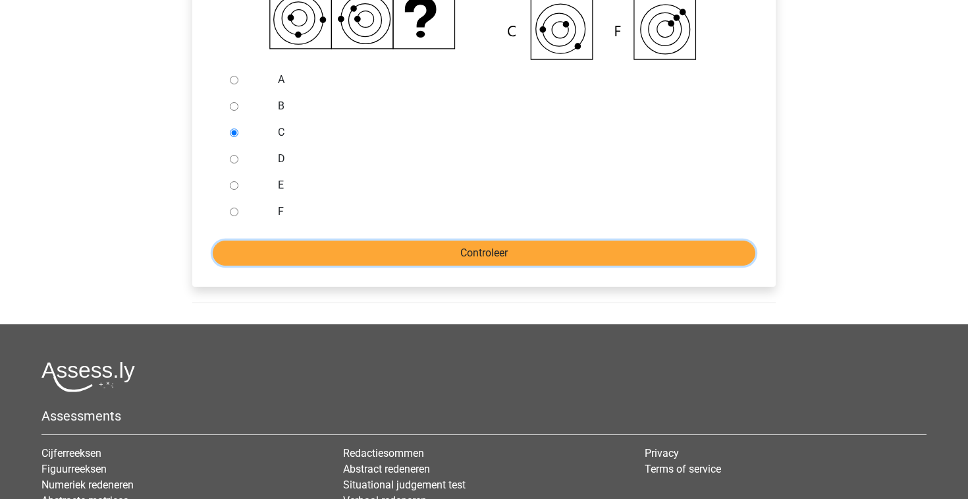
click at [503, 245] on input "Controleer" at bounding box center [484, 252] width 543 height 25
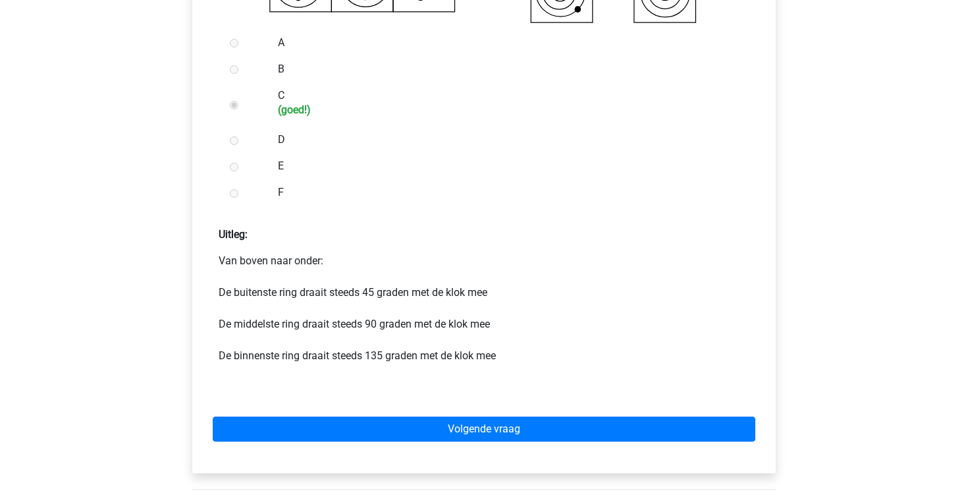
scroll to position [519, 0]
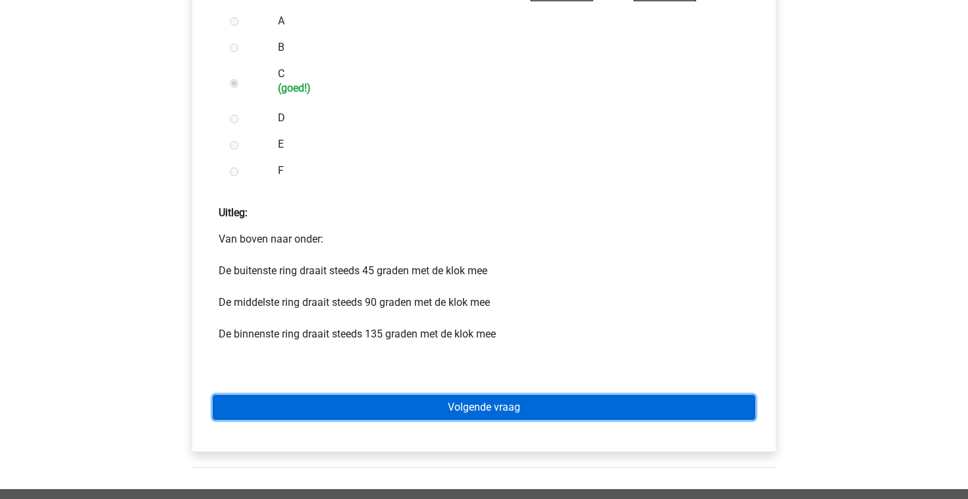
click at [431, 406] on link "Volgende vraag" at bounding box center [484, 407] width 543 height 25
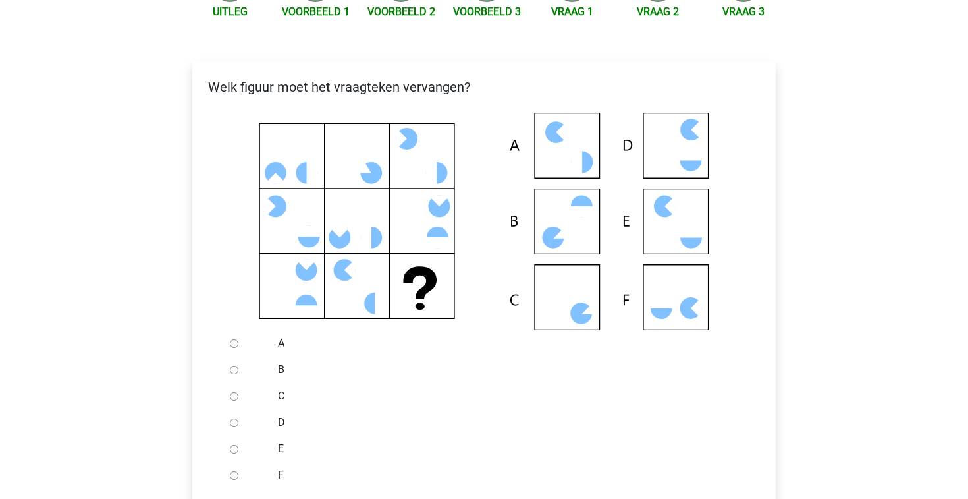
scroll to position [203, 0]
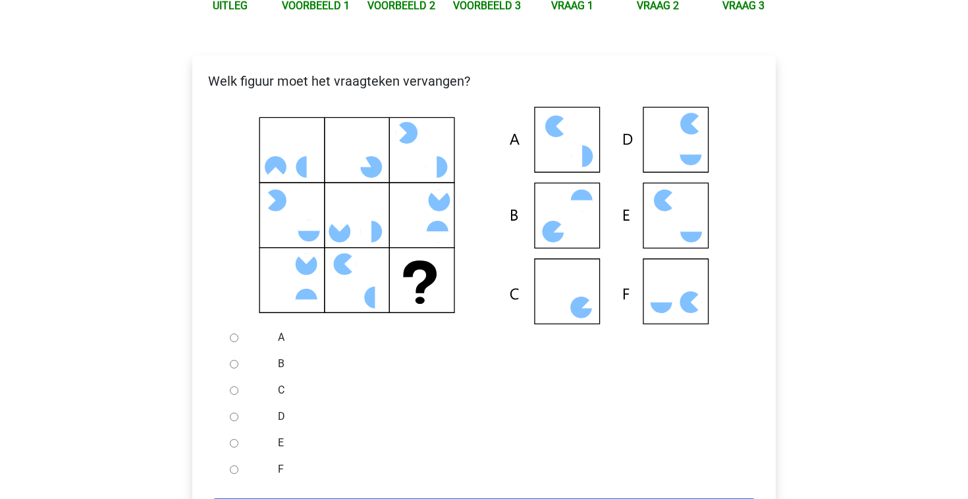
click at [236, 389] on input "C" at bounding box center [234, 390] width 9 height 9
radio input "true"
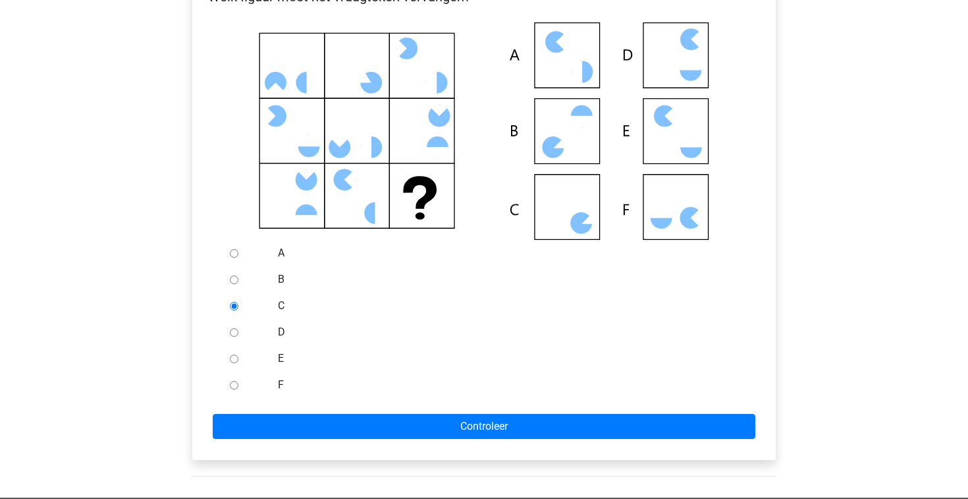
scroll to position [330, 0]
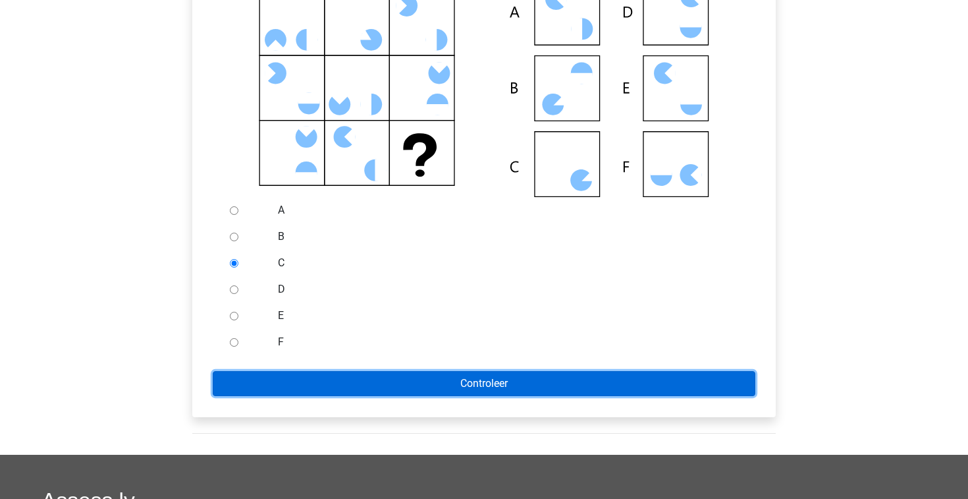
click at [403, 394] on input "Controleer" at bounding box center [484, 383] width 543 height 25
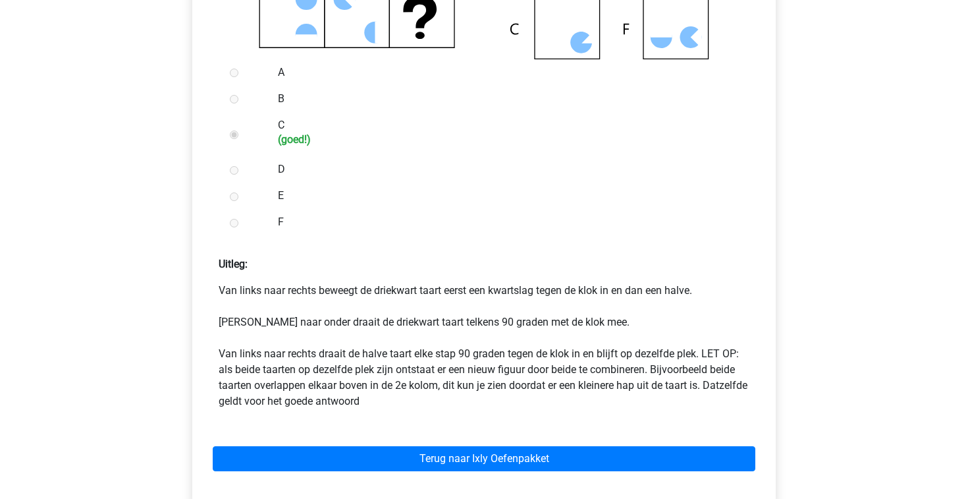
scroll to position [470, 0]
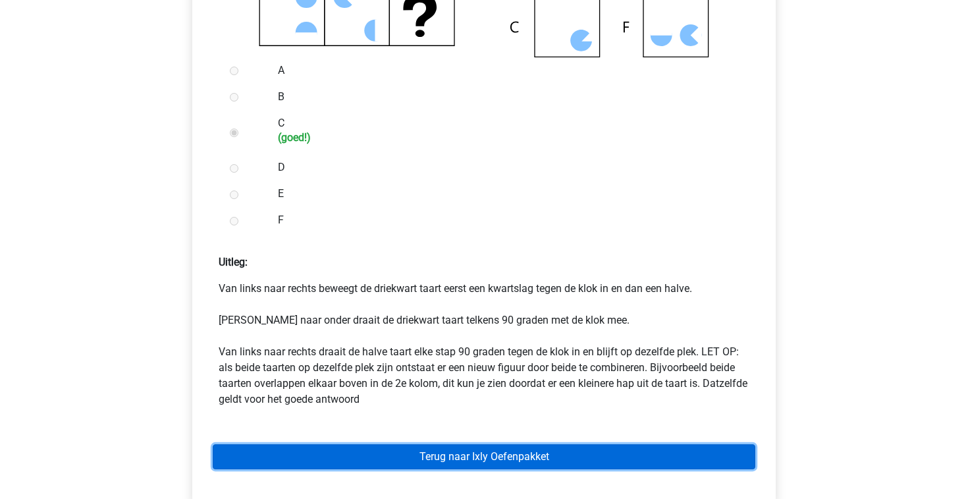
click at [406, 459] on link "Terug naar Ixly Oefenpakket" at bounding box center [484, 456] width 543 height 25
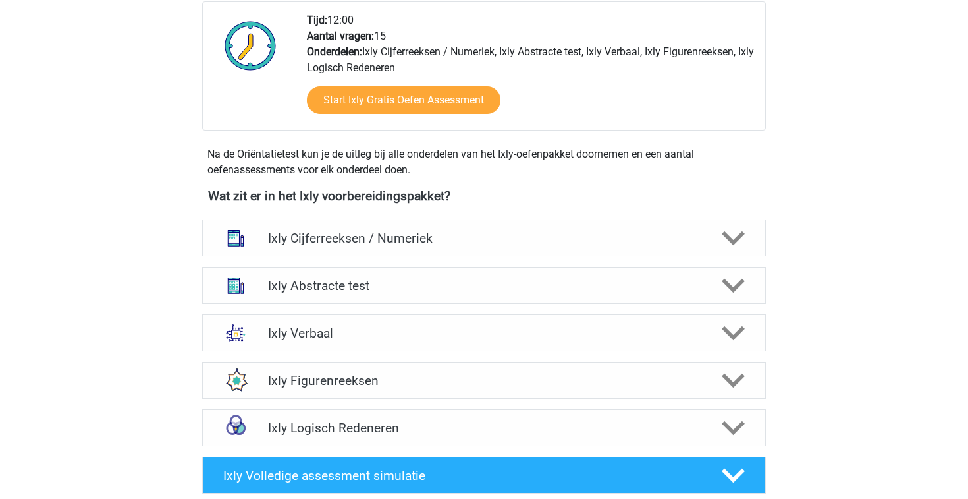
scroll to position [374, 0]
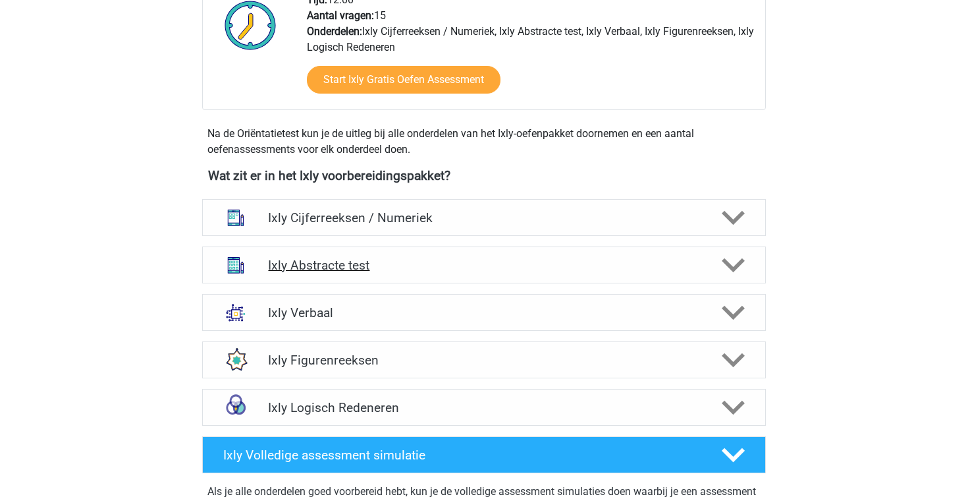
click at [478, 258] on h4 "Ixly Abstracte test" at bounding box center [483, 265] width 431 height 15
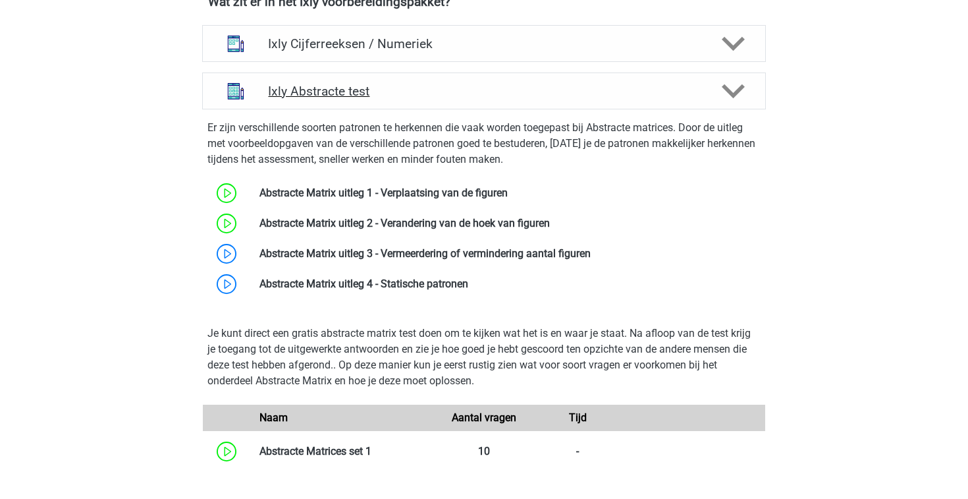
scroll to position [549, 0]
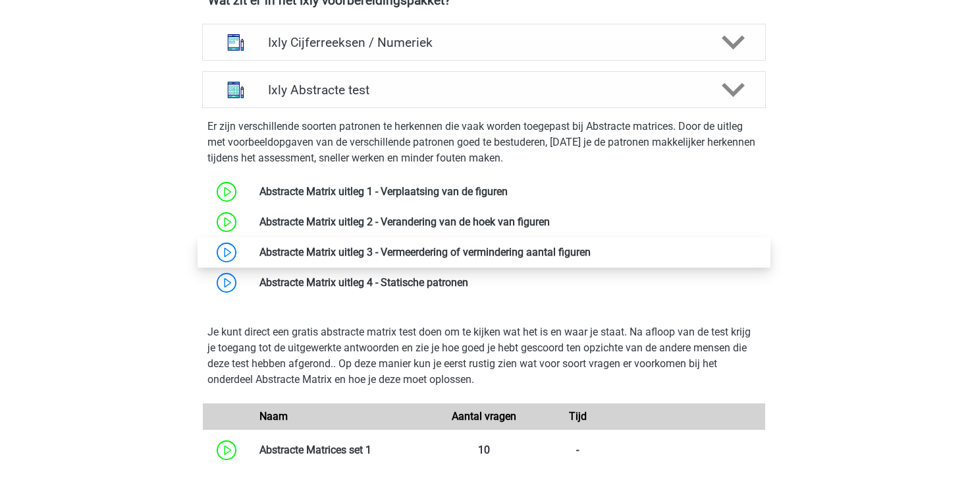
click at [591, 258] on link at bounding box center [591, 252] width 0 height 13
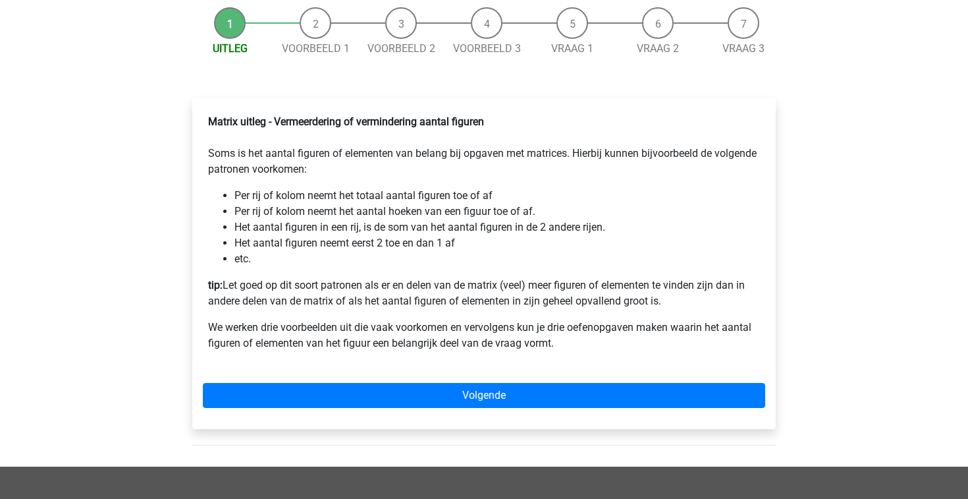
scroll to position [163, 0]
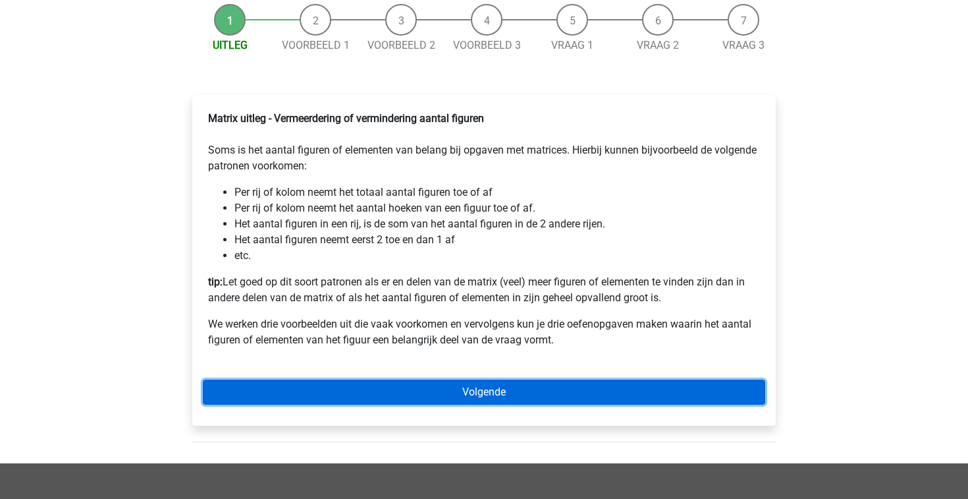
click at [337, 397] on link "Volgende" at bounding box center [484, 391] width 563 height 25
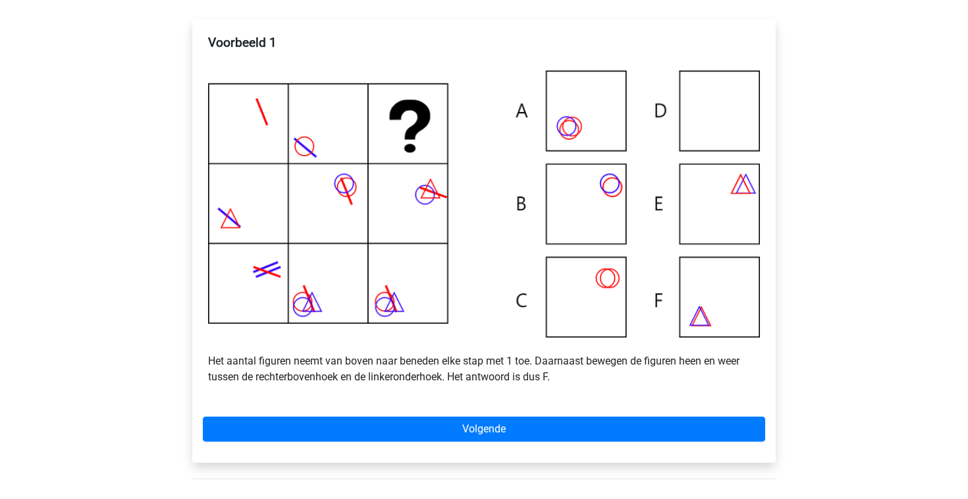
scroll to position [270, 0]
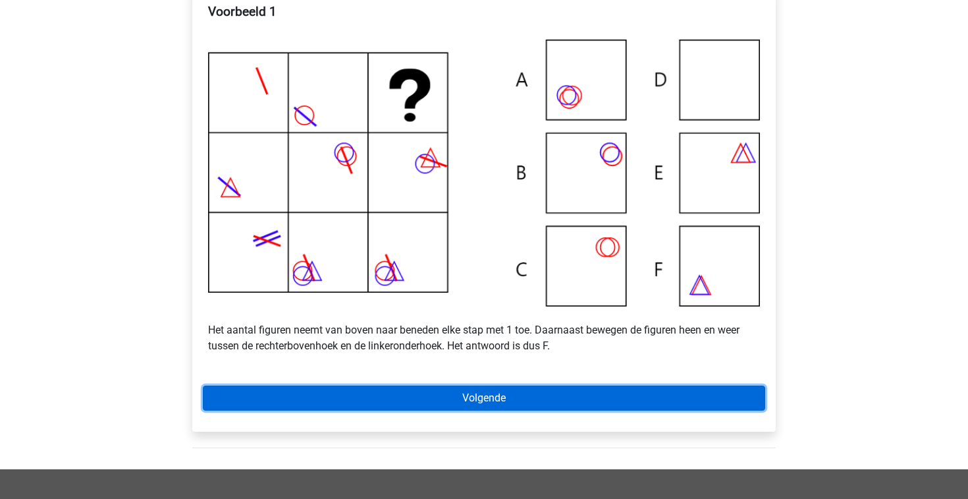
click at [380, 410] on link "Volgende" at bounding box center [484, 397] width 563 height 25
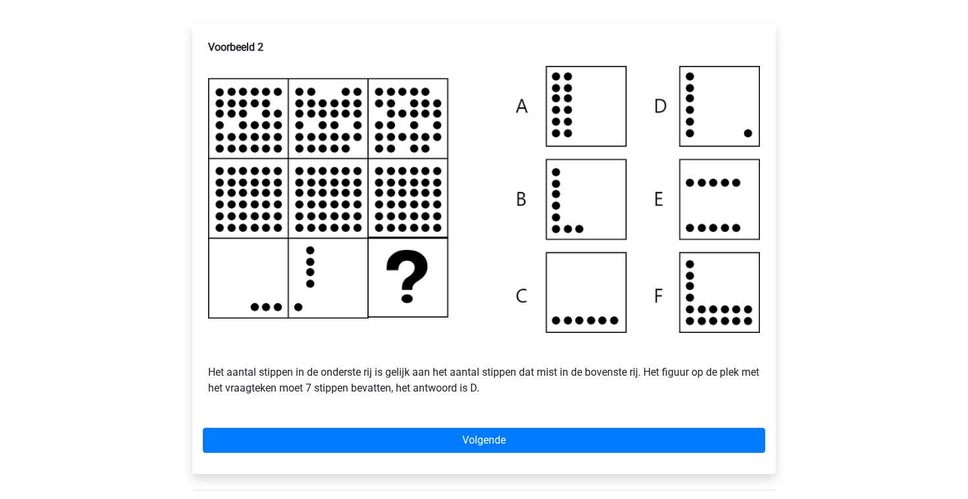
scroll to position [272, 0]
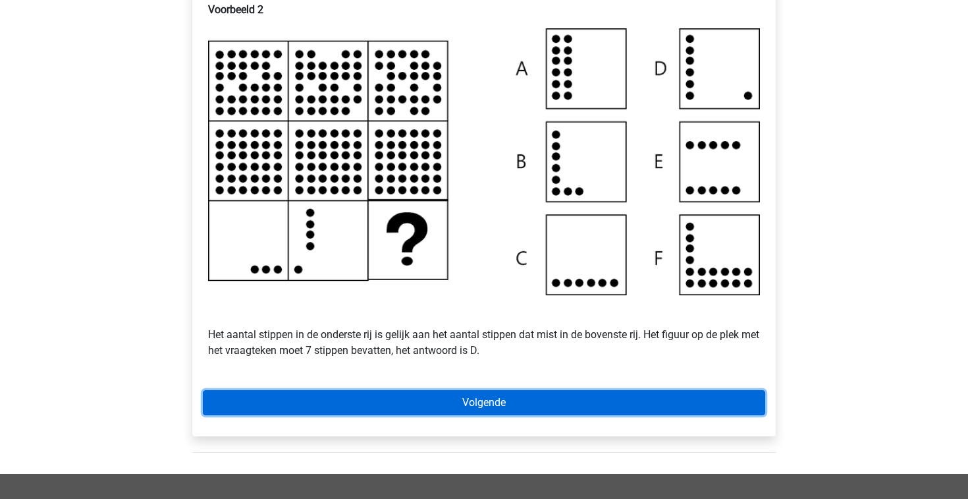
click at [389, 415] on link "Volgende" at bounding box center [484, 402] width 563 height 25
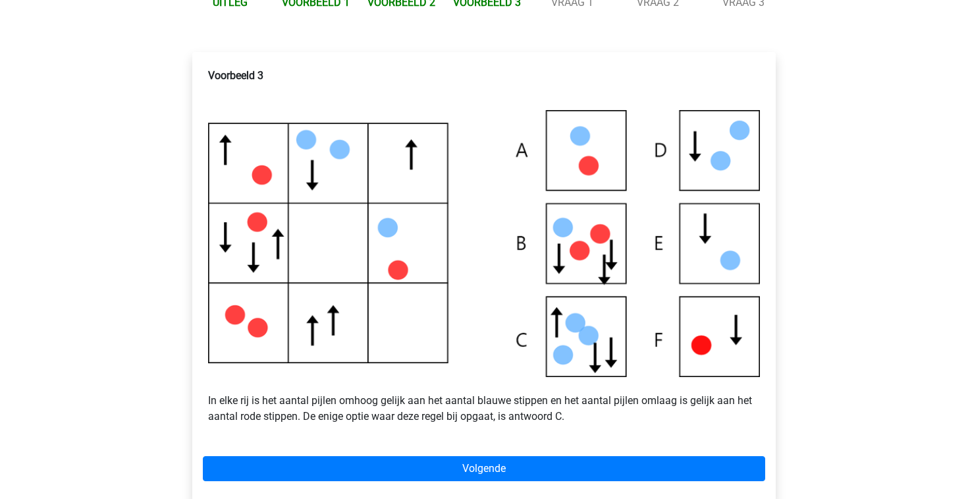
scroll to position [214, 0]
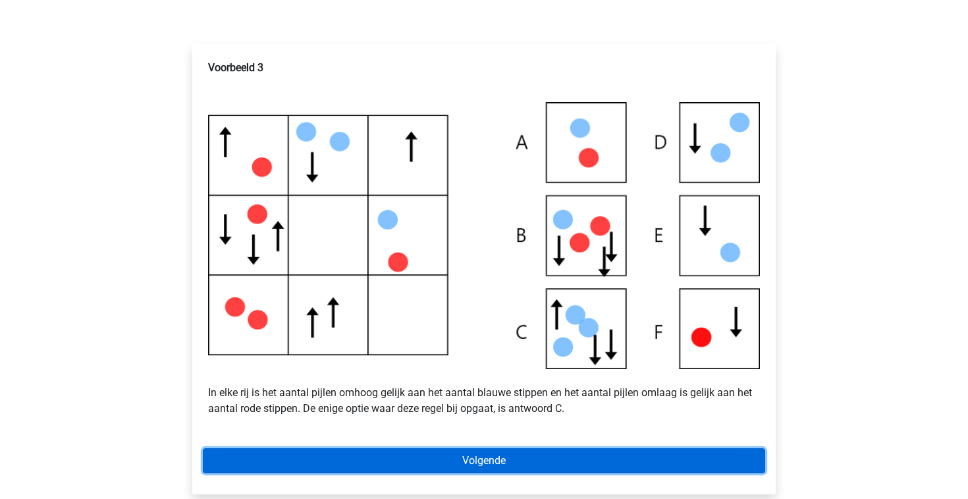
click at [524, 465] on link "Volgende" at bounding box center [484, 460] width 563 height 25
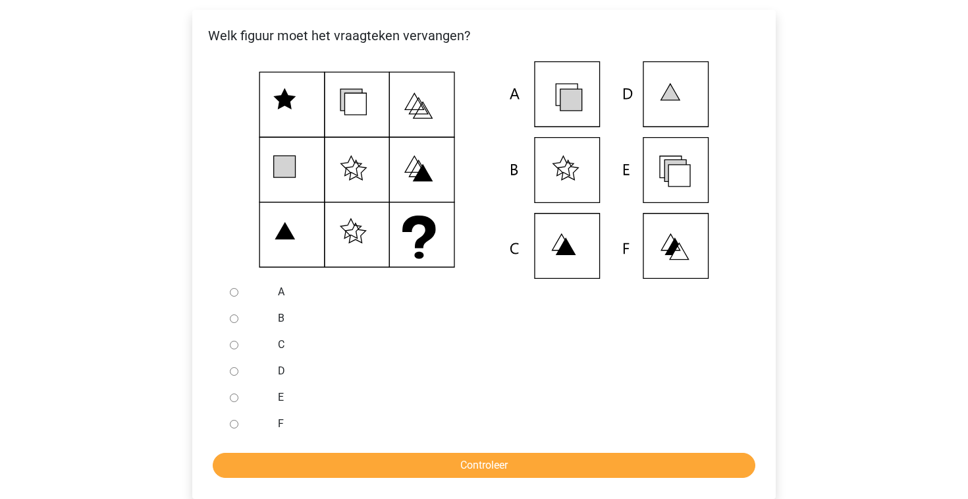
scroll to position [264, 0]
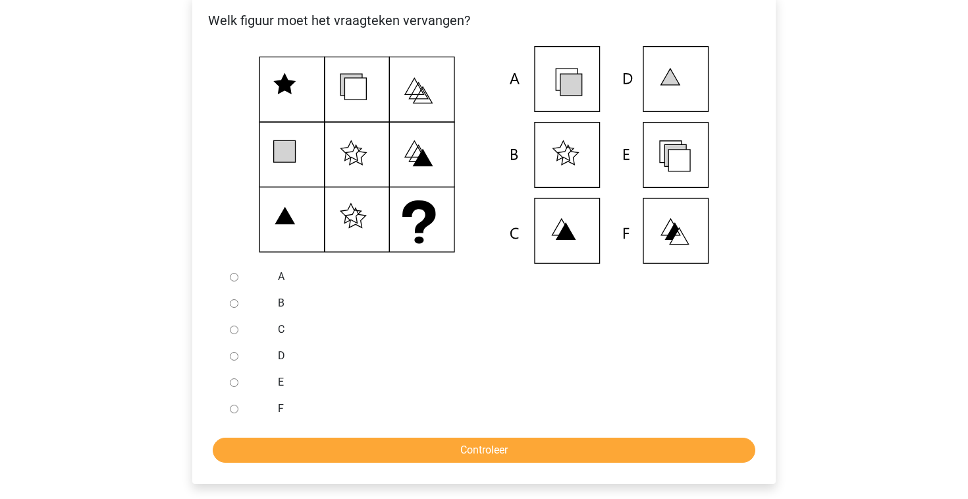
click at [233, 413] on input "F" at bounding box center [234, 408] width 9 height 9
radio input "true"
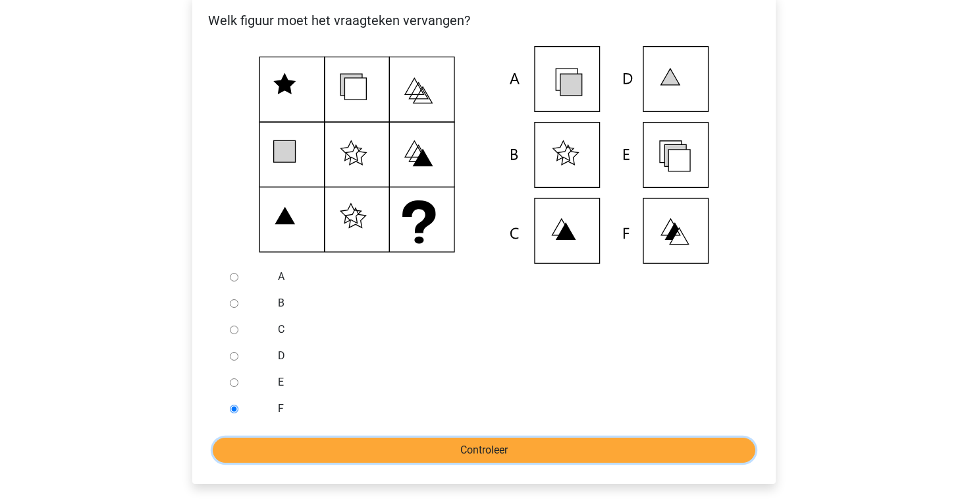
click at [341, 460] on input "Controleer" at bounding box center [484, 449] width 543 height 25
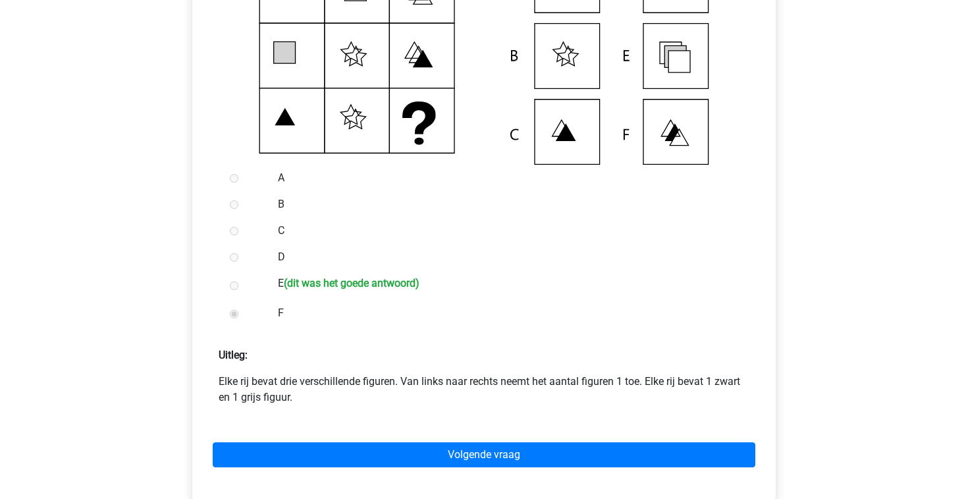
scroll to position [367, 0]
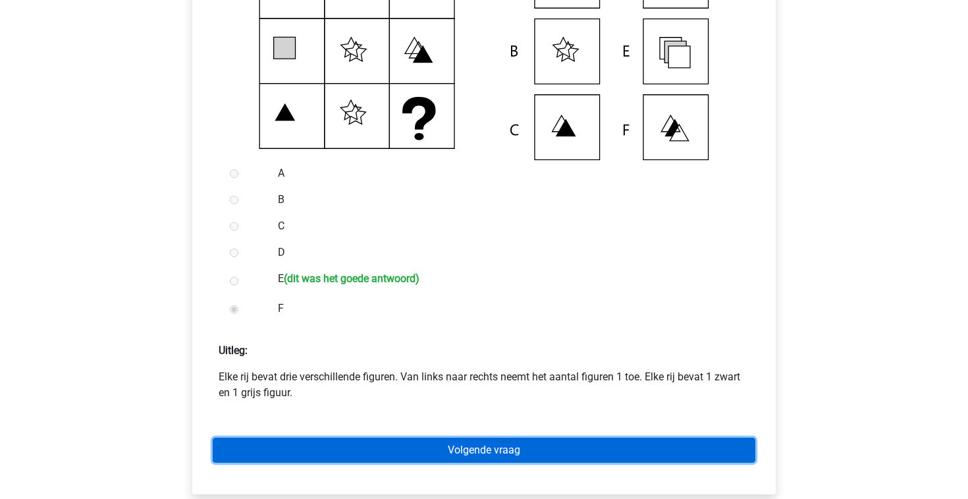
click at [359, 462] on link "Volgende vraag" at bounding box center [484, 449] width 543 height 25
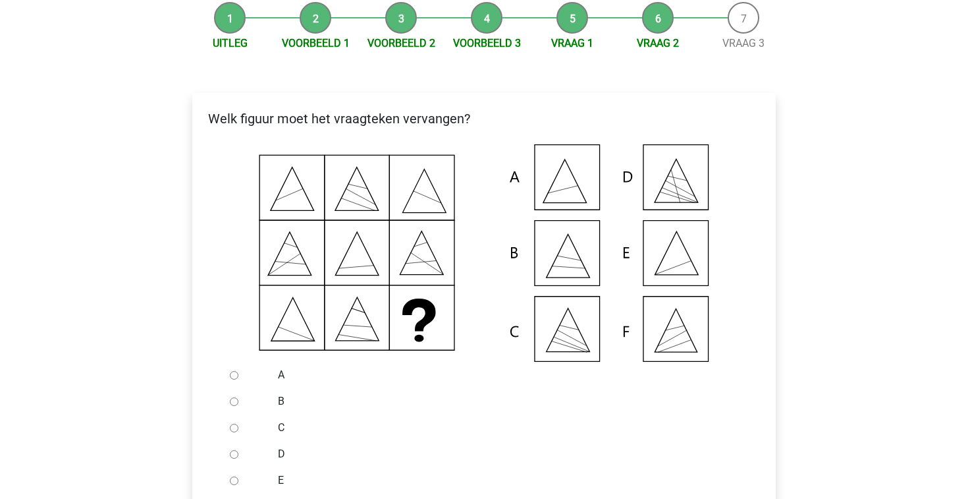
scroll to position [168, 0]
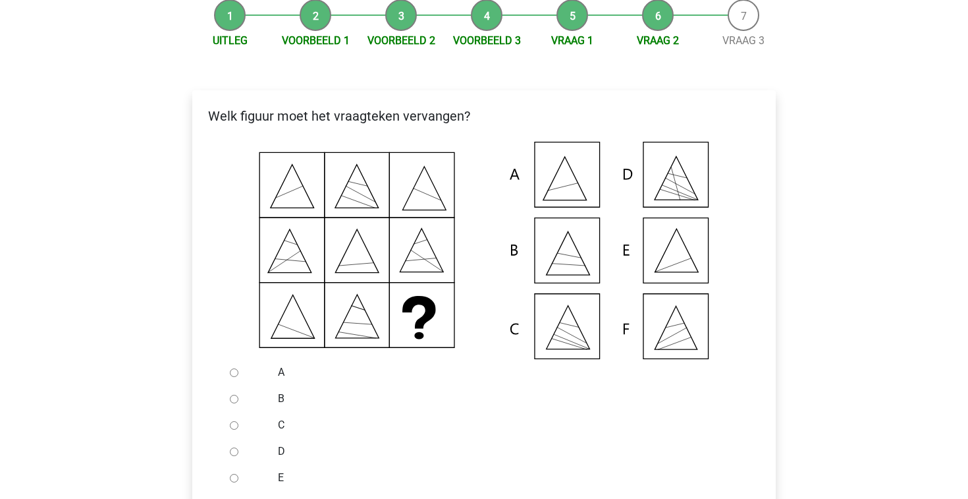
click at [235, 377] on input "A" at bounding box center [234, 372] width 9 height 9
radio input "true"
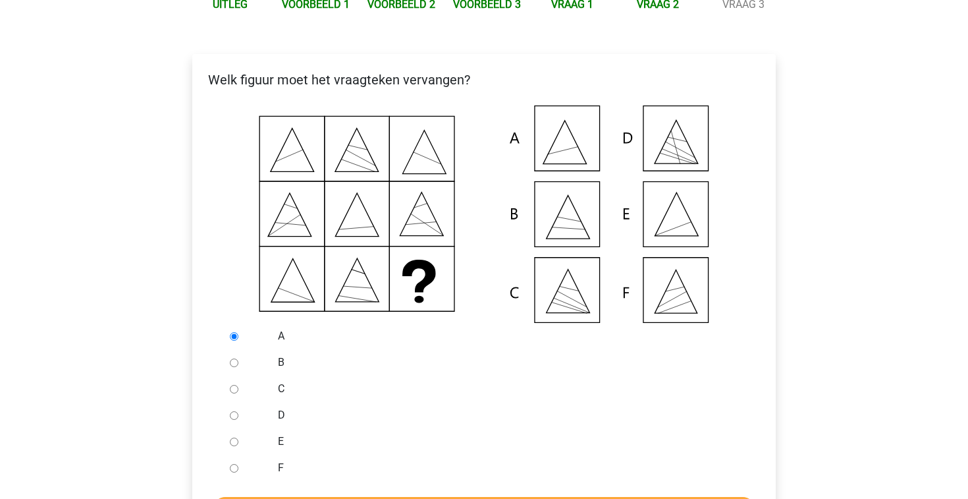
scroll to position [209, 0]
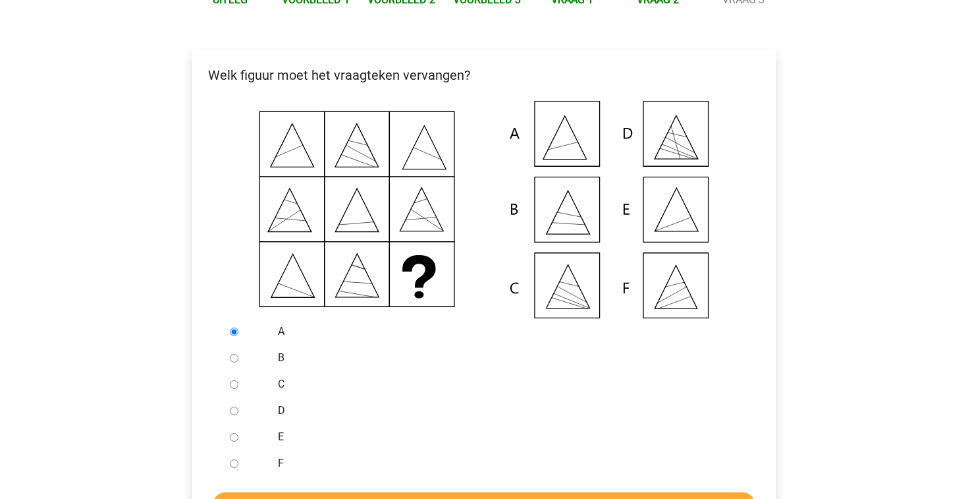
click at [232, 441] on input "E" at bounding box center [234, 437] width 9 height 9
radio input "true"
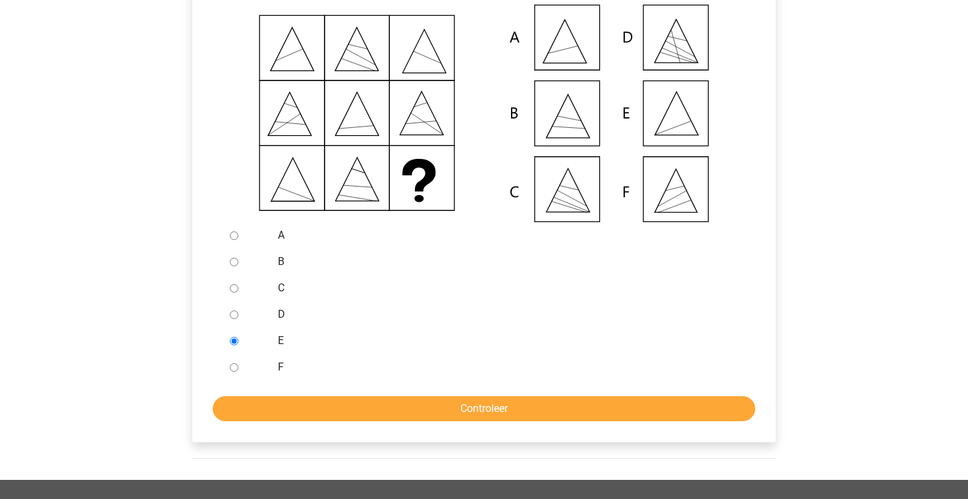
scroll to position [313, 0]
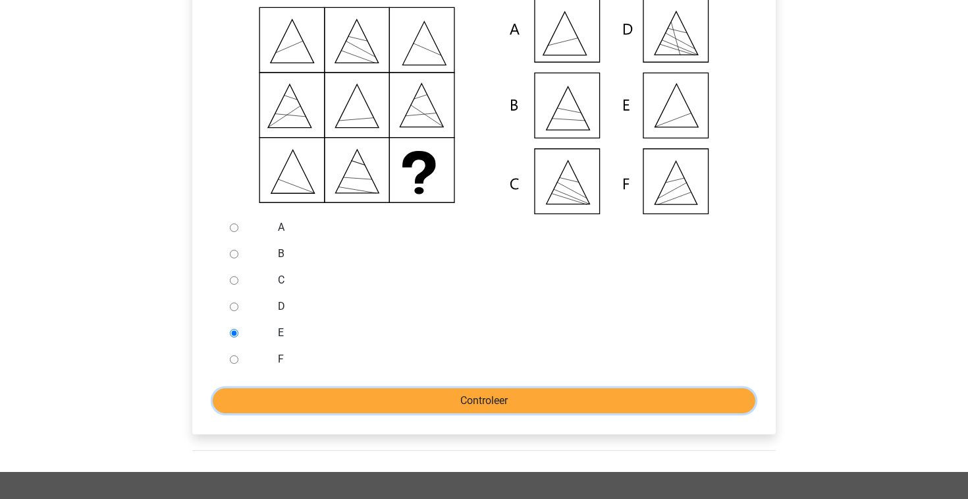
click at [357, 413] on input "Controleer" at bounding box center [484, 400] width 543 height 25
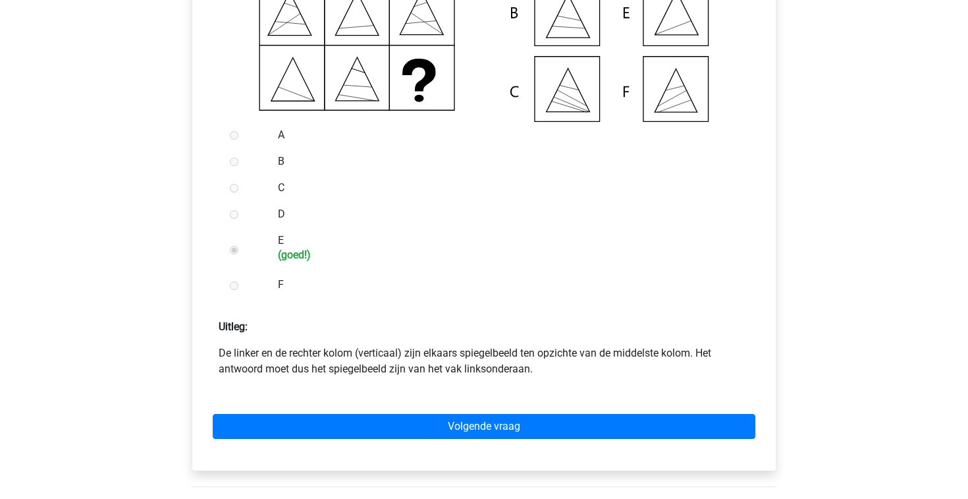
scroll to position [460, 0]
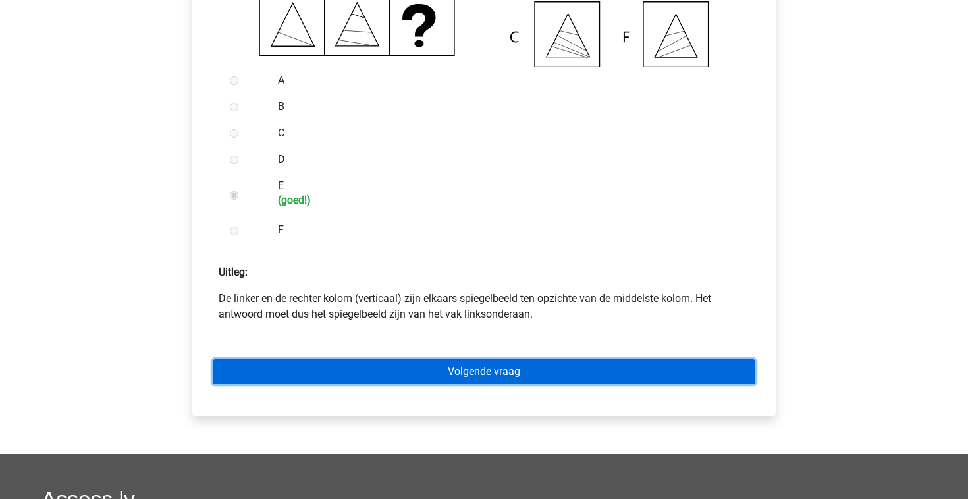
click at [352, 384] on link "Volgende vraag" at bounding box center [484, 371] width 543 height 25
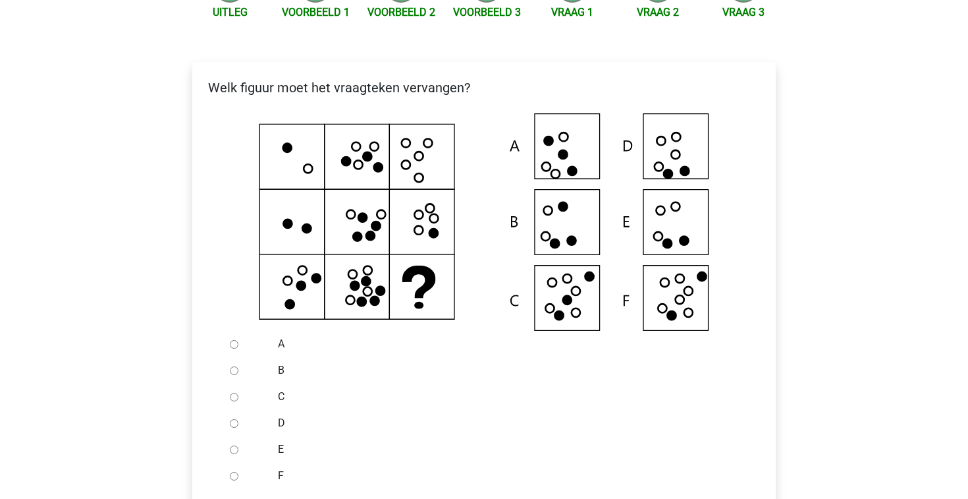
scroll to position [203, 0]
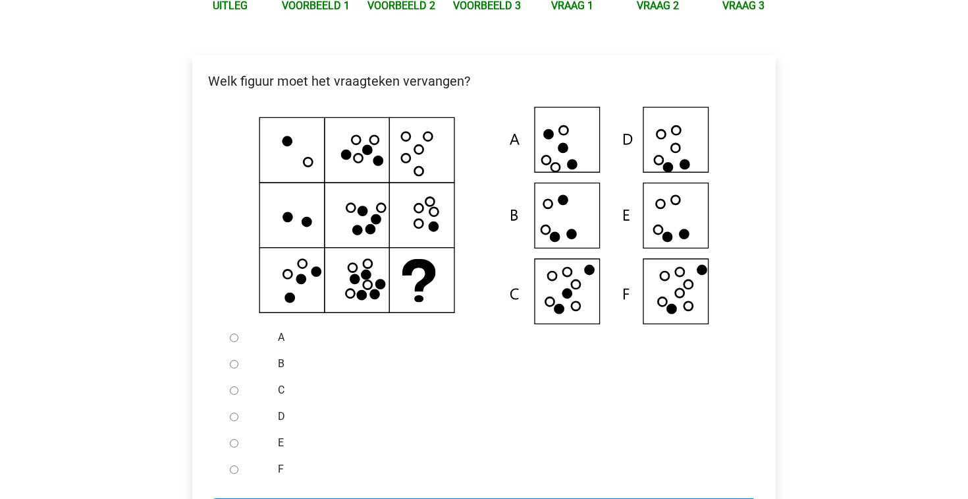
click at [233, 474] on input "F" at bounding box center [234, 469] width 9 height 9
radio input "true"
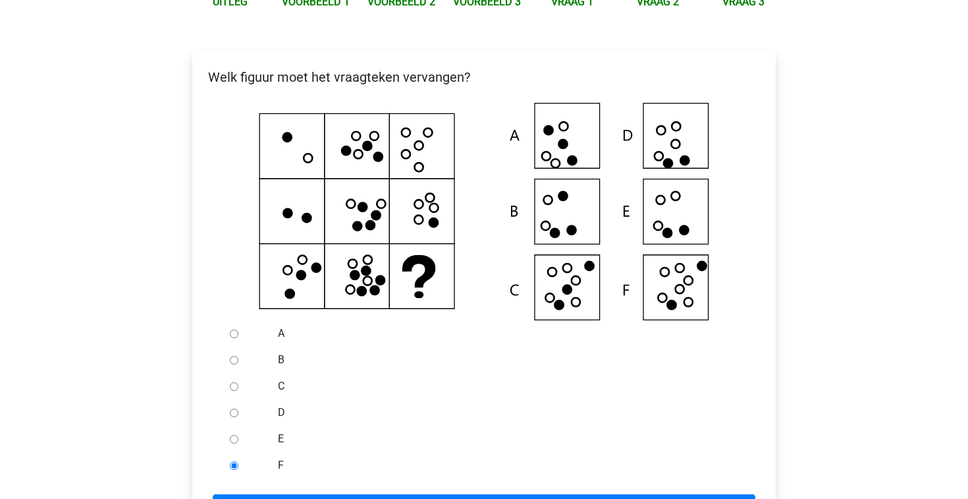
scroll to position [295, 0]
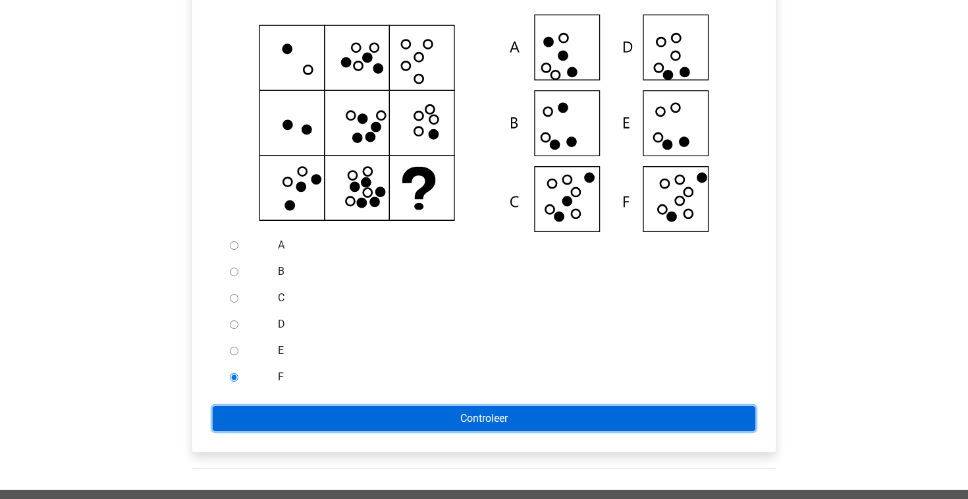
click at [329, 428] on input "Controleer" at bounding box center [484, 418] width 543 height 25
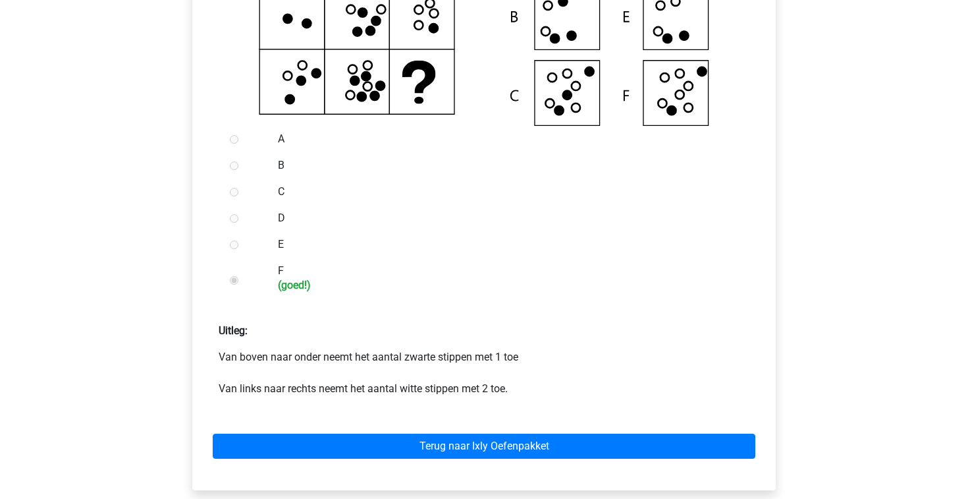
scroll to position [403, 0]
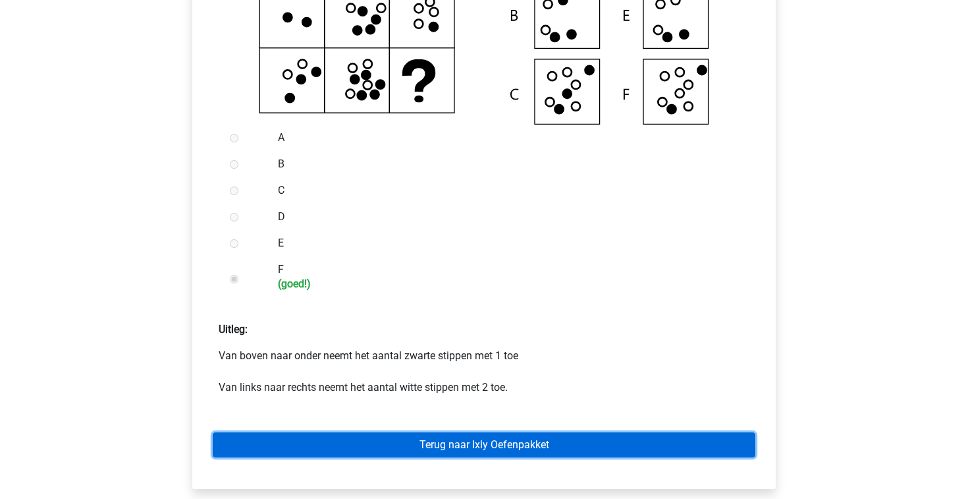
click at [376, 453] on link "Terug naar Ixly Oefenpakket" at bounding box center [484, 444] width 543 height 25
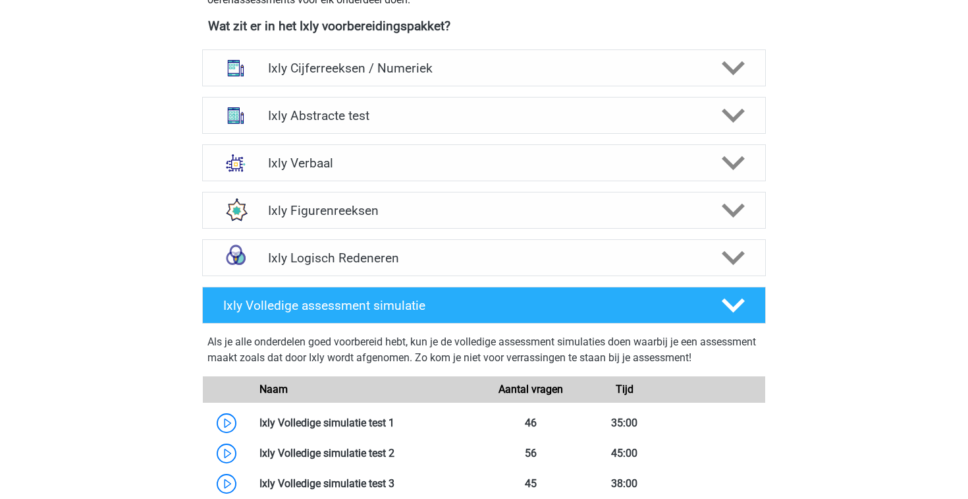
scroll to position [488, 0]
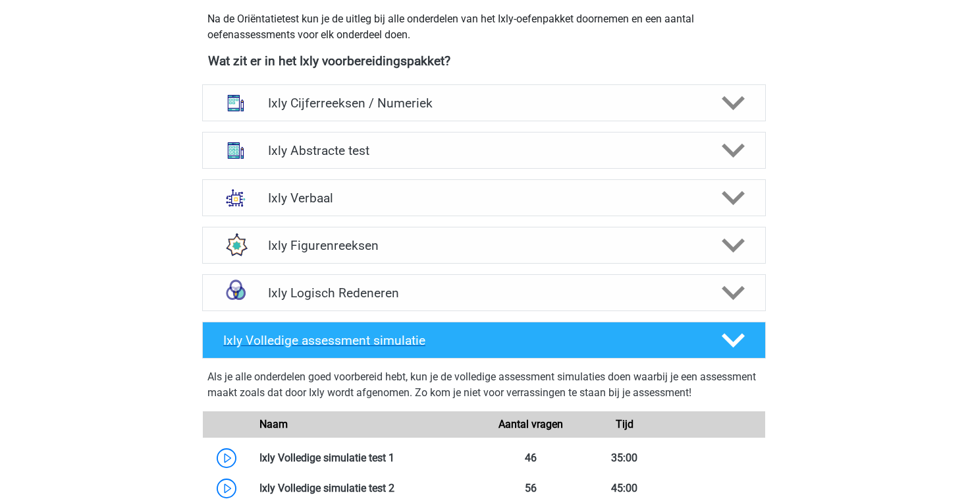
click at [728, 343] on icon at bounding box center [733, 340] width 23 height 23
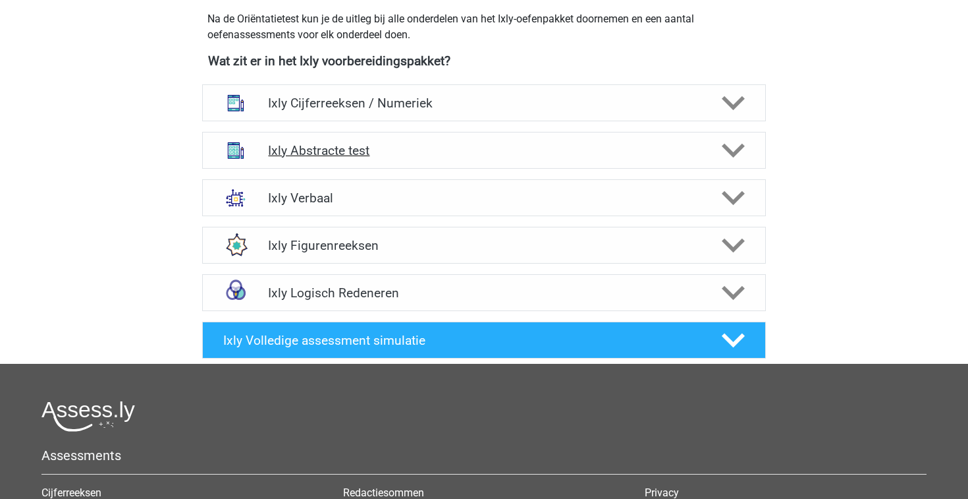
click at [748, 157] on div at bounding box center [732, 150] width 45 height 23
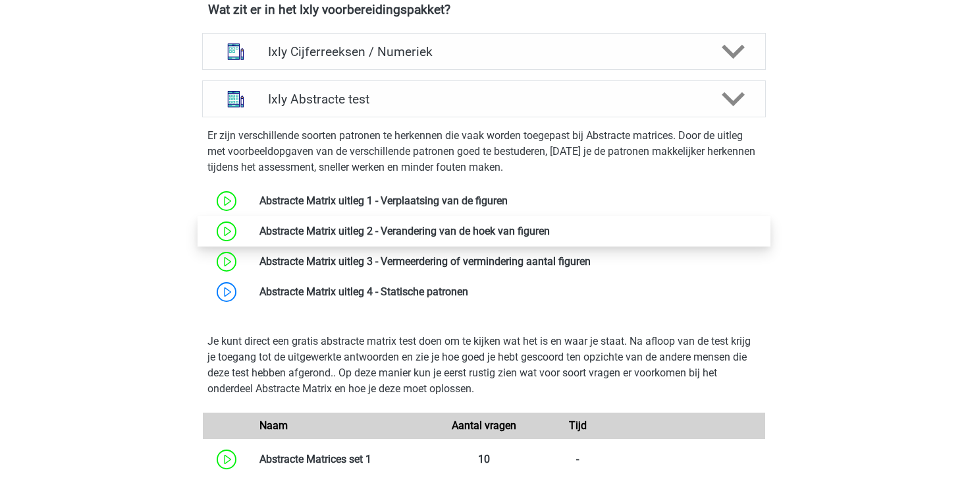
scroll to position [597, 0]
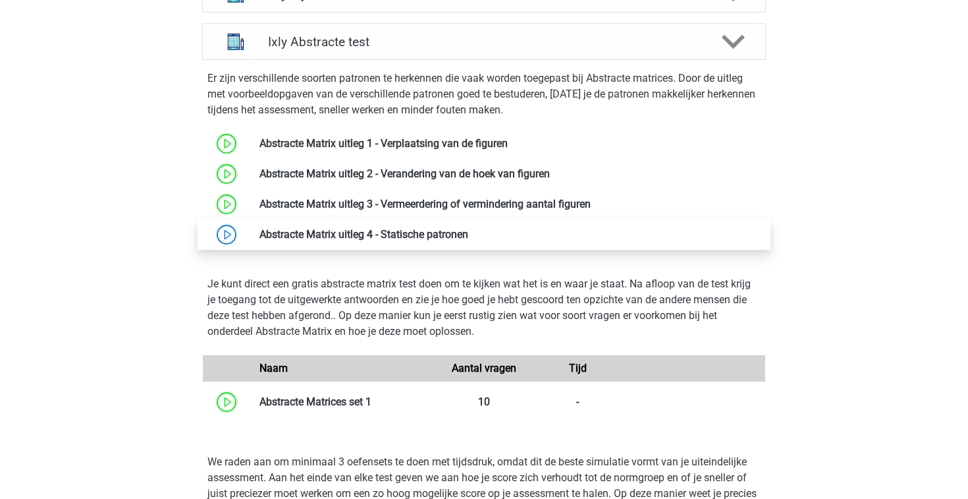
click at [468, 240] on link at bounding box center [468, 234] width 0 height 13
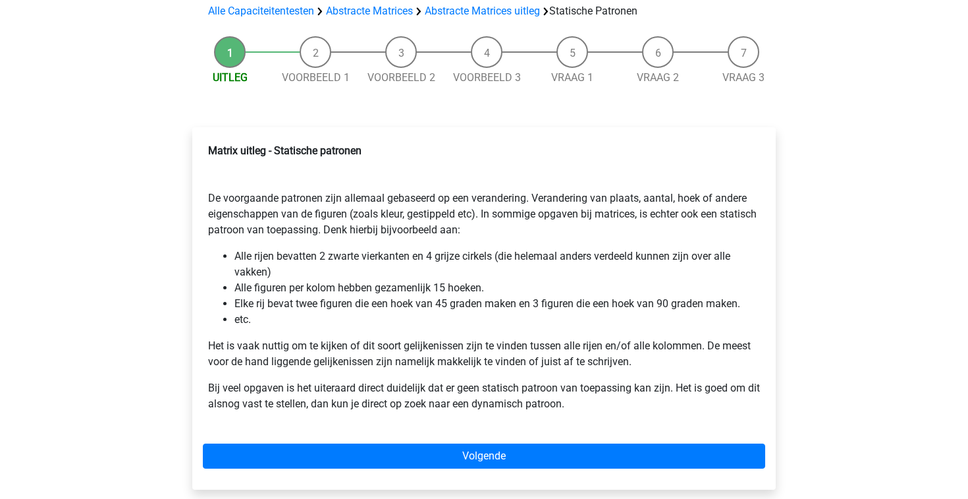
scroll to position [105, 0]
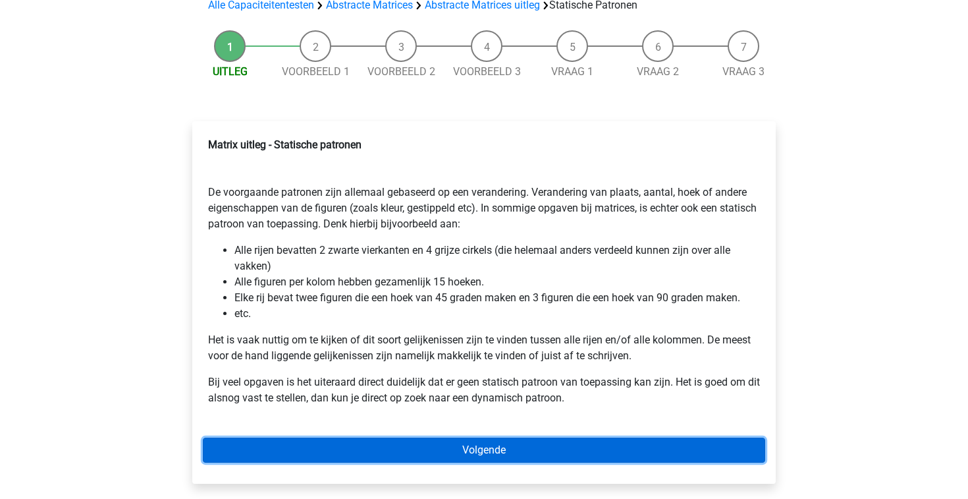
click at [464, 449] on link "Volgende" at bounding box center [484, 449] width 563 height 25
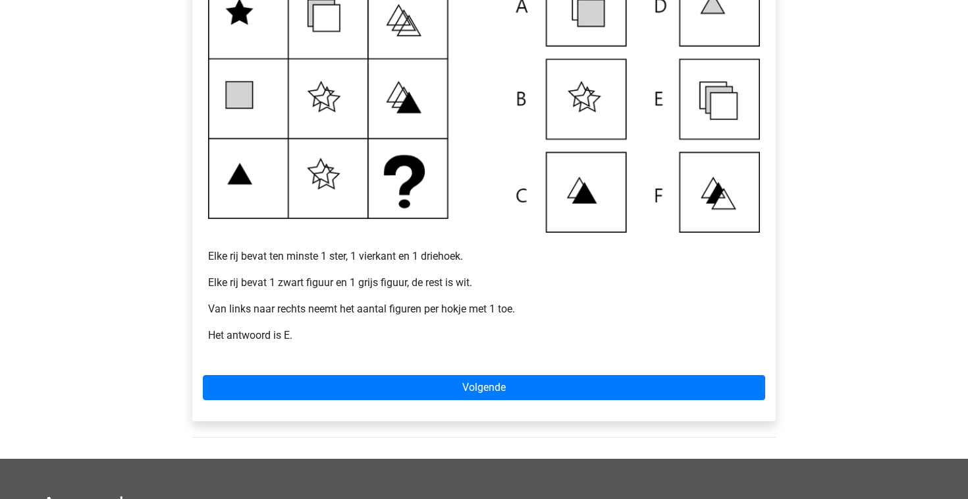
scroll to position [321, 0]
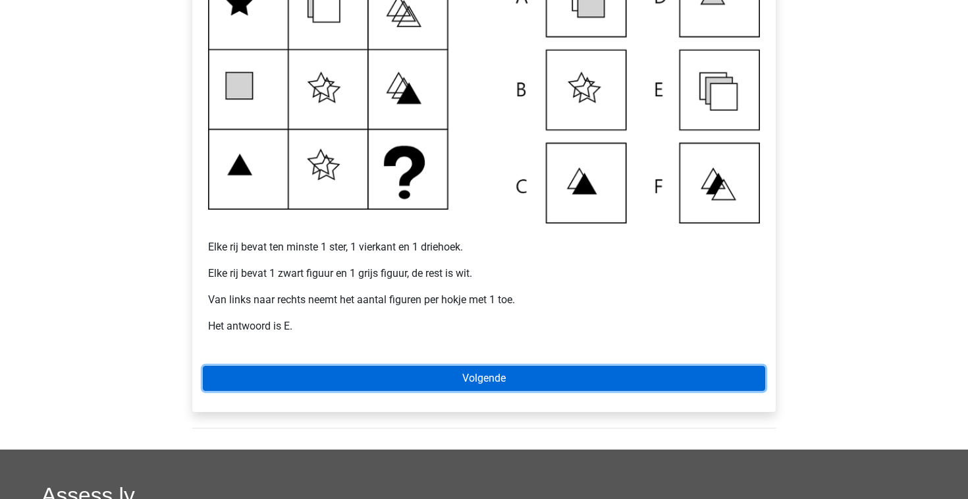
click at [501, 380] on link "Volgende" at bounding box center [484, 378] width 563 height 25
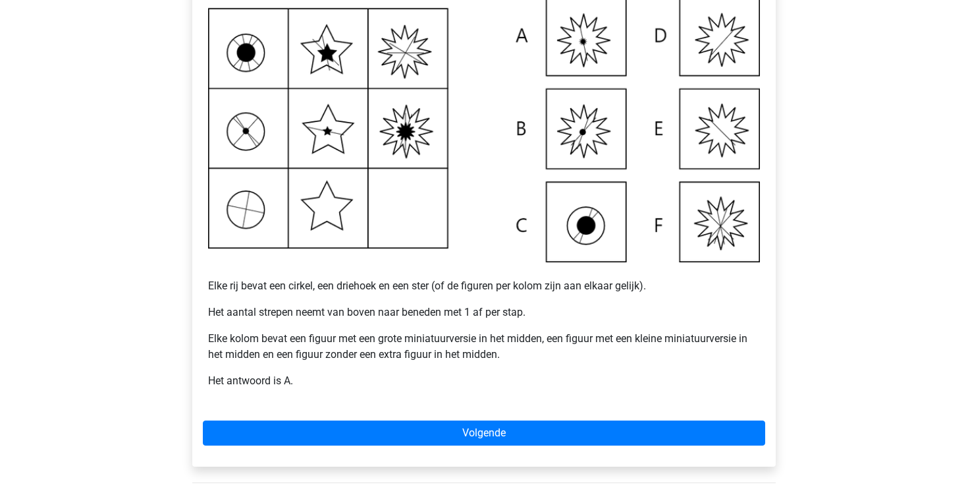
scroll to position [351, 0]
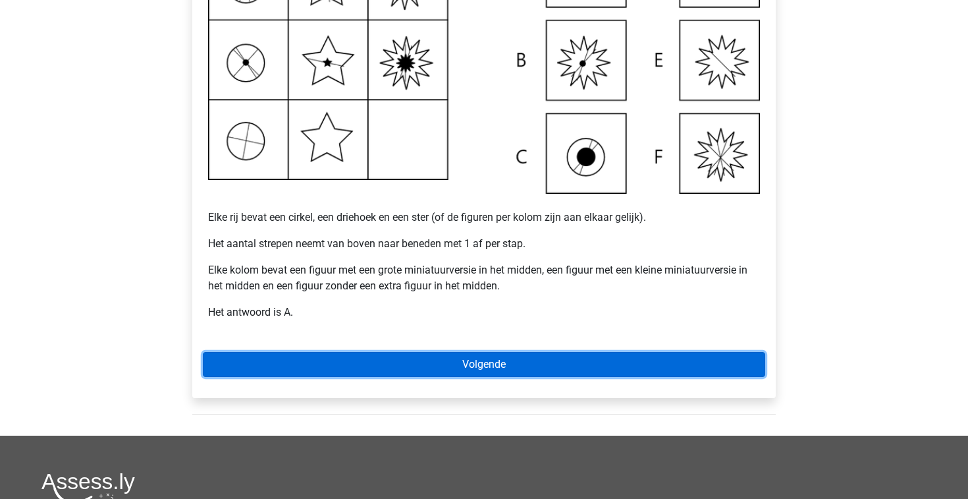
click at [510, 362] on link "Volgende" at bounding box center [484, 364] width 563 height 25
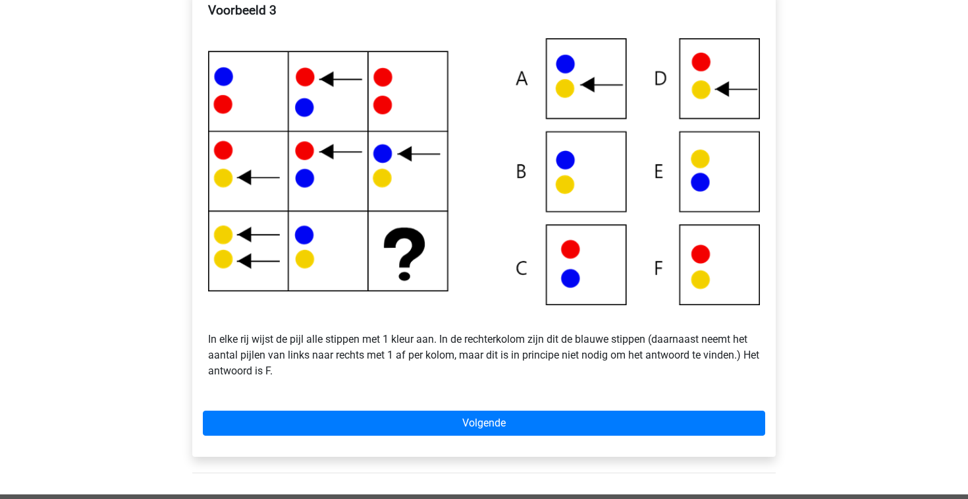
scroll to position [239, 0]
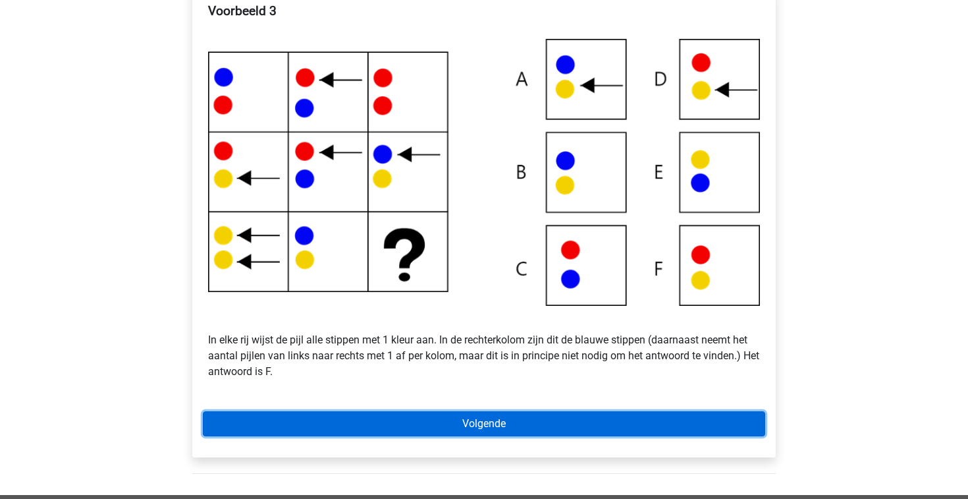
click at [382, 426] on link "Volgende" at bounding box center [484, 423] width 563 height 25
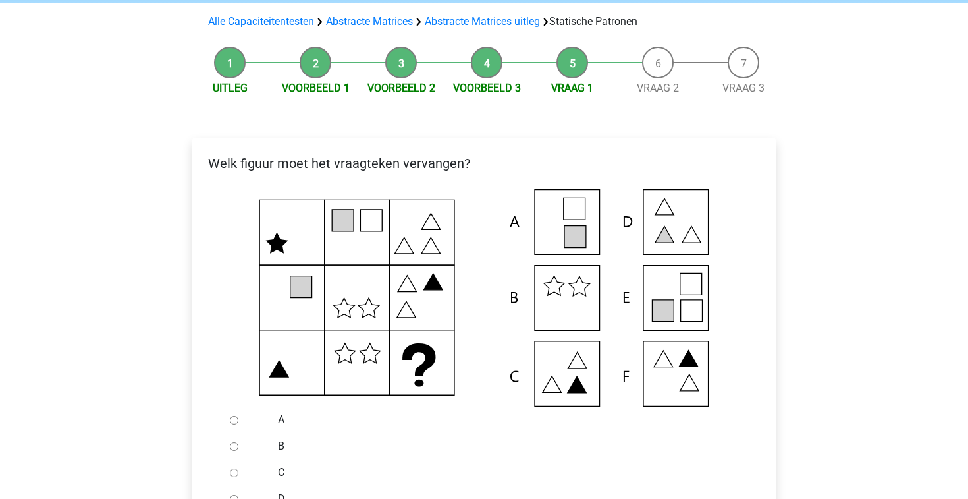
scroll to position [94, 0]
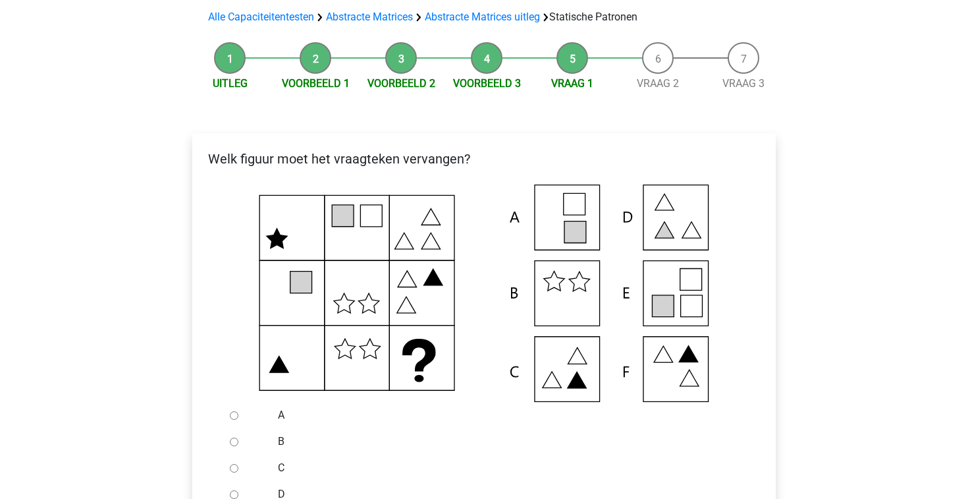
click at [679, 291] on icon at bounding box center [484, 292] width 542 height 217
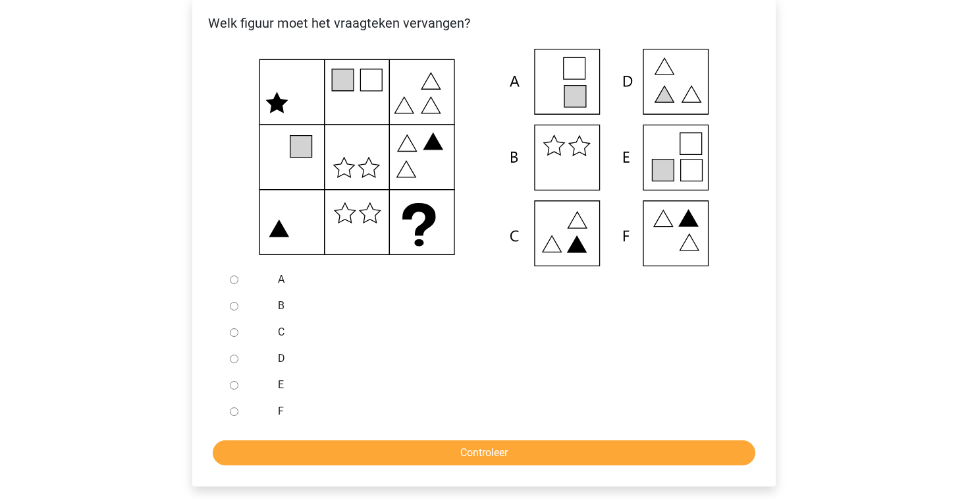
scroll to position [264, 0]
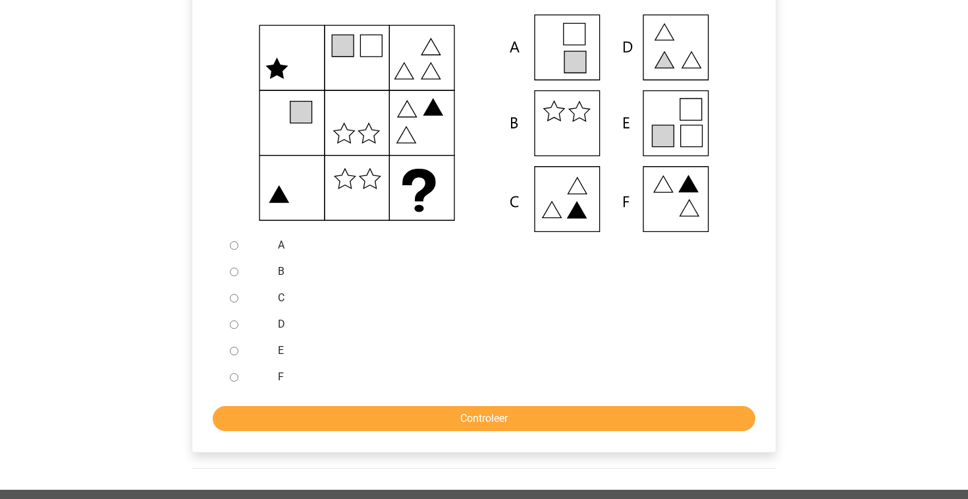
click at [233, 352] on input "E" at bounding box center [234, 351] width 9 height 9
radio input "true"
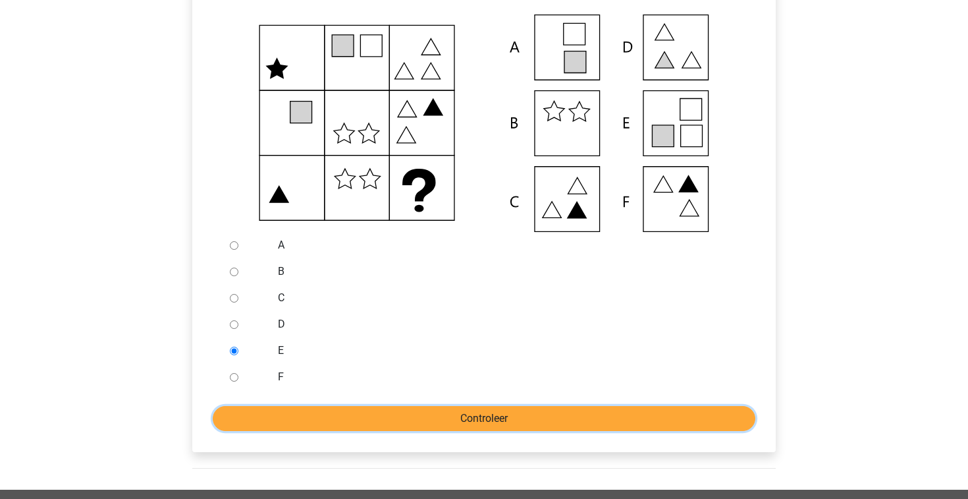
click at [292, 418] on input "Controleer" at bounding box center [484, 418] width 543 height 25
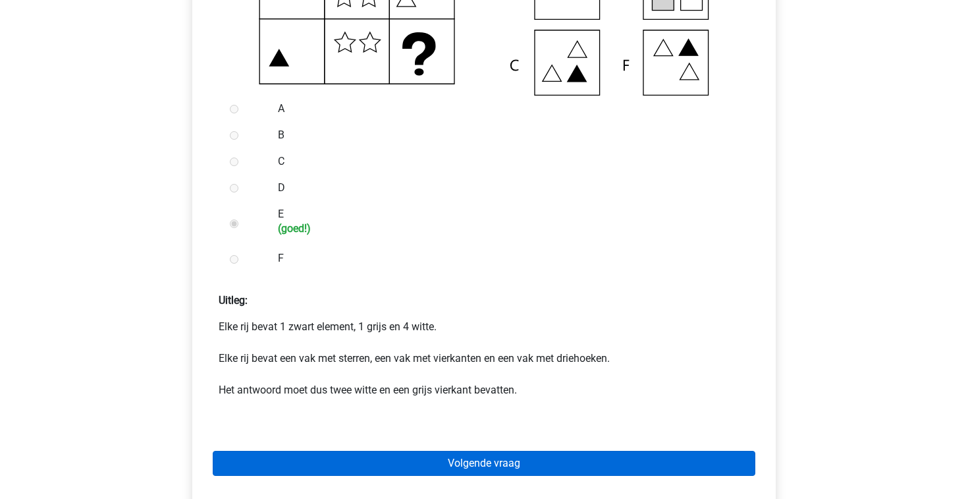
scroll to position [401, 0]
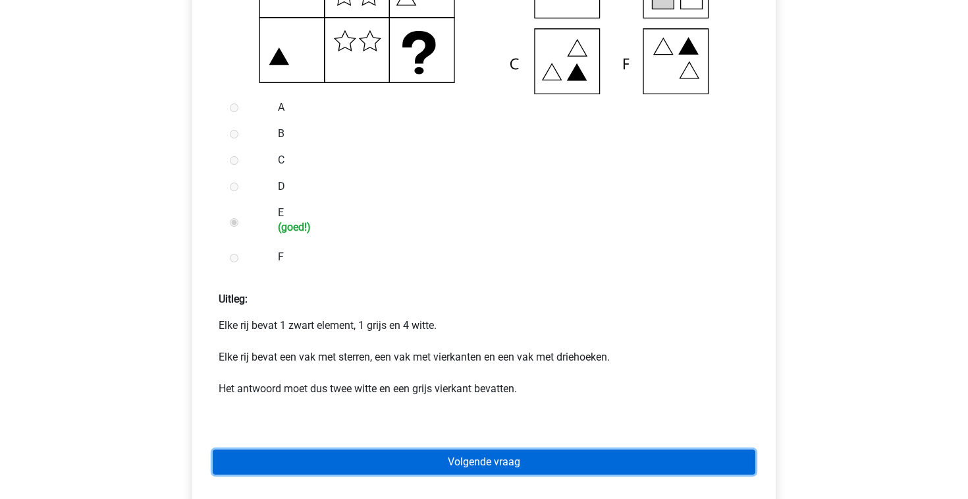
click at [306, 461] on link "Volgende vraag" at bounding box center [484, 461] width 543 height 25
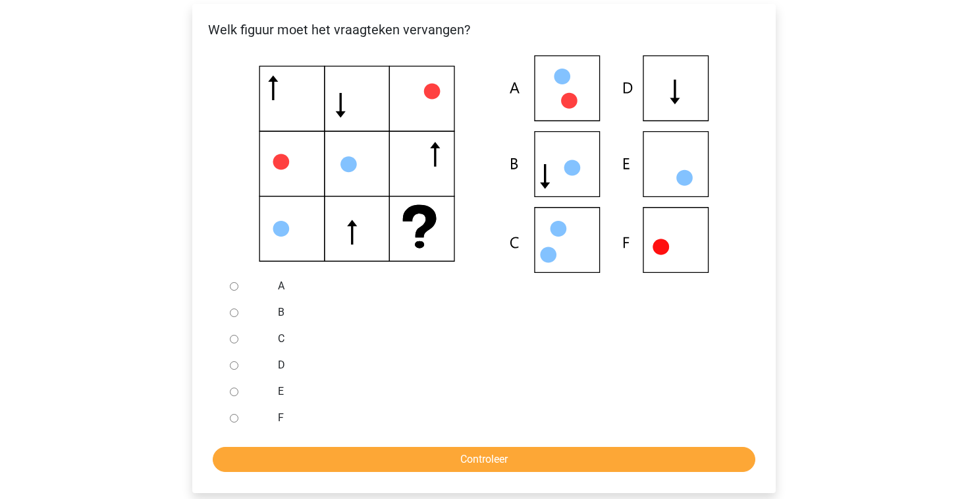
scroll to position [241, 0]
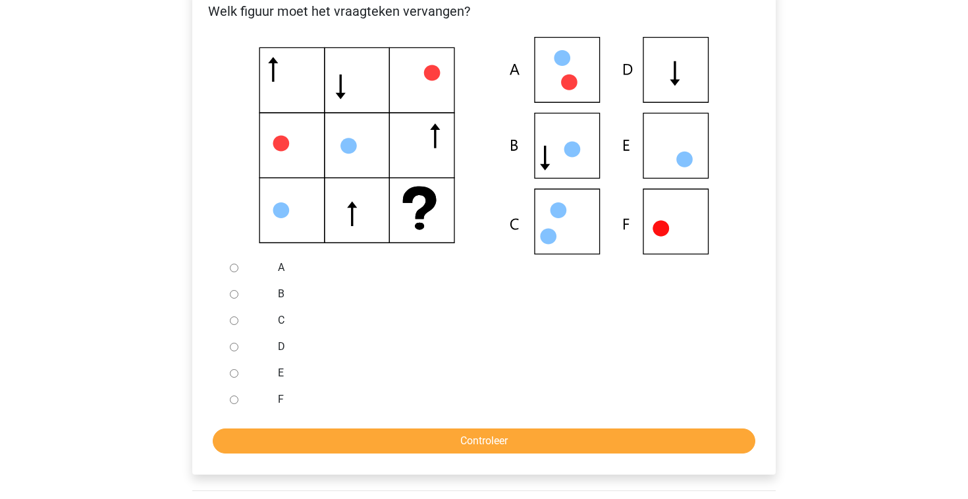
click at [236, 372] on input "E" at bounding box center [234, 373] width 9 height 9
radio input "true"
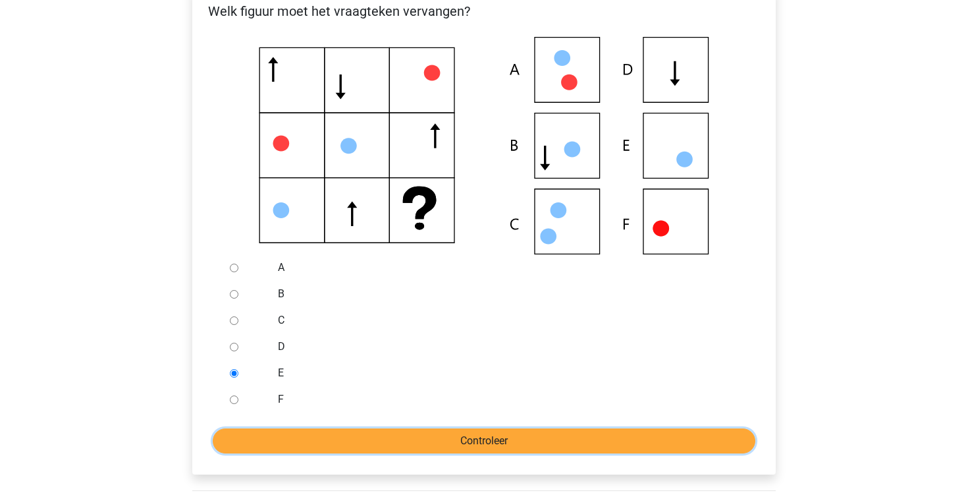
click at [413, 438] on input "Controleer" at bounding box center [484, 440] width 543 height 25
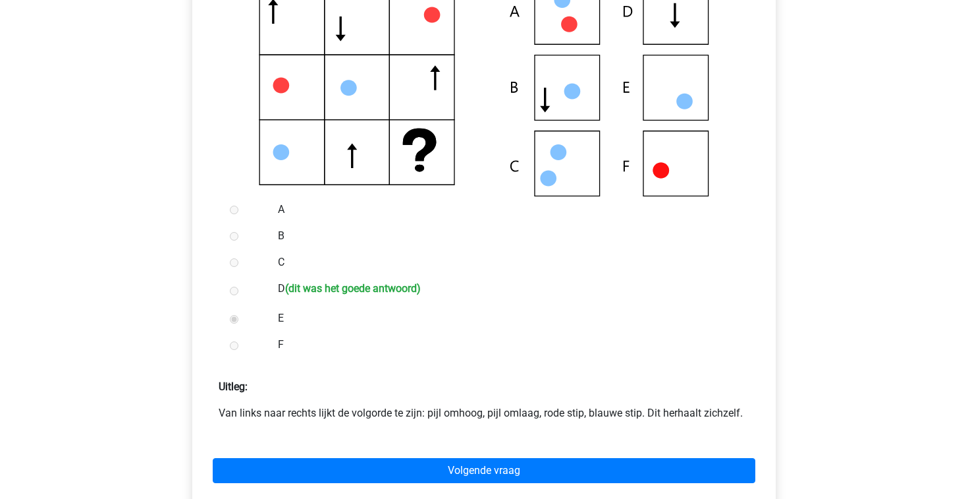
scroll to position [298, 0]
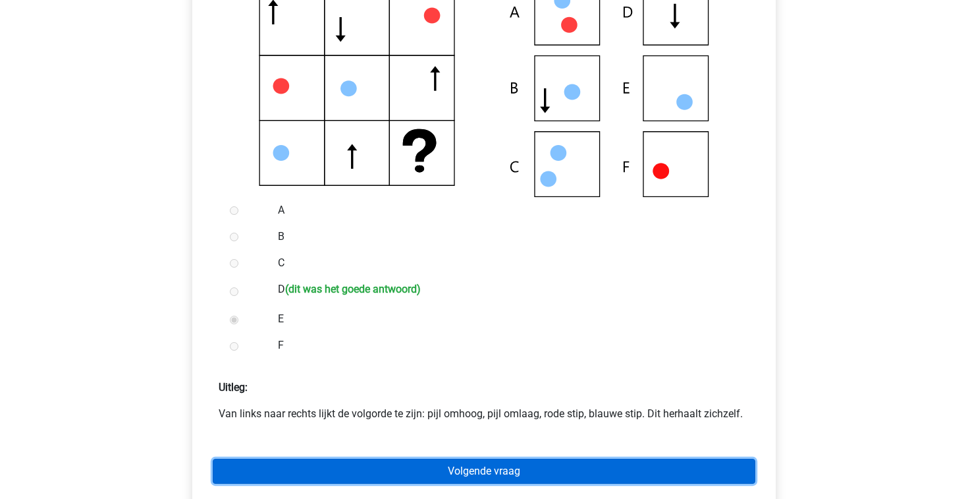
click at [453, 475] on link "Volgende vraag" at bounding box center [484, 471] width 543 height 25
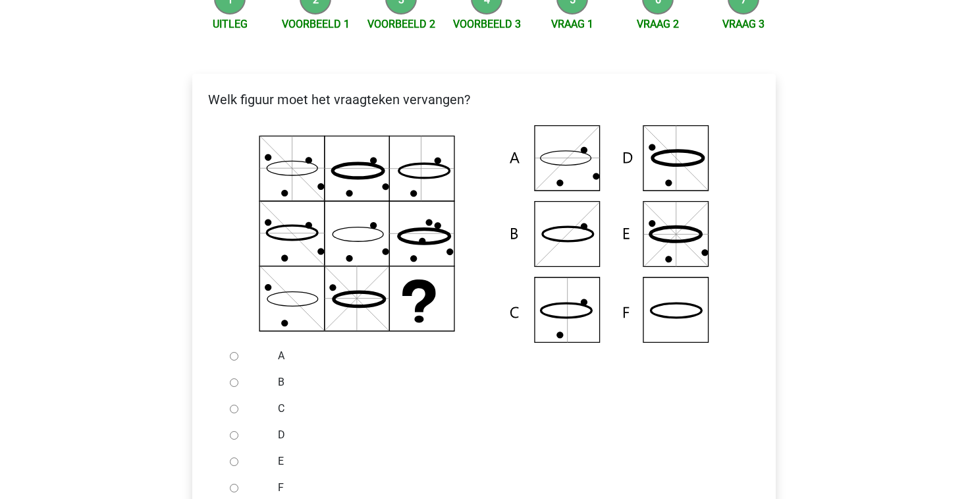
scroll to position [240, 0]
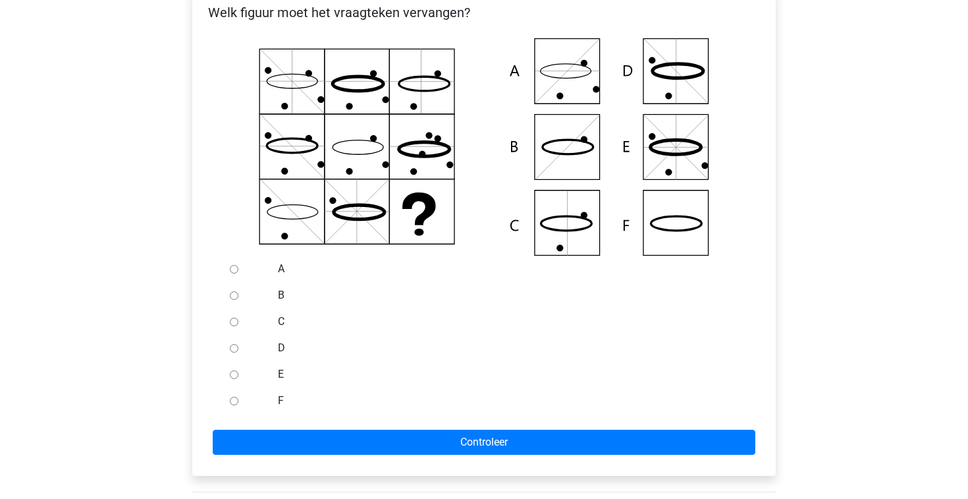
click at [235, 403] on input "F" at bounding box center [234, 401] width 9 height 9
radio input "true"
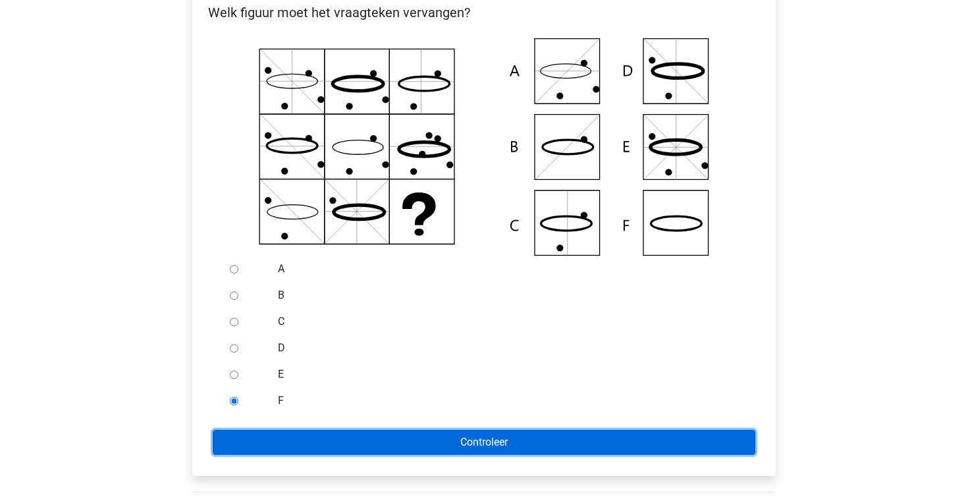
click at [327, 439] on input "Controleer" at bounding box center [484, 442] width 543 height 25
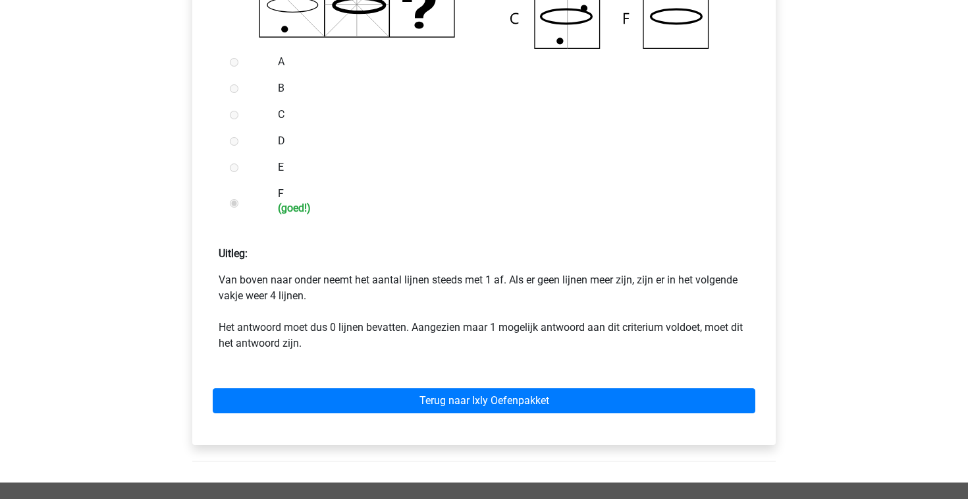
scroll to position [462, 0]
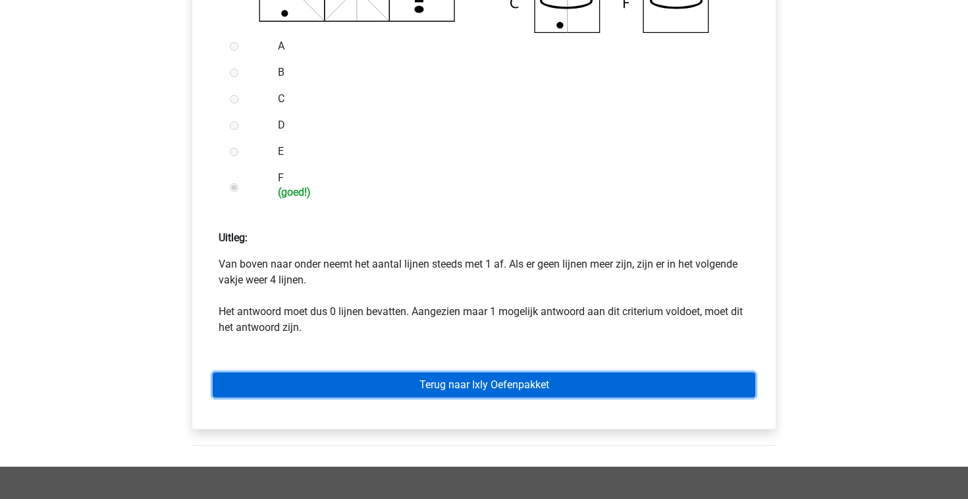
click at [344, 394] on link "Terug naar Ixly Oefenpakket" at bounding box center [484, 384] width 543 height 25
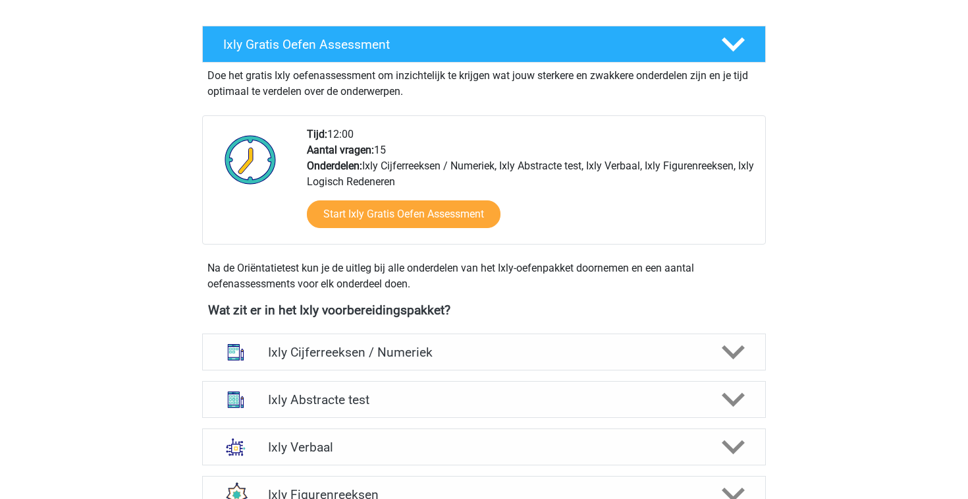
scroll to position [426, 0]
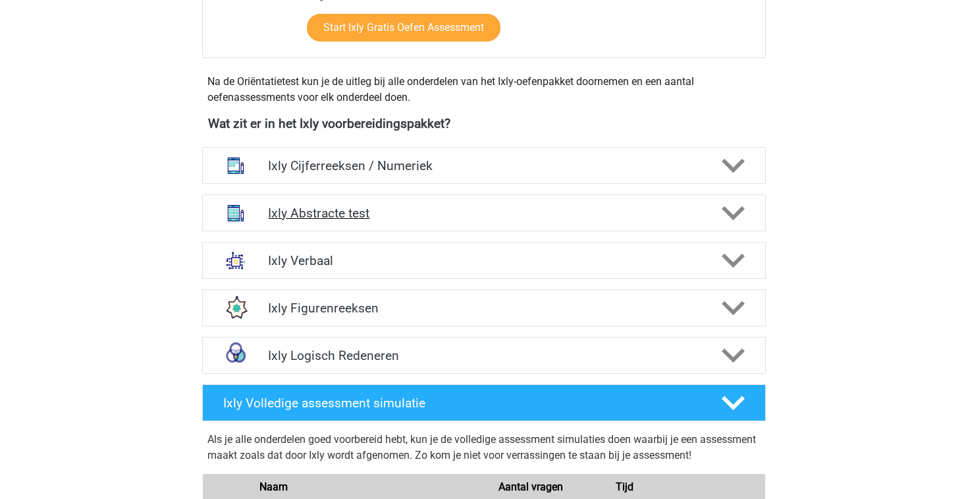
click at [370, 213] on h4 "Ixly Abstracte test" at bounding box center [483, 213] width 431 height 15
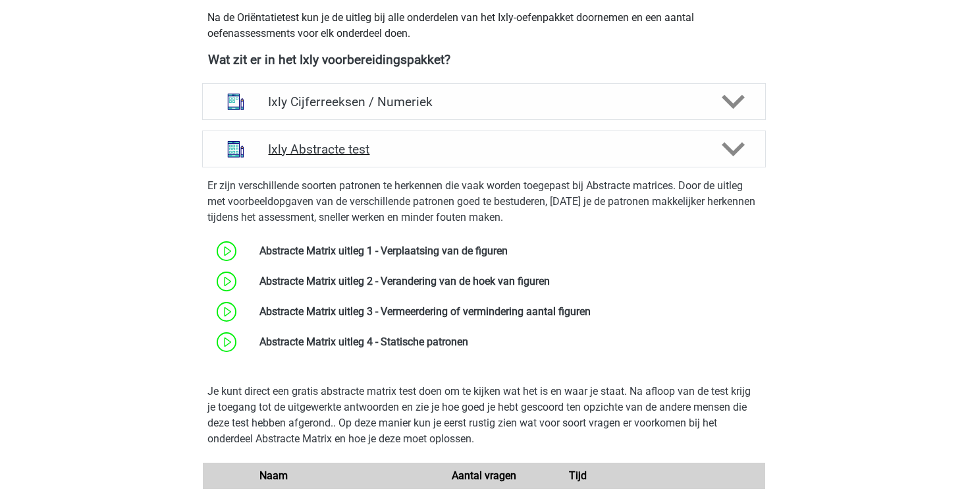
scroll to position [443, 0]
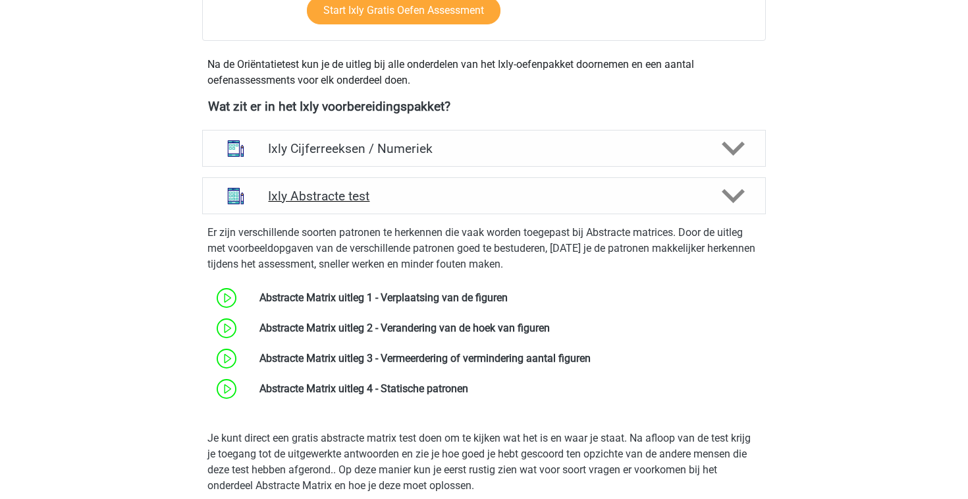
click at [731, 196] on polygon at bounding box center [733, 196] width 23 height 14
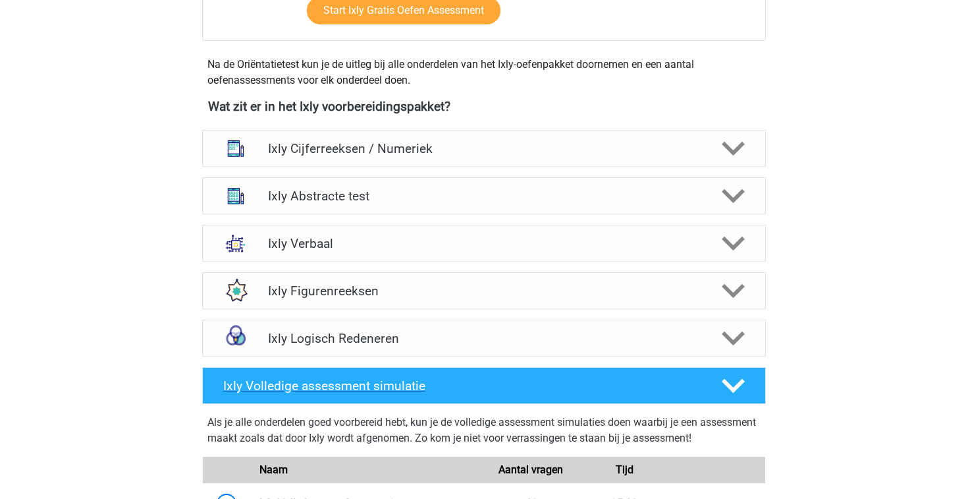
click at [731, 382] on icon at bounding box center [733, 385] width 23 height 23
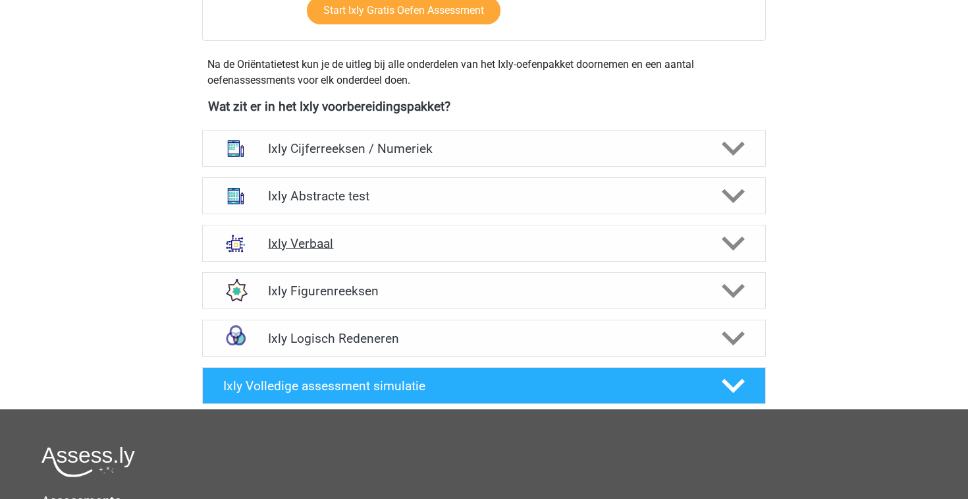
click at [748, 245] on div at bounding box center [732, 243] width 45 height 23
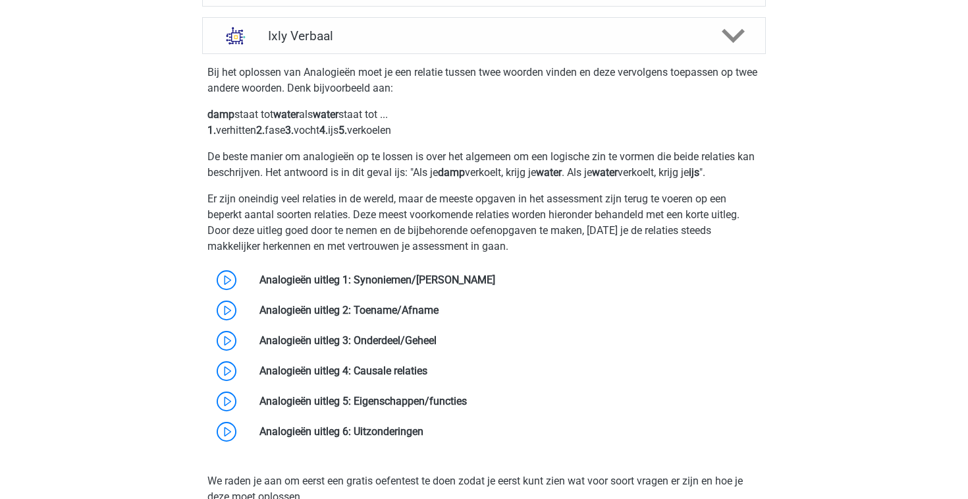
scroll to position [675, 0]
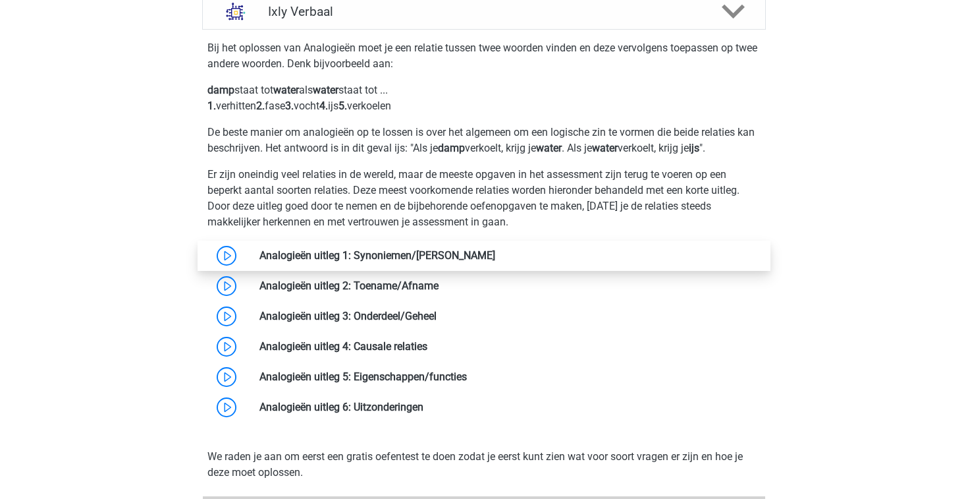
click at [495, 256] on link at bounding box center [495, 255] width 0 height 13
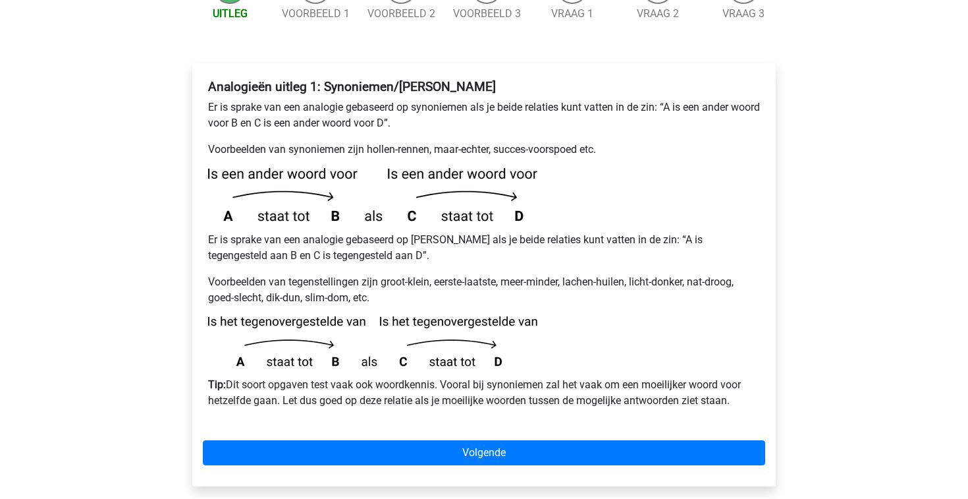
scroll to position [198, 0]
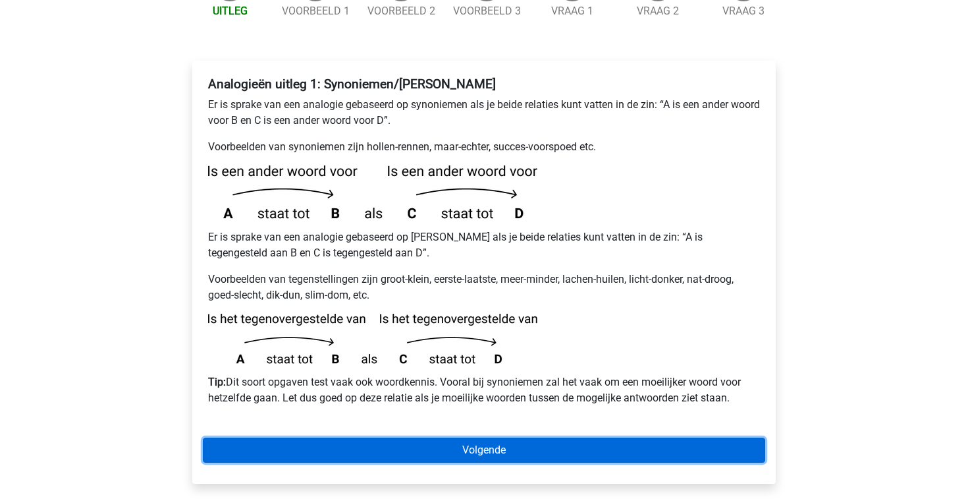
click at [288, 437] on link "Volgende" at bounding box center [484, 449] width 563 height 25
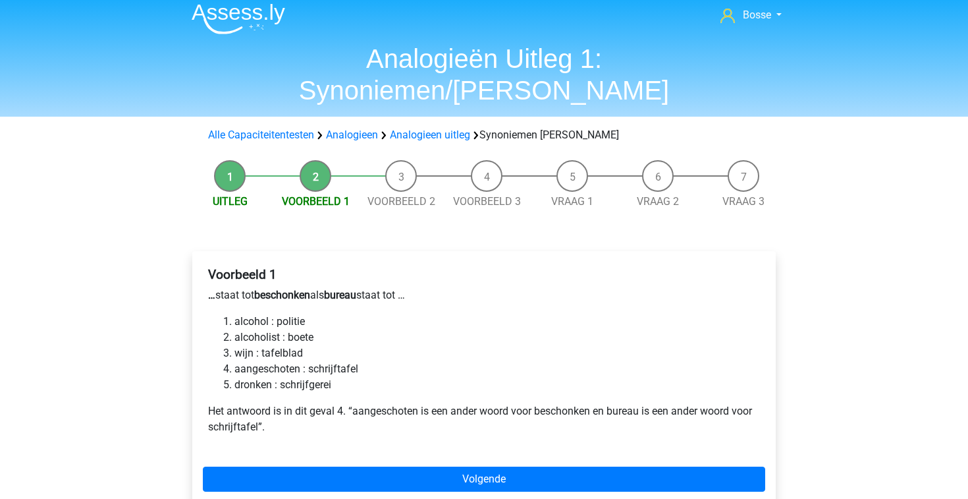
scroll to position [14, 0]
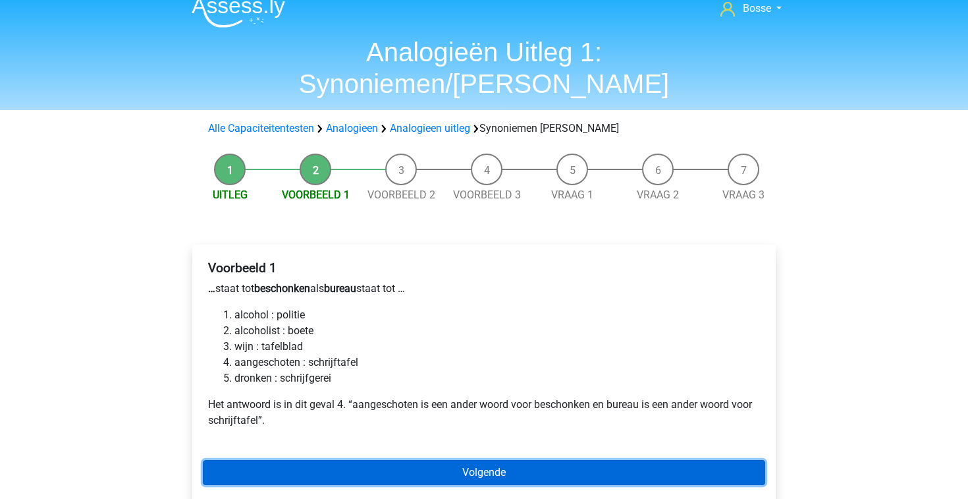
click at [406, 460] on link "Volgende" at bounding box center [484, 472] width 563 height 25
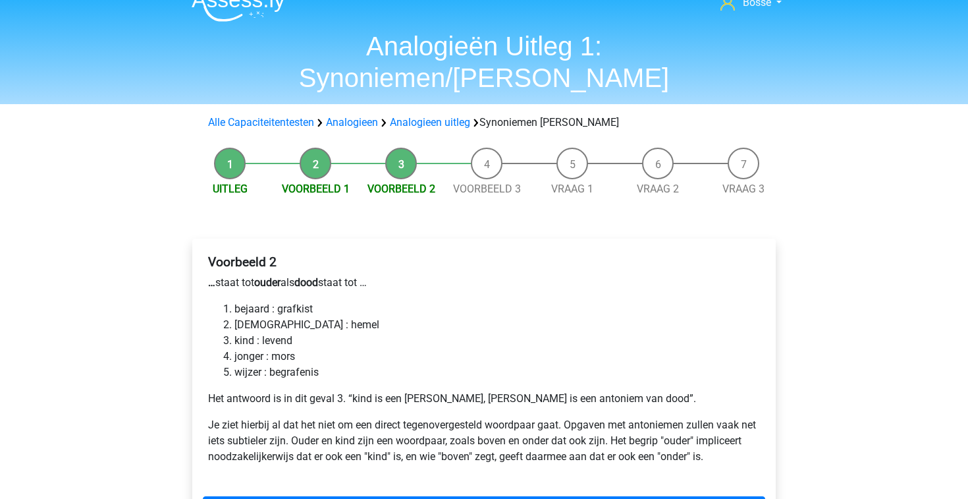
scroll to position [21, 0]
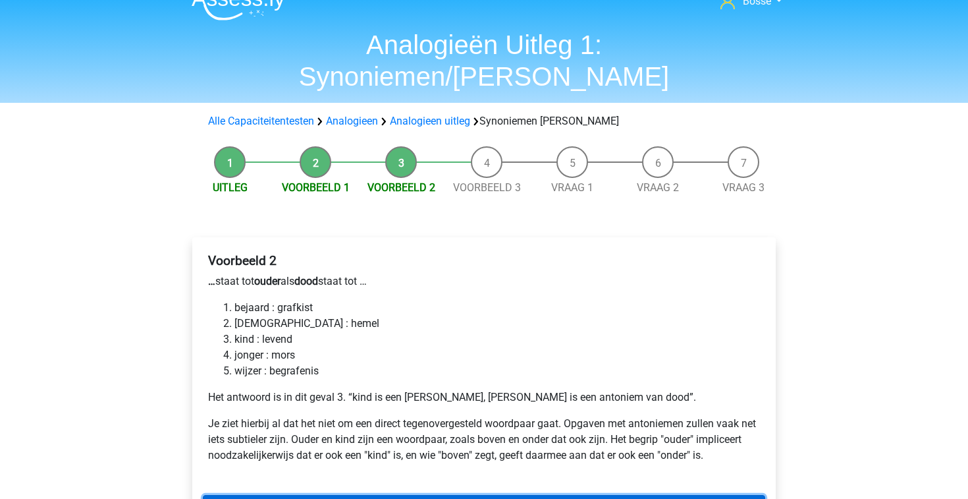
click at [441, 495] on link "Volgende" at bounding box center [484, 507] width 563 height 25
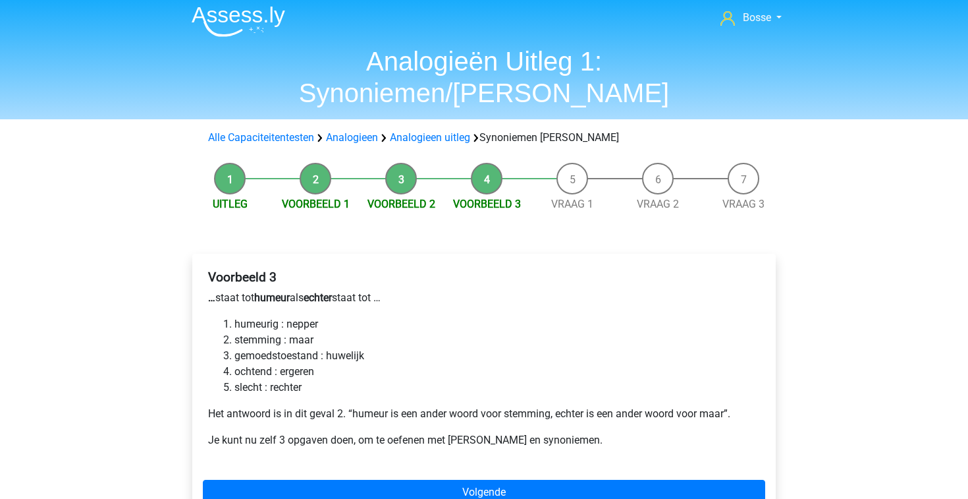
scroll to position [11, 0]
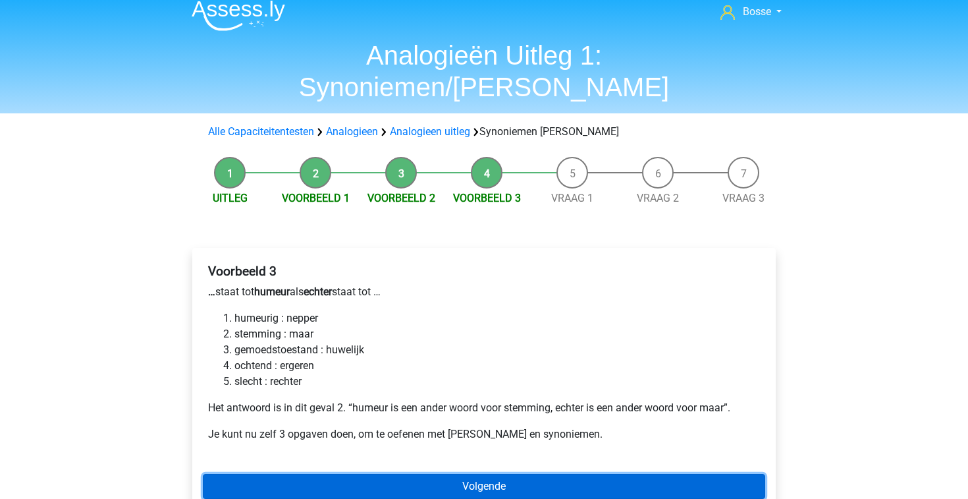
click at [390, 474] on link "Volgende" at bounding box center [484, 486] width 563 height 25
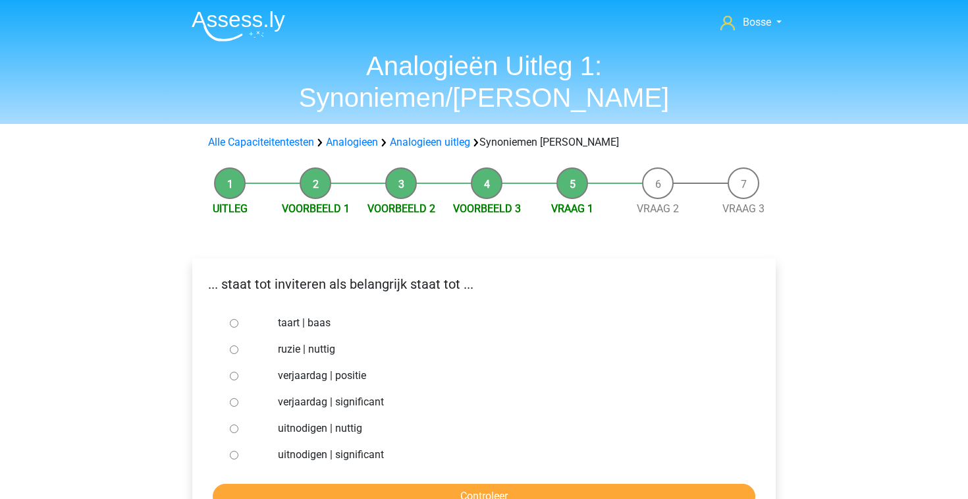
click at [236, 451] on input "uitnodigen | significant" at bounding box center [234, 455] width 9 height 9
radio input "true"
click at [342, 484] on input "Controleer" at bounding box center [484, 496] width 543 height 25
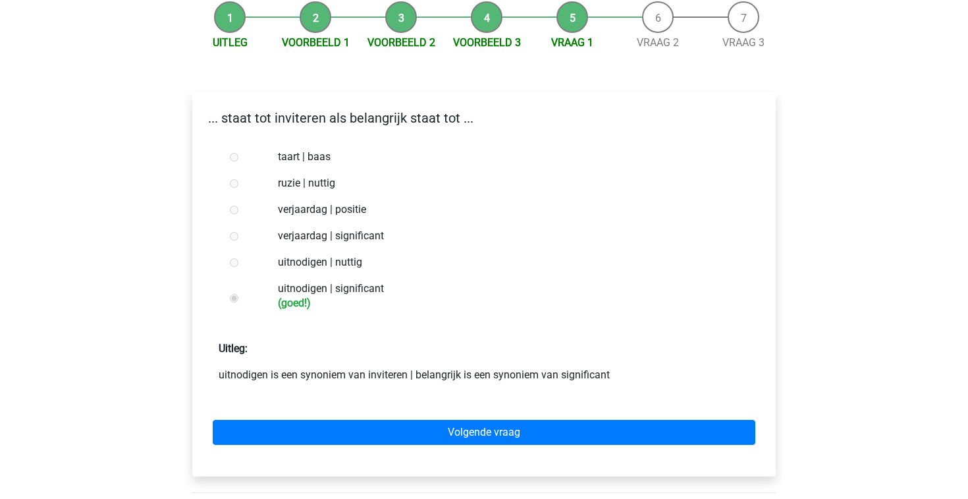
scroll to position [170, 0]
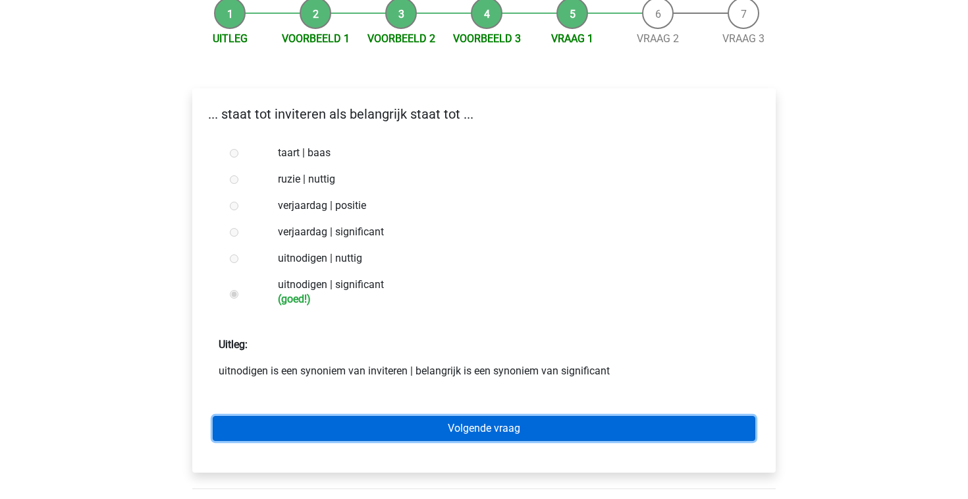
click at [460, 416] on link "Volgende vraag" at bounding box center [484, 428] width 543 height 25
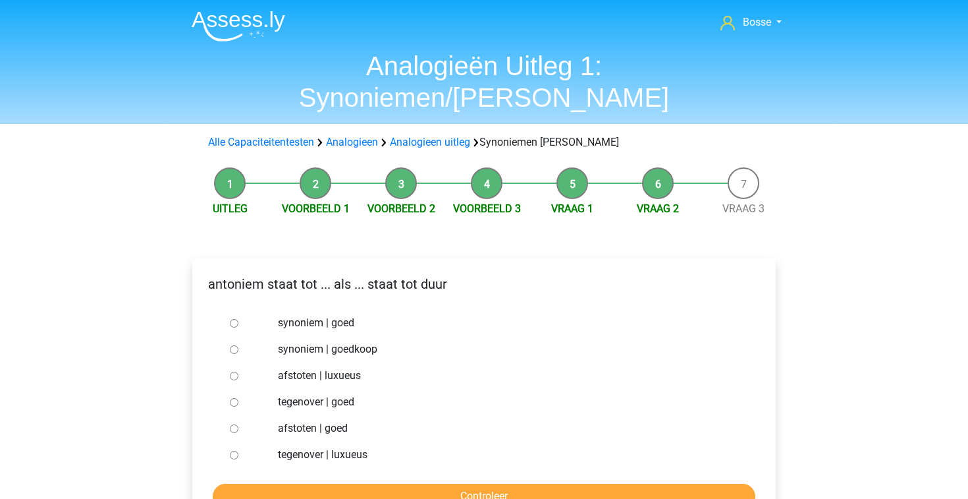
scroll to position [9, 0]
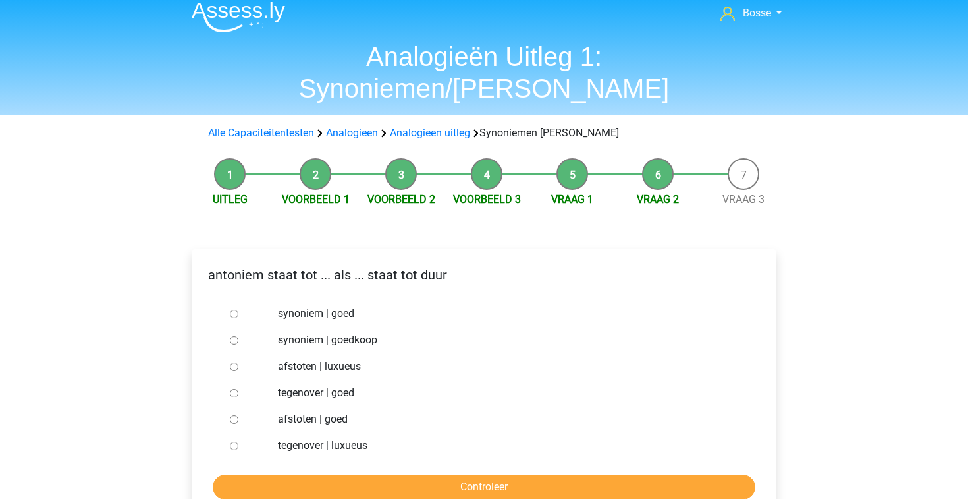
click at [234, 336] on input "synoniem | goedkoop" at bounding box center [234, 340] width 9 height 9
radio input "true"
click at [365, 474] on input "Controleer" at bounding box center [484, 486] width 543 height 25
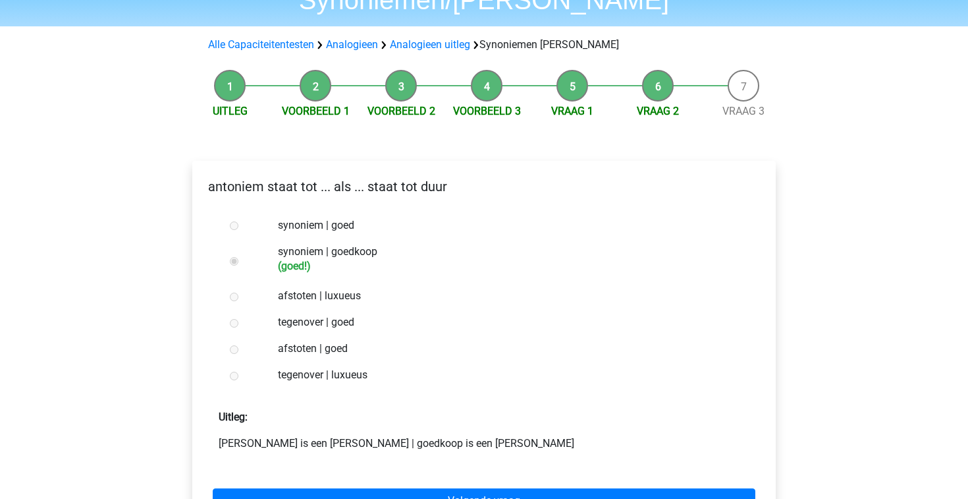
scroll to position [179, 0]
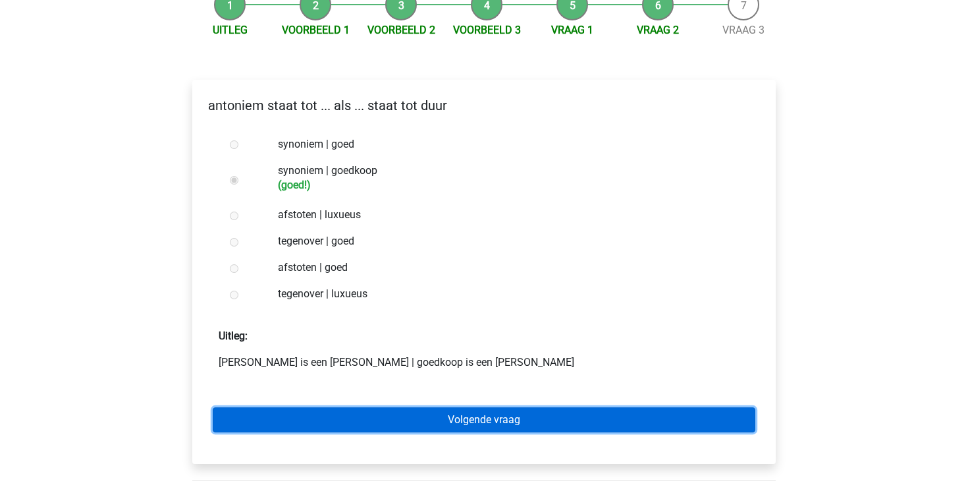
click at [414, 407] on link "Volgende vraag" at bounding box center [484, 419] width 543 height 25
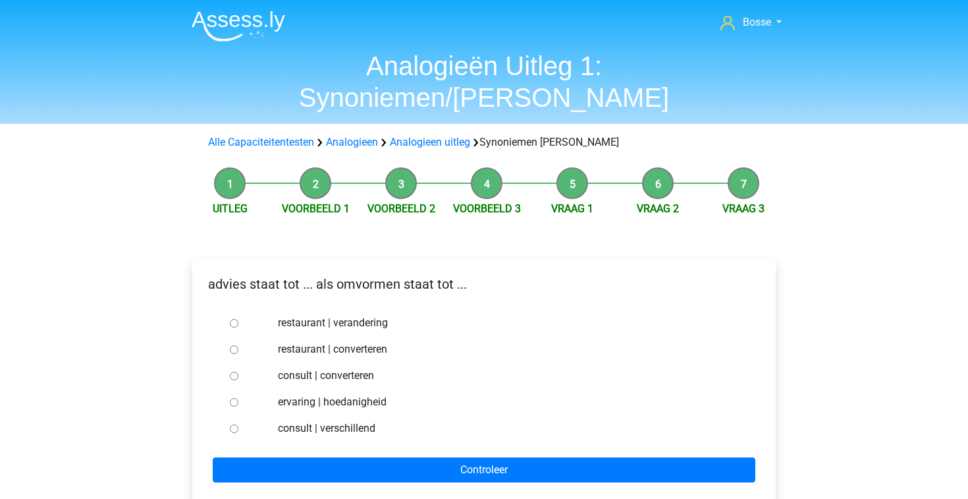
click at [236, 372] on input "consult | converteren" at bounding box center [234, 376] width 9 height 9
radio input "true"
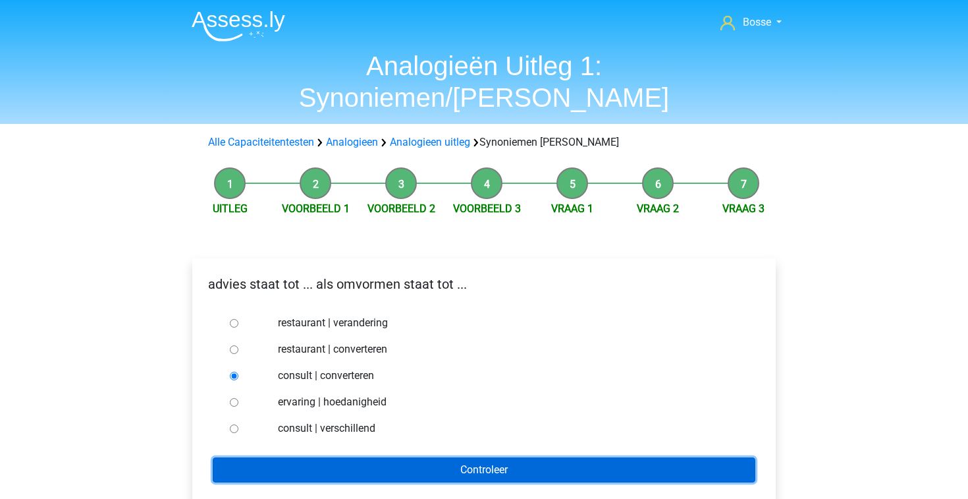
click at [332, 457] on input "Controleer" at bounding box center [484, 469] width 543 height 25
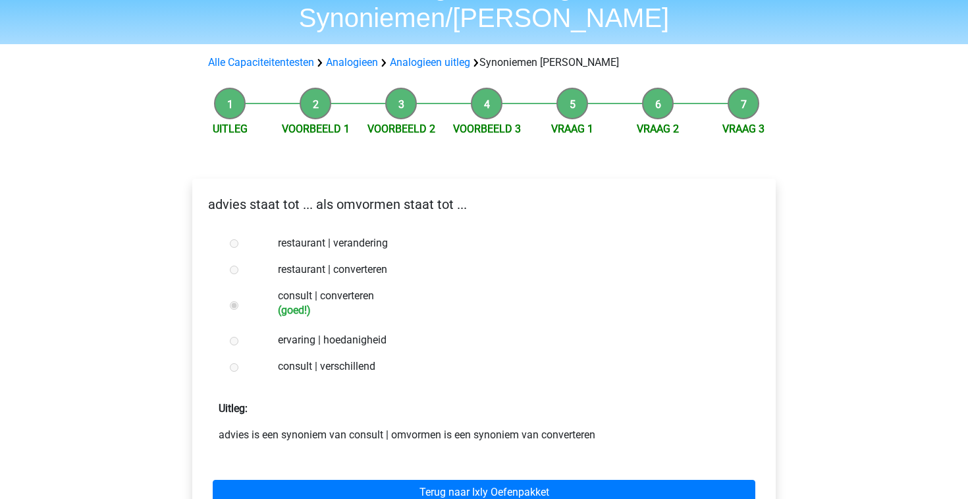
scroll to position [131, 0]
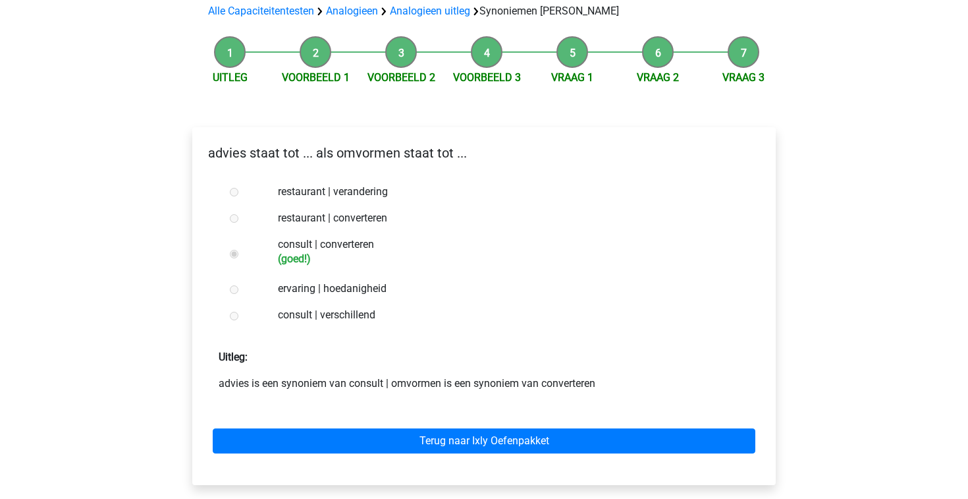
click at [363, 402] on div "Terug naar Ixly Oefenpakket" at bounding box center [484, 438] width 563 height 72
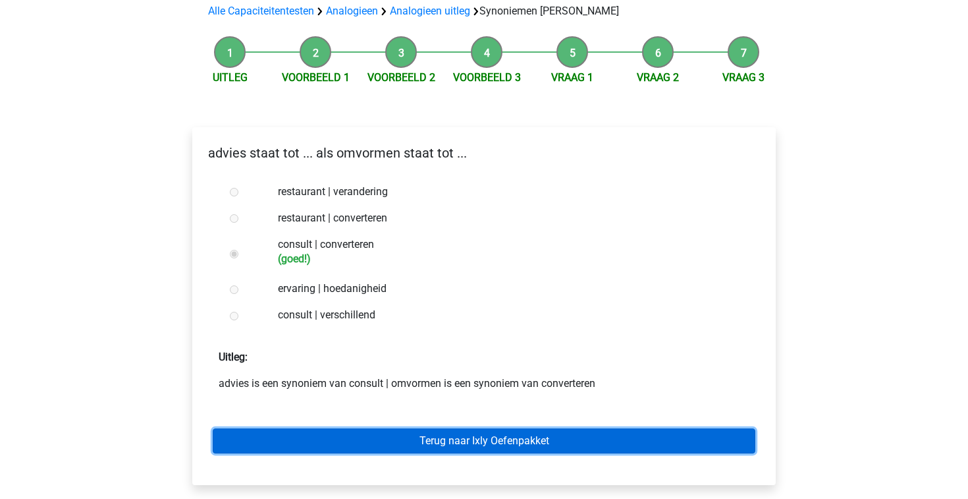
click at [368, 428] on link "Terug naar Ixly Oefenpakket" at bounding box center [484, 440] width 543 height 25
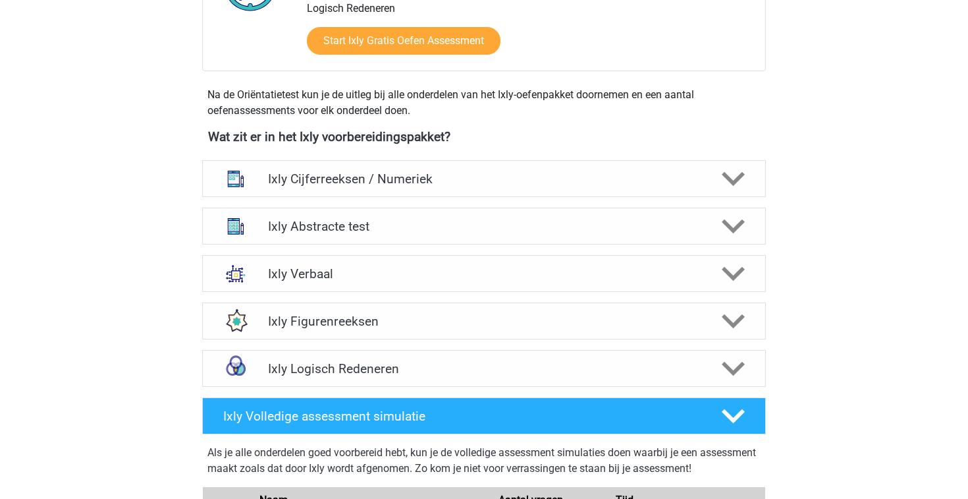
scroll to position [451, 0]
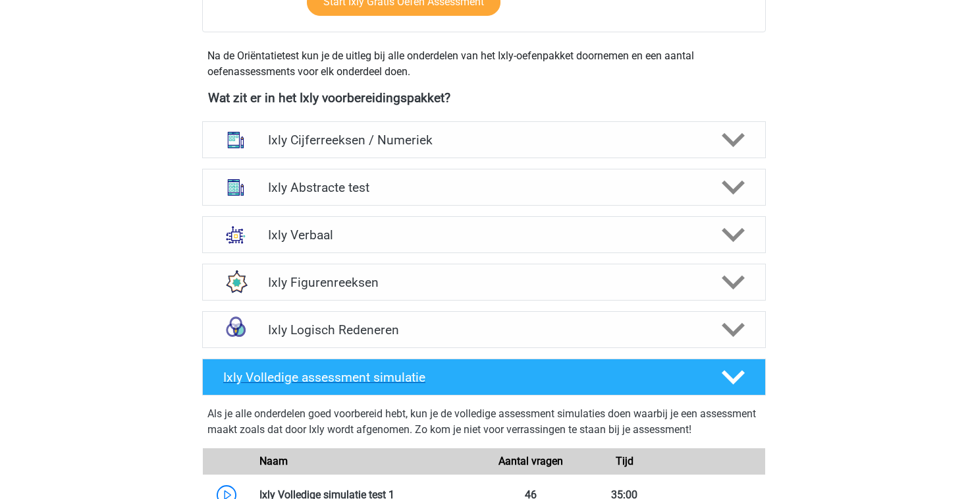
click at [737, 372] on icon at bounding box center [733, 377] width 23 height 23
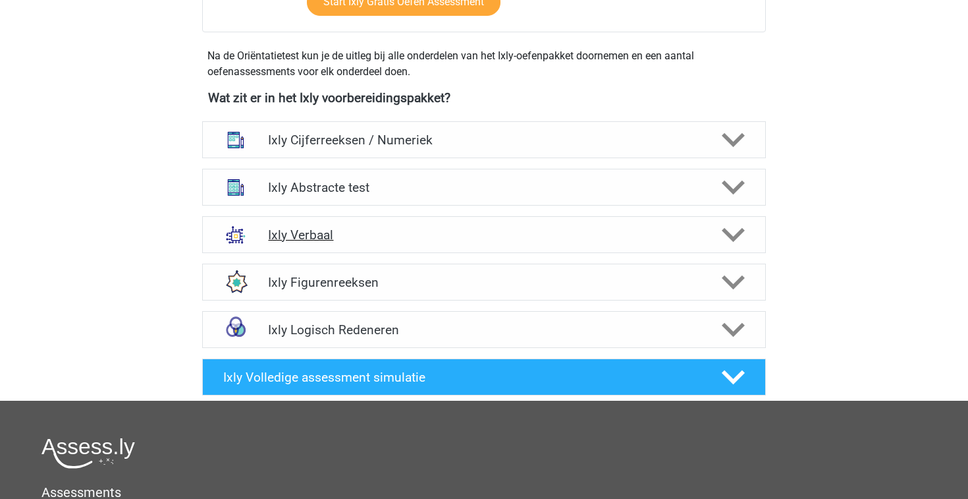
click at [731, 233] on icon at bounding box center [733, 234] width 23 height 23
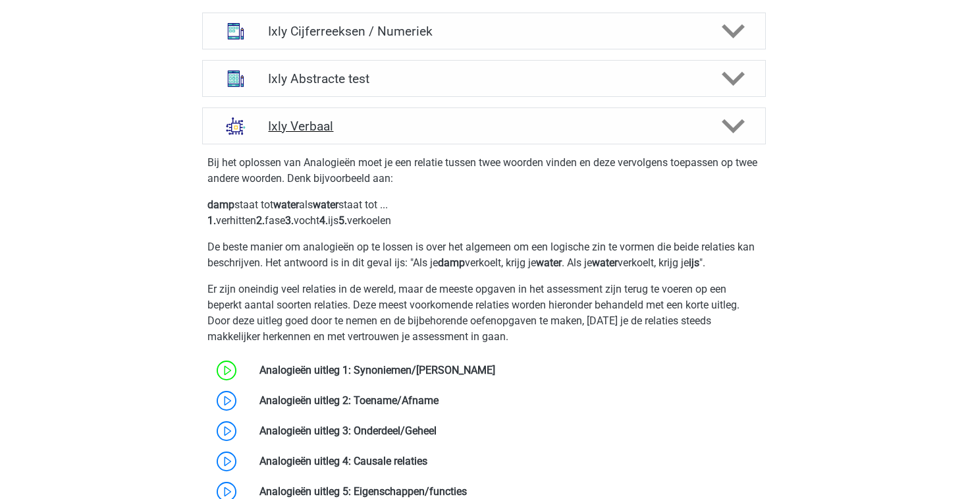
scroll to position [596, 0]
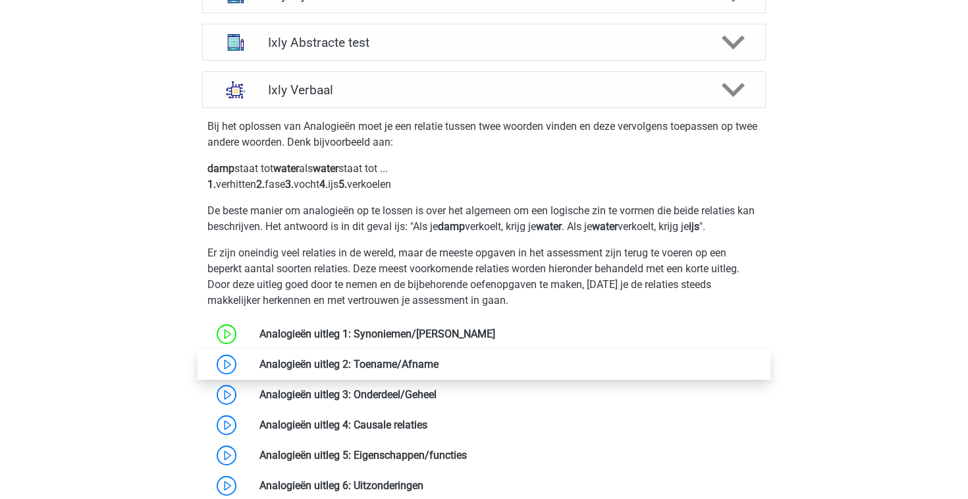
click at [439, 363] on link at bounding box center [439, 364] width 0 height 13
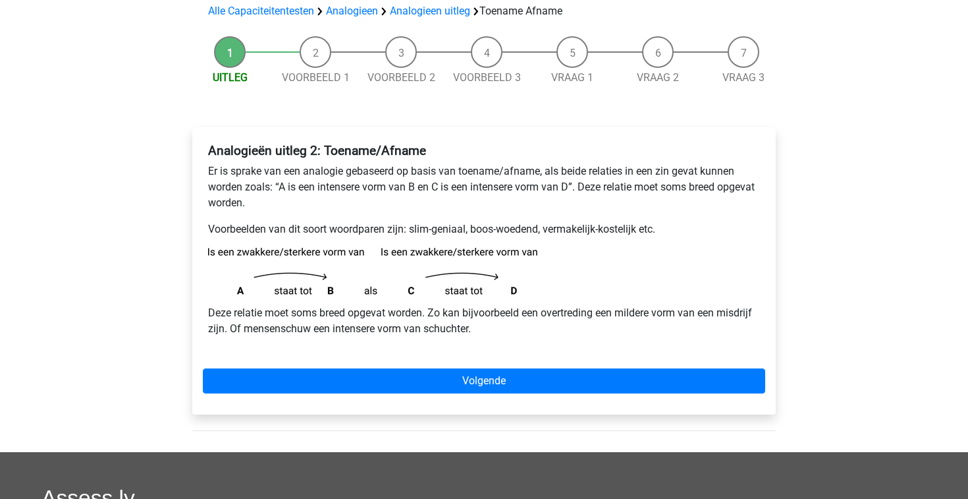
scroll to position [111, 0]
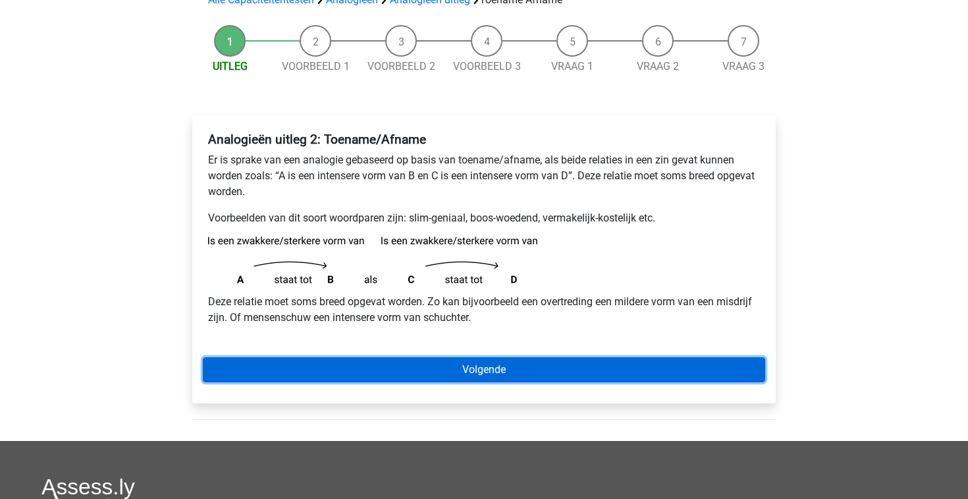
click at [337, 366] on link "Volgende" at bounding box center [484, 369] width 563 height 25
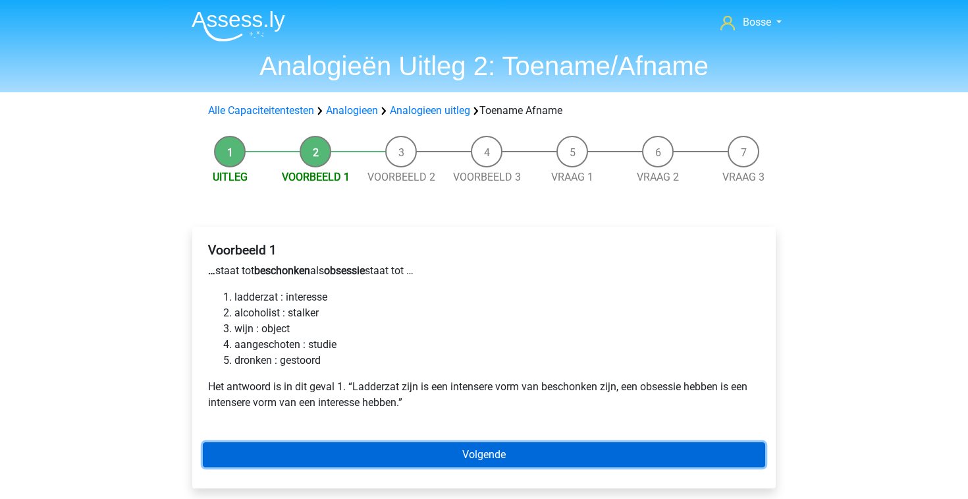
click at [361, 453] on link "Volgende" at bounding box center [484, 454] width 563 height 25
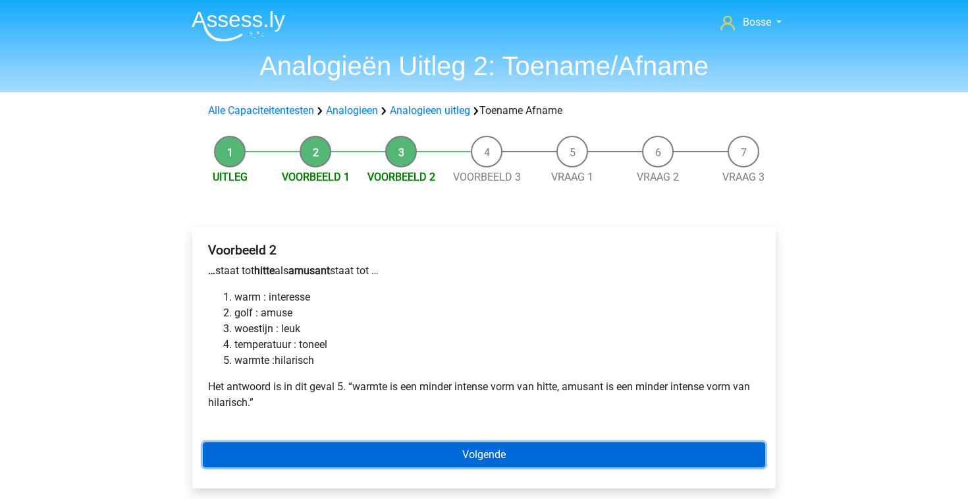
click at [361, 453] on link "Volgende" at bounding box center [484, 454] width 563 height 25
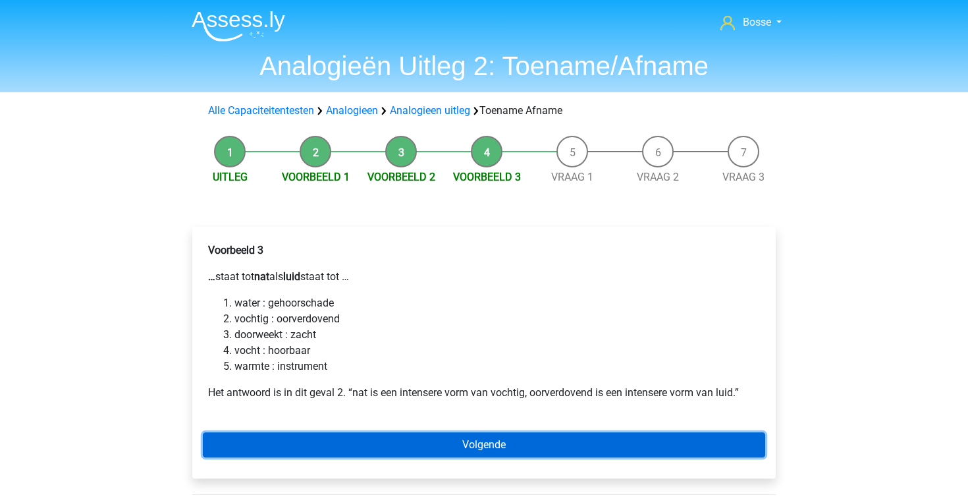
click at [364, 445] on link "Volgende" at bounding box center [484, 444] width 563 height 25
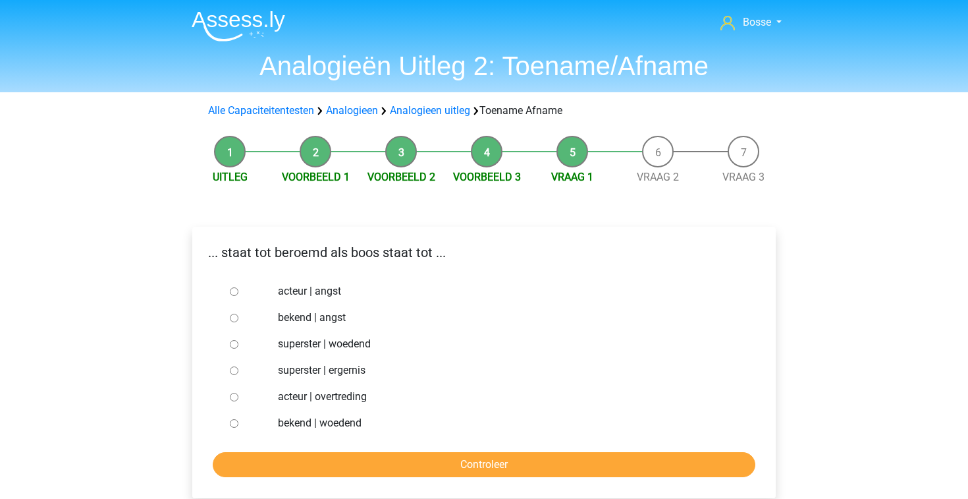
click at [234, 347] on input "superster | woedend" at bounding box center [234, 344] width 9 height 9
radio input "true"
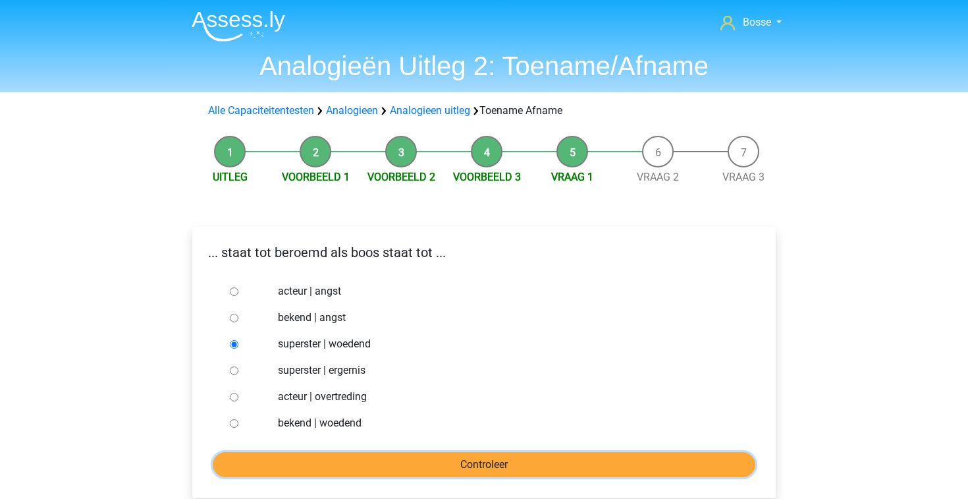
click at [306, 470] on input "Controleer" at bounding box center [484, 464] width 543 height 25
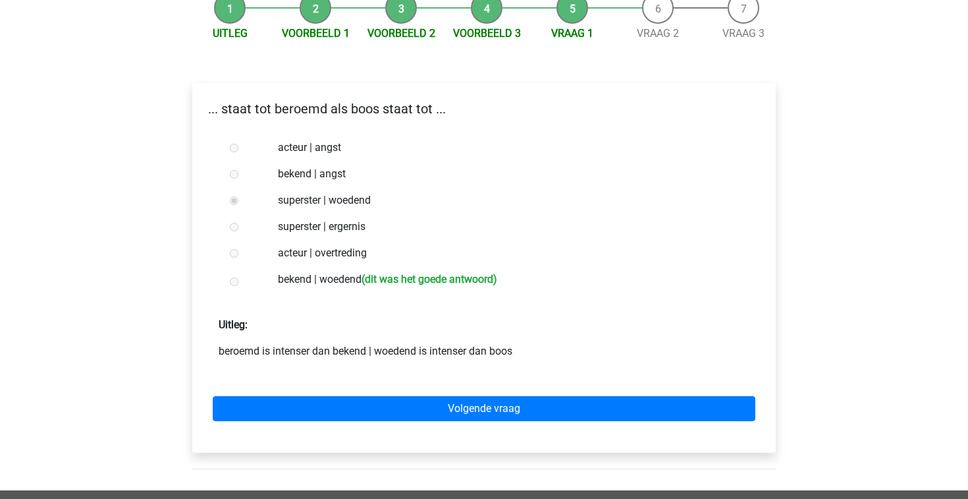
scroll to position [146, 0]
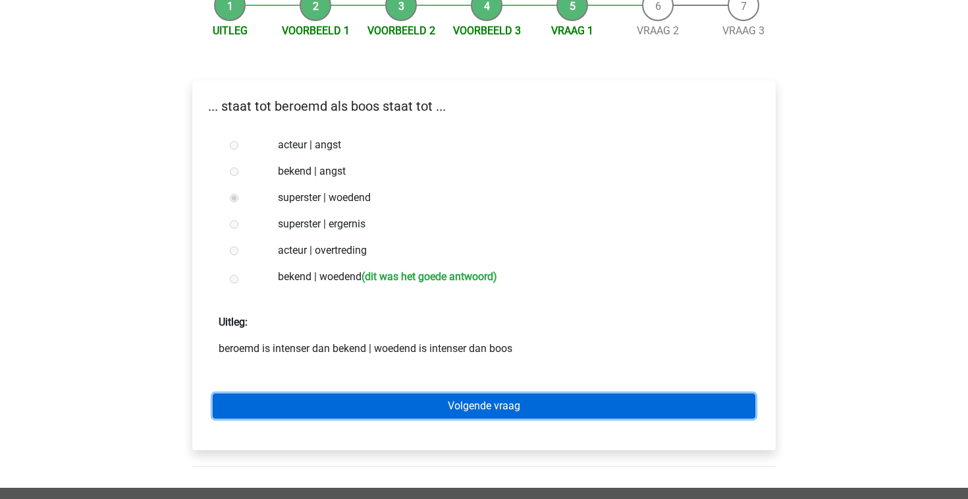
click at [414, 410] on link "Volgende vraag" at bounding box center [484, 405] width 543 height 25
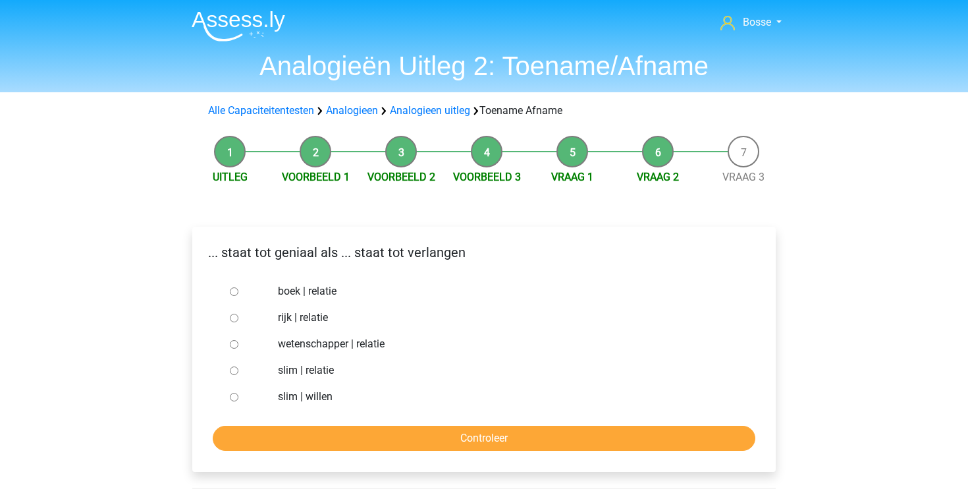
click at [236, 396] on input "slim | willen" at bounding box center [234, 397] width 9 height 9
radio input "true"
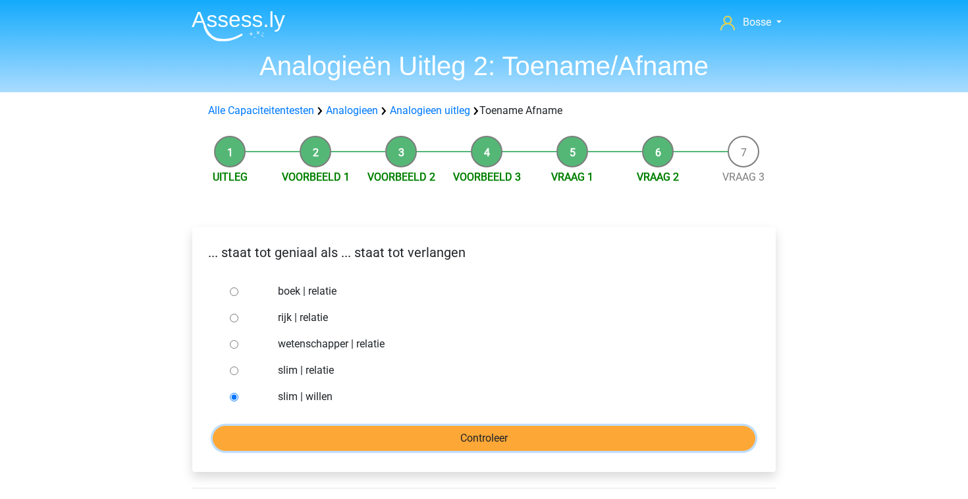
click at [356, 442] on input "Controleer" at bounding box center [484, 438] width 543 height 25
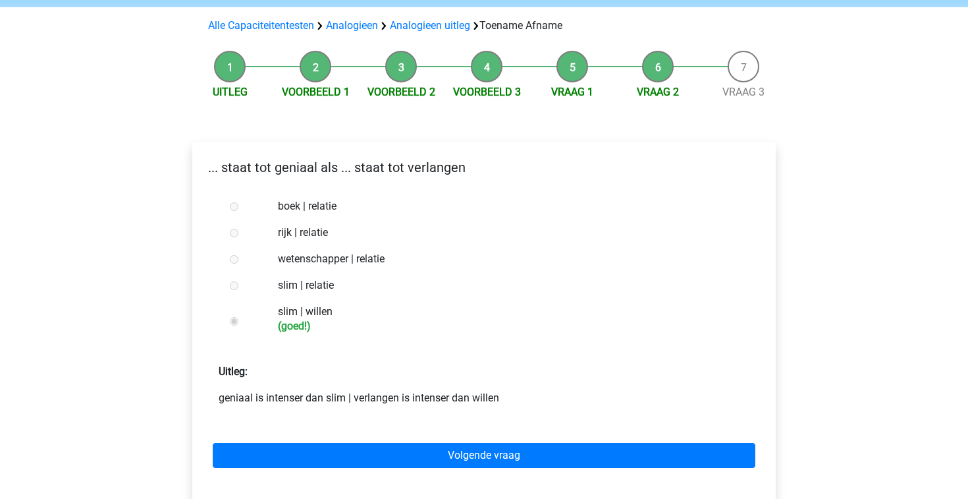
scroll to position [117, 0]
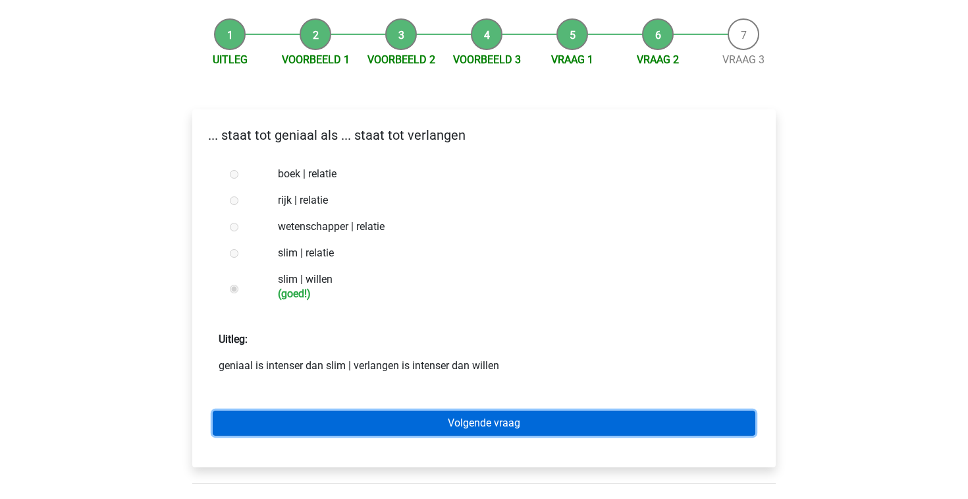
click at [403, 416] on link "Volgende vraag" at bounding box center [484, 422] width 543 height 25
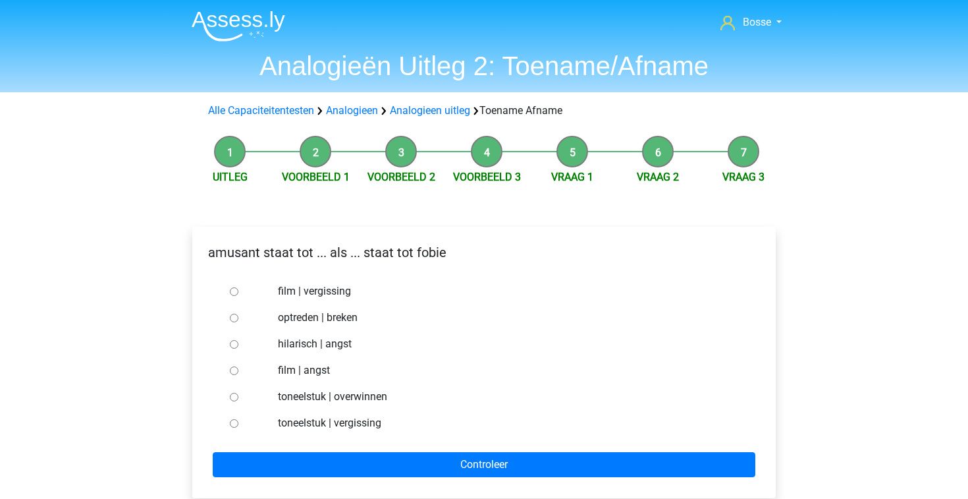
click at [232, 346] on input "hilarisch | angst" at bounding box center [234, 344] width 9 height 9
radio input "true"
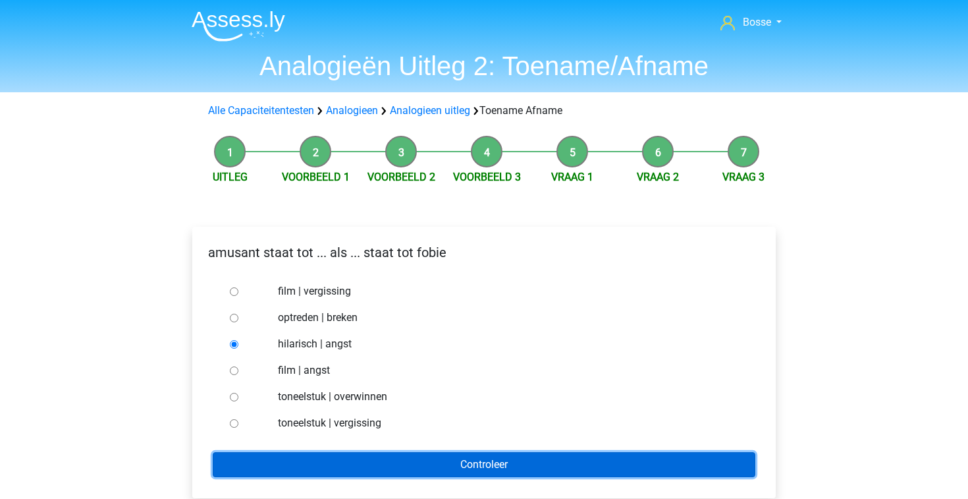
click at [340, 455] on input "Controleer" at bounding box center [484, 464] width 543 height 25
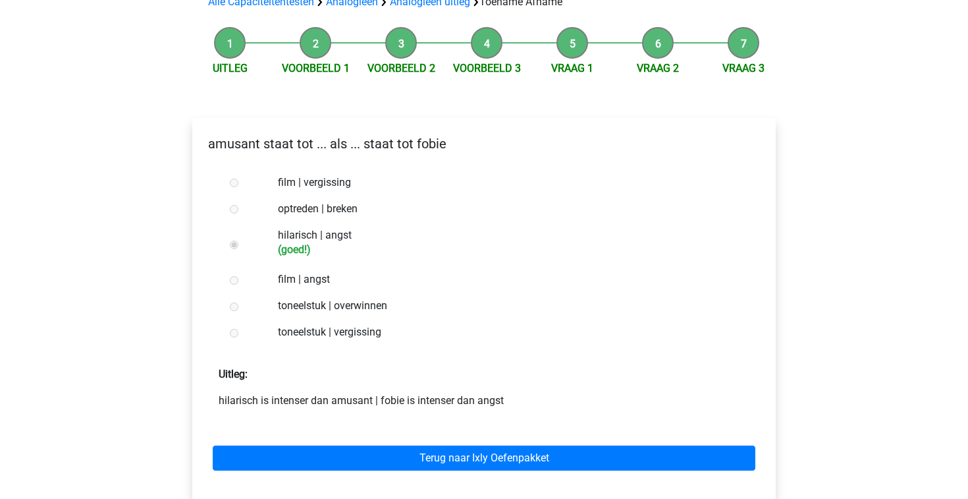
scroll to position [132, 0]
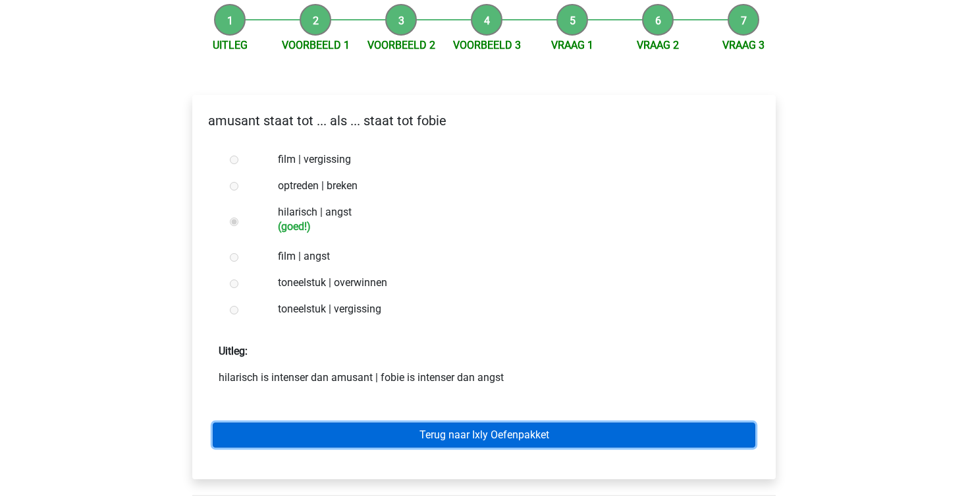
click at [473, 438] on link "Terug naar Ixly Oefenpakket" at bounding box center [484, 434] width 543 height 25
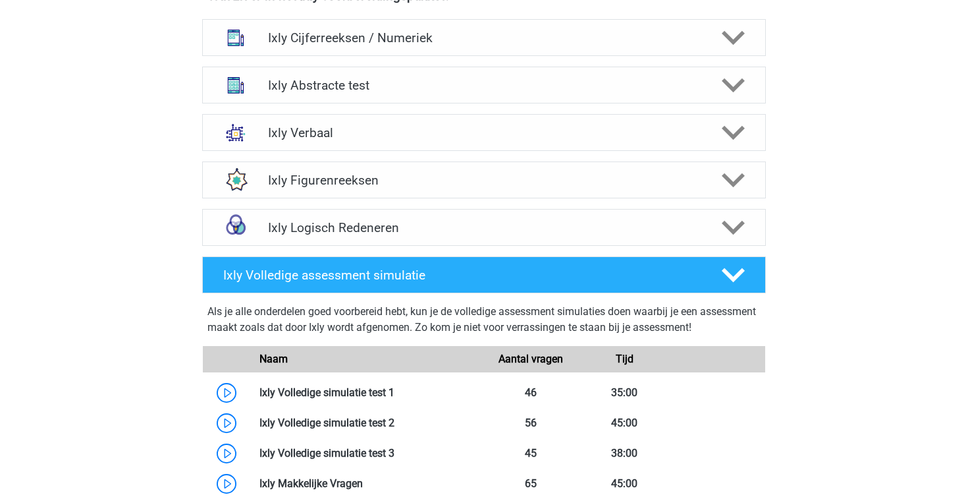
scroll to position [557, 0]
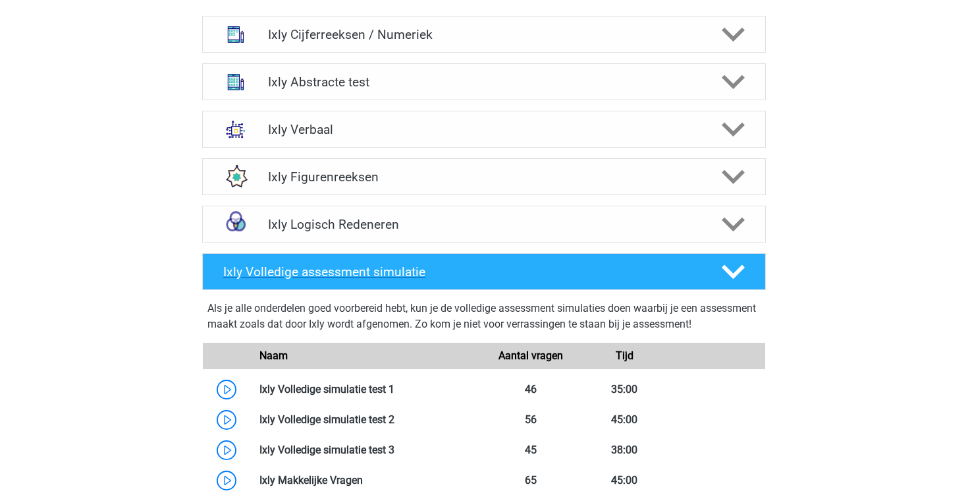
click at [733, 265] on icon at bounding box center [733, 271] width 23 height 23
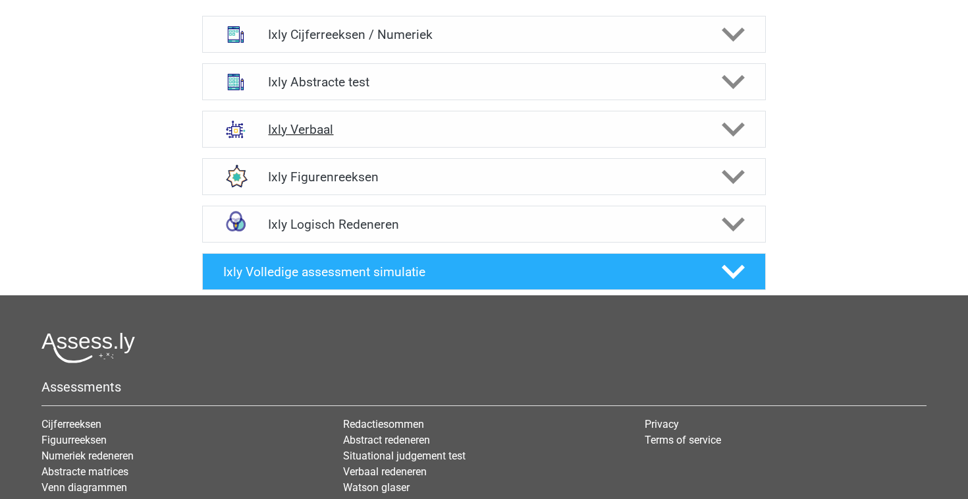
click at [745, 132] on div at bounding box center [732, 129] width 45 height 23
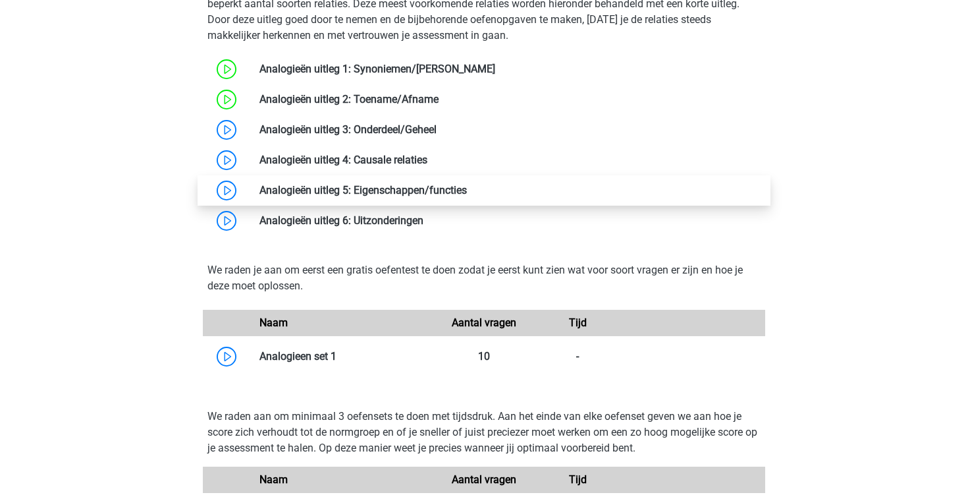
scroll to position [864, 0]
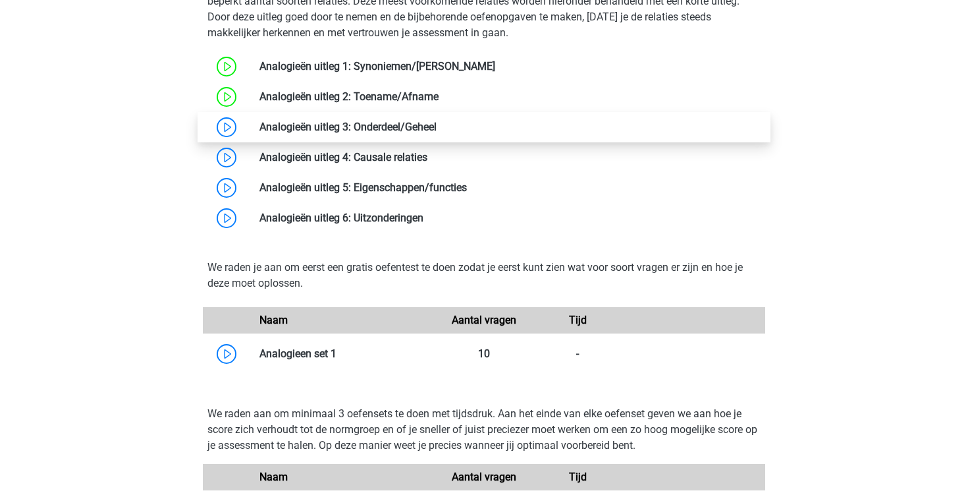
click at [437, 130] on link at bounding box center [437, 127] width 0 height 13
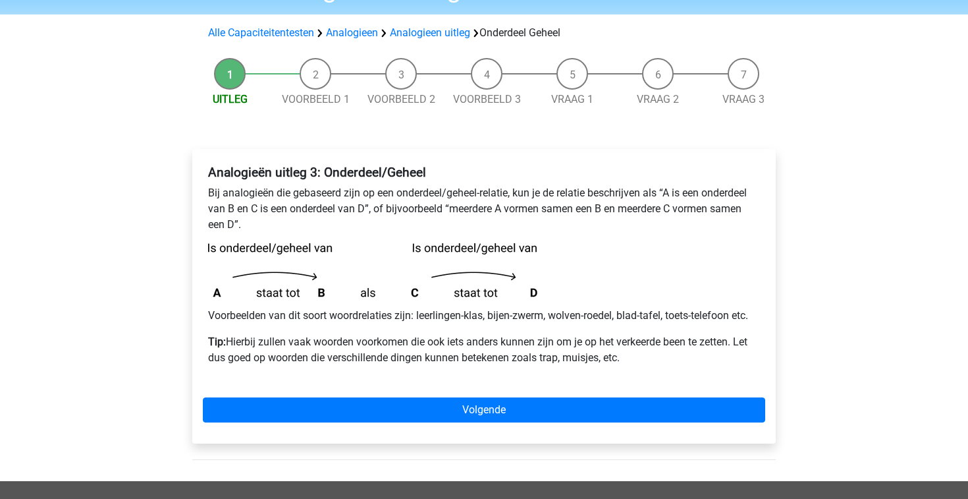
scroll to position [81, 0]
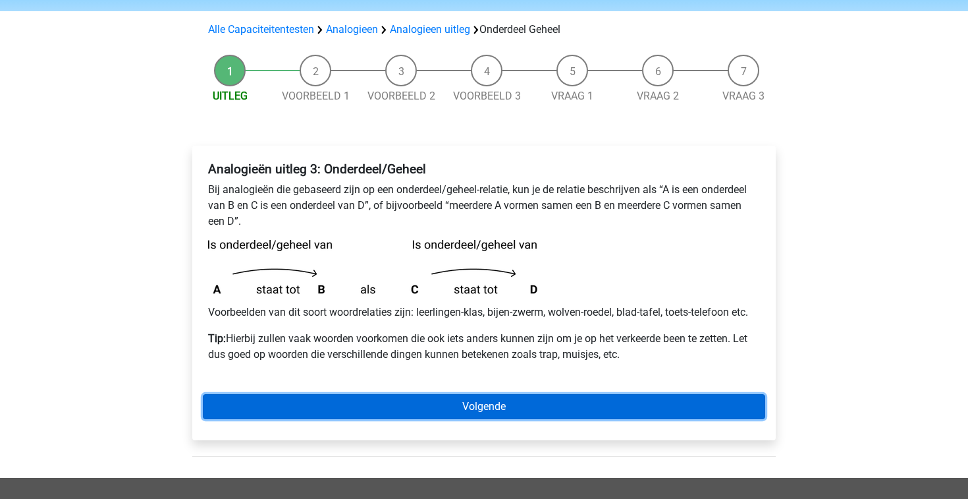
click at [427, 403] on link "Volgende" at bounding box center [484, 406] width 563 height 25
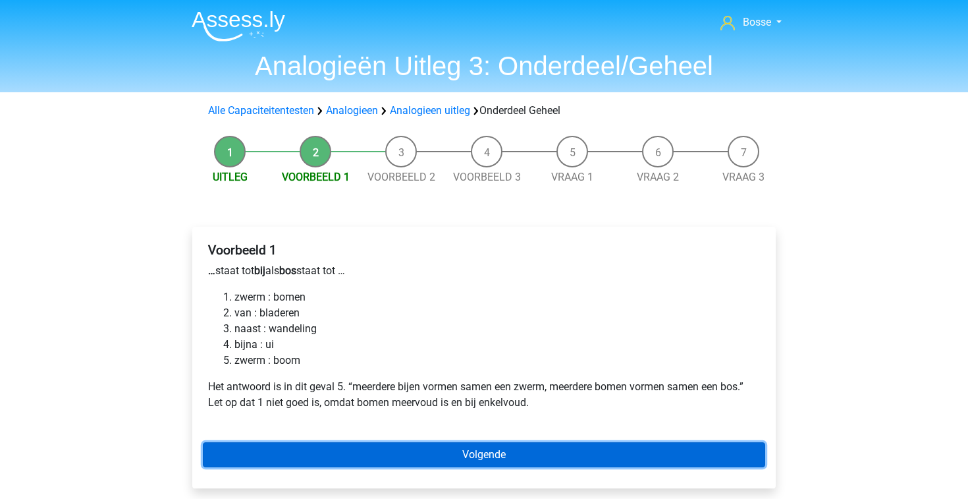
click at [423, 451] on link "Volgende" at bounding box center [484, 454] width 563 height 25
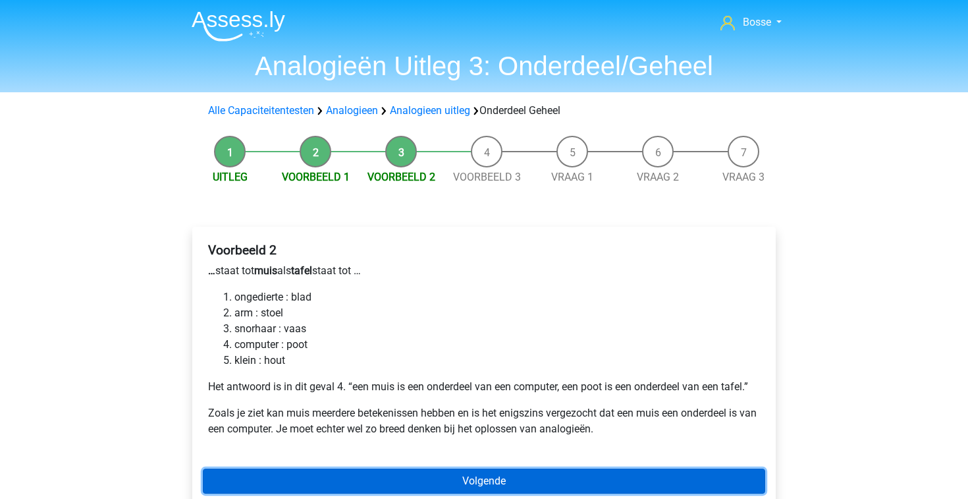
click at [425, 482] on link "Volgende" at bounding box center [484, 480] width 563 height 25
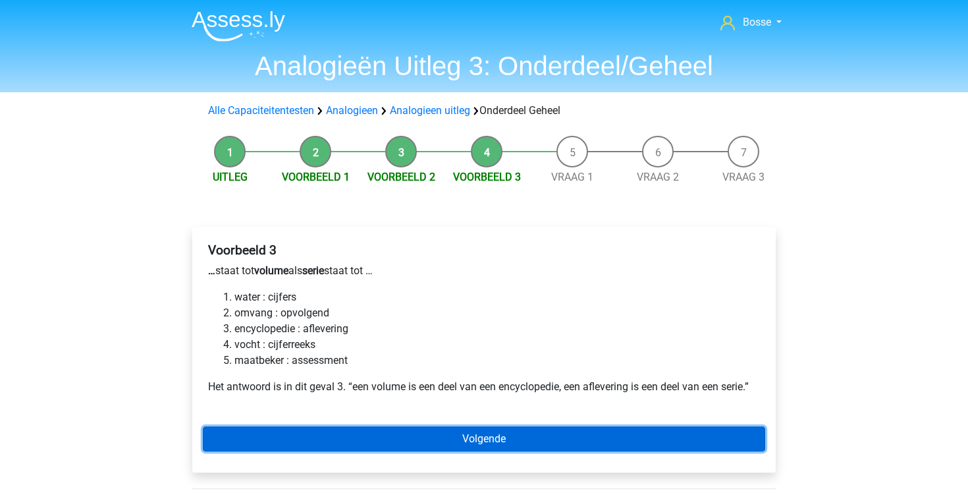
click at [389, 438] on link "Volgende" at bounding box center [484, 438] width 563 height 25
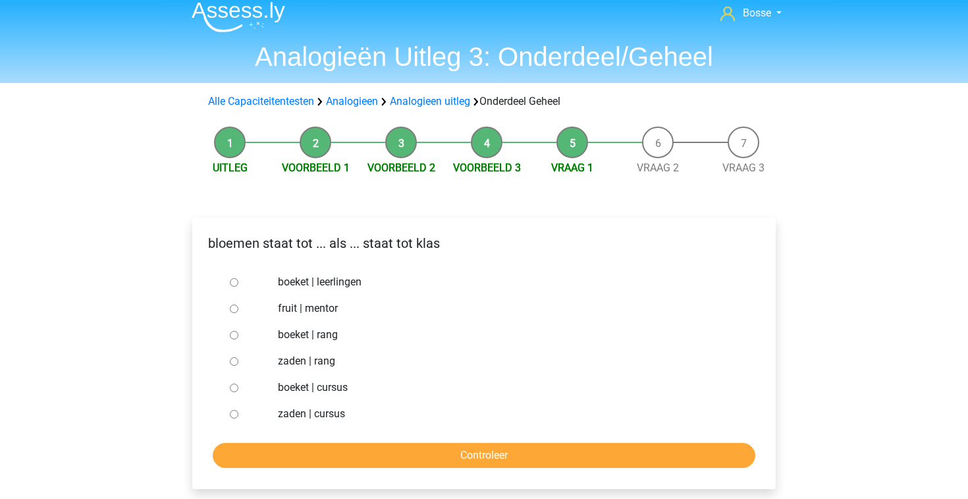
scroll to position [13, 0]
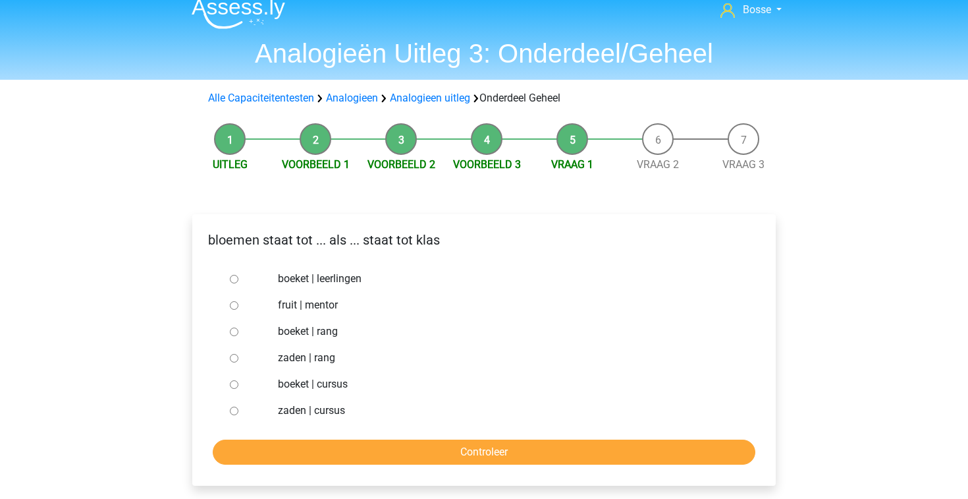
click at [230, 281] on input "boeket | leerlingen" at bounding box center [234, 279] width 9 height 9
radio input "true"
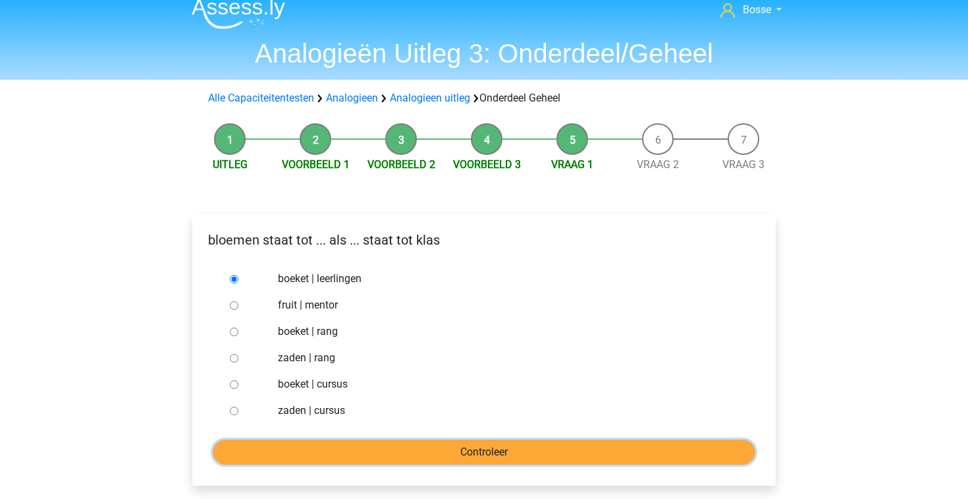
click at [431, 448] on input "Controleer" at bounding box center [484, 451] width 543 height 25
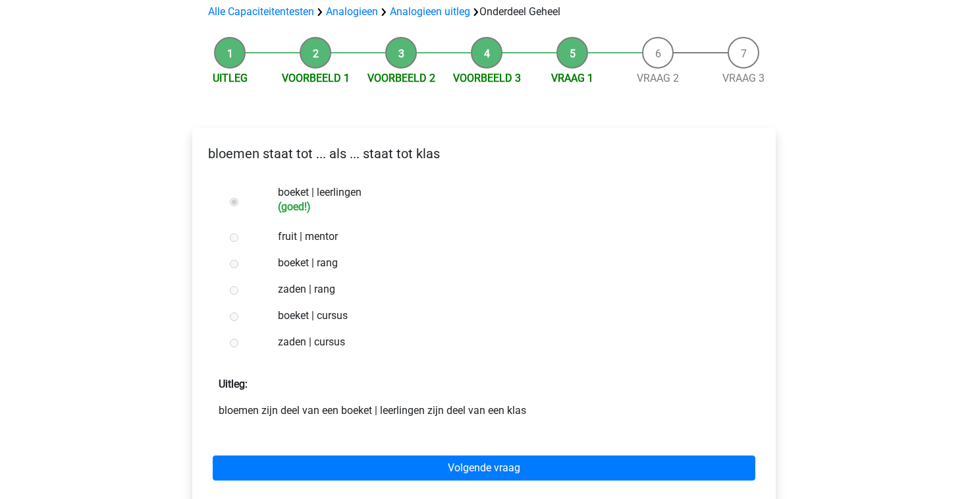
scroll to position [109, 0]
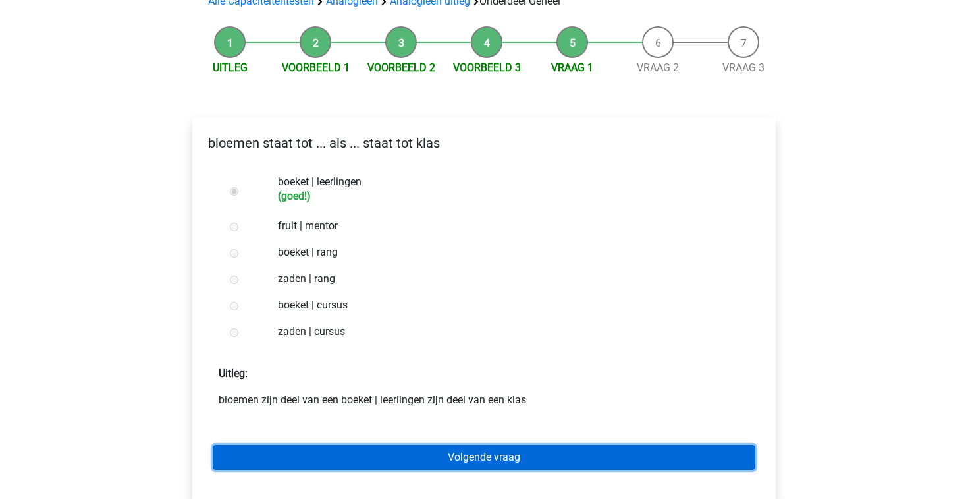
click at [622, 457] on link "Volgende vraag" at bounding box center [484, 457] width 543 height 25
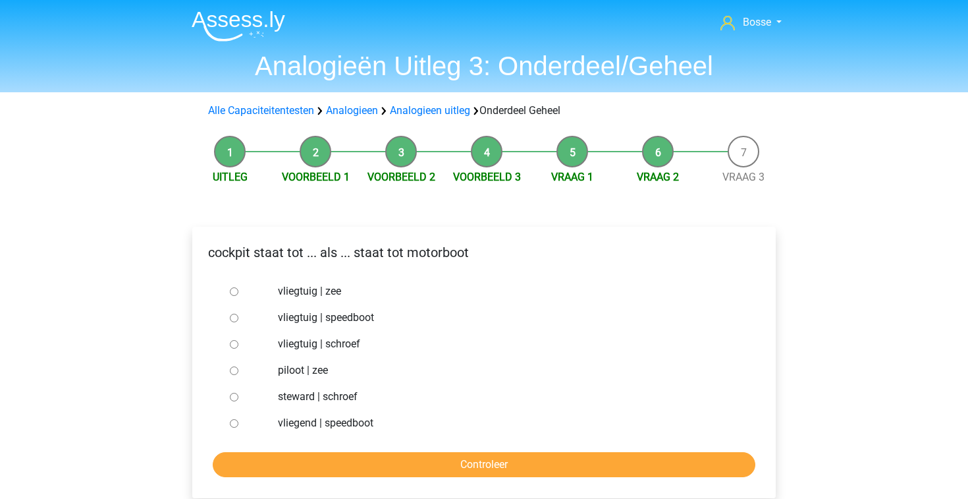
click at [231, 345] on input "vliegtuig | schroef" at bounding box center [234, 344] width 9 height 9
radio input "true"
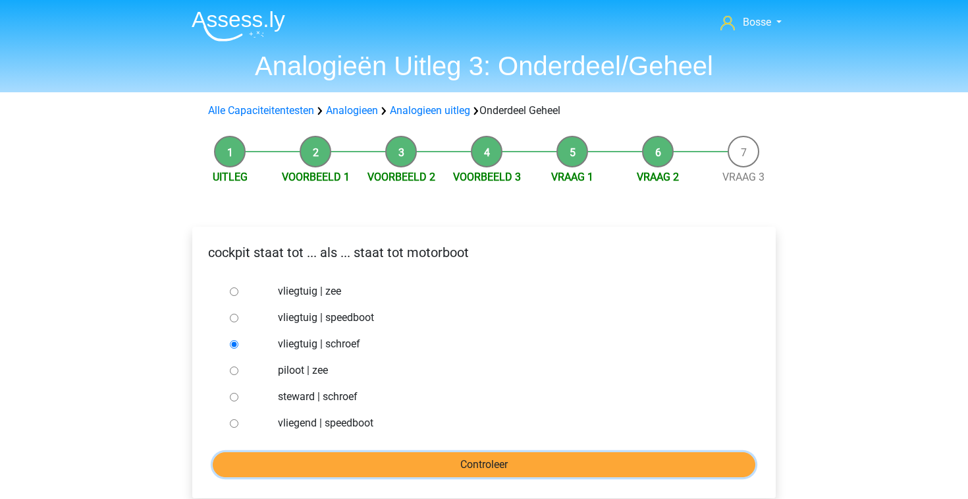
click at [345, 462] on input "Controleer" at bounding box center [484, 464] width 543 height 25
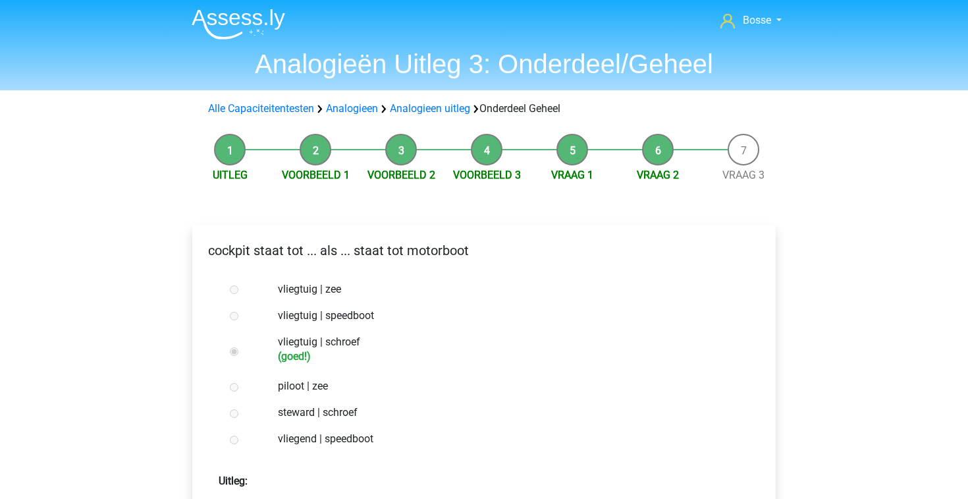
scroll to position [119, 0]
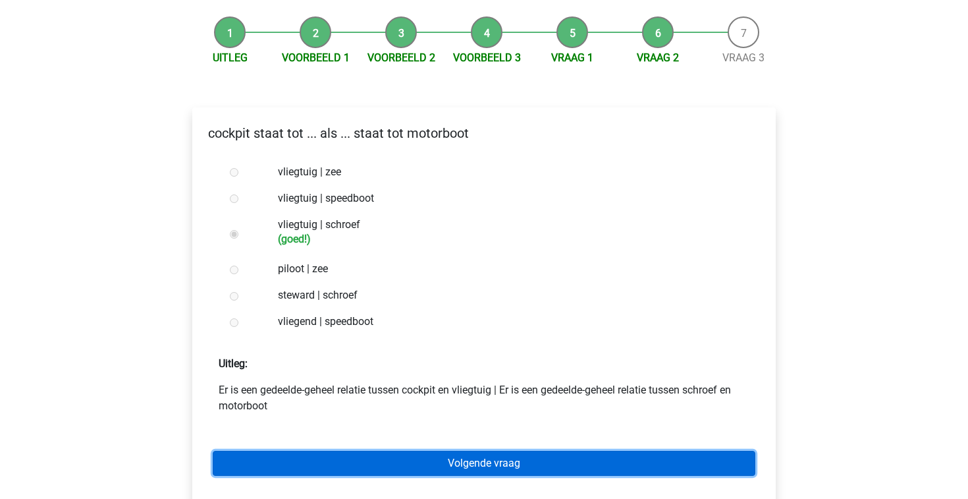
click at [496, 456] on link "Volgende vraag" at bounding box center [484, 463] width 543 height 25
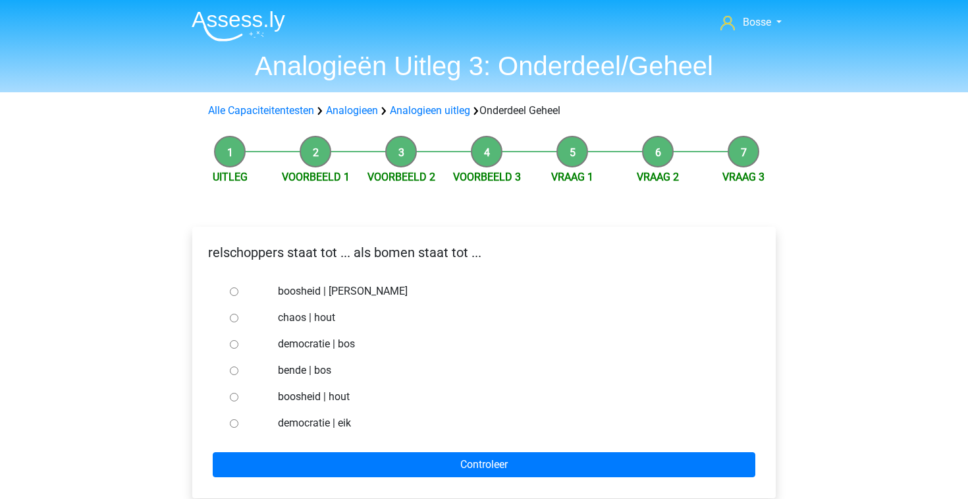
click at [232, 319] on input "chaos | hout" at bounding box center [234, 318] width 9 height 9
radio input "true"
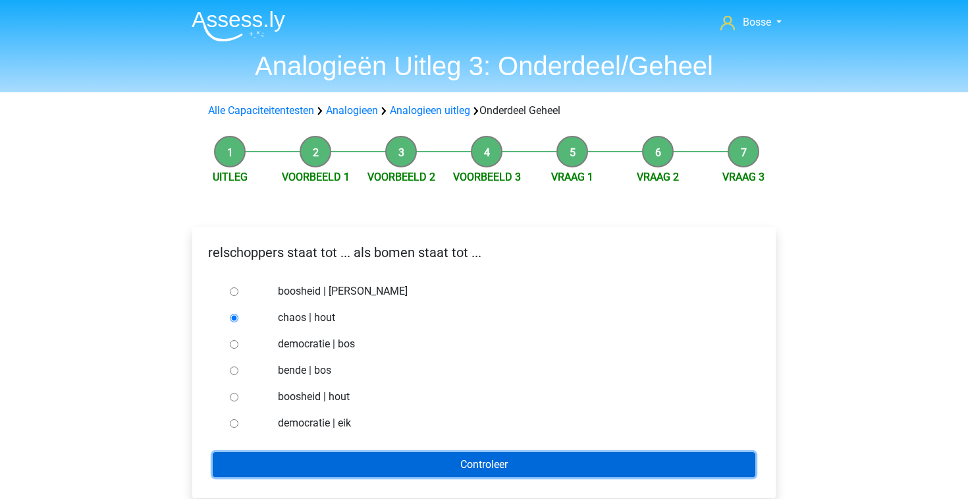
click at [325, 461] on input "Controleer" at bounding box center [484, 464] width 543 height 25
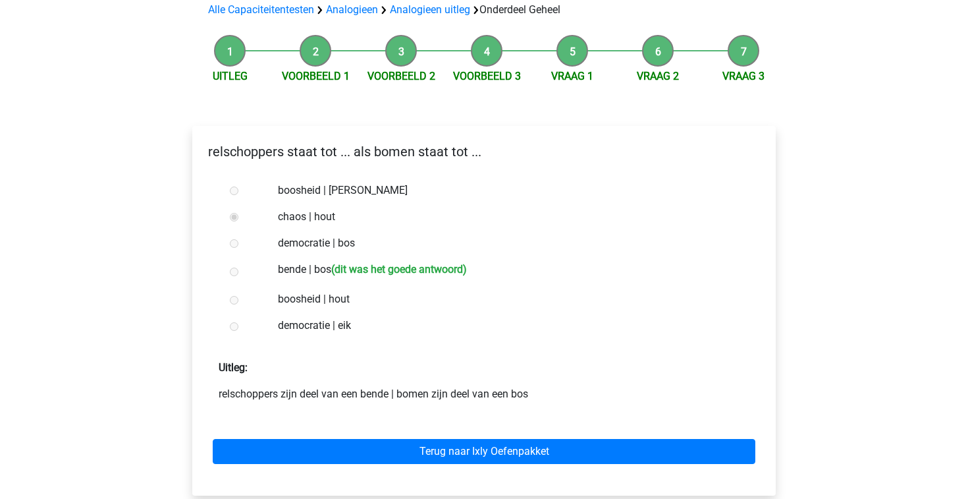
scroll to position [111, 0]
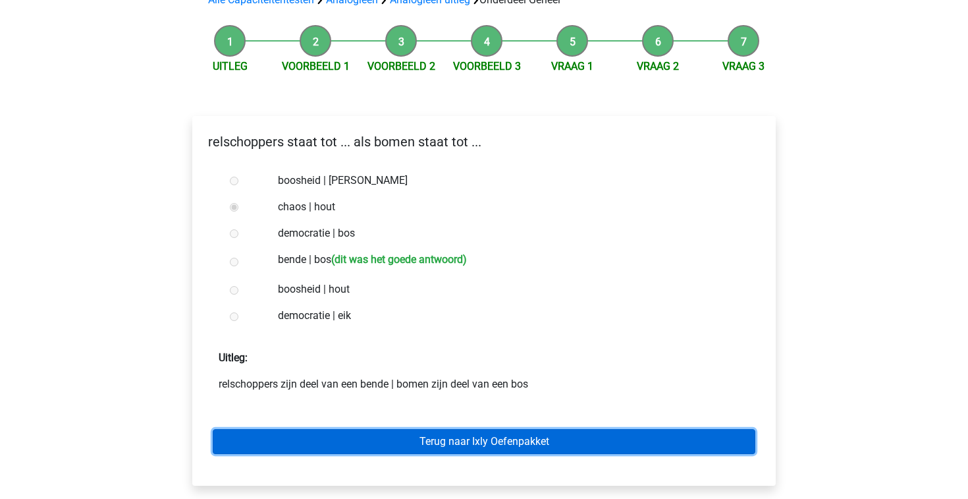
click at [343, 442] on link "Terug naar Ixly Oefenpakket" at bounding box center [484, 441] width 543 height 25
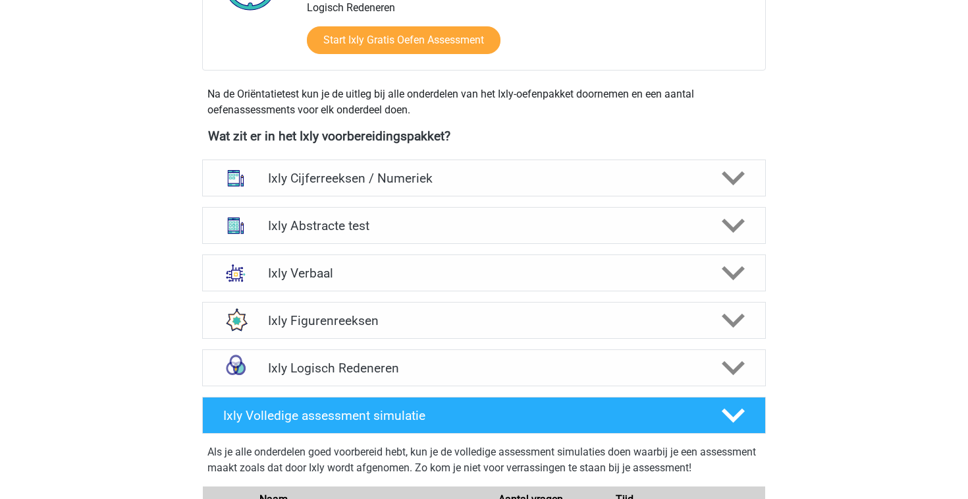
scroll to position [414, 0]
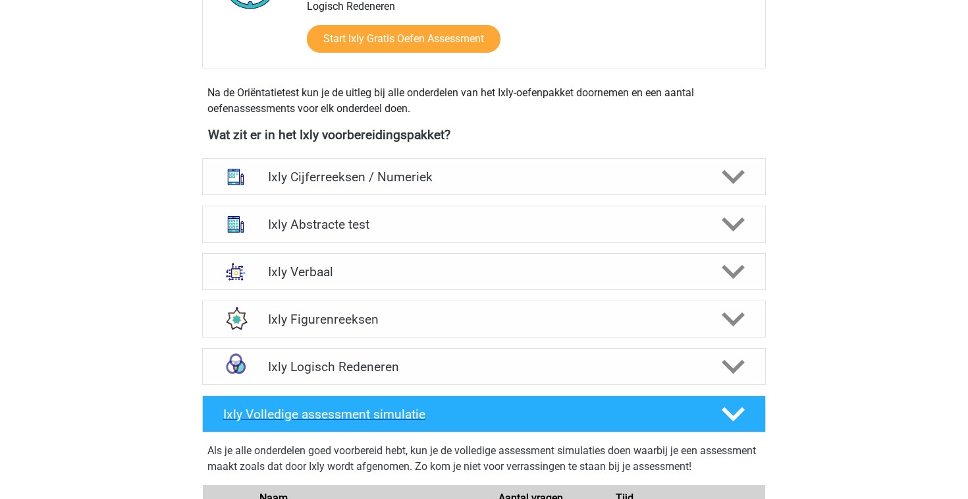
click at [484, 421] on h4 "Ixly Volledige assessment simulatie" at bounding box center [461, 413] width 477 height 15
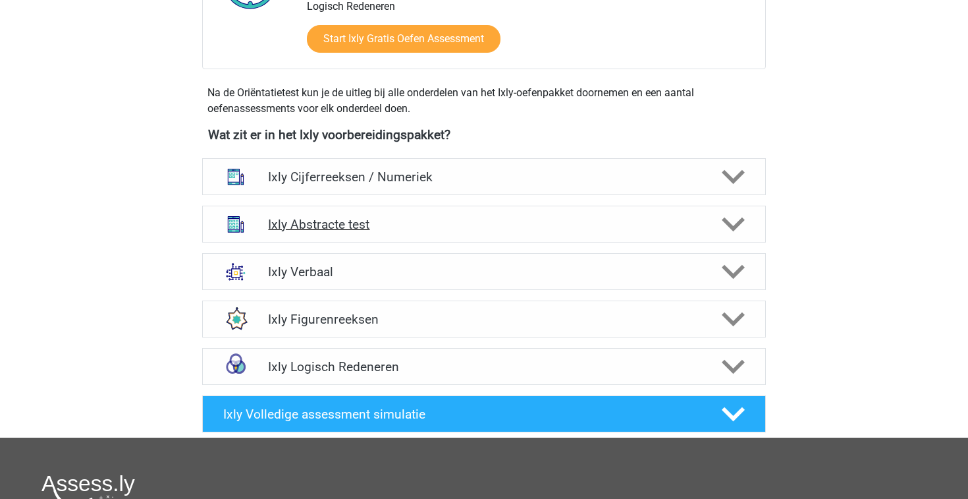
click at [575, 234] on div "Ixly Abstracte test" at bounding box center [484, 224] width 564 height 37
